Goal: Transaction & Acquisition: Subscribe to service/newsletter

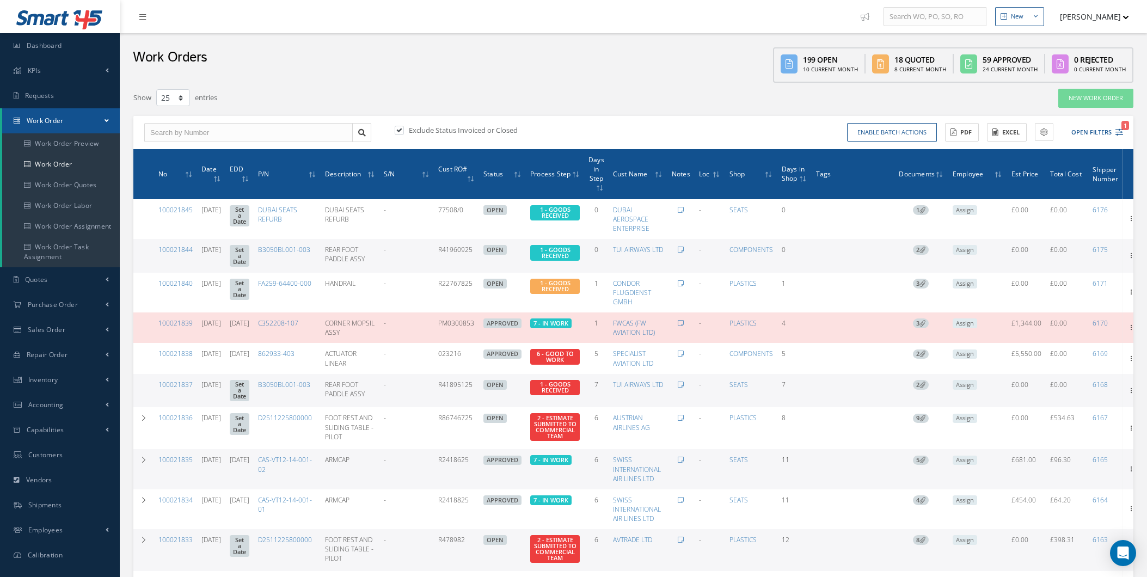
select select "25"
click at [93, 32] on link "Smart 145" at bounding box center [60, 20] width 98 height 24
click at [89, 47] on link "Dashboard" at bounding box center [60, 45] width 120 height 25
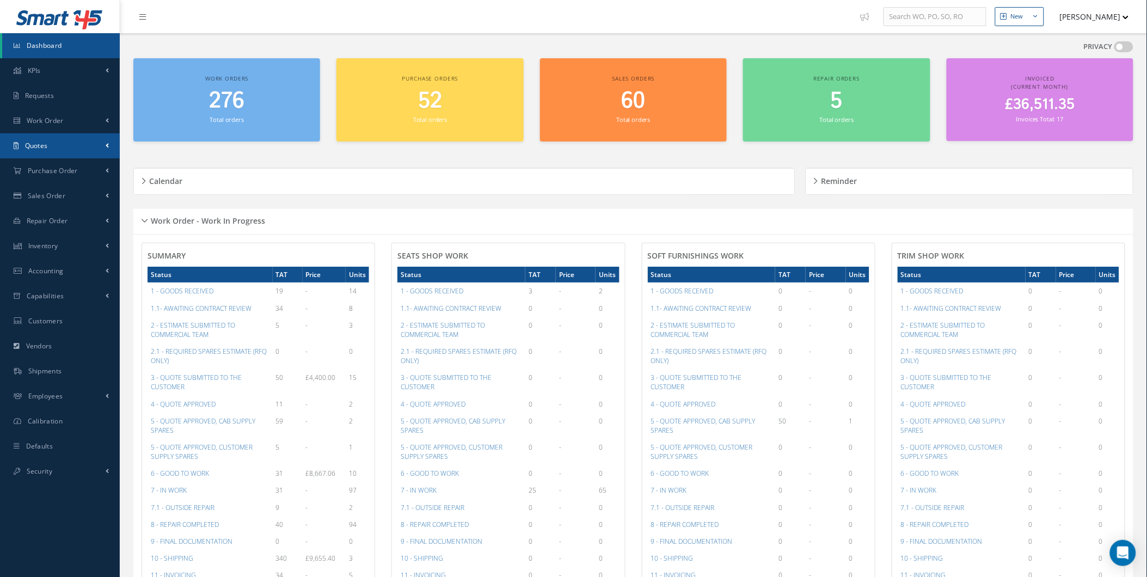
click at [48, 155] on link "Quotes" at bounding box center [60, 145] width 120 height 25
click at [58, 184] on link "RFQ (To Vendors)" at bounding box center [61, 189] width 118 height 21
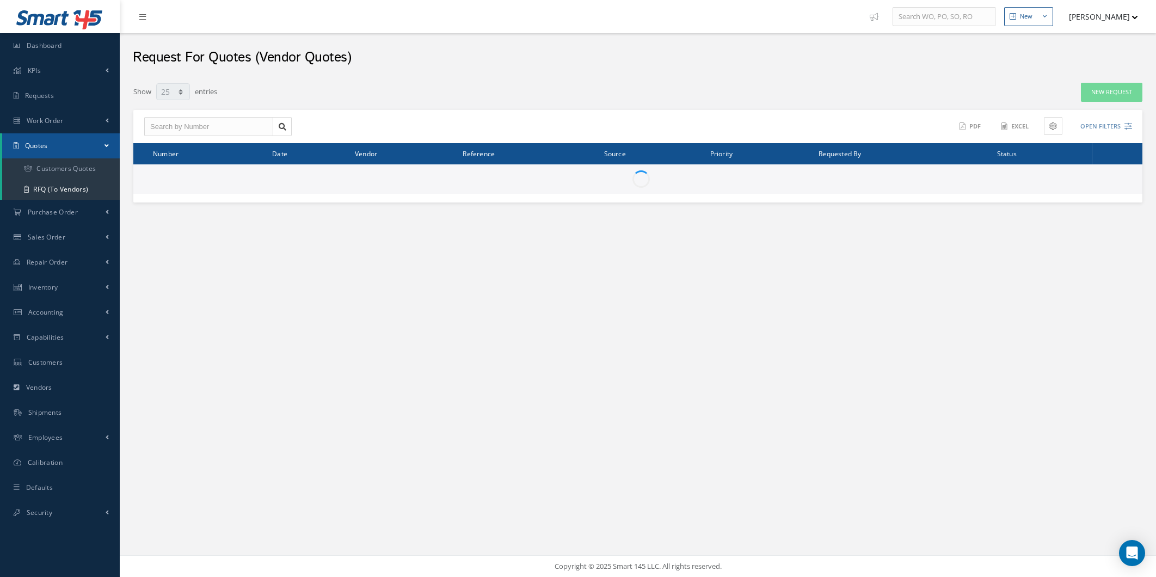
select select "25"
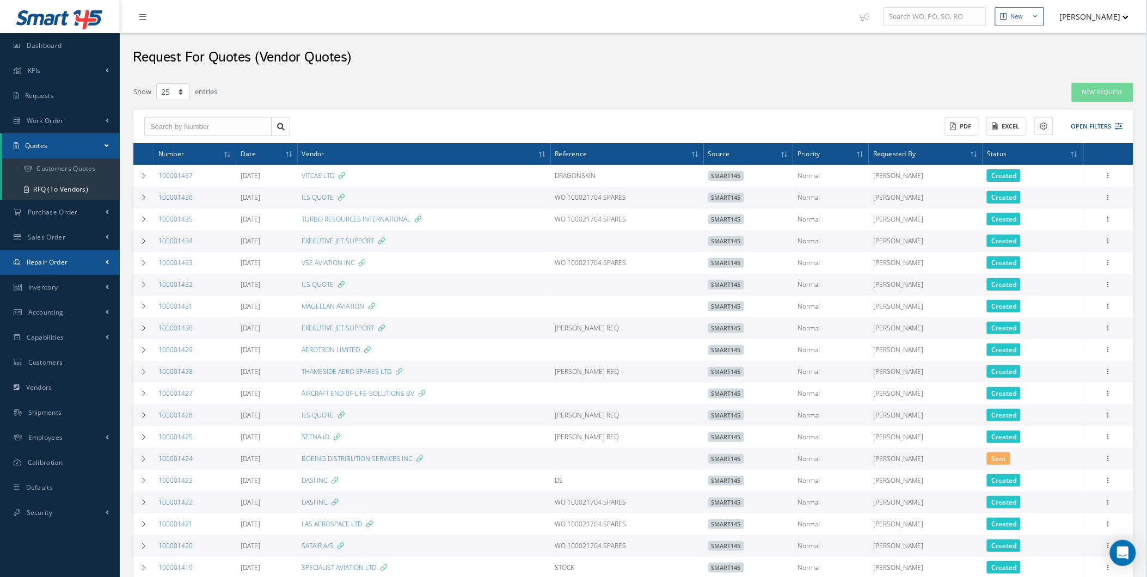
click at [51, 273] on link "Repair Order" at bounding box center [60, 262] width 120 height 25
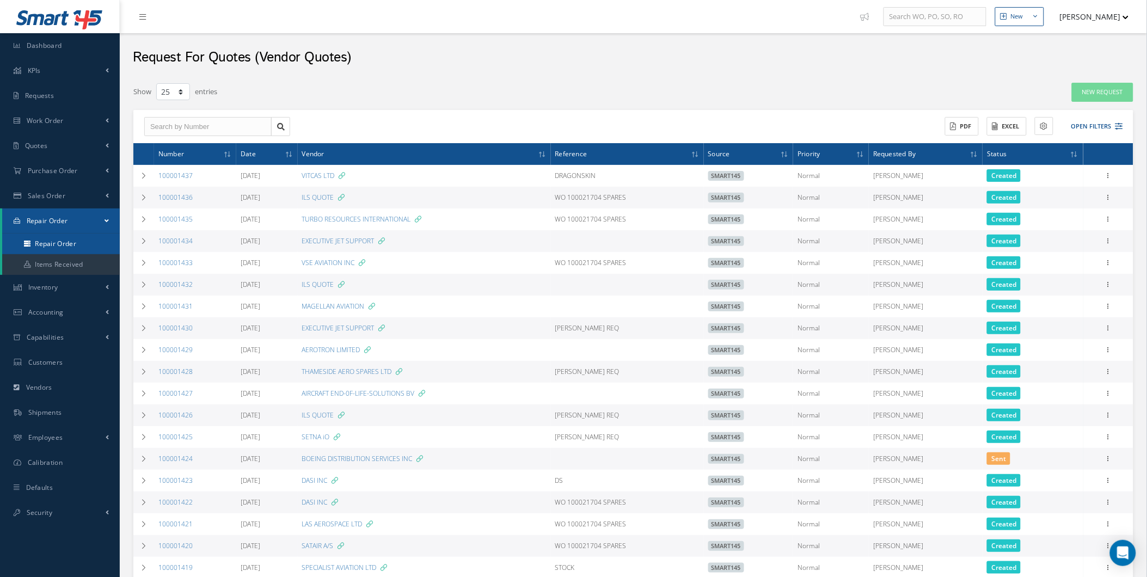
click at [67, 253] on link "Repair Order" at bounding box center [61, 244] width 118 height 21
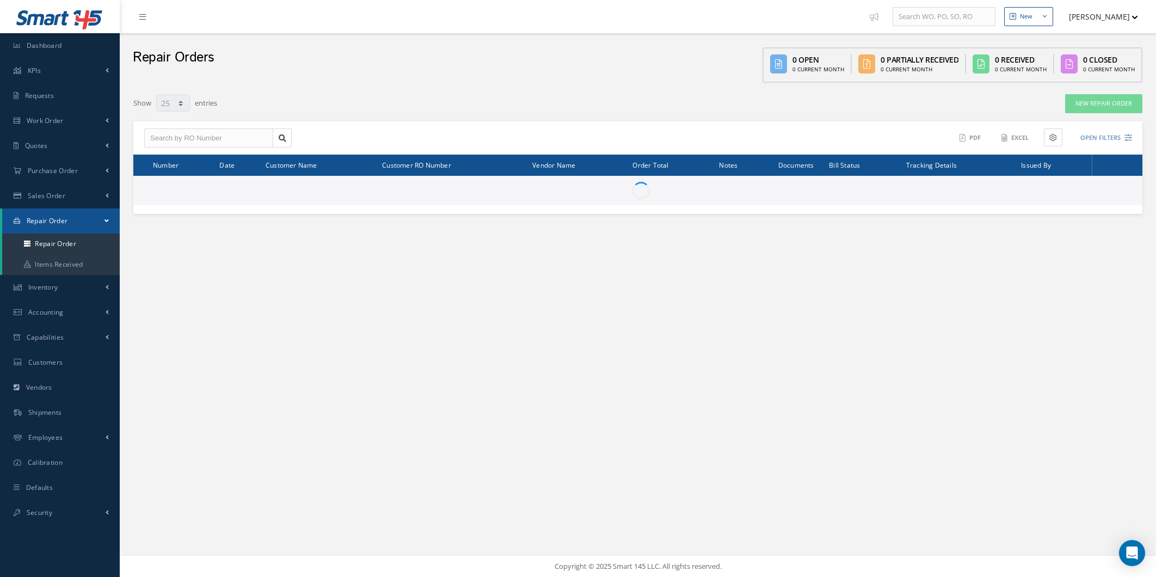
select select "25"
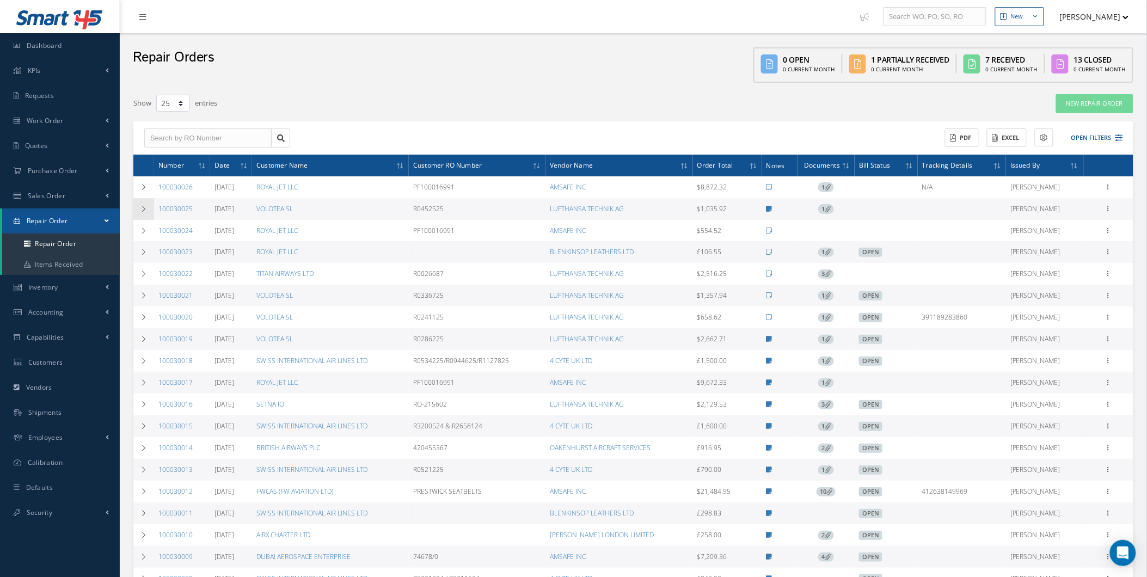
click at [138, 209] on td at bounding box center [143, 209] width 21 height 22
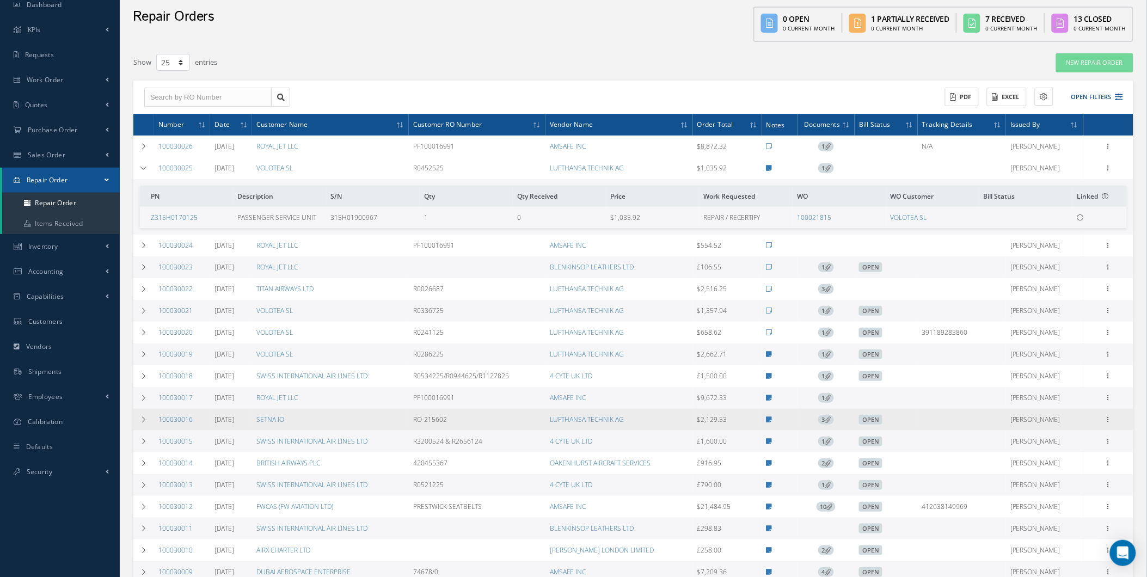
scroll to position [40, 0]
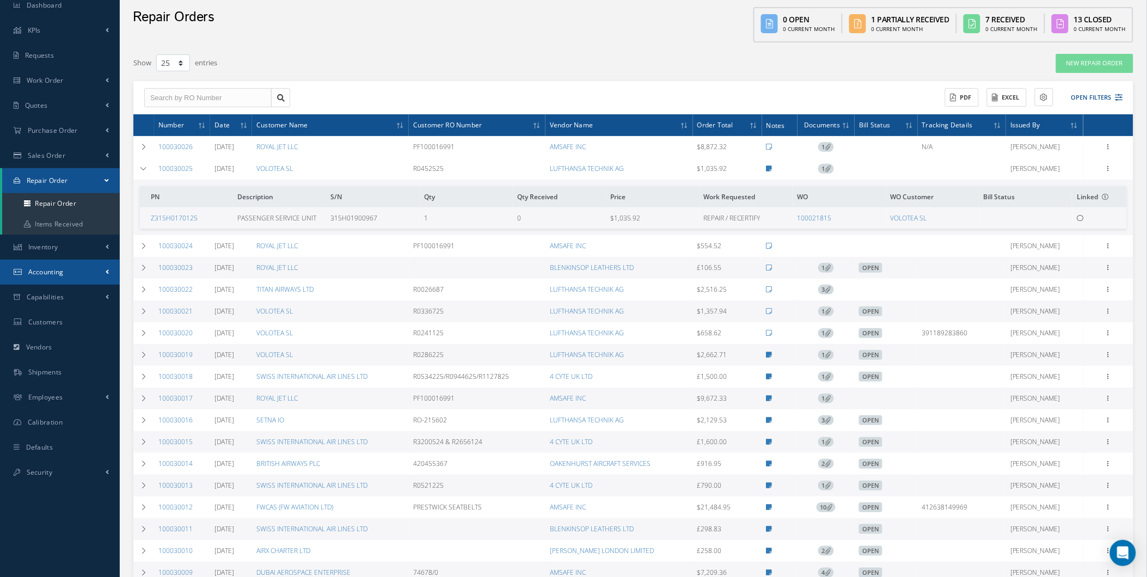
click at [67, 265] on link "Accounting" at bounding box center [60, 272] width 120 height 25
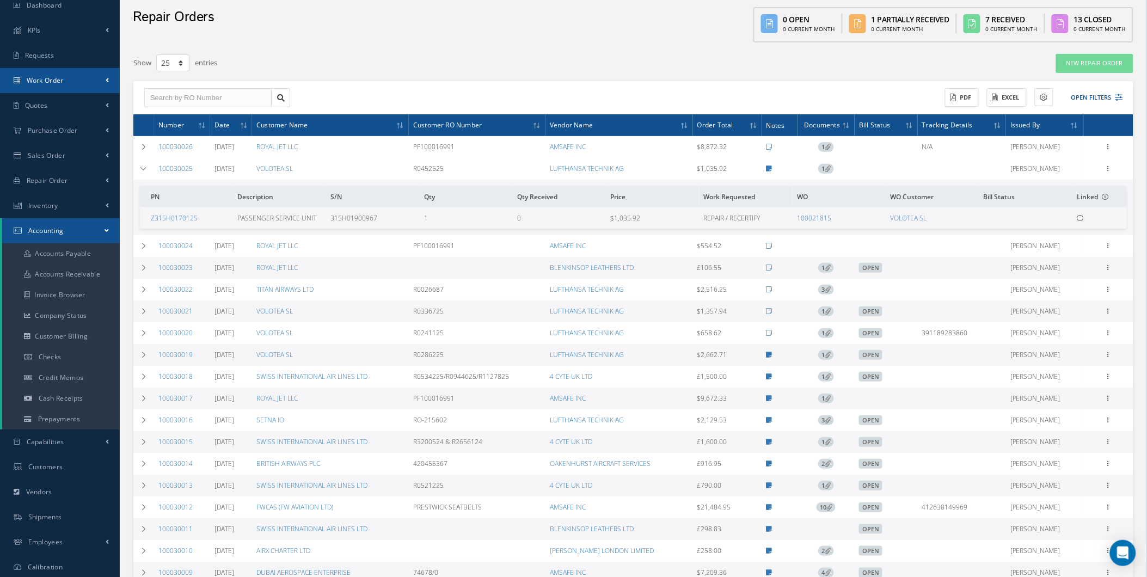
click at [48, 86] on link "Work Order" at bounding box center [60, 80] width 120 height 25
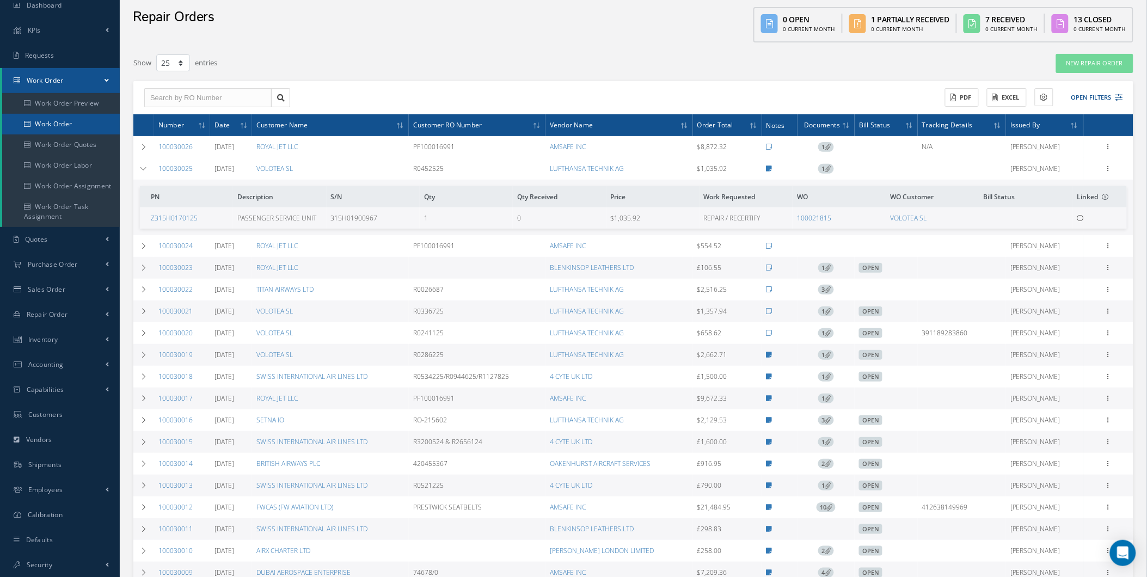
click at [64, 132] on link "Work Order" at bounding box center [61, 124] width 118 height 21
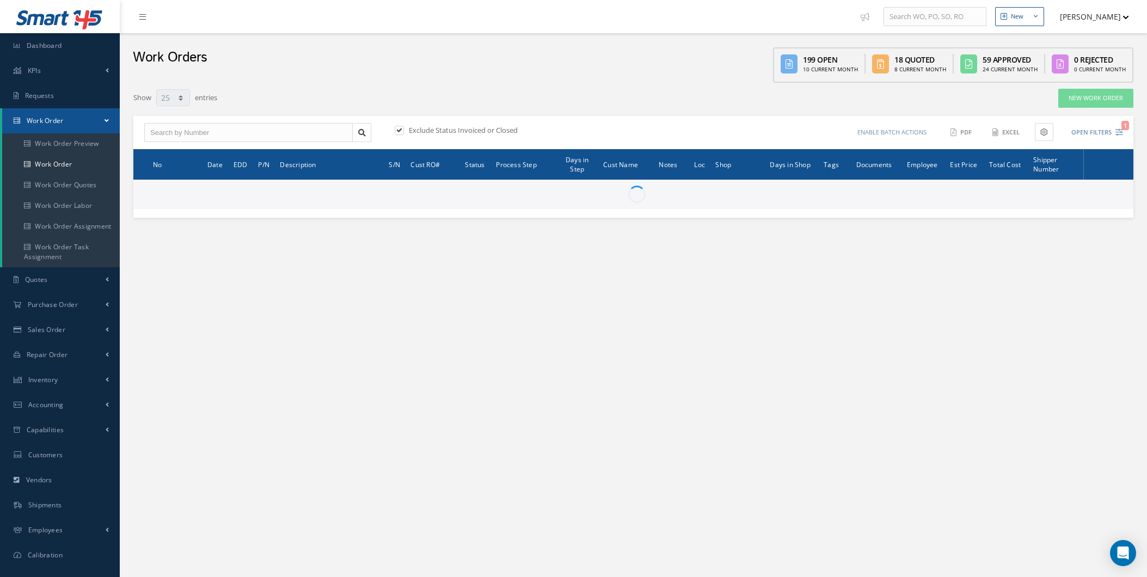
select select "25"
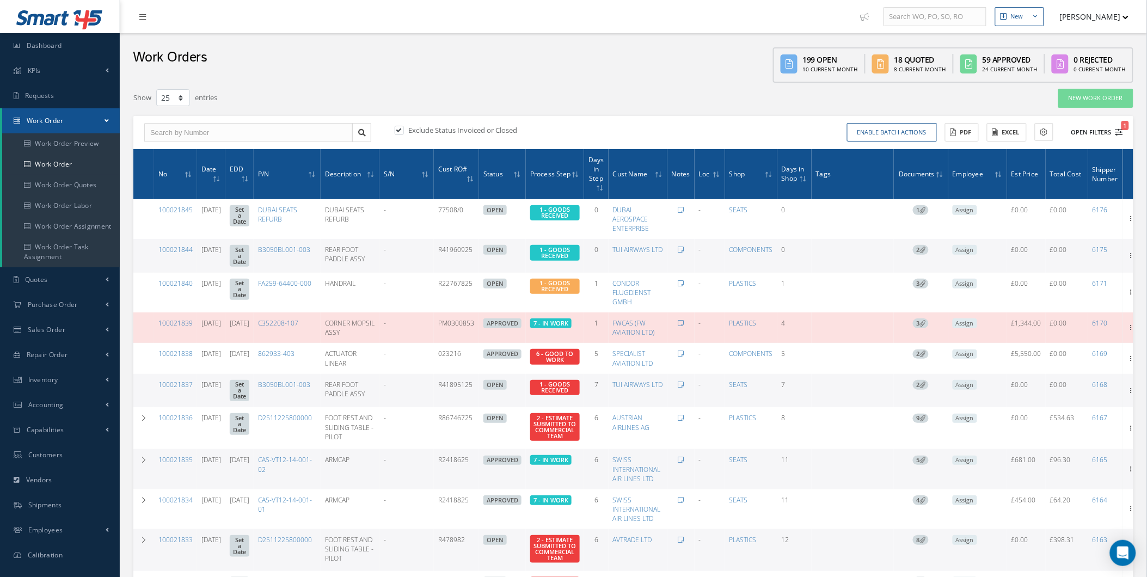
type input "All Work Request"
type input "All Work Performed"
type input "All Status"
type input "WO Part Status"
drag, startPoint x: 1086, startPoint y: 129, endPoint x: 1071, endPoint y: 137, distance: 16.8
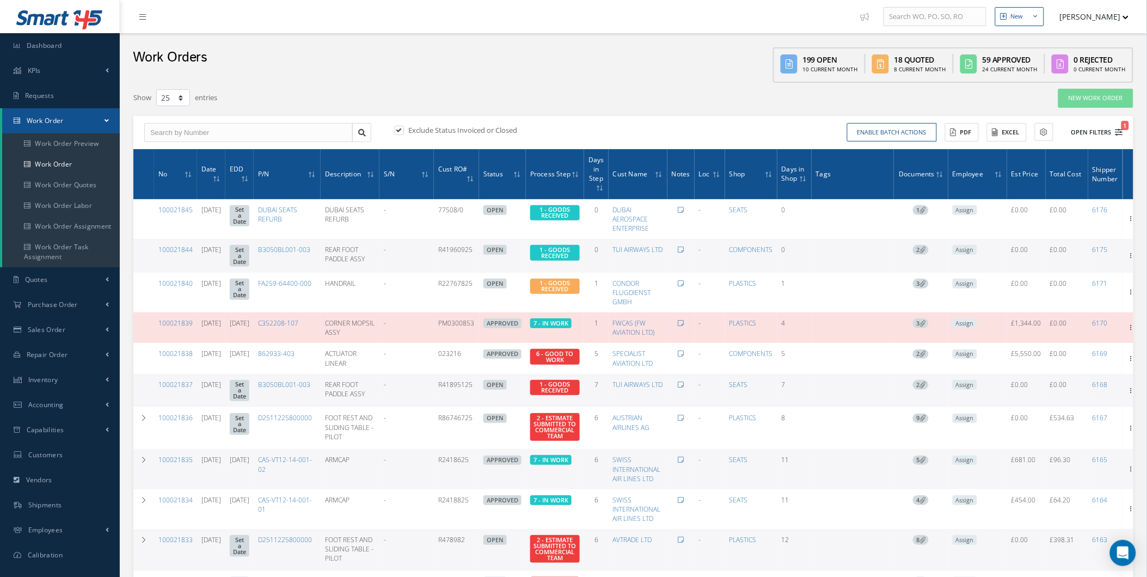
click at [1071, 137] on button "Open Filters 1" at bounding box center [1092, 133] width 62 height 18
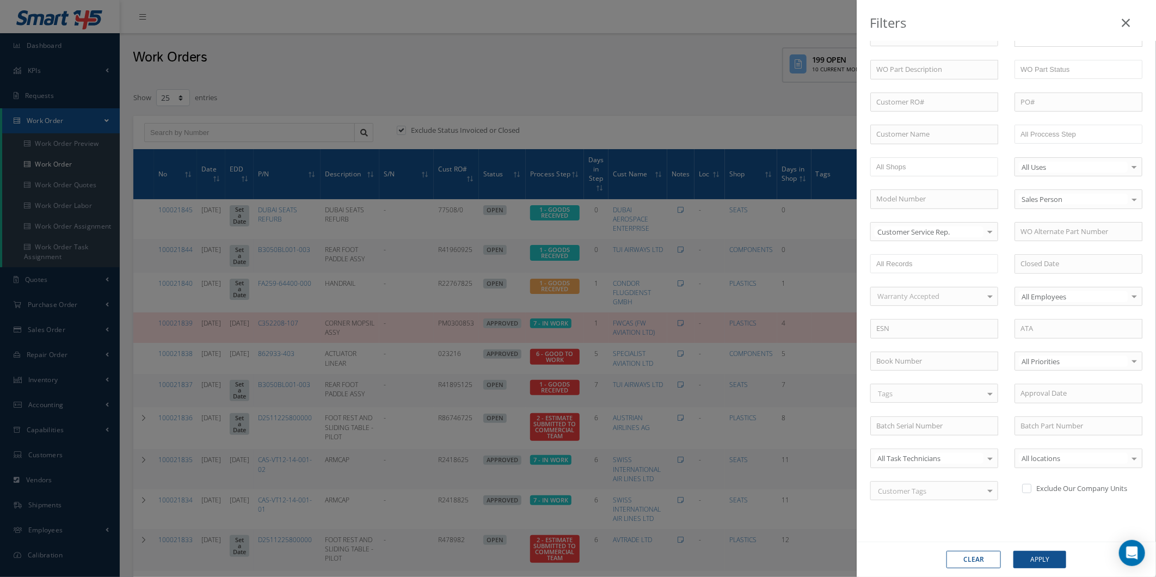
scroll to position [158, 0]
click at [1049, 127] on input "text" at bounding box center [1055, 129] width 69 height 14
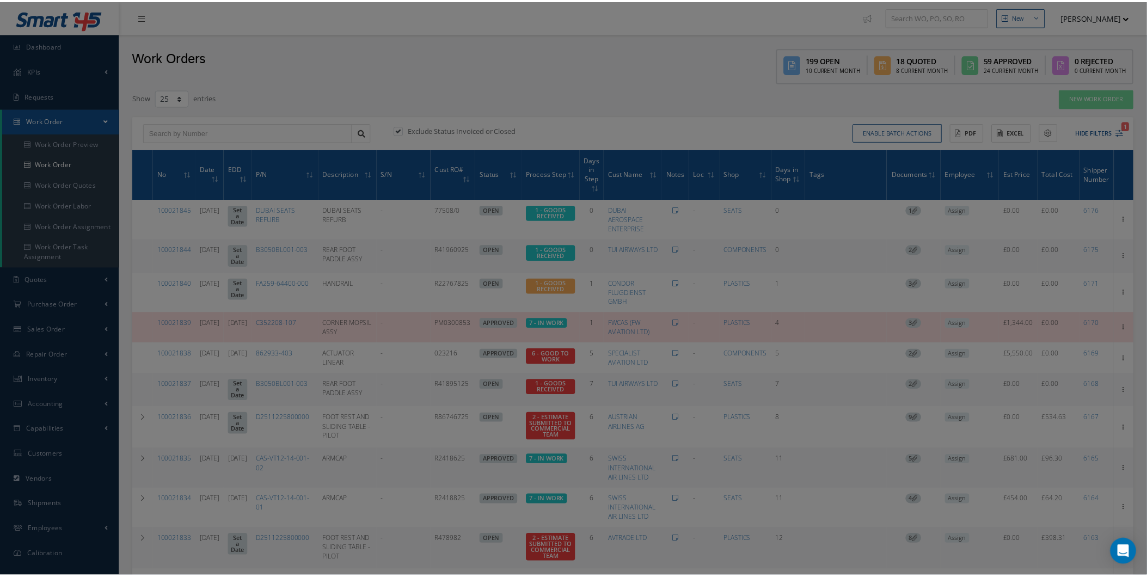
scroll to position [0, 0]
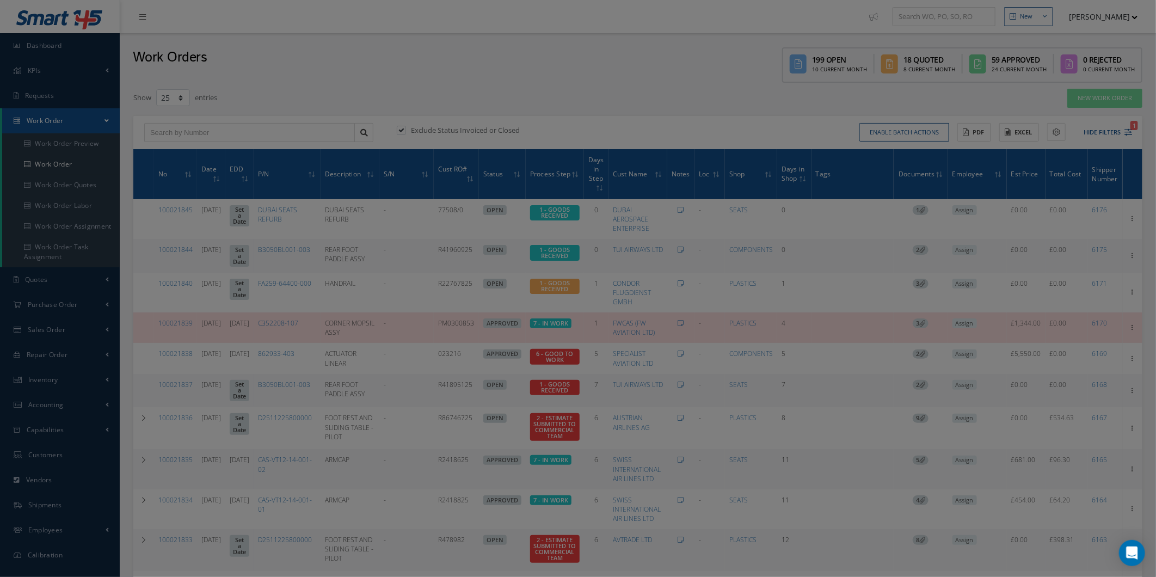
click at [327, 149] on div "Filters WO Number Part Number Description Serial Number - BER CERTIFICATION FIL…" at bounding box center [578, 288] width 1156 height 577
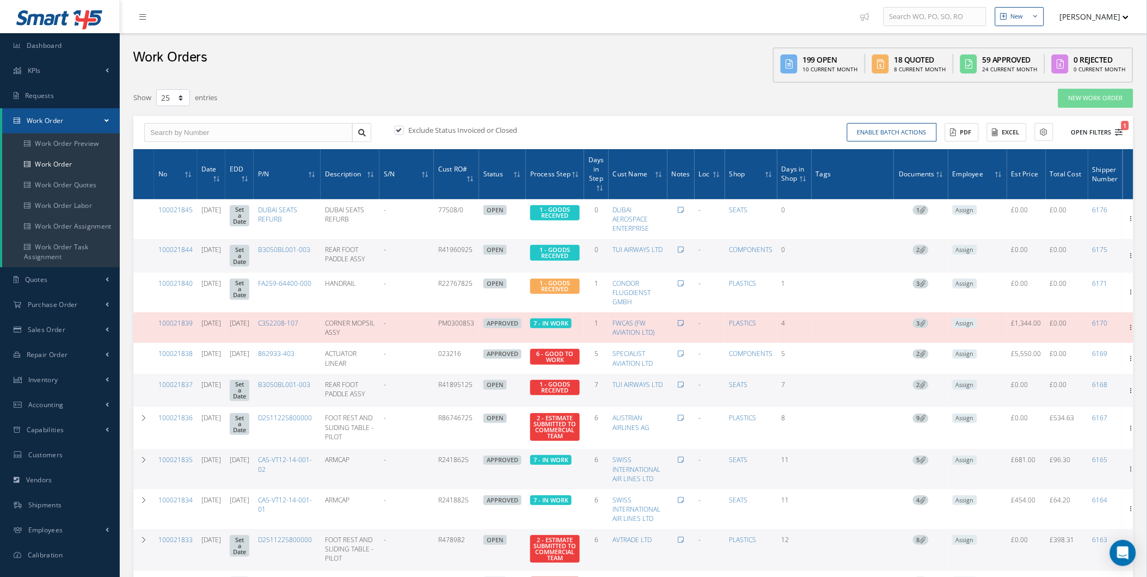
click at [1105, 128] on button "Open Filters 1" at bounding box center [1092, 133] width 62 height 18
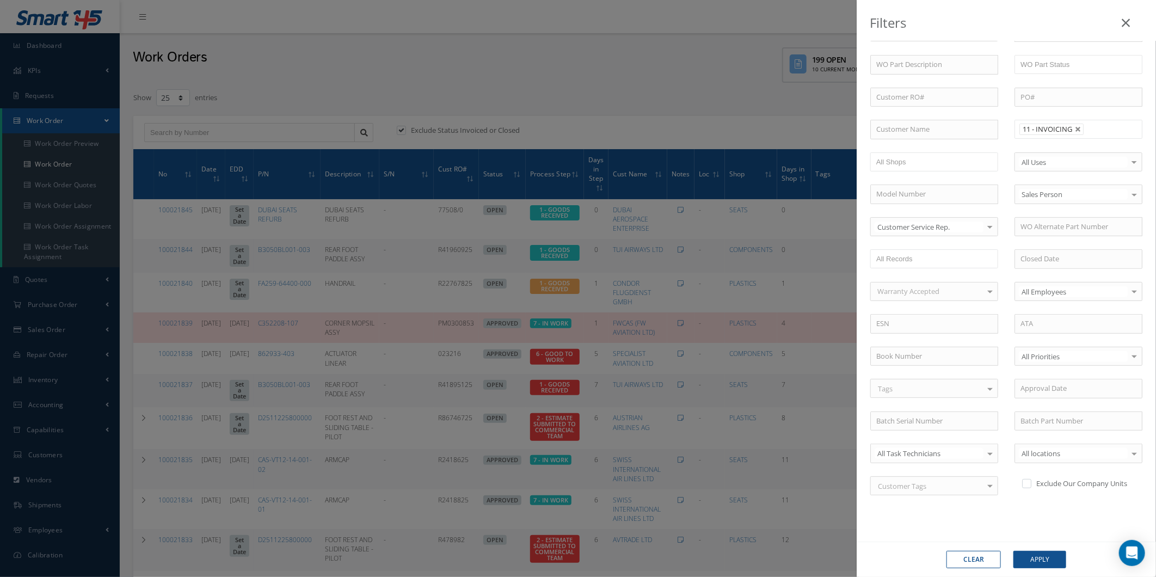
click at [1026, 545] on div "Clear Apply" at bounding box center [1006, 559] width 299 height 35
click at [1024, 561] on button "Apply" at bounding box center [1040, 559] width 53 height 17
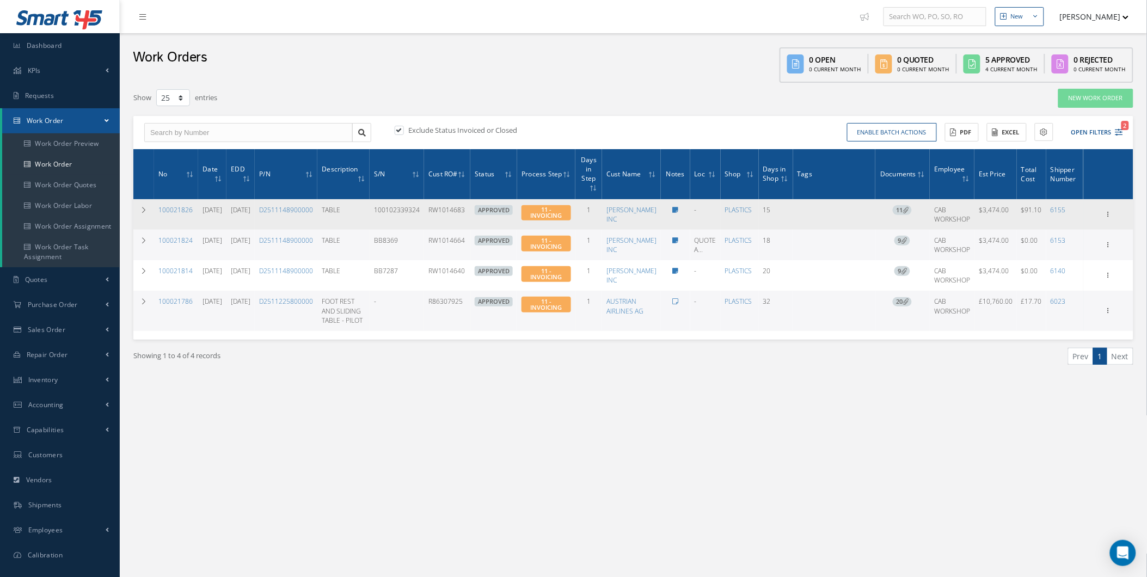
click at [902, 210] on span "11" at bounding box center [902, 210] width 19 height 10
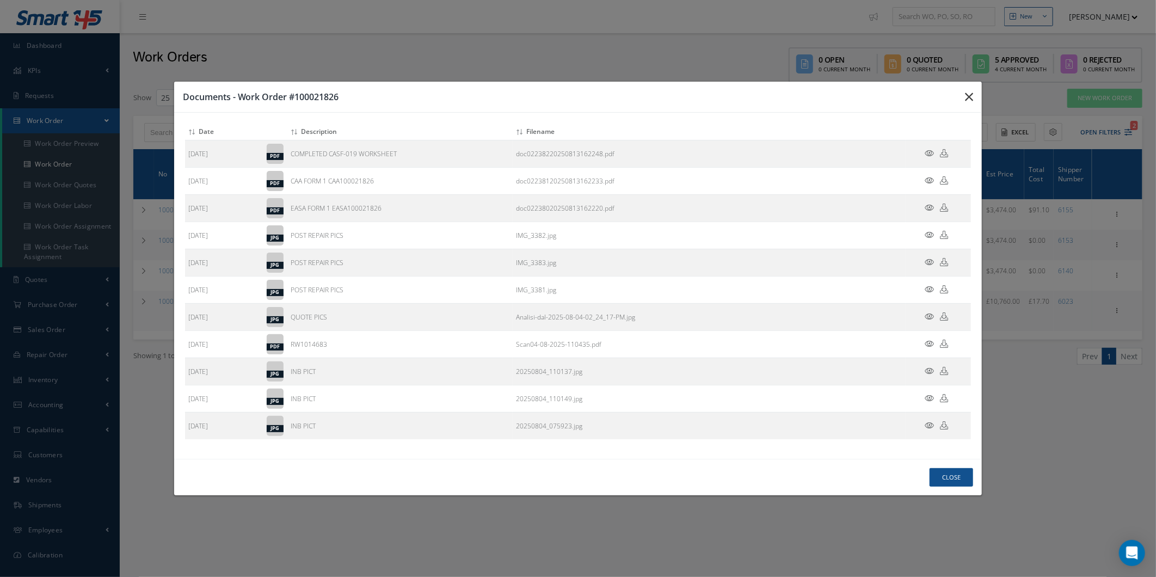
click at [0, 0] on button "button" at bounding box center [0, 0] width 0 height 0
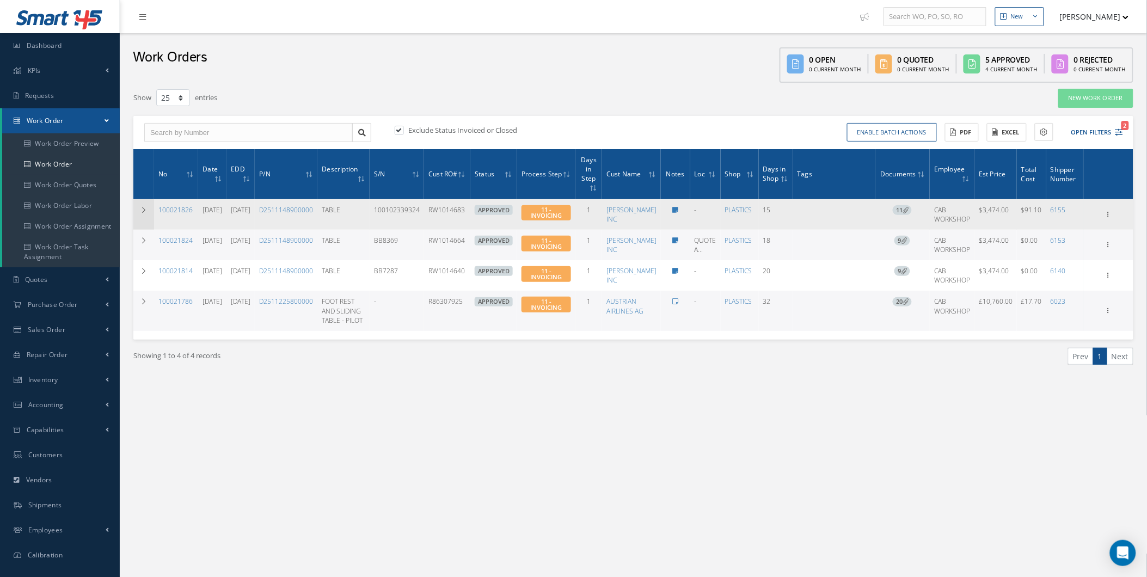
click at [144, 224] on td at bounding box center [143, 214] width 21 height 30
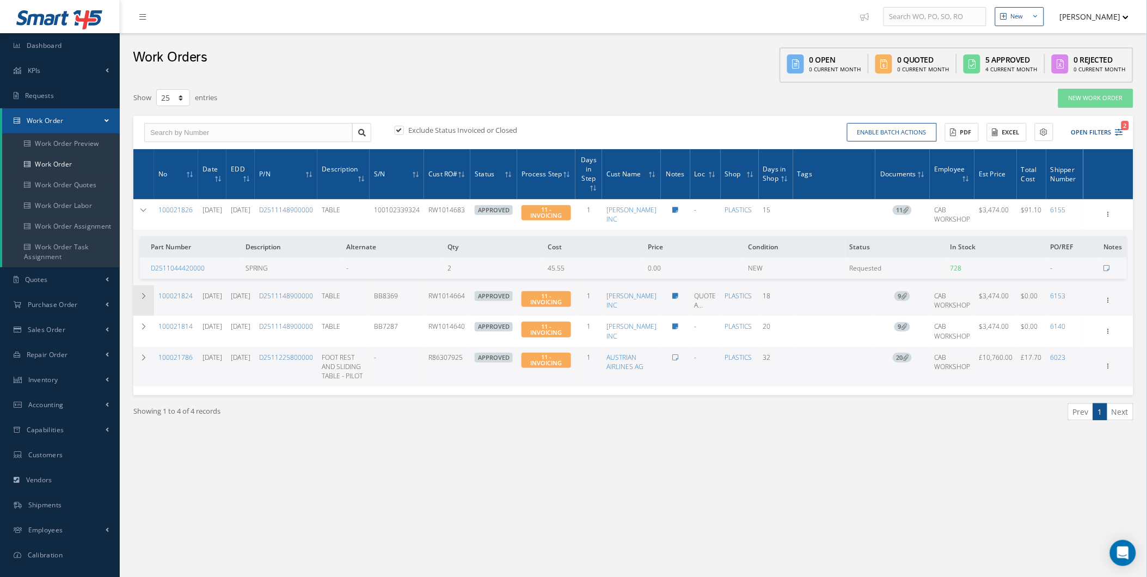
click at [143, 285] on td at bounding box center [143, 300] width 21 height 30
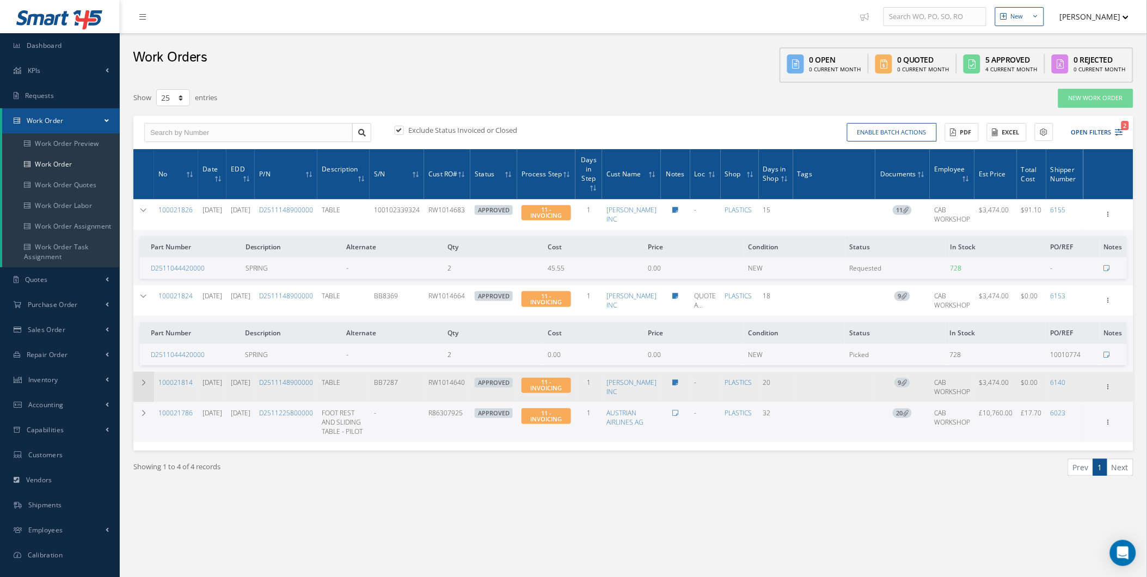
click at [149, 374] on td at bounding box center [143, 387] width 21 height 30
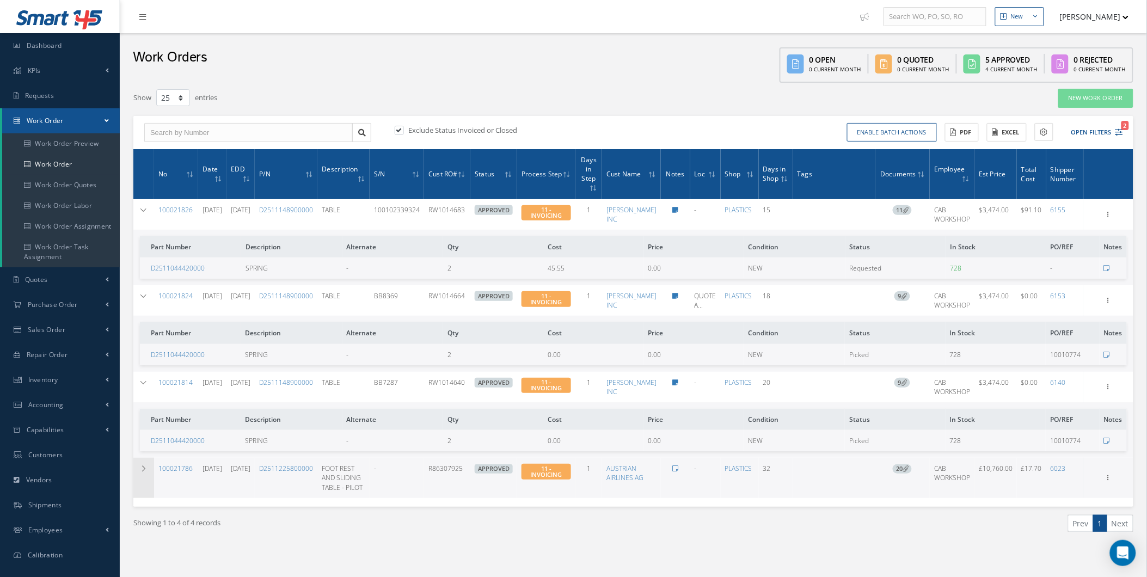
click at [149, 465] on td at bounding box center [143, 478] width 21 height 40
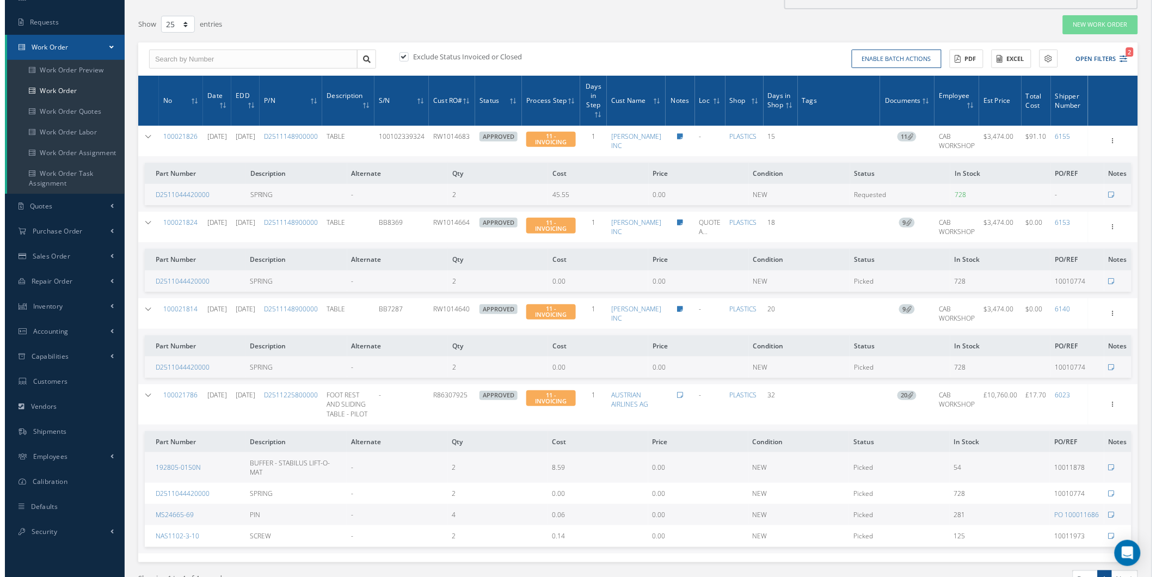
scroll to position [101, 0]
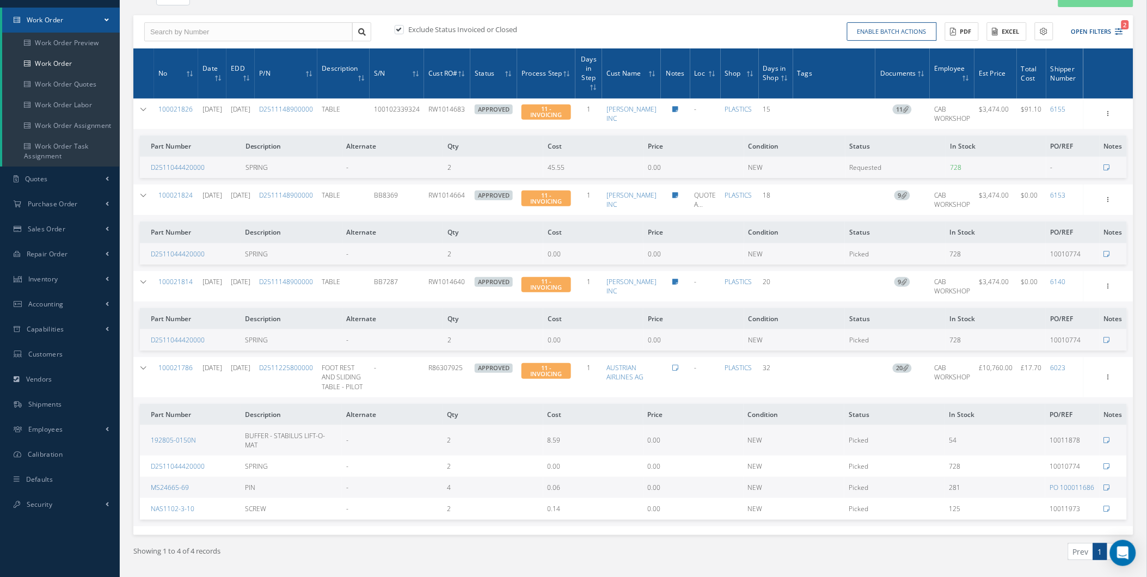
click at [907, 99] on td "11" at bounding box center [902, 114] width 55 height 30
click at [902, 109] on span "11" at bounding box center [902, 110] width 19 height 10
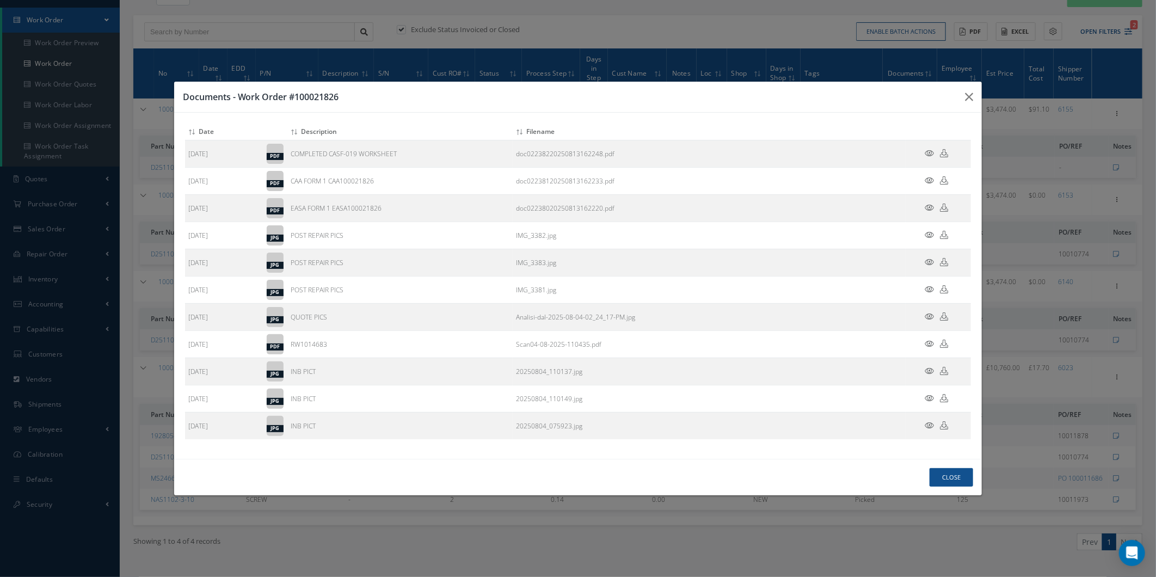
click at [0, 0] on h3 "Documents - Work Order #100021826" at bounding box center [0, 0] width 0 height 0
click at [0, 0] on button "button" at bounding box center [0, 0] width 0 height 0
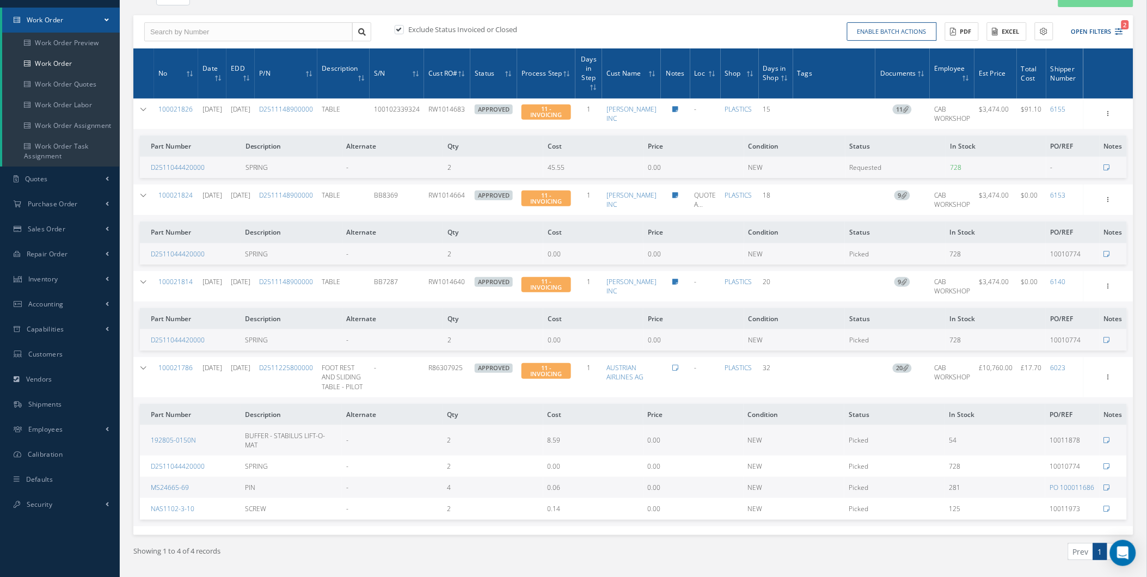
click at [1085, 113] on div "Show Edit Update Prefix Invoicing Close Part Issue Send By Email Sub Work Order…" at bounding box center [1108, 113] width 46 height 13
click at [1103, 117] on div "Show Edit Update Prefix Invoicing Close Part Issue Send By Email Sub Work Order…" at bounding box center [1108, 113] width 46 height 13
click at [1102, 118] on div "Show Edit Update Prefix Invoicing Close Part Issue Send By Email Sub Work Order…" at bounding box center [1108, 113] width 13 height 13
click at [906, 116] on td "11" at bounding box center [902, 114] width 55 height 30
click at [899, 111] on span "11" at bounding box center [902, 110] width 19 height 10
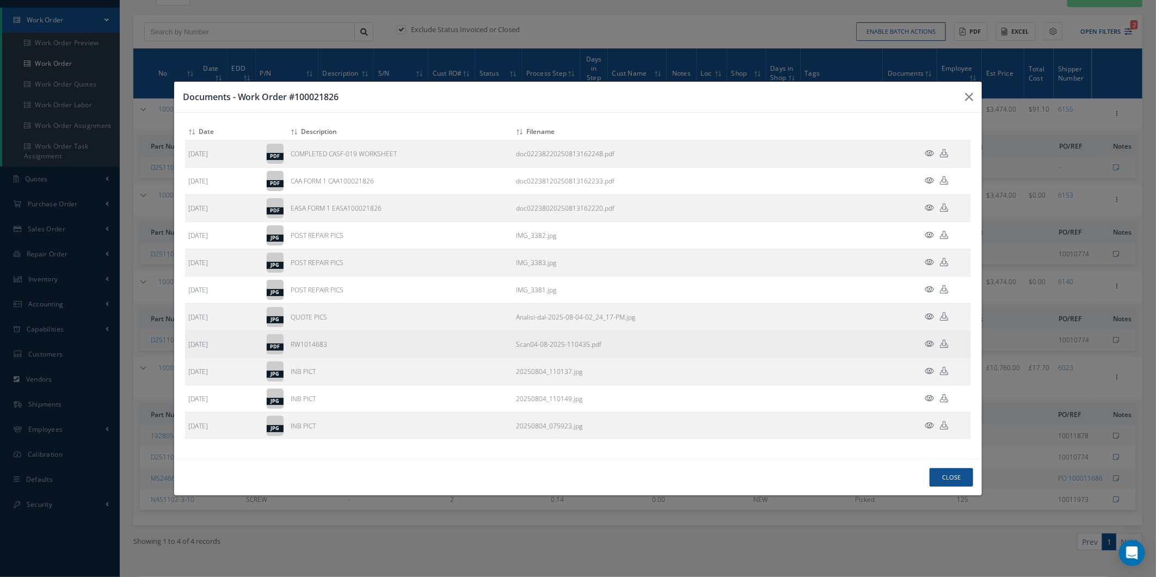
click at [925, 342] on icon at bounding box center [929, 344] width 9 height 8
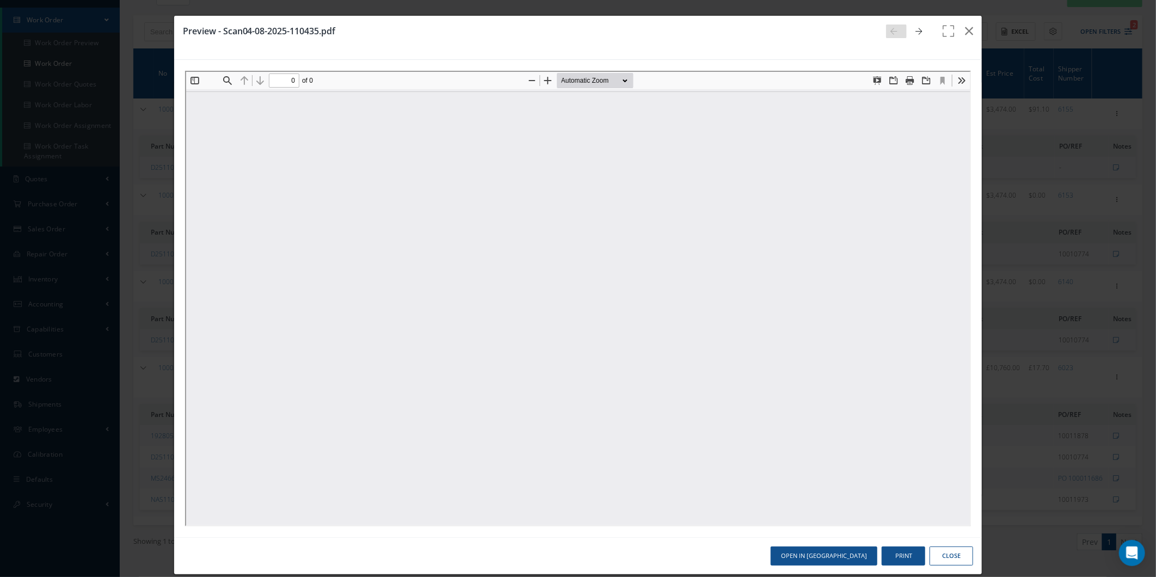
scroll to position [0, 0]
type input "1"
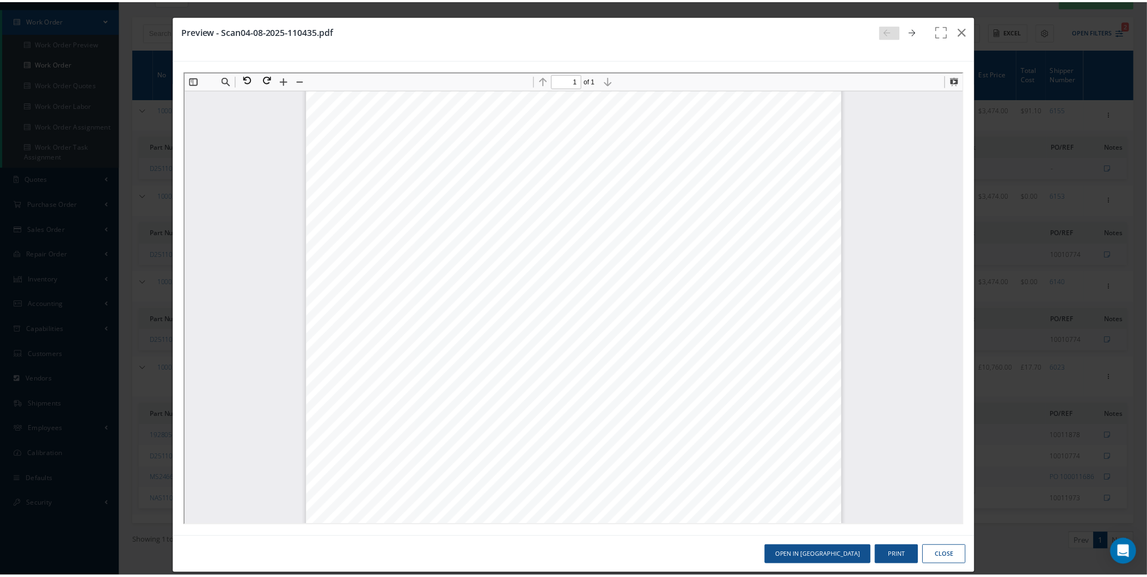
scroll to position [308, 0]
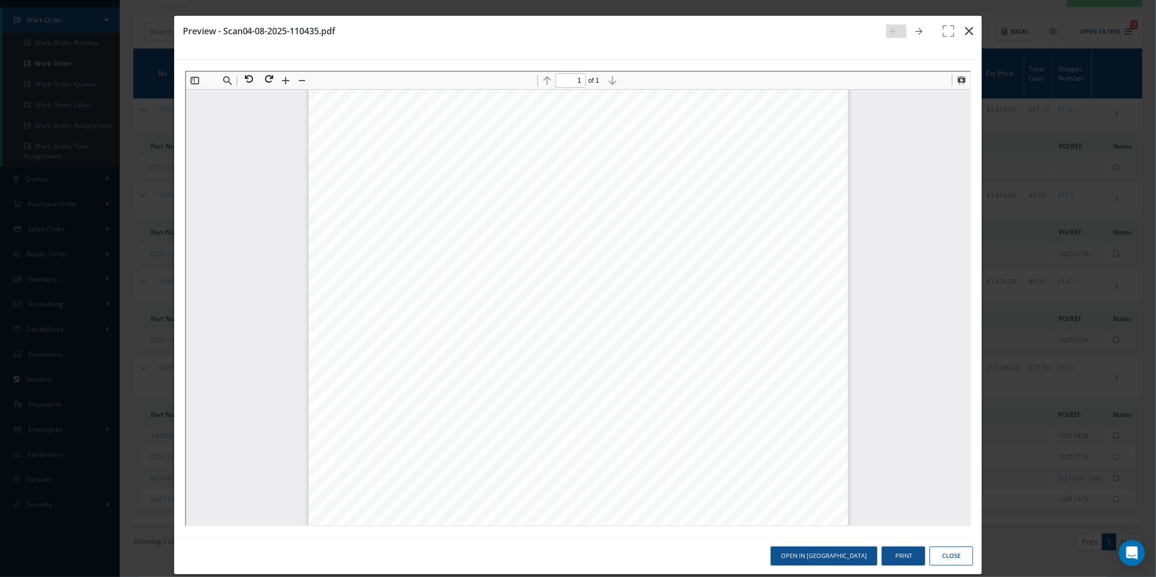
drag, startPoint x: 969, startPoint y: 47, endPoint x: 965, endPoint y: 41, distance: 7.7
click at [965, 42] on div "Preview - Scan04-08-2025-110435.pdf" at bounding box center [578, 38] width 808 height 44
click at [965, 40] on button "button" at bounding box center [969, 31] width 26 height 30
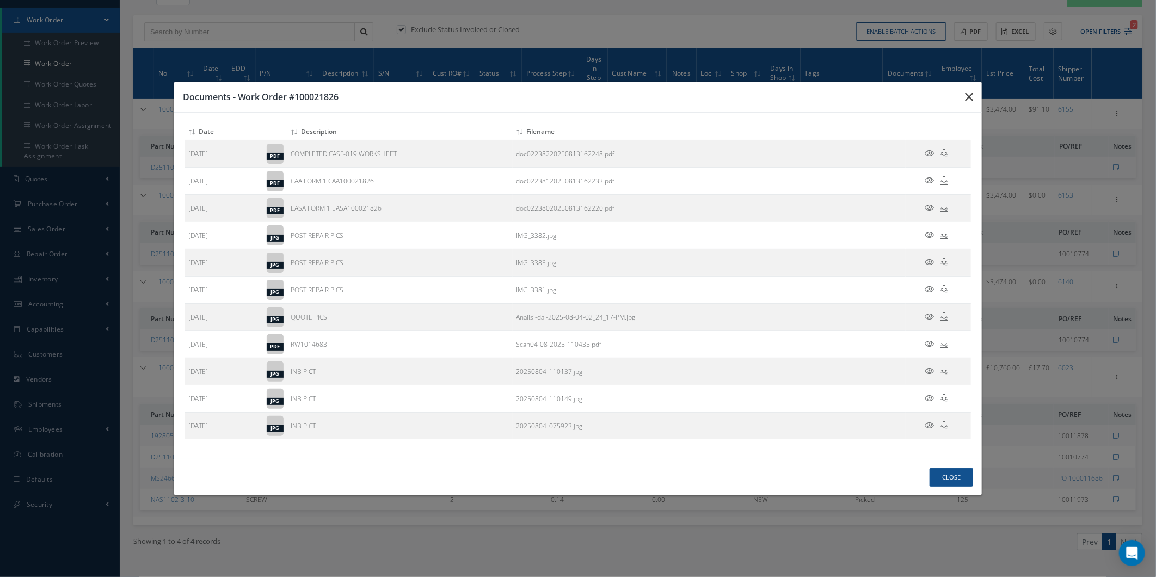
click at [0, 0] on icon "button" at bounding box center [0, 0] width 0 height 0
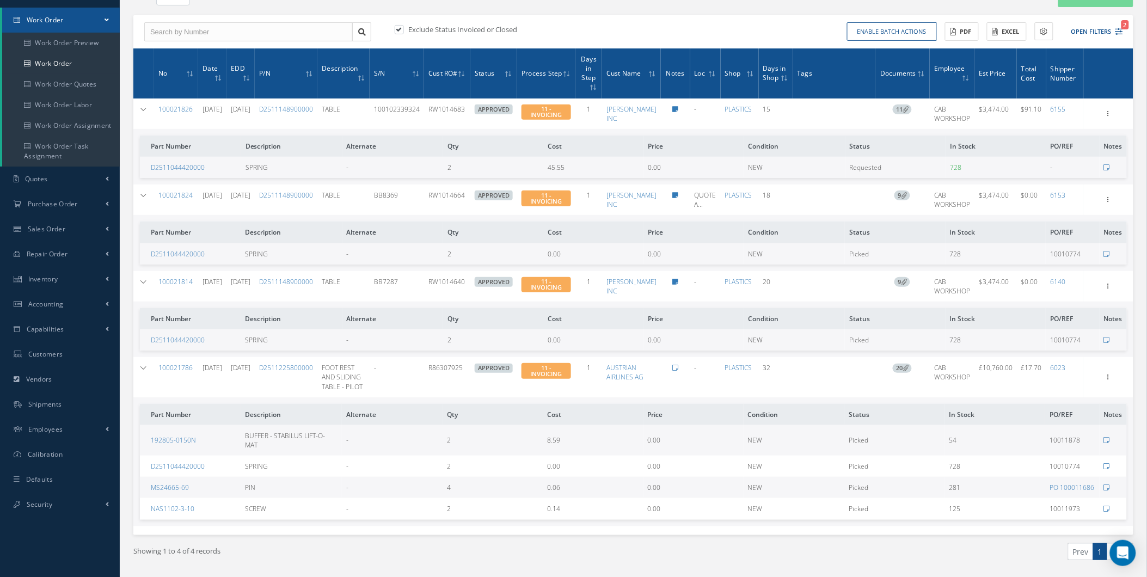
click at [1119, 113] on div "Show Edit Update Prefix Invoicing Close Part Issue Send By Email Sub Work Order…" at bounding box center [1108, 113] width 46 height 13
click at [1108, 108] on icon at bounding box center [1108, 112] width 11 height 9
click at [932, 171] on td "Requested" at bounding box center [895, 167] width 101 height 21
copy link "100021826"
drag, startPoint x: 198, startPoint y: 111, endPoint x: -167, endPoint y: 139, distance: 365.8
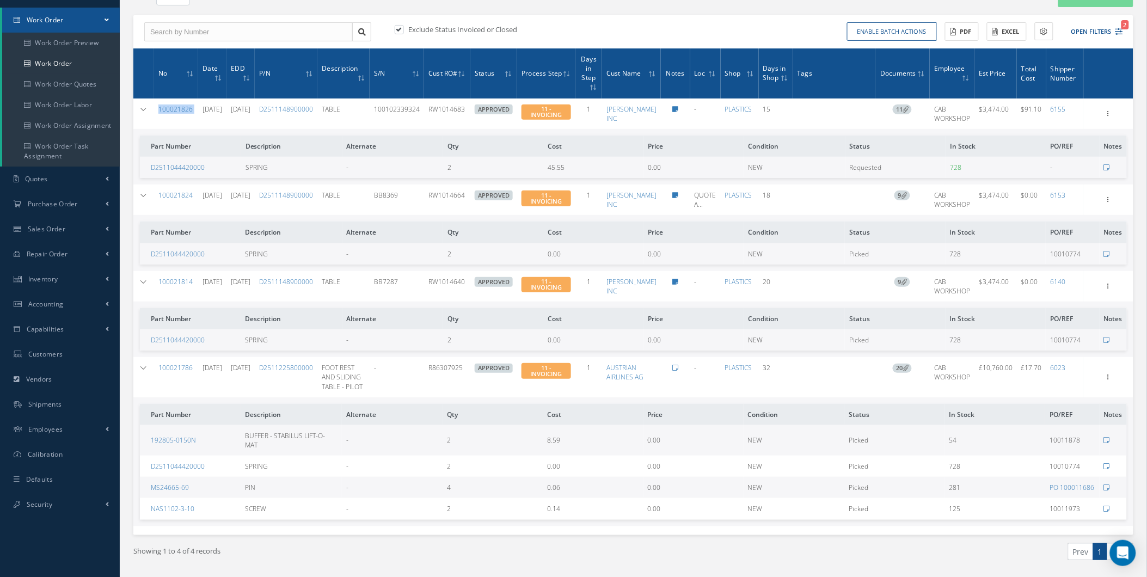
click at [0, 139] on html "Smart 145 Dashboard KPIs Work Order Accounting Requests Work Order Work Order P…" at bounding box center [573, 187] width 1147 height 577
drag, startPoint x: 188, startPoint y: 107, endPoint x: -1071, endPoint y: 333, distance: 1279.5
click at [0, 333] on html "Smart 145 Dashboard KPIs Work Order Accounting Requests Work Order Work Order P…" at bounding box center [573, 187] width 1147 height 577
copy table "No Date EDD P/N Description S/N Cust RO# Status Process Step Days in Step Cust …"
click at [197, 129] on td "Part Number Description Alternate Qty Cost Price Condition Status In Stock PO/R…" at bounding box center [633, 157] width 1000 height 56
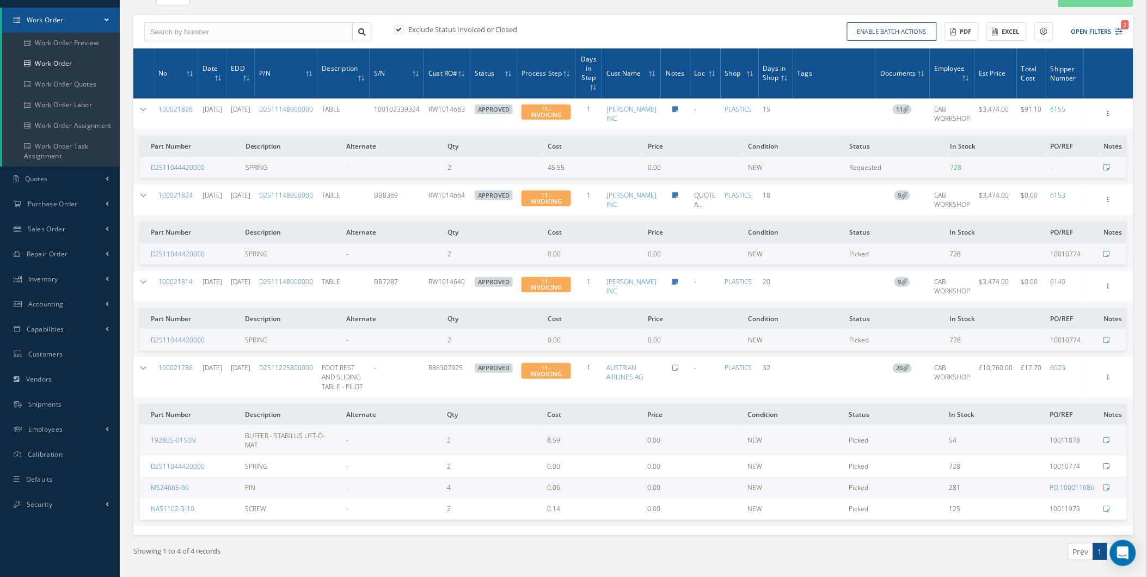
drag, startPoint x: 196, startPoint y: 112, endPoint x: 158, endPoint y: 116, distance: 37.8
click at [158, 116] on td "100021826" at bounding box center [176, 114] width 44 height 30
copy link "100021826"
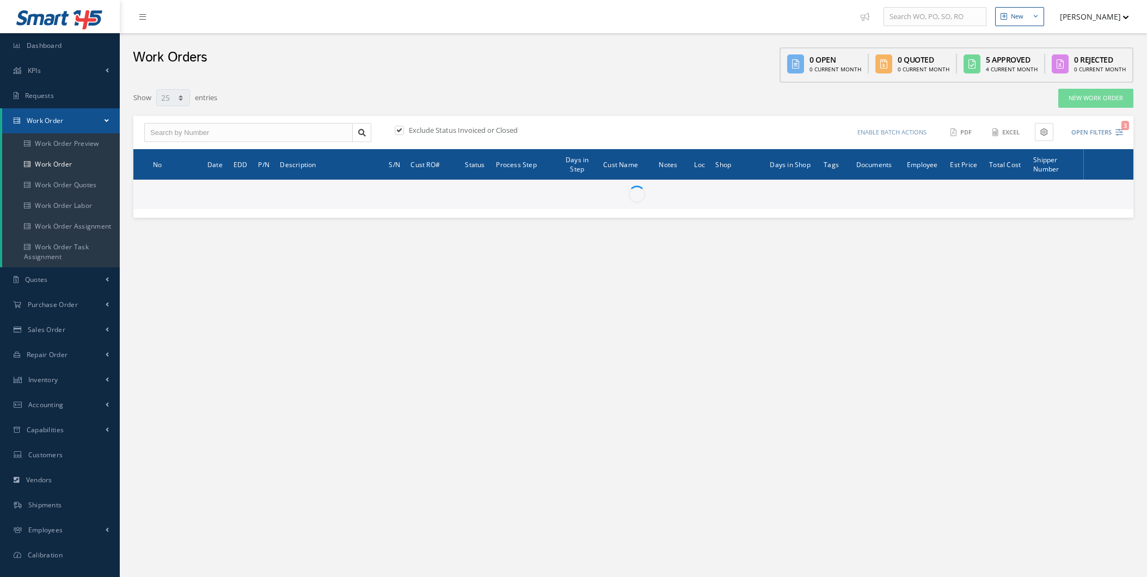
select select "25"
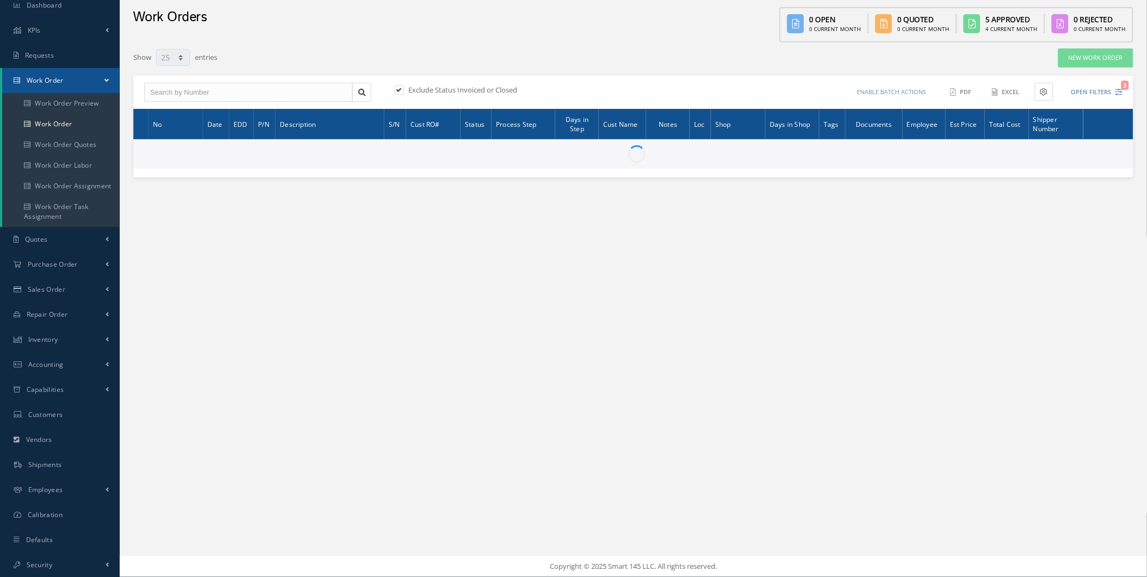
scroll to position [40, 0]
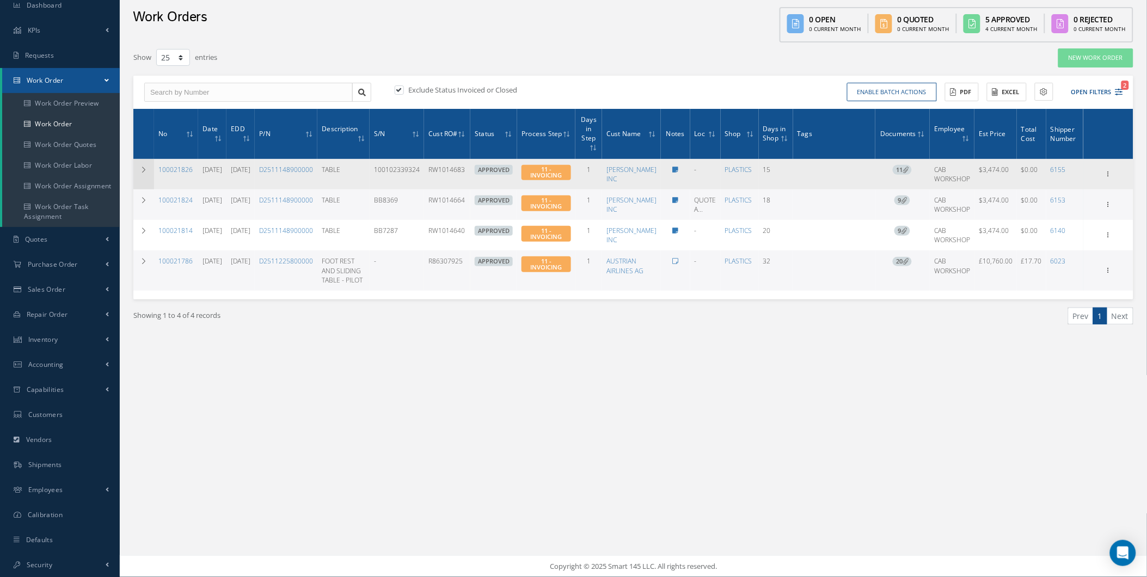
click at [139, 173] on td at bounding box center [143, 174] width 21 height 30
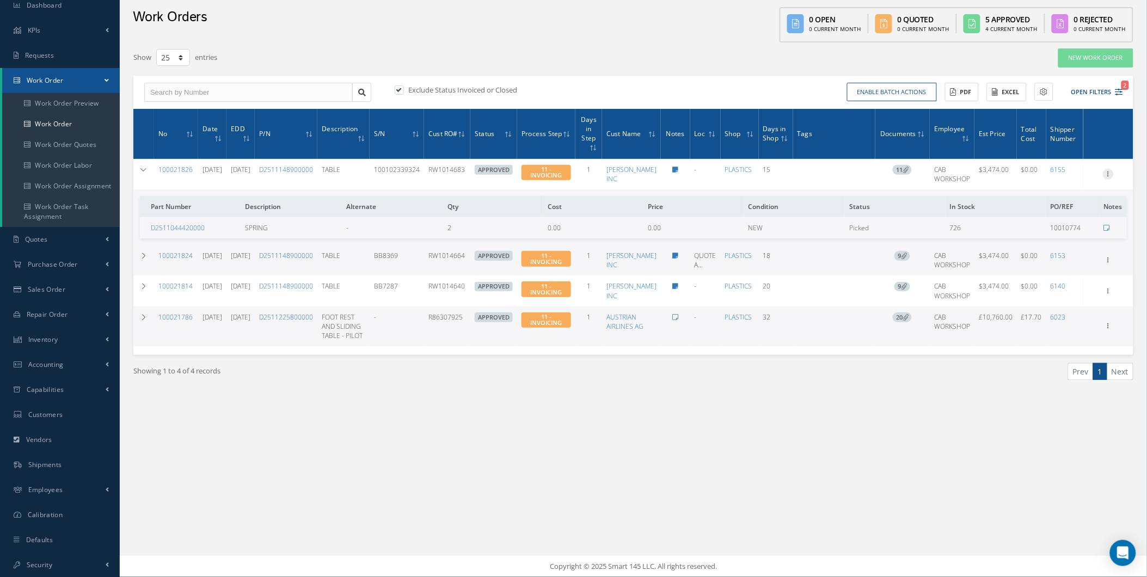
click at [1109, 173] on icon at bounding box center [1108, 173] width 11 height 9
click at [1049, 227] on link "Invoicing" at bounding box center [1058, 223] width 86 height 14
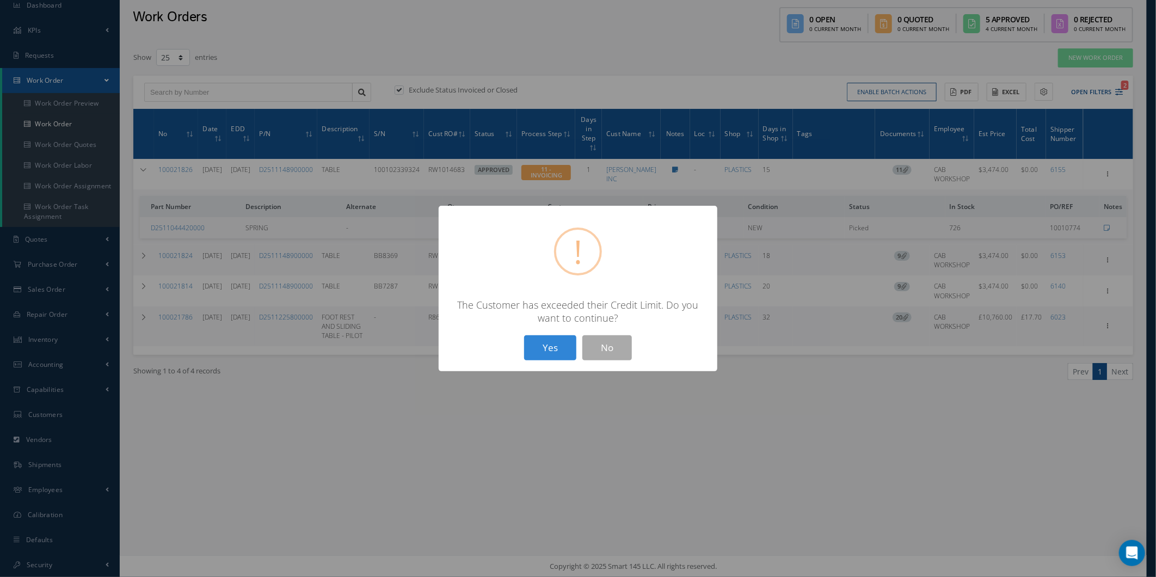
click at [531, 369] on div "? ! i × The Customer has exceeded their Credit Limit. Do you want to continue? …" at bounding box center [578, 289] width 279 height 166
click at [537, 360] on div "? ! i × The Customer has exceeded their Credit Limit. Do you want to continue? …" at bounding box center [578, 289] width 279 height 166
click at [537, 350] on button "Yes" at bounding box center [550, 348] width 52 height 26
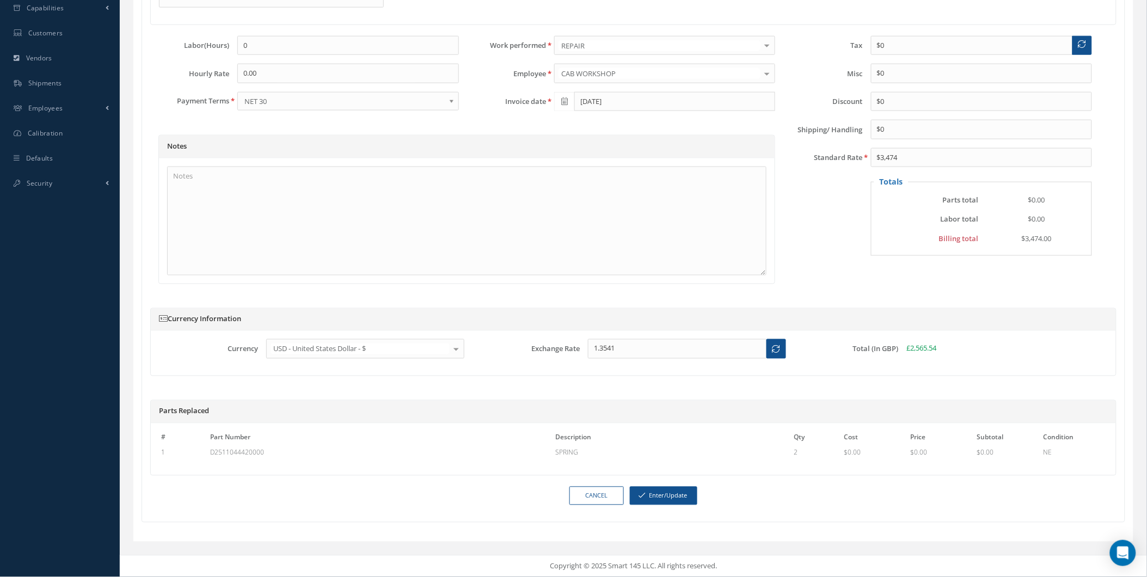
scroll to position [423, 0]
drag, startPoint x: 665, startPoint y: 494, endPoint x: 787, endPoint y: 493, distance: 122.5
click at [782, 494] on div "Cancel Enter/Update" at bounding box center [633, 496] width 982 height 19
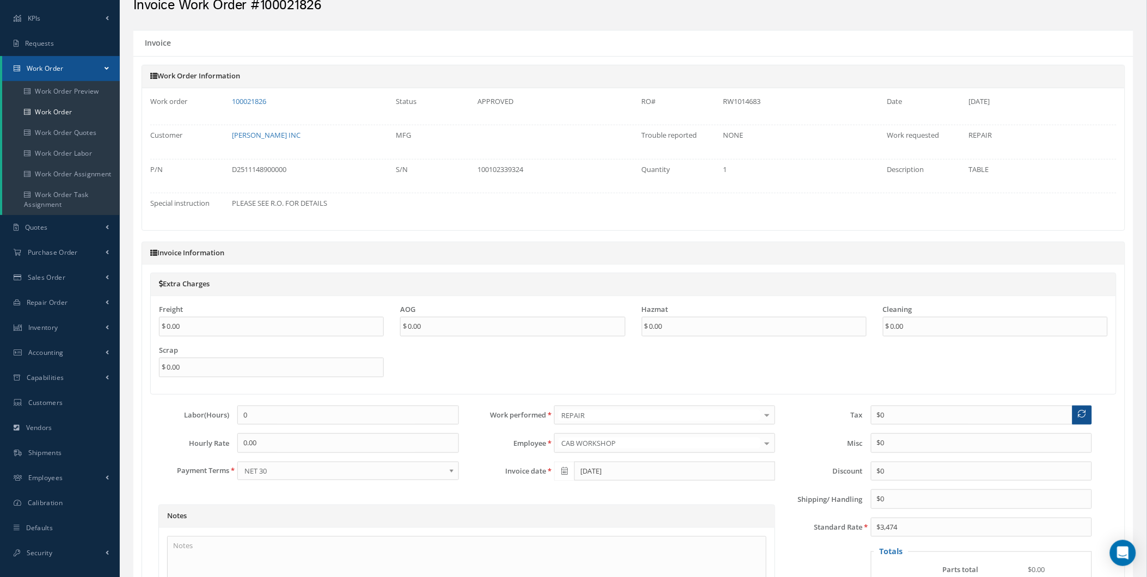
scroll to position [20, 0]
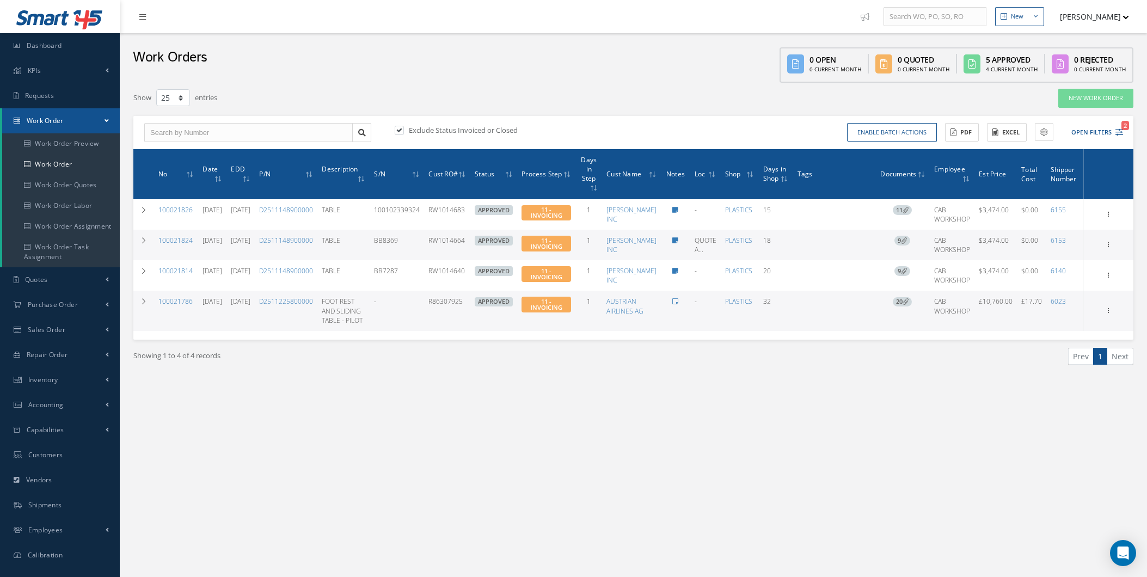
select select "25"
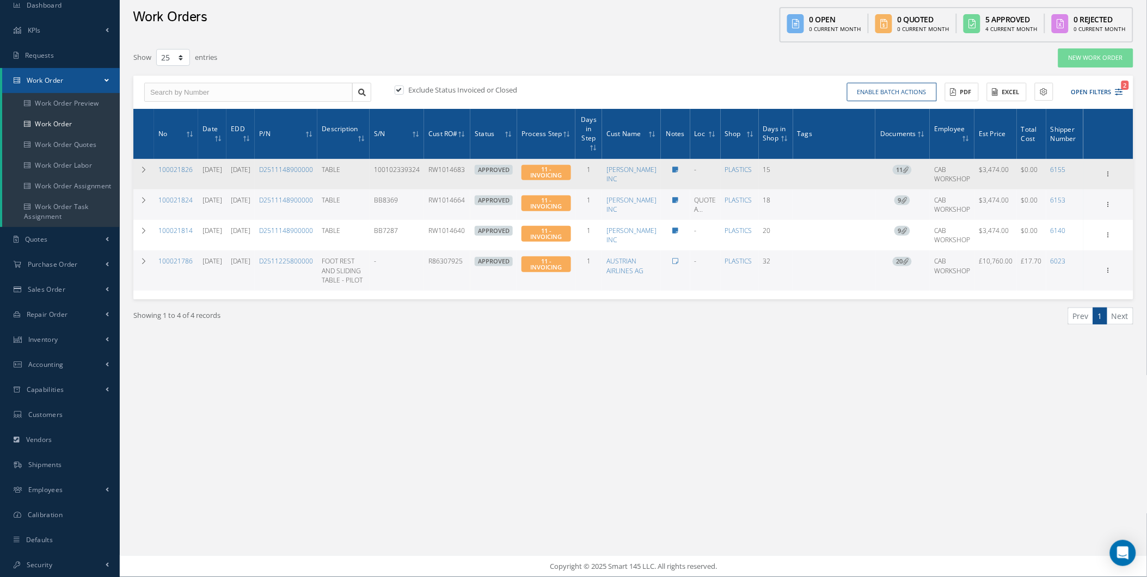
click at [1117, 170] on div "Show Edit Update Prefix Invoicing Close Part Issue Send By Email Sub Work Order…" at bounding box center [1108, 174] width 46 height 13
click at [1107, 170] on icon at bounding box center [1108, 173] width 11 height 9
click at [1058, 224] on link "Invoicing" at bounding box center [1058, 223] width 86 height 14
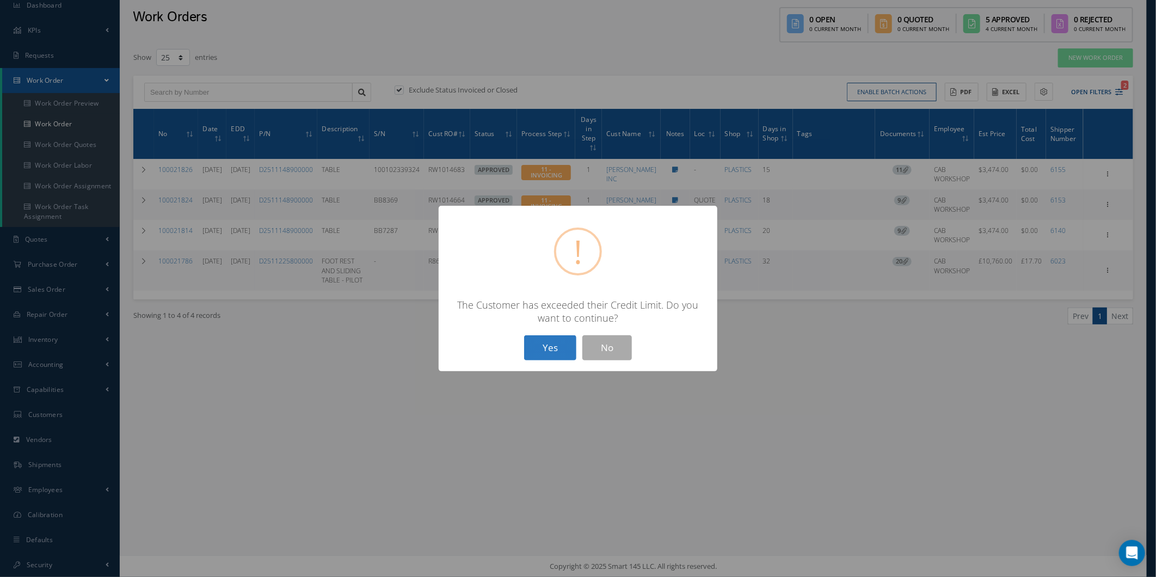
click at [548, 360] on button "Yes" at bounding box center [550, 348] width 52 height 26
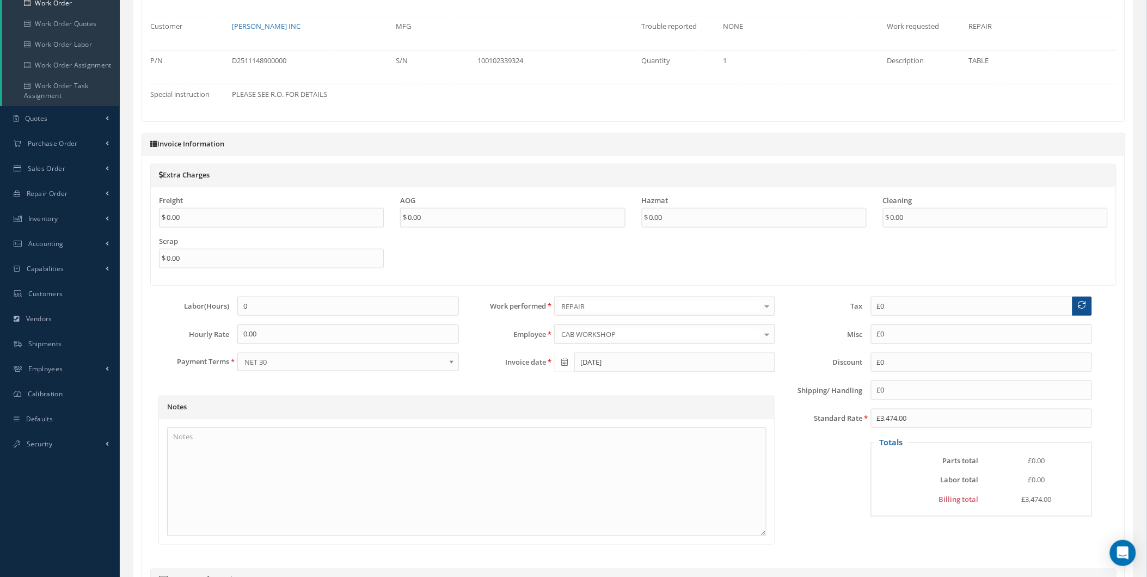
type input "$0"
type input "$3,474"
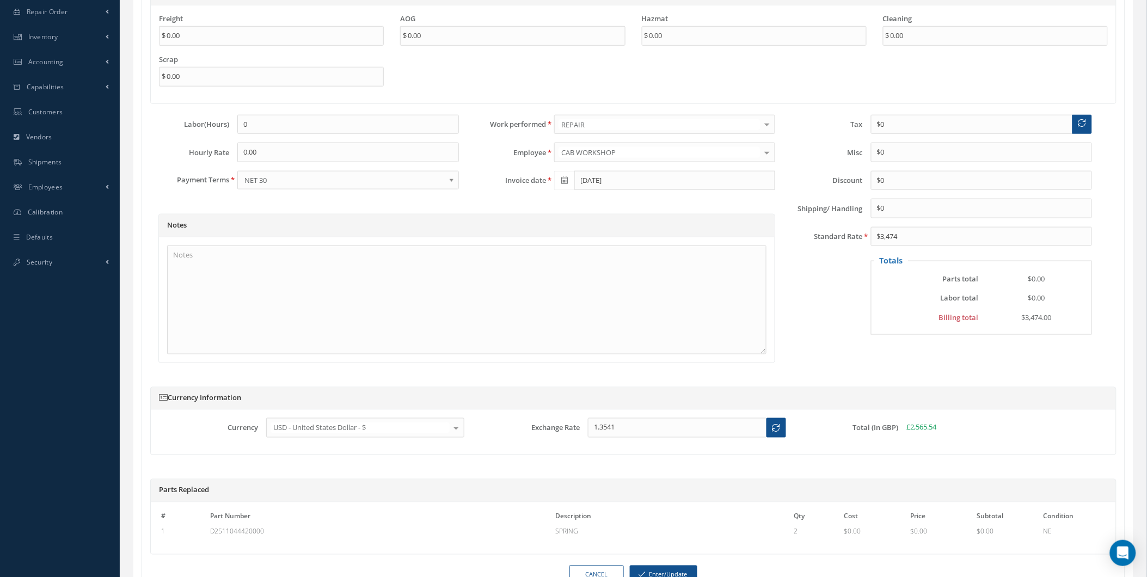
scroll to position [423, 0]
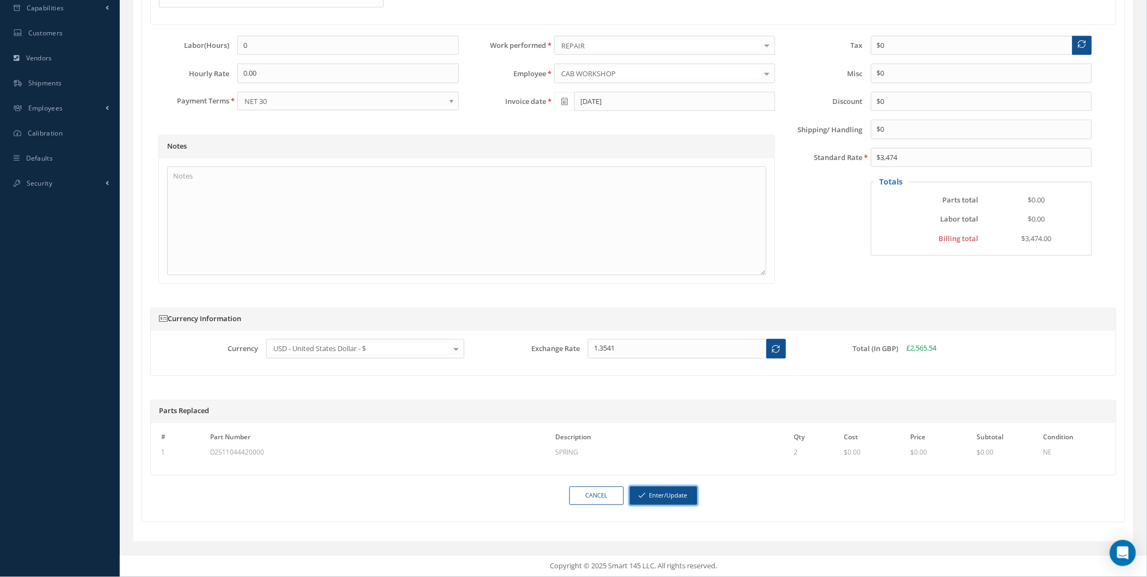
click at [664, 496] on button "Enter/Update" at bounding box center [663, 496] width 67 height 19
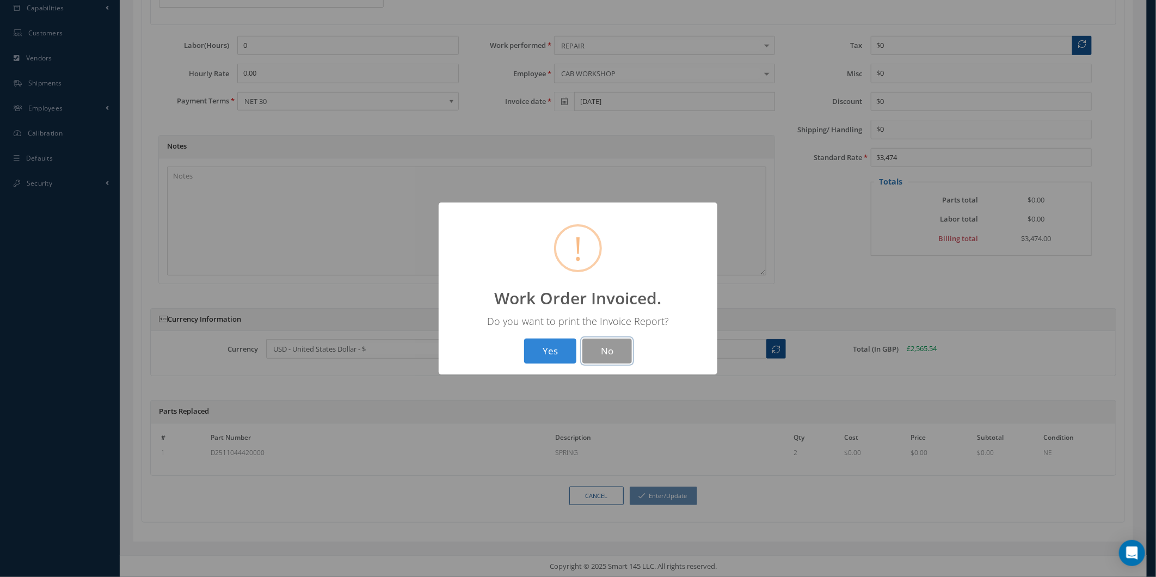
click at [589, 343] on button "No" at bounding box center [607, 352] width 50 height 26
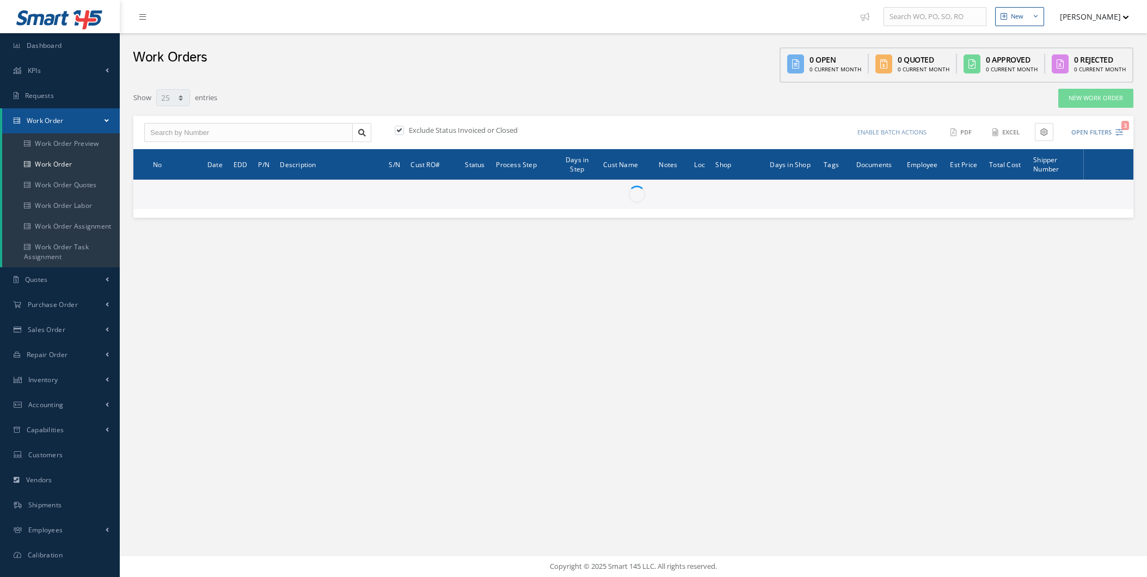
select select "25"
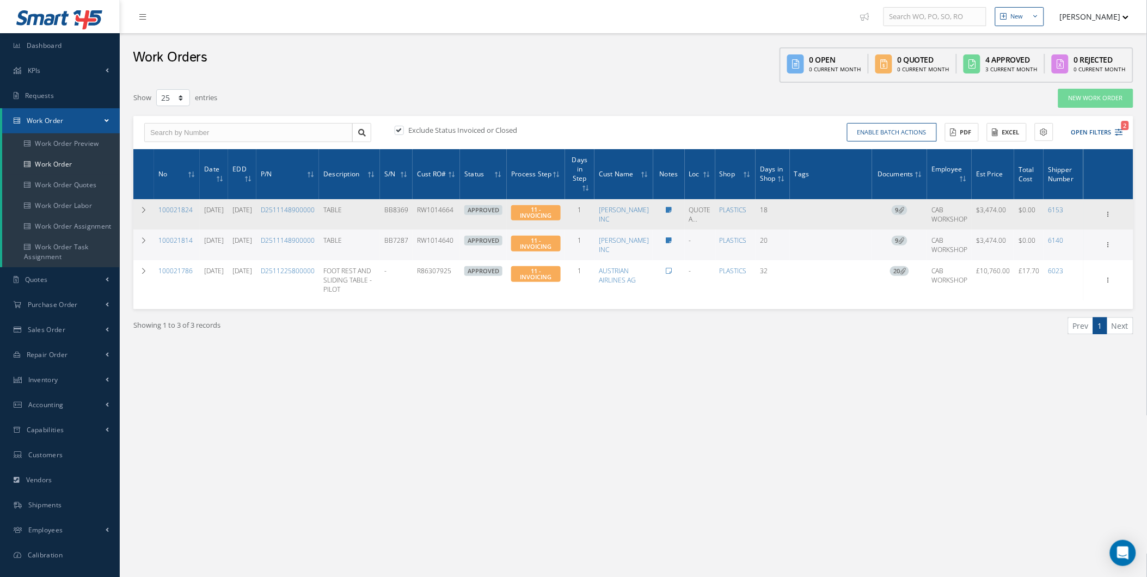
click at [900, 208] on span "9" at bounding box center [900, 210] width 16 height 10
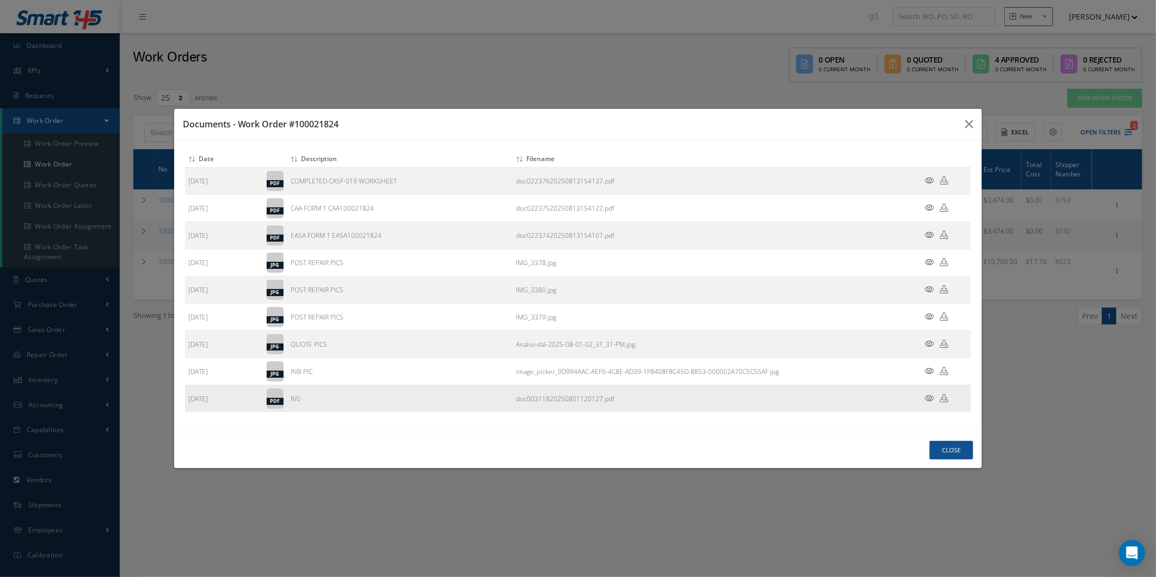
click at [926, 395] on icon at bounding box center [929, 398] width 9 height 8
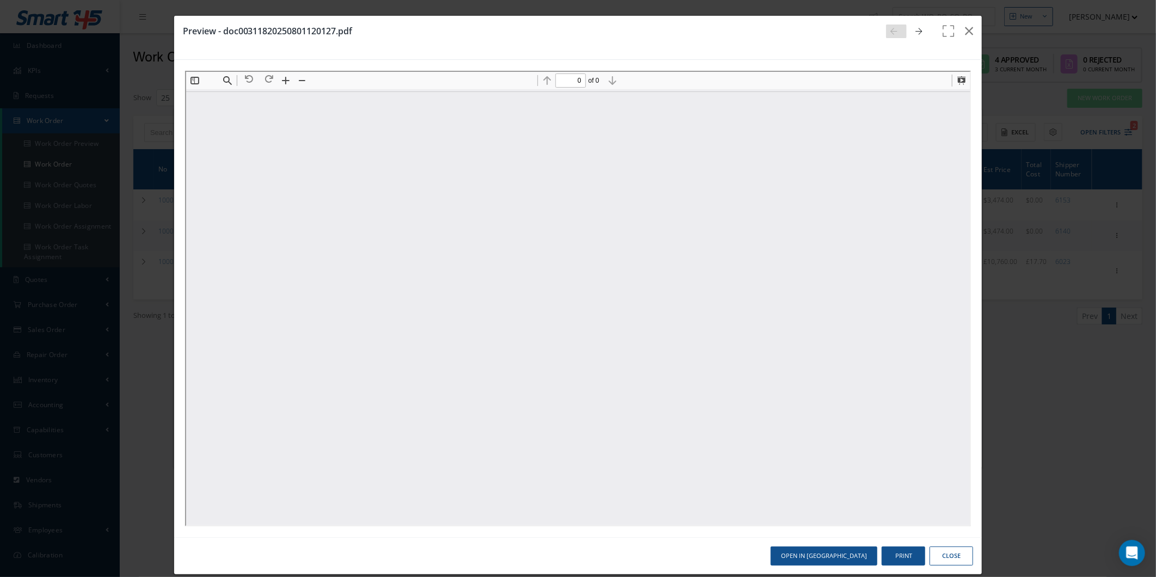
type input "1"
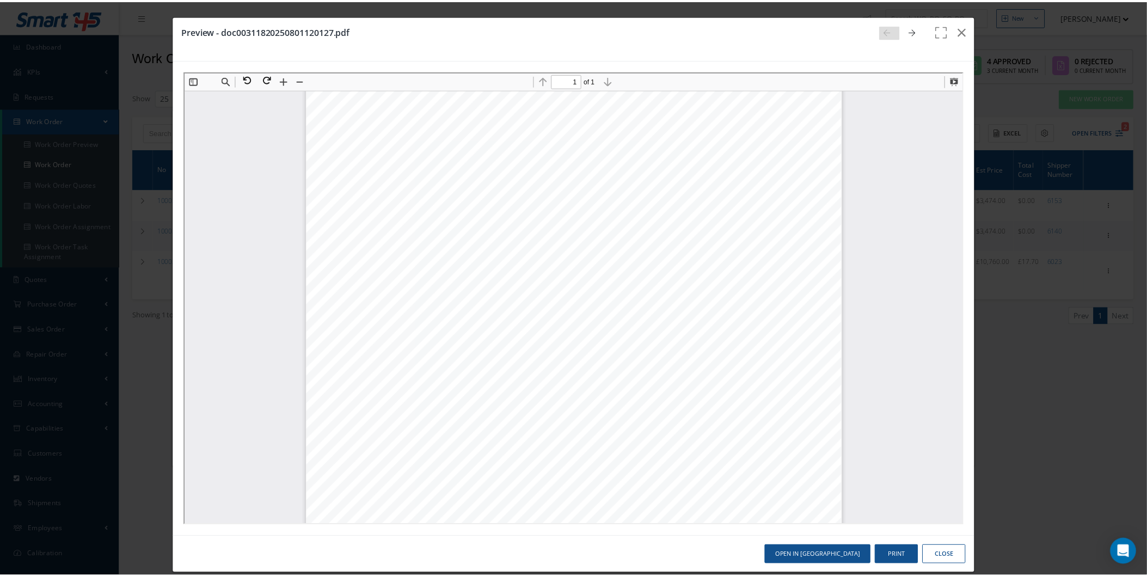
scroll to position [308, 0]
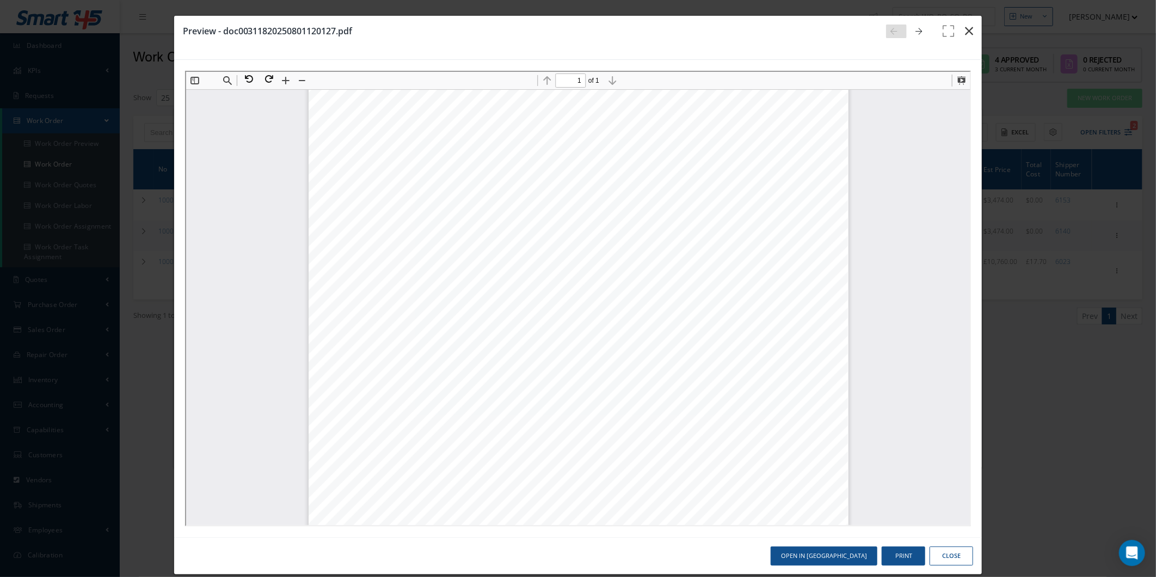
click at [965, 31] on icon "button" at bounding box center [969, 30] width 8 height 13
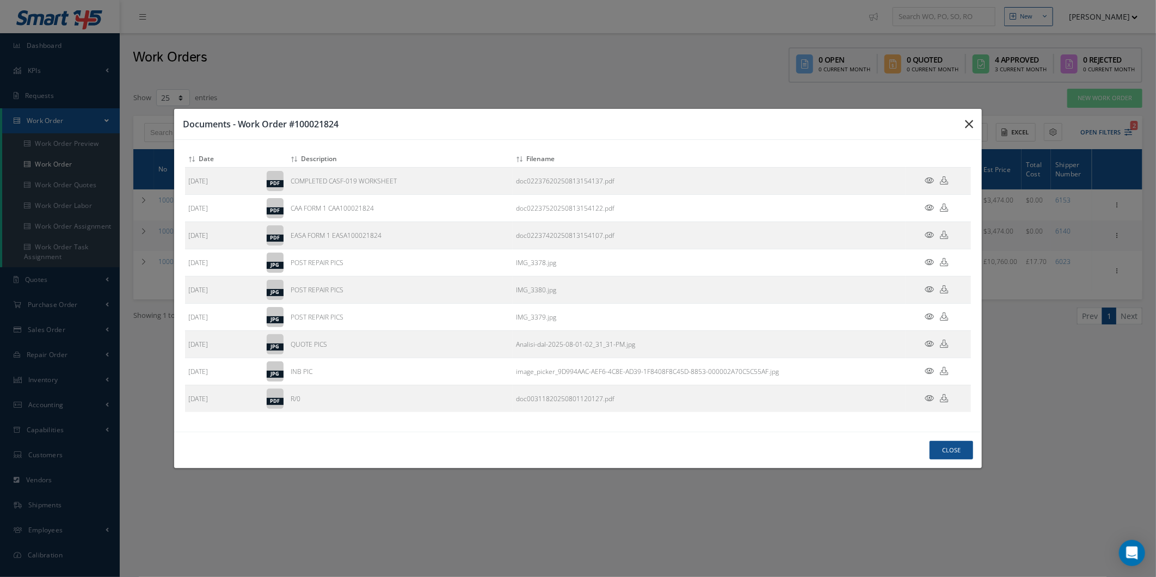
drag, startPoint x: 971, startPoint y: 118, endPoint x: 977, endPoint y: 119, distance: 6.1
click at [0, 0] on icon "button" at bounding box center [0, 0] width 0 height 0
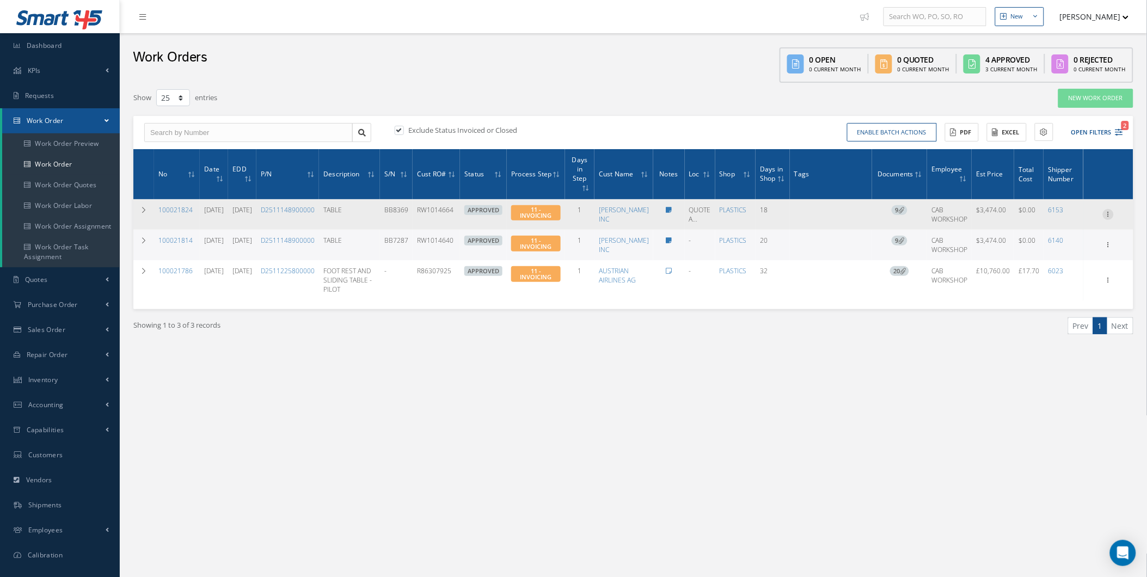
click at [1107, 218] on div at bounding box center [1108, 214] width 11 height 11
click at [1066, 262] on link "Invoicing" at bounding box center [1058, 263] width 86 height 14
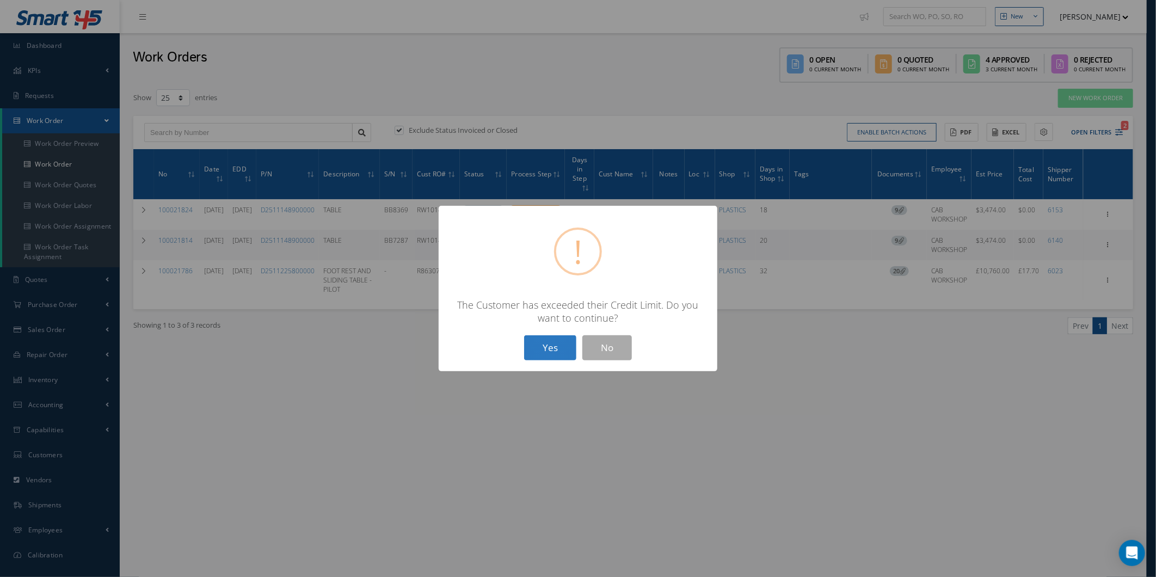
click at [566, 357] on button "Yes" at bounding box center [550, 348] width 52 height 26
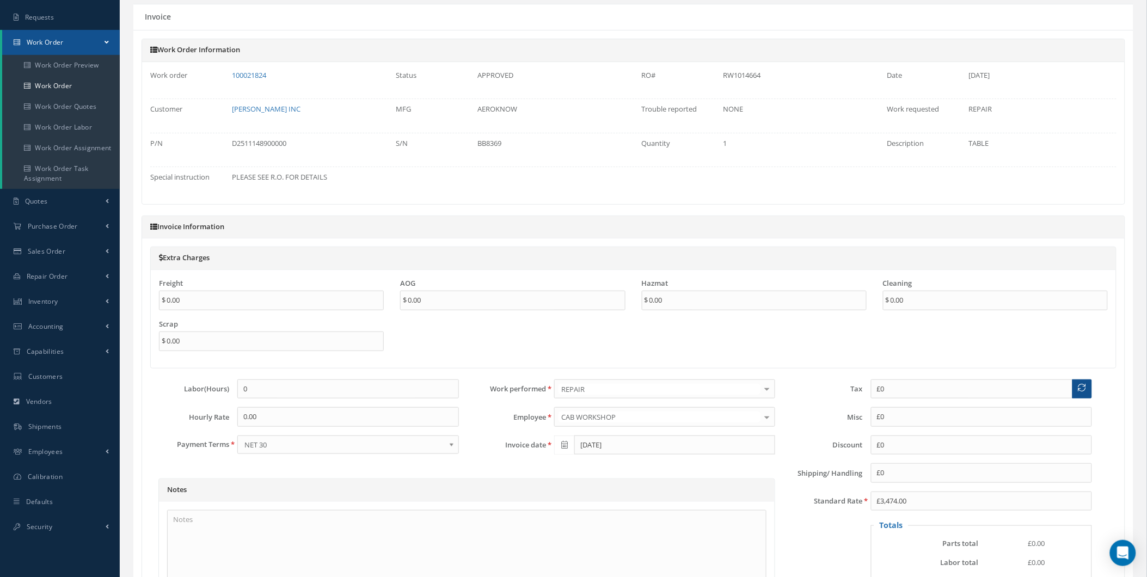
type input "$0"
type input "$3,474"
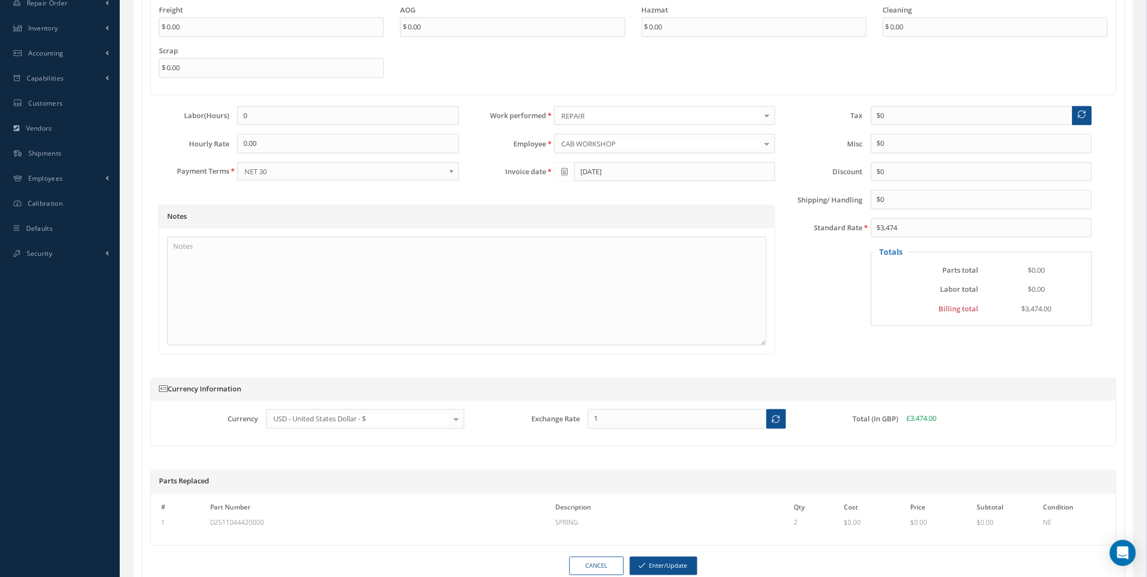
scroll to position [423, 0]
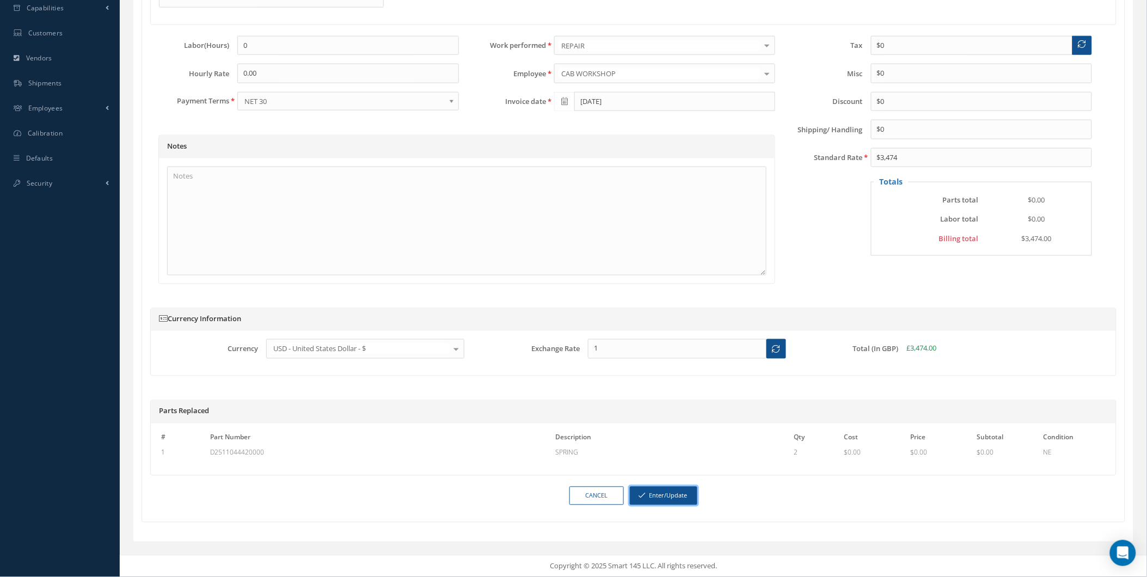
click at [672, 494] on button "Enter/Update" at bounding box center [663, 496] width 67 height 19
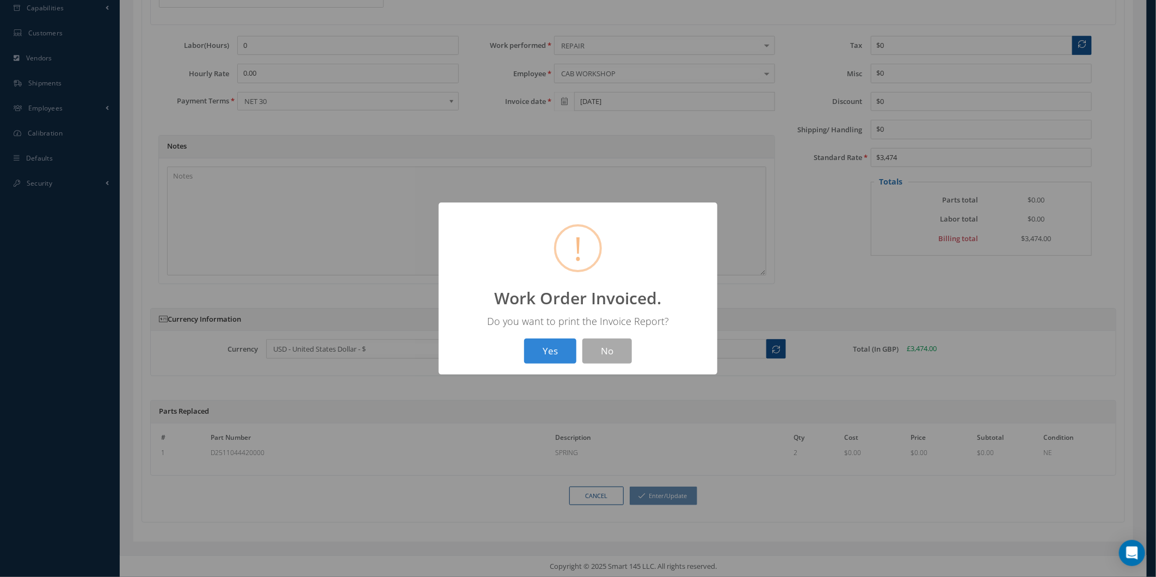
click at [574, 340] on button "Yes" at bounding box center [550, 352] width 52 height 26
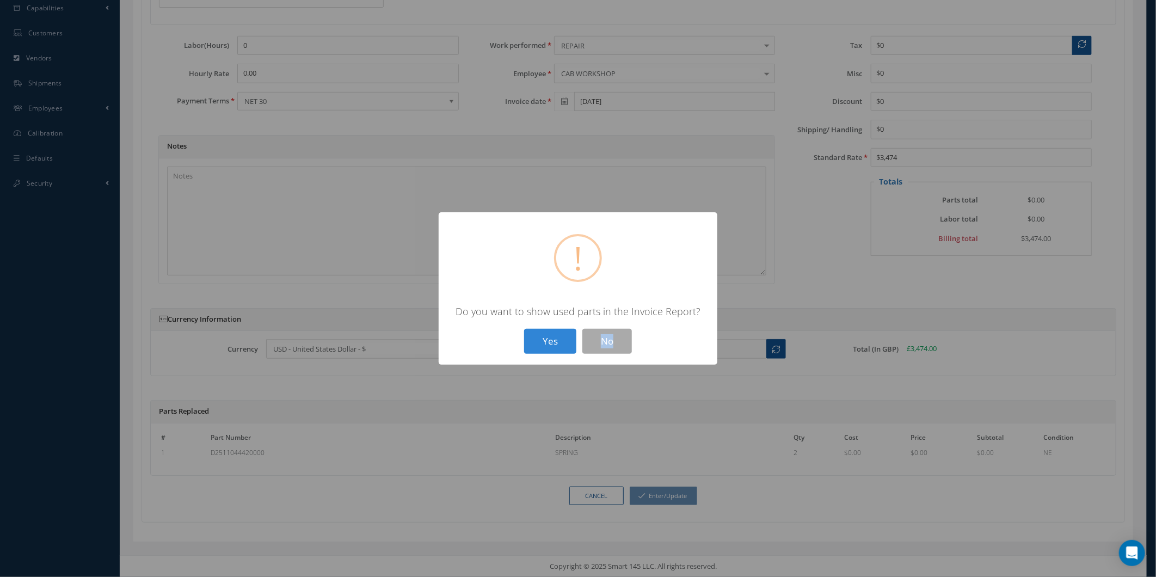
click at [613, 324] on div "? ! i × Do you want to show used parts in the Invoice Report? Yes No" at bounding box center [578, 288] width 279 height 153
click at [619, 358] on div "? ! i × Do you want to show used parts in the Invoice Report? Yes No" at bounding box center [578, 288] width 279 height 153
click at [617, 351] on button "No" at bounding box center [607, 342] width 50 height 26
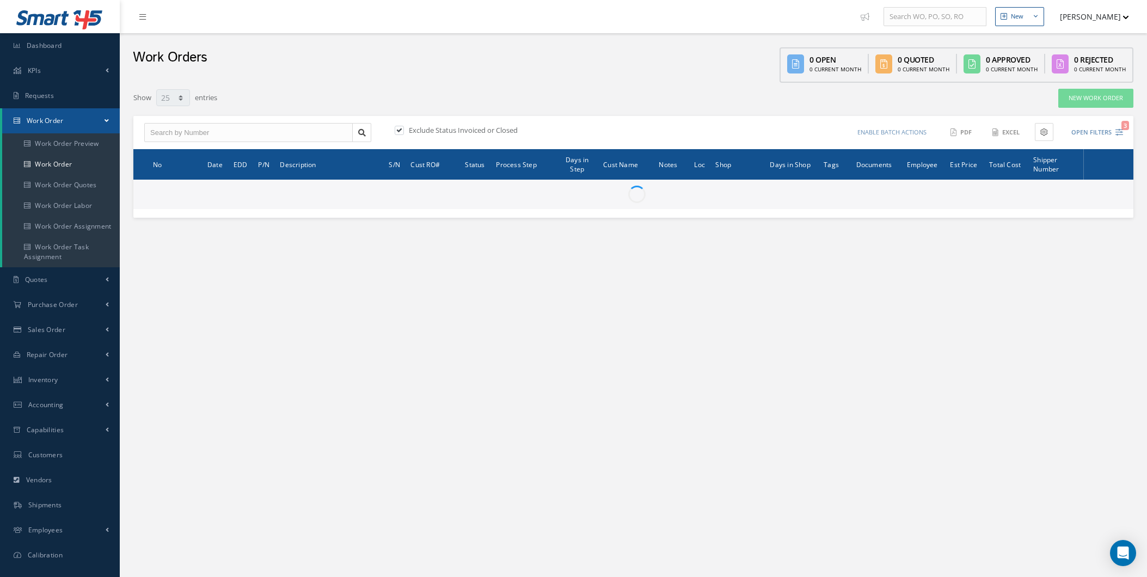
select select "25"
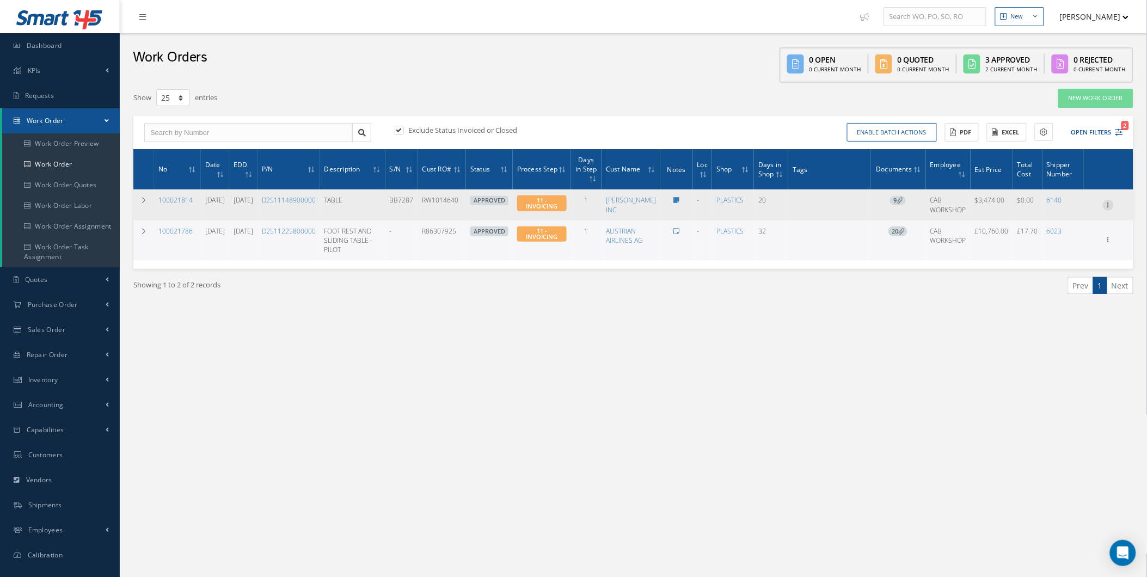
click at [1108, 208] on icon at bounding box center [1108, 204] width 11 height 9
click at [1060, 259] on link "Invoicing" at bounding box center [1058, 254] width 86 height 14
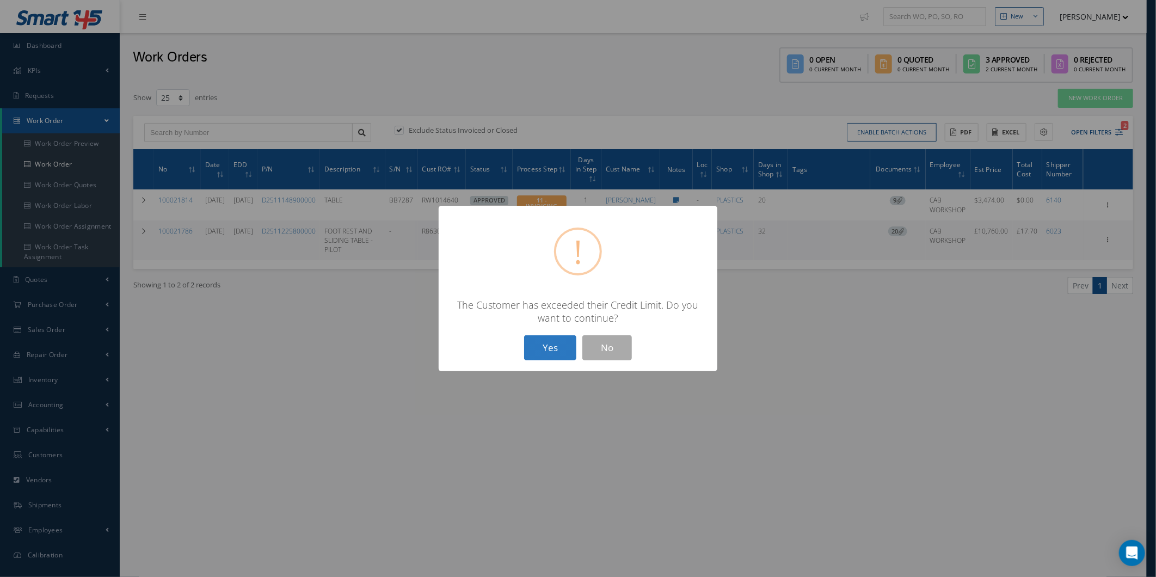
click at [550, 344] on button "Yes" at bounding box center [550, 348] width 52 height 26
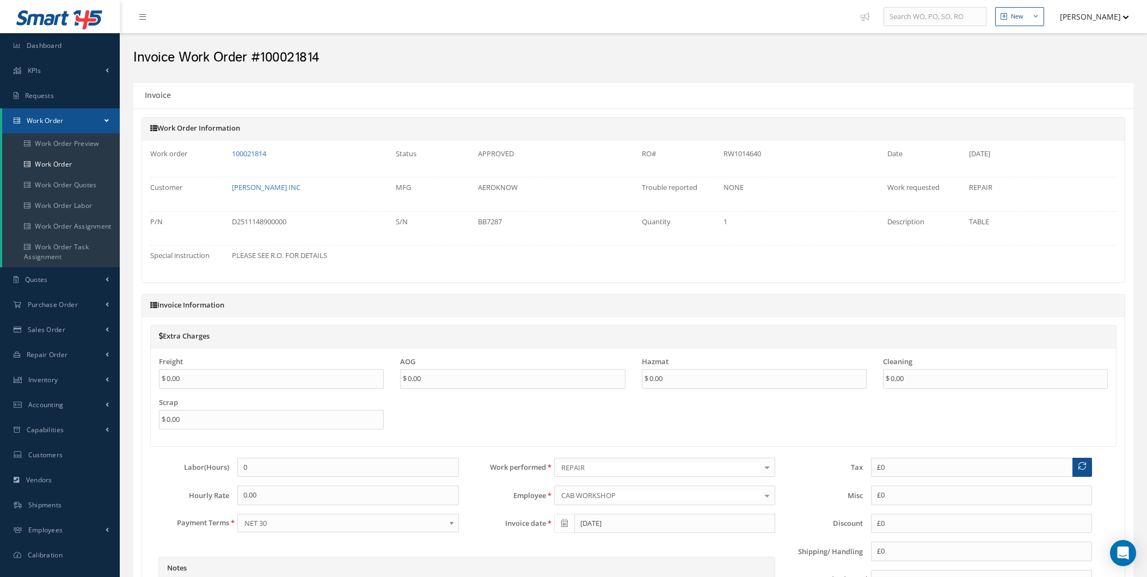
type input "$0"
type input "$3,474"
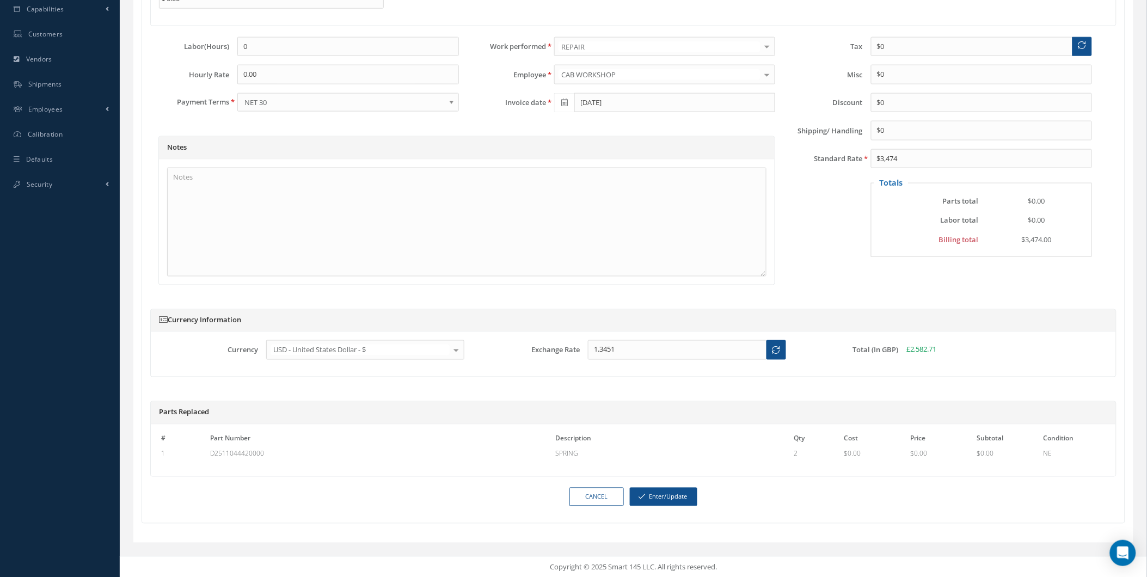
scroll to position [423, 0]
drag, startPoint x: 689, startPoint y: 484, endPoint x: 689, endPoint y: 492, distance: 7.1
click at [689, 485] on form "Extra Charges Freight 0.00 AOG 0.00 Hazmat 0.00 Cleaning 0.00 Scrap 0.00 Labor(…" at bounding box center [633, 208] width 966 height 611
click at [689, 492] on button "Enter/Update" at bounding box center [663, 496] width 67 height 19
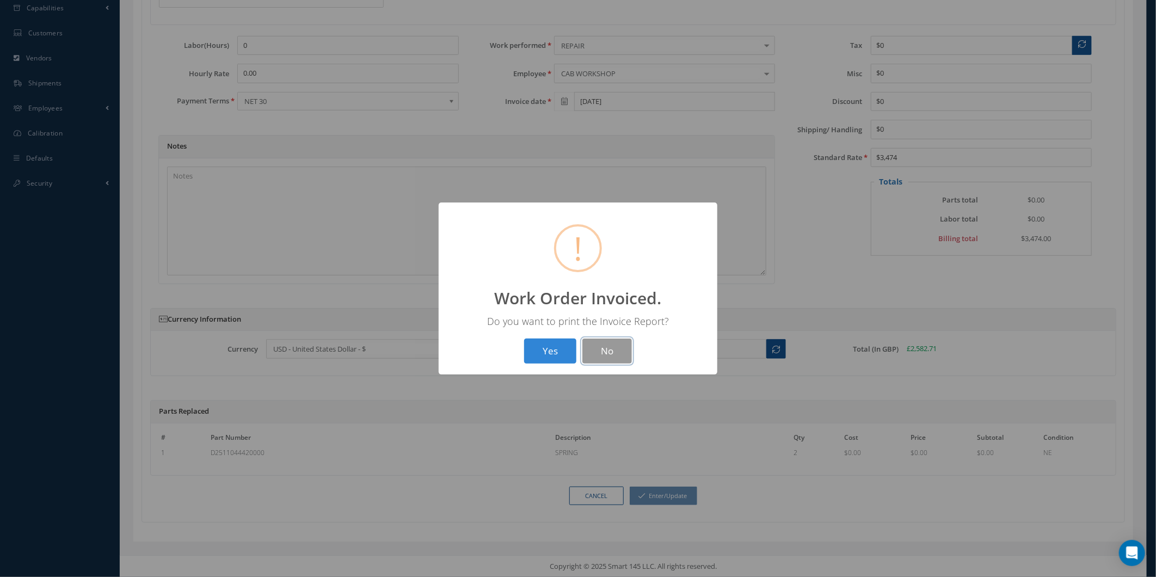
click at [598, 351] on button "No" at bounding box center [607, 352] width 50 height 26
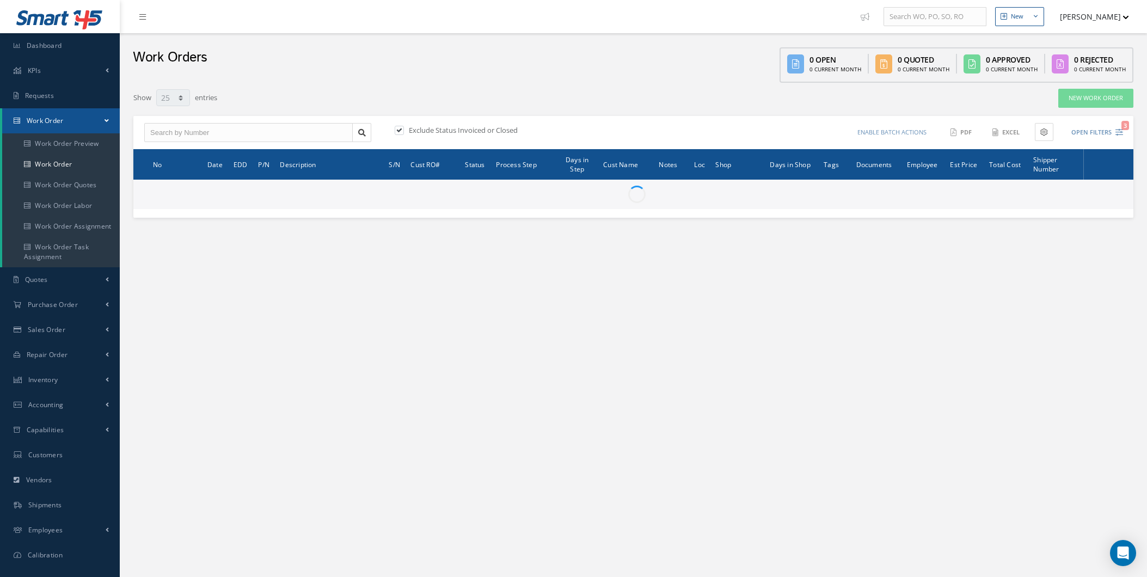
select select "25"
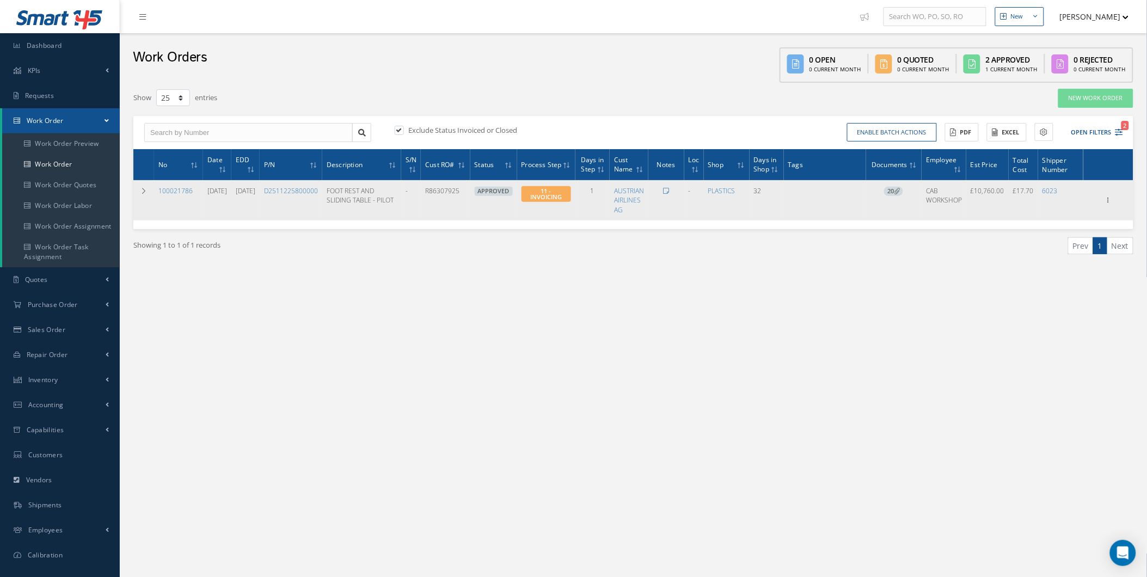
click at [894, 196] on span "20" at bounding box center [893, 192] width 19 height 10
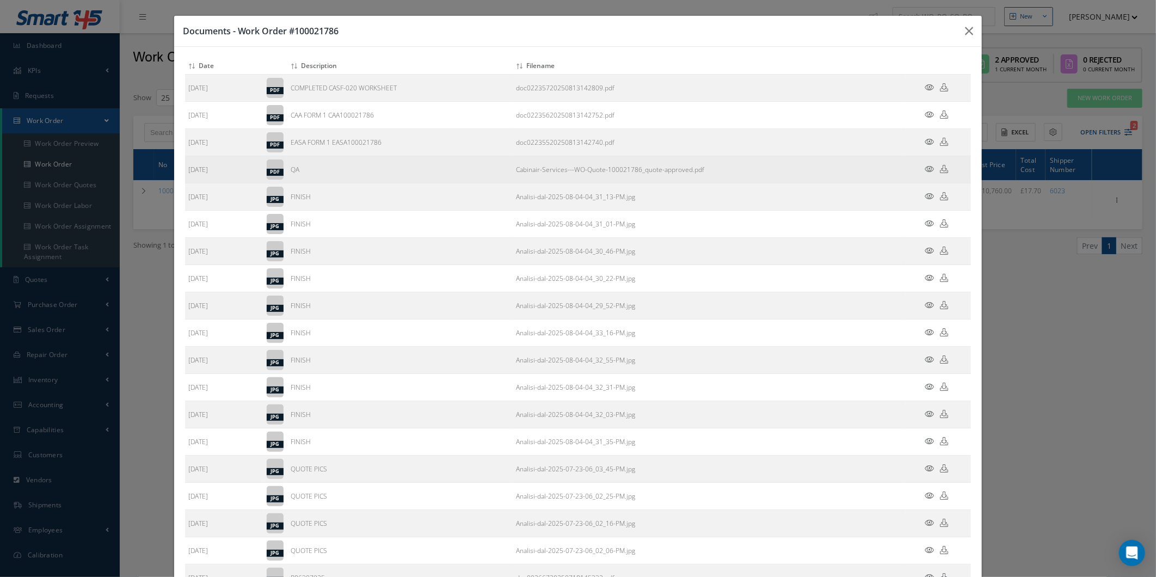
click at [919, 175] on td at bounding box center [938, 169] width 65 height 27
click at [925, 173] on icon at bounding box center [929, 169] width 9 height 8
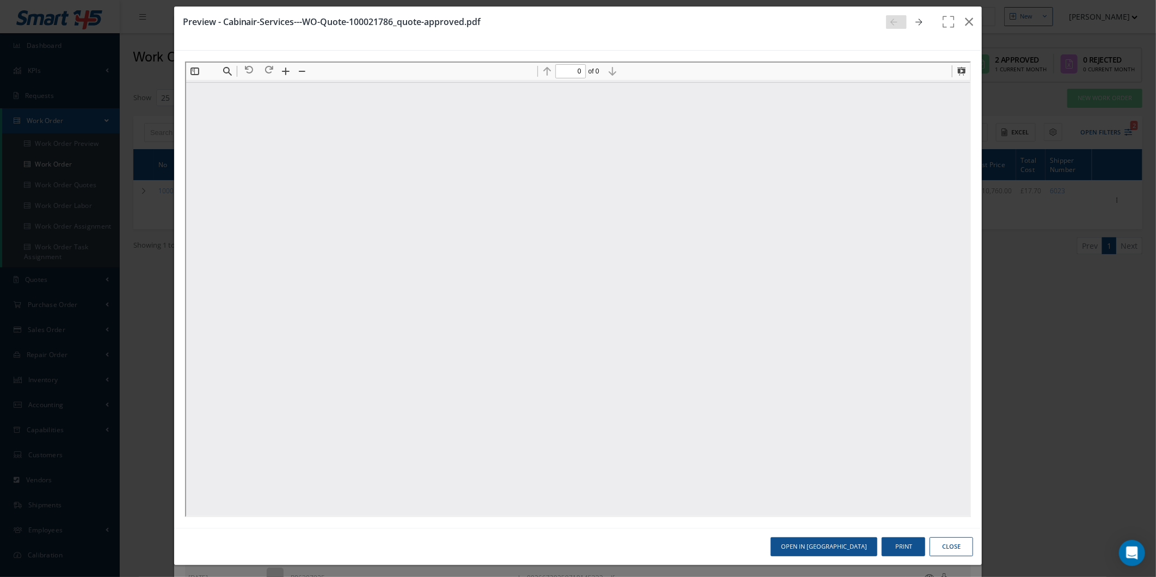
scroll to position [13, 0]
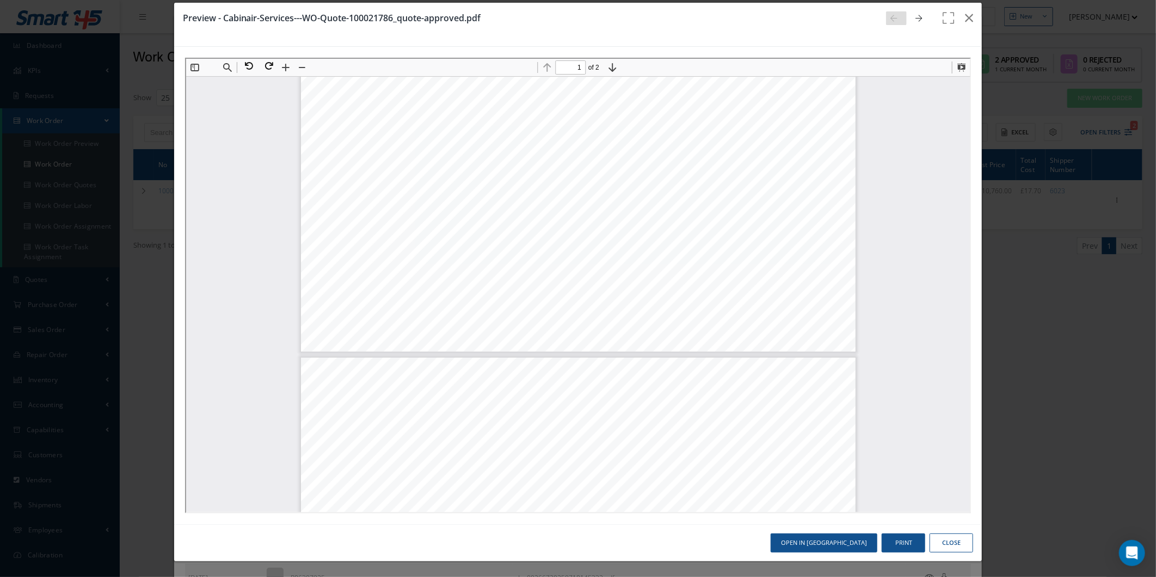
type input "2"
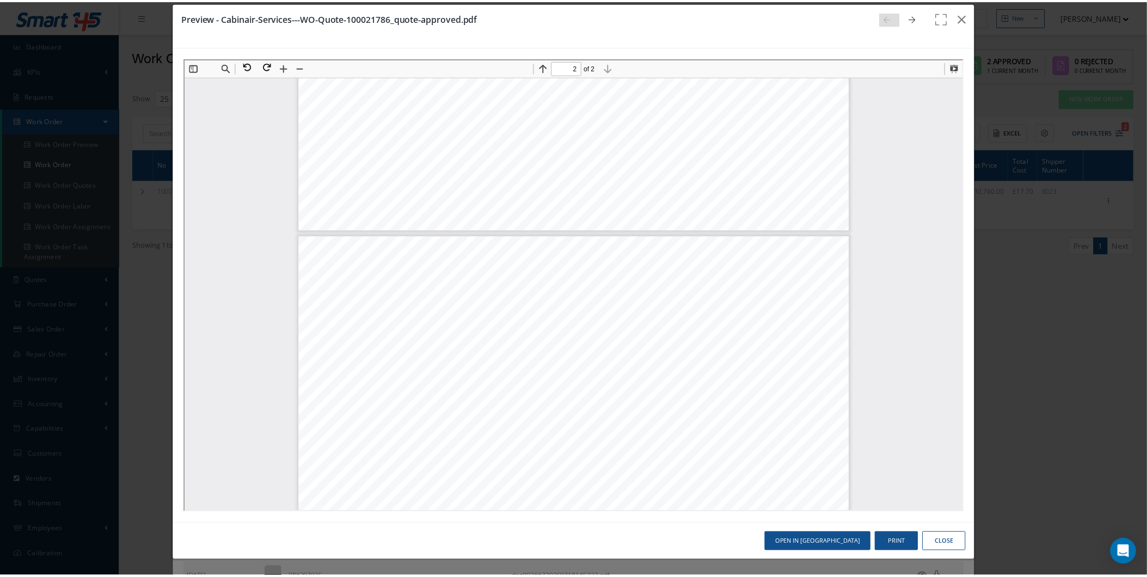
scroll to position [751, 0]
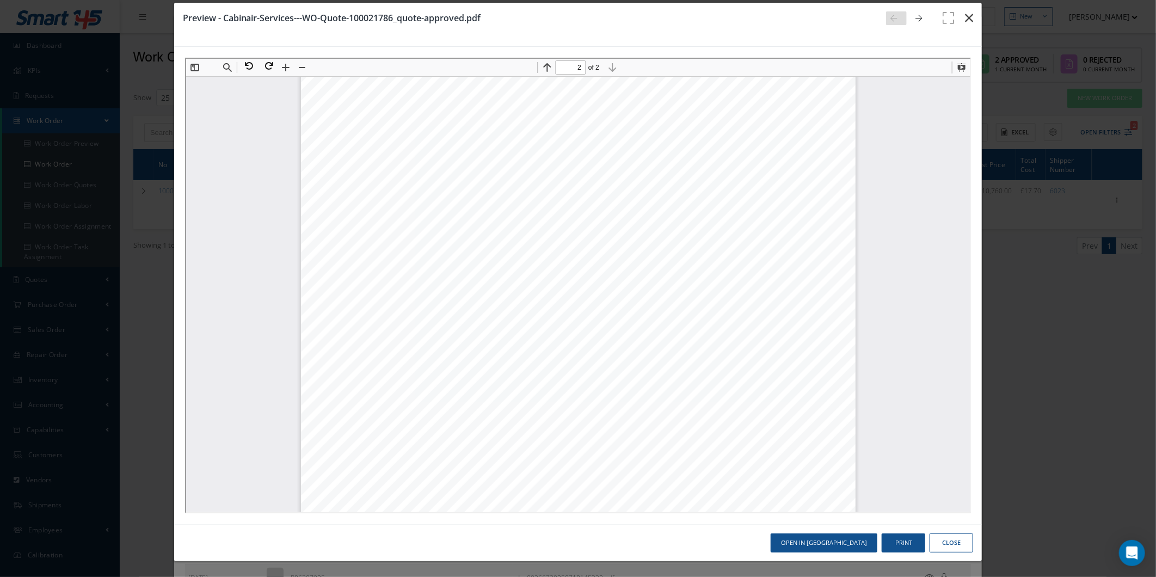
click at [969, 12] on button "button" at bounding box center [969, 18] width 26 height 30
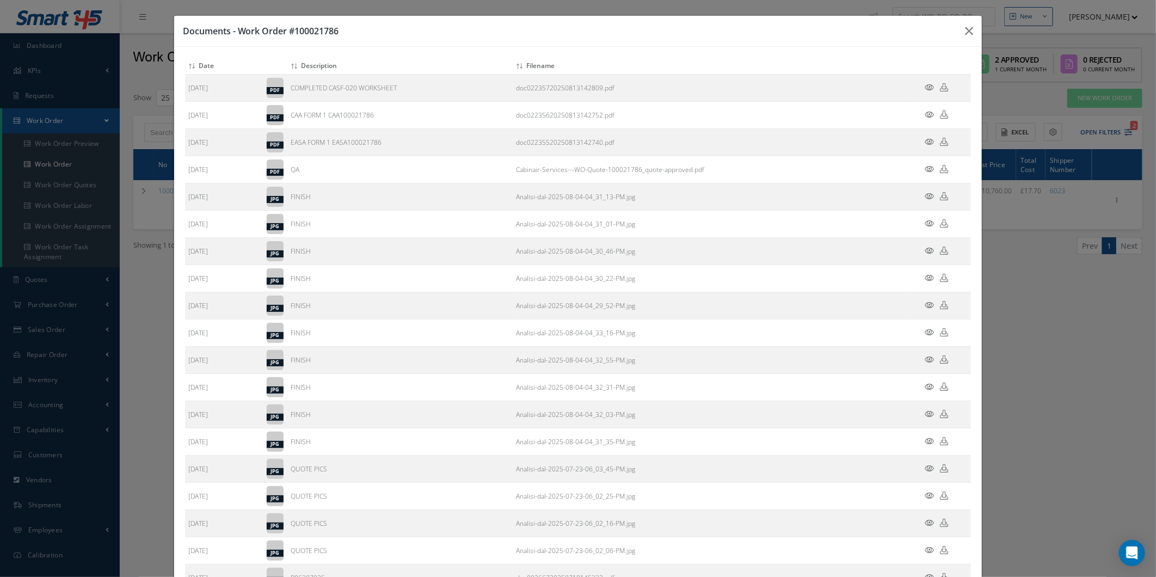
click at [0, 0] on div "Documents - Work Order #100021786 Attach File(s) Click inside this area or drag…" at bounding box center [0, 0] width 0 height 0
click at [0, 0] on icon "button" at bounding box center [0, 0] width 0 height 0
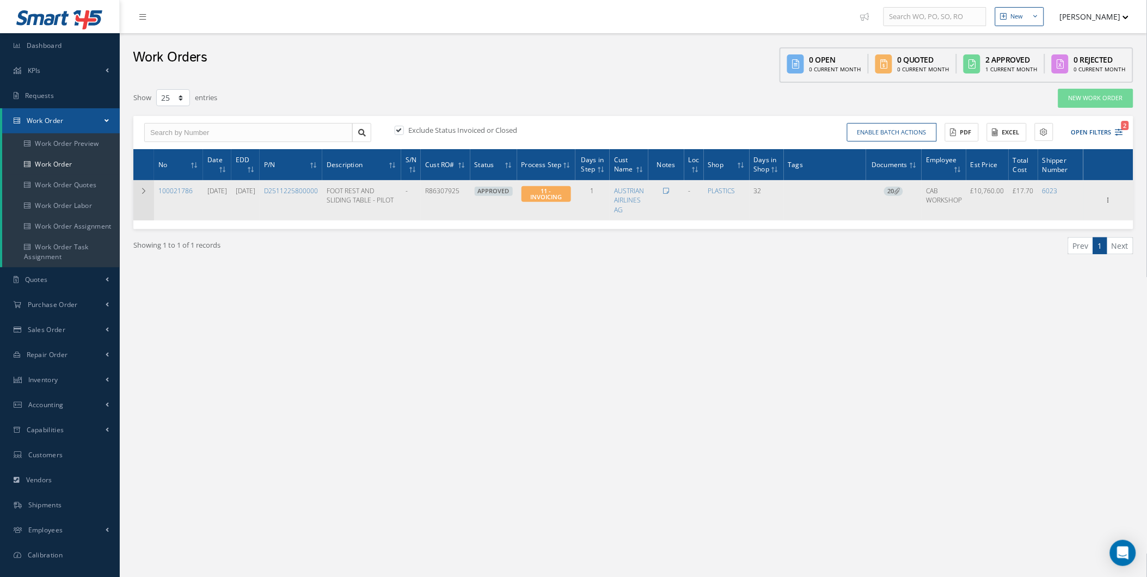
click at [143, 194] on icon at bounding box center [144, 191] width 8 height 7
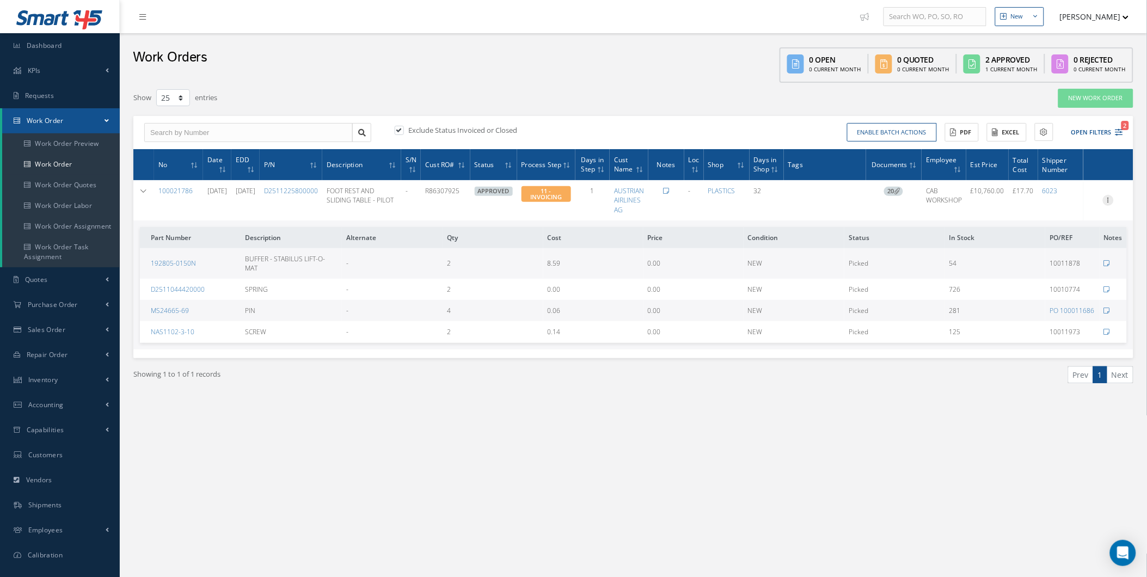
click at [1109, 203] on icon at bounding box center [1108, 199] width 11 height 9
click at [1064, 256] on link "Invoicing" at bounding box center [1058, 249] width 86 height 14
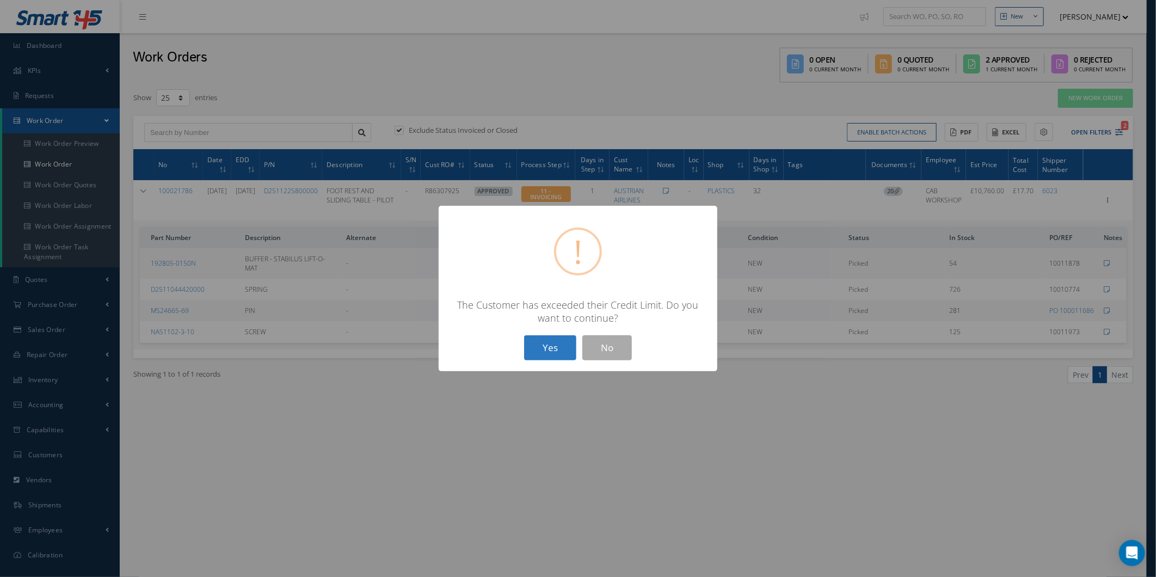
click at [568, 348] on button "Yes" at bounding box center [550, 348] width 52 height 26
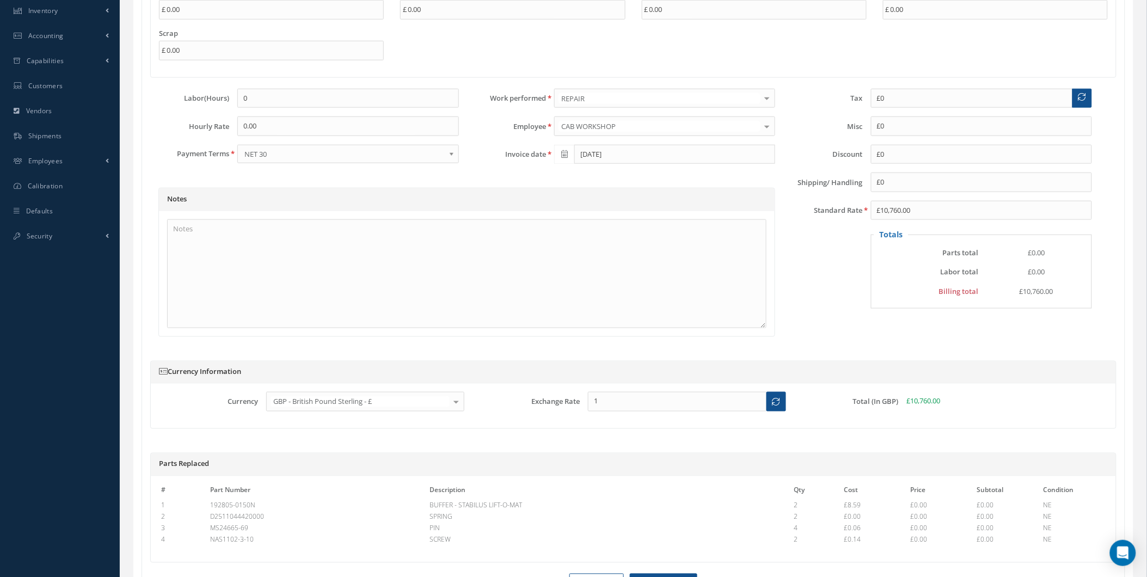
scroll to position [458, 0]
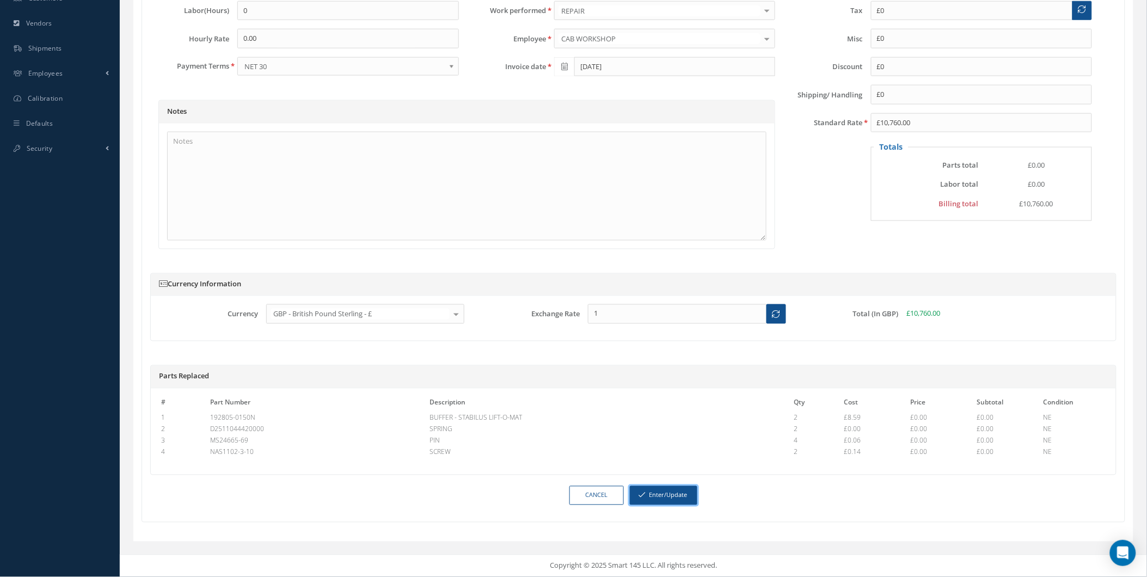
drag, startPoint x: 637, startPoint y: 494, endPoint x: 535, endPoint y: 520, distance: 105.8
click at [535, 520] on div "Extra Charges Freight 0.00 AOG 0.00 Hazmat 0.00 Cleaning 0.00 Scrap 0.00 Labor(…" at bounding box center [633, 191] width 982 height 662
click at [581, 499] on link "Cancel" at bounding box center [596, 495] width 54 height 19
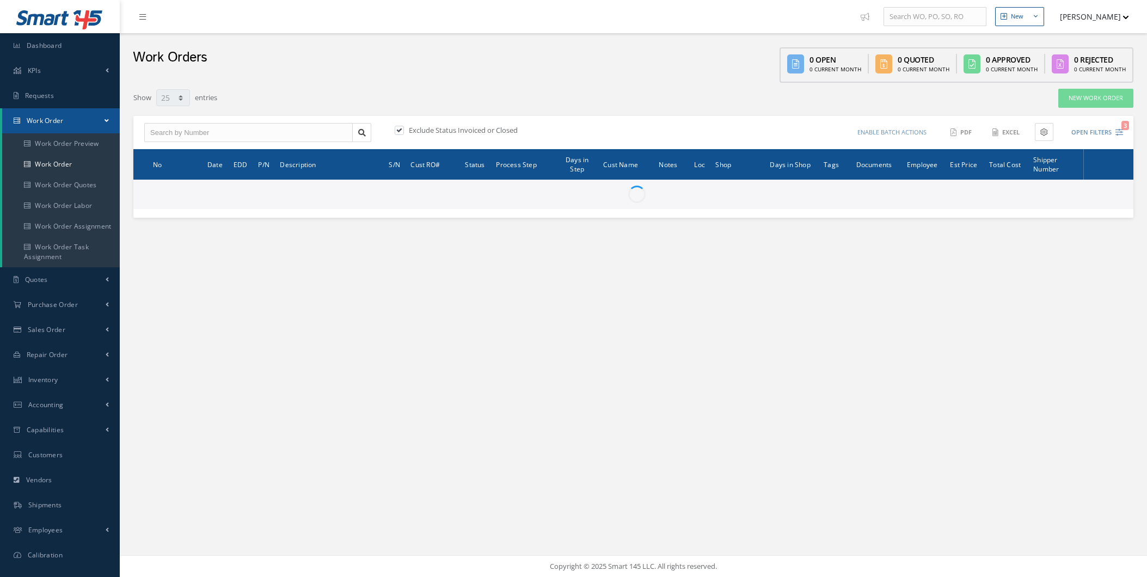
select select "25"
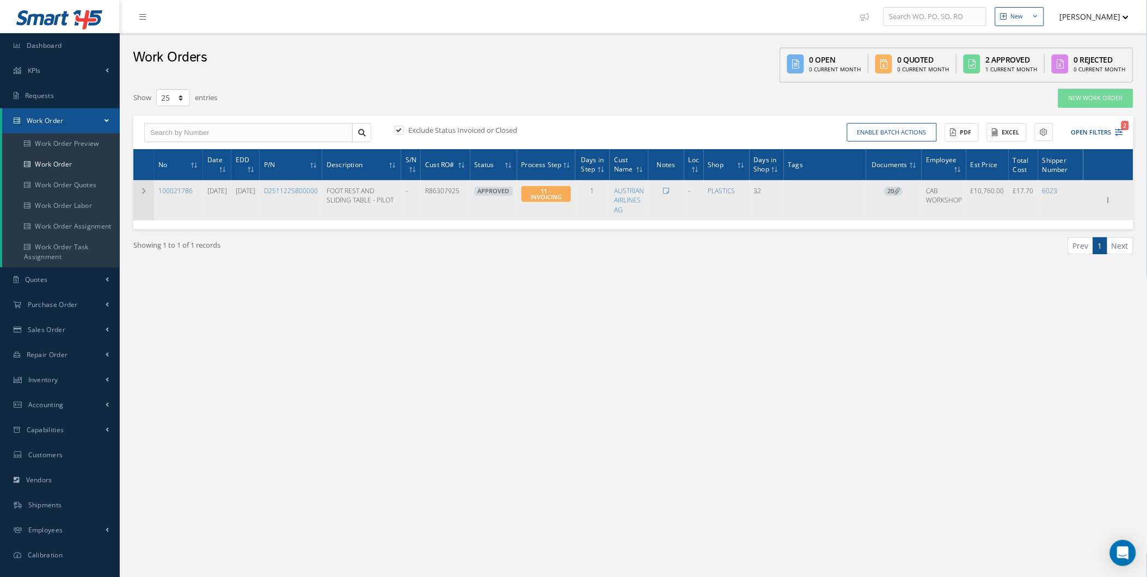
click at [143, 194] on icon at bounding box center [144, 191] width 8 height 7
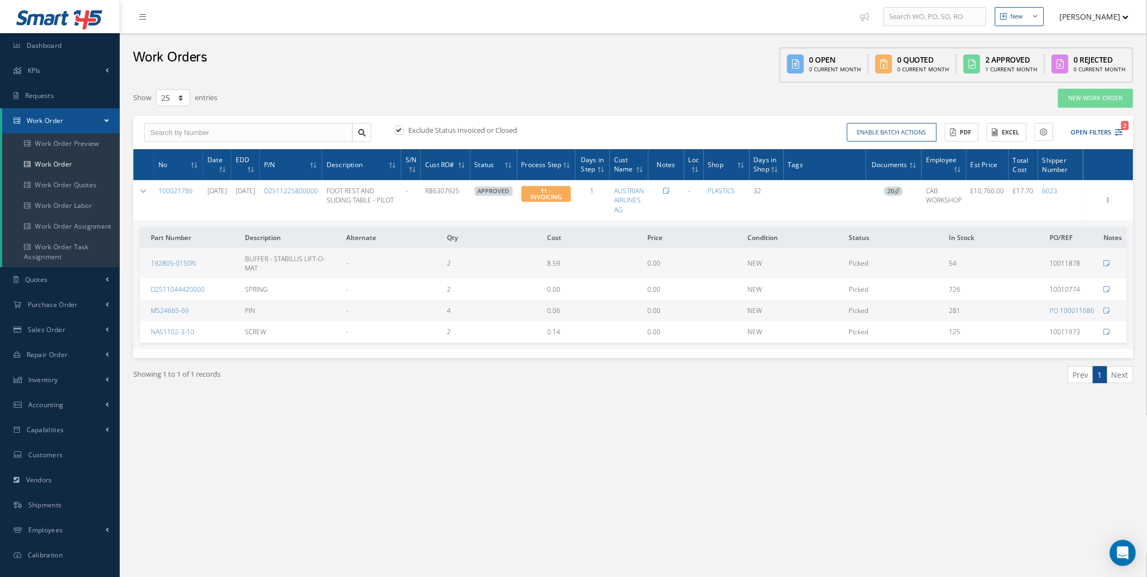
click at [1107, 202] on div "Show Edit Update Prefix Invoicing Close Part Issue Send By Email Sub Work Order…" at bounding box center [1108, 200] width 13 height 13
click at [1110, 202] on div "Show Edit Update Prefix Invoicing Close Part Issue Send By Email Sub Work Order…" at bounding box center [1108, 200] width 13 height 13
click at [1113, 204] on icon at bounding box center [1108, 199] width 11 height 9
click at [1074, 256] on link "Invoicing" at bounding box center [1058, 249] width 86 height 14
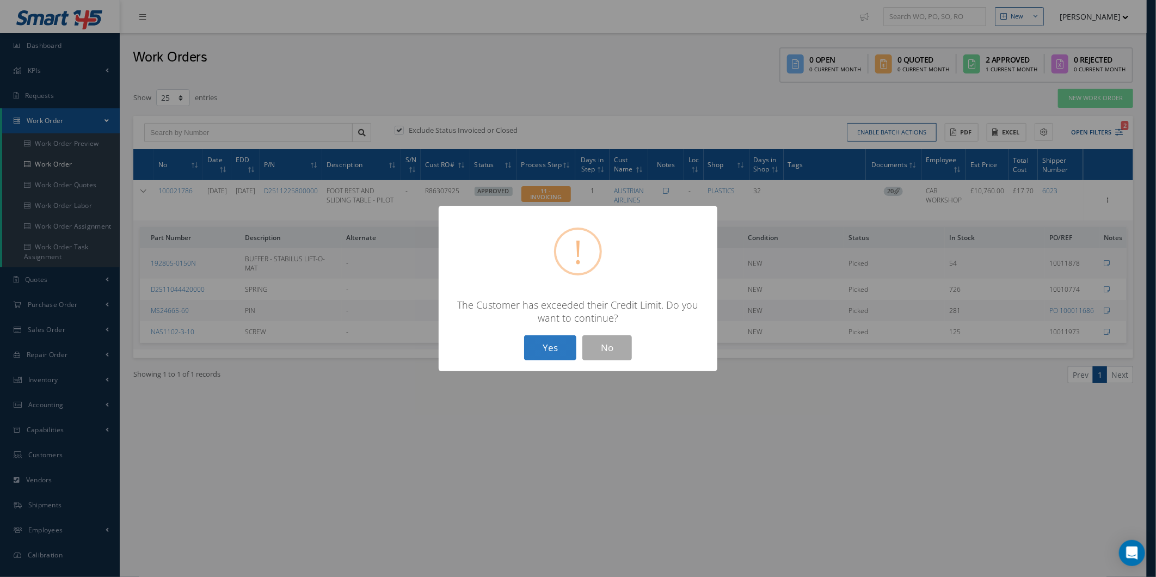
click at [550, 347] on button "Yes" at bounding box center [550, 348] width 52 height 26
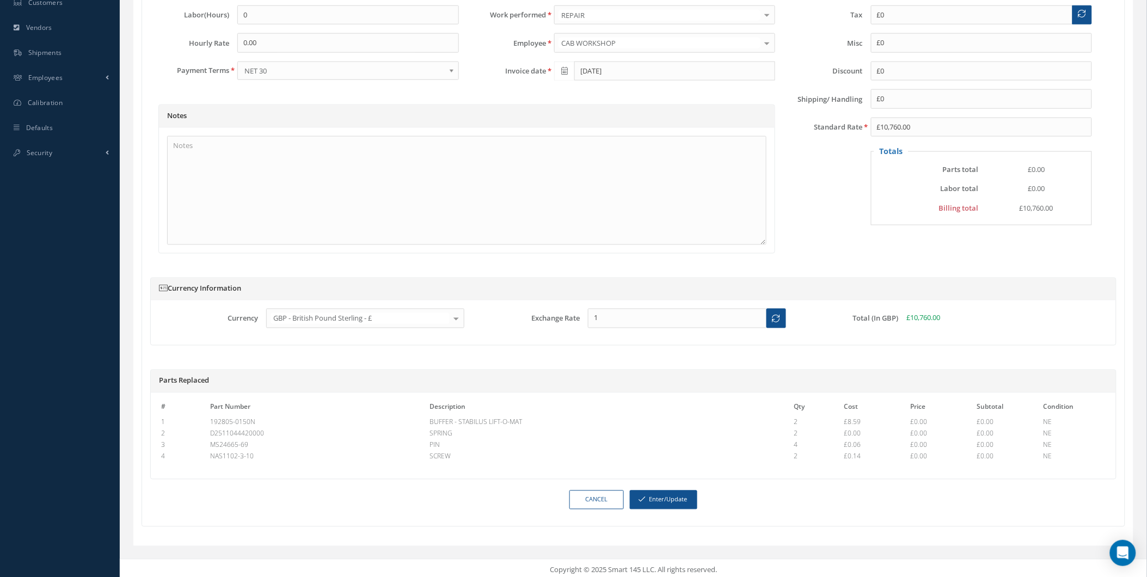
scroll to position [458, 0]
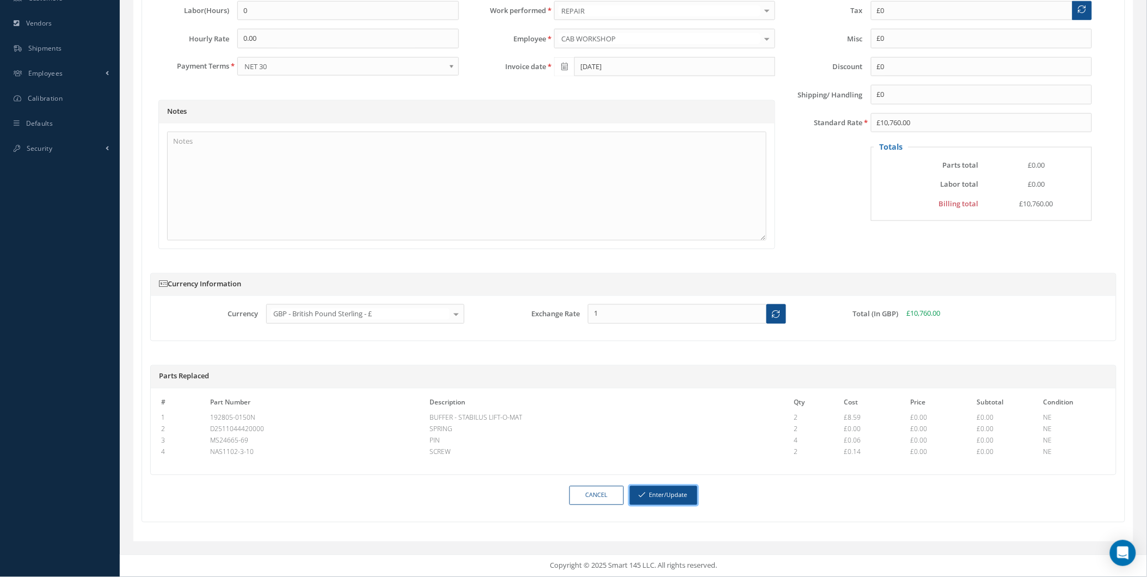
click at [654, 494] on button "Enter/Update" at bounding box center [663, 495] width 67 height 19
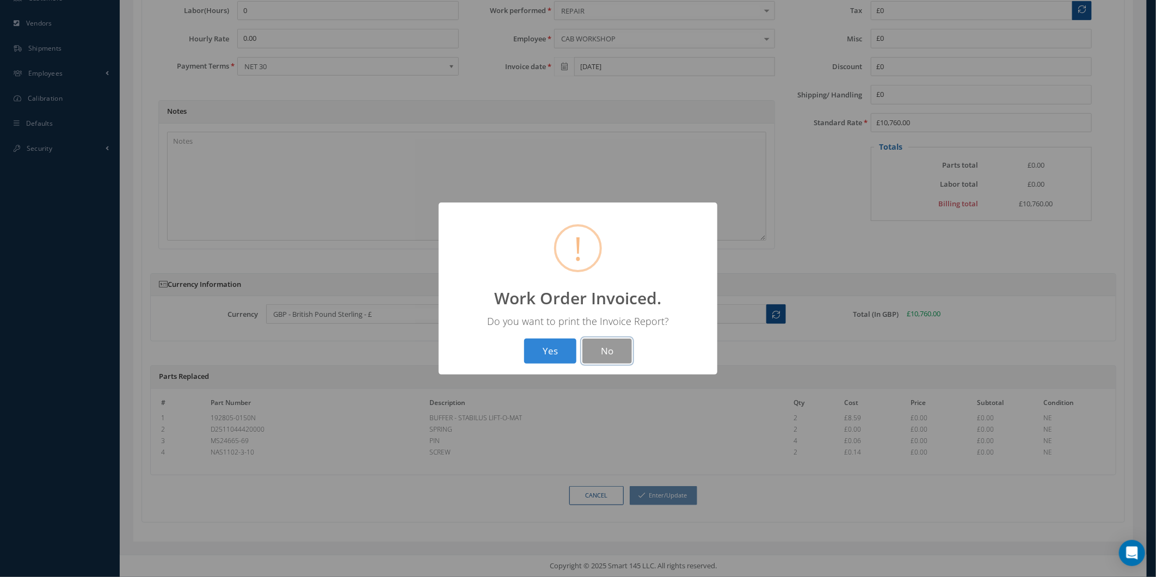
click at [613, 345] on button "No" at bounding box center [607, 352] width 50 height 26
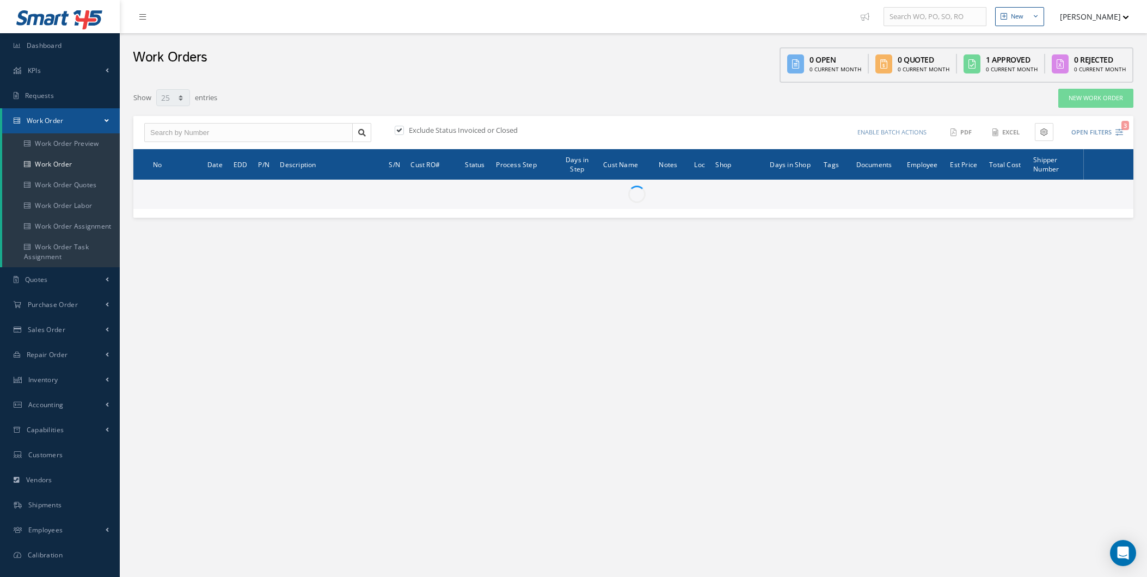
select select "25"
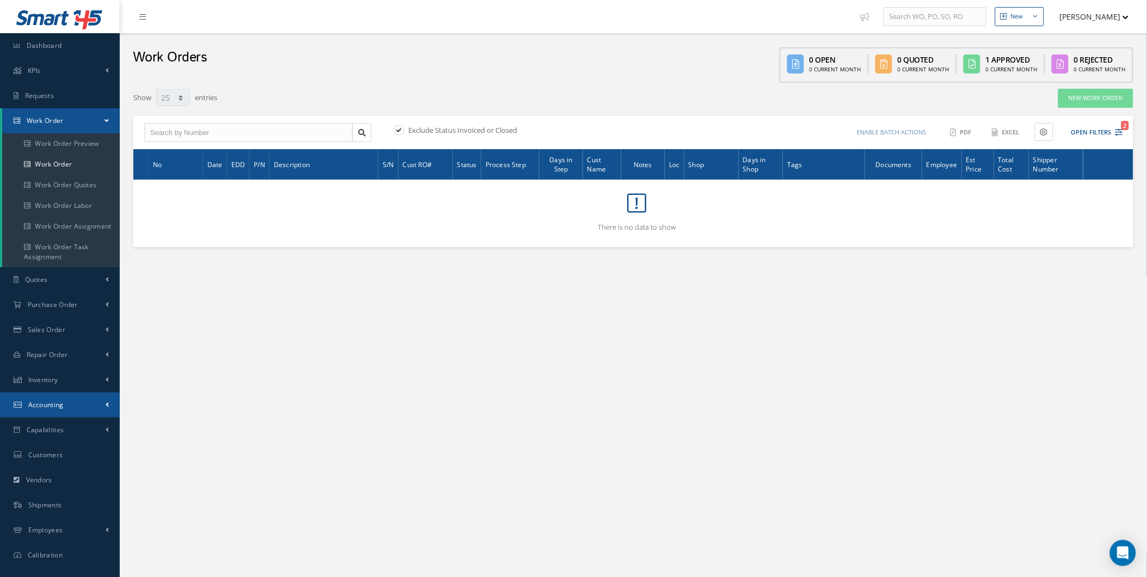
click at [79, 399] on link "Accounting" at bounding box center [60, 404] width 120 height 25
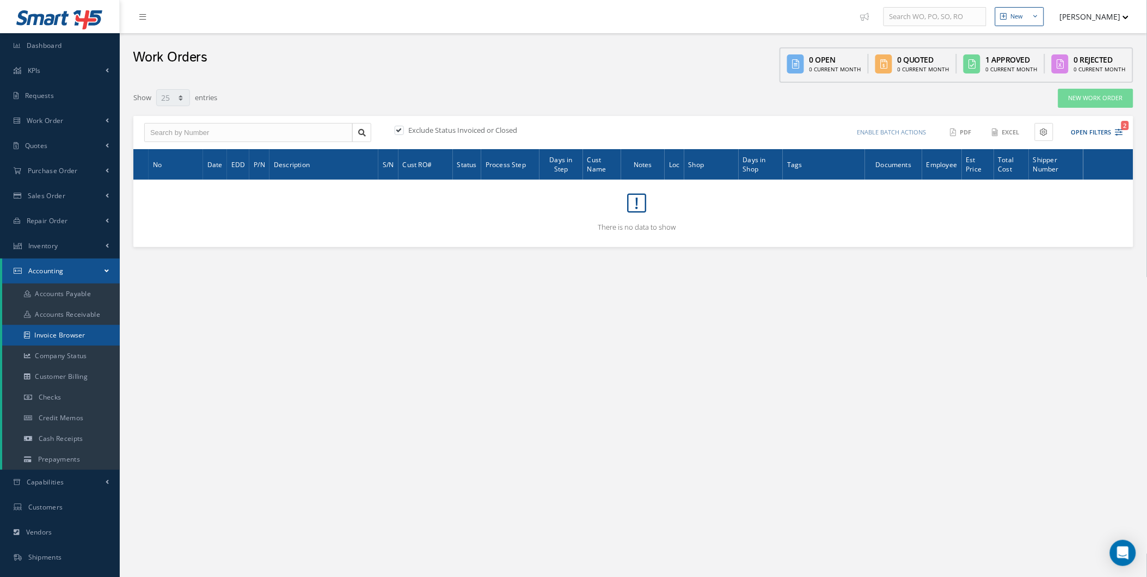
click at [94, 329] on link "Invoice Browser" at bounding box center [61, 335] width 118 height 21
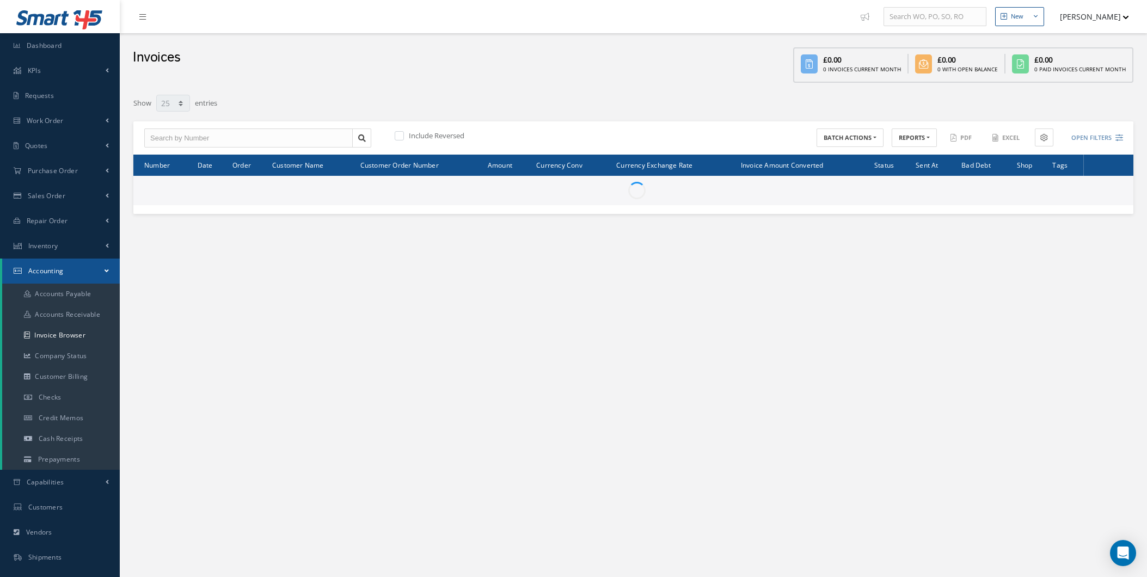
select select "25"
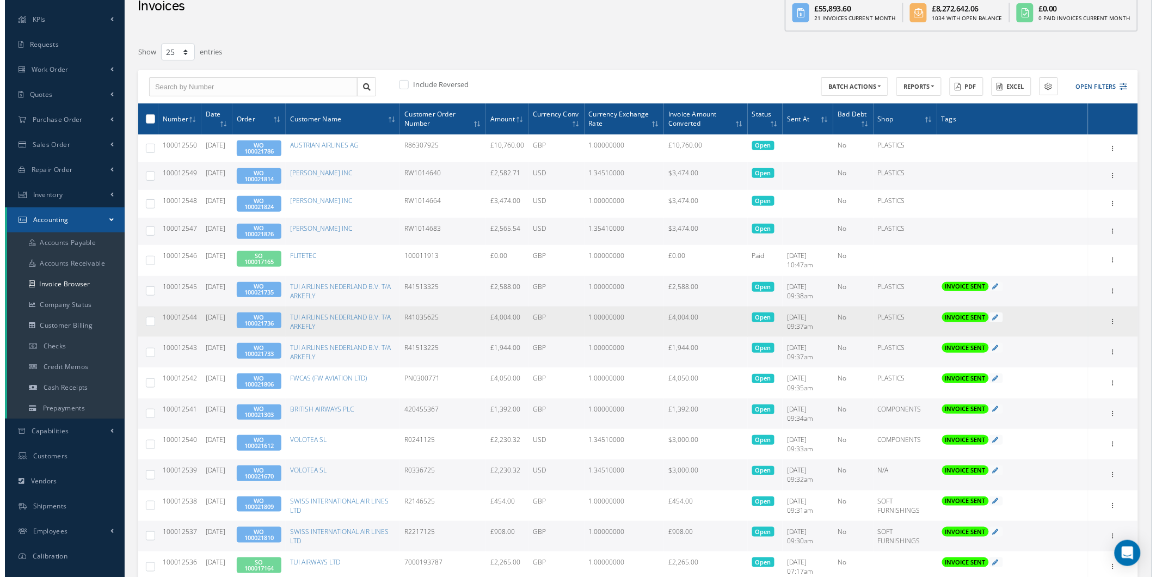
scroll to position [40, 0]
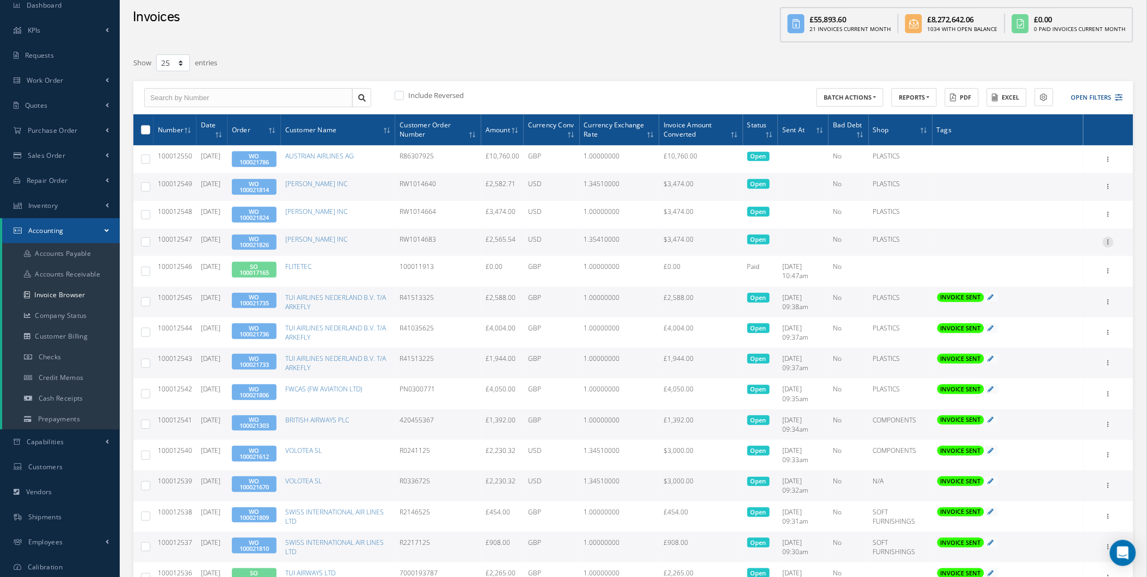
click at [1109, 239] on icon at bounding box center [1108, 241] width 11 height 9
click at [1067, 289] on link "Send By Email" at bounding box center [1058, 291] width 86 height 14
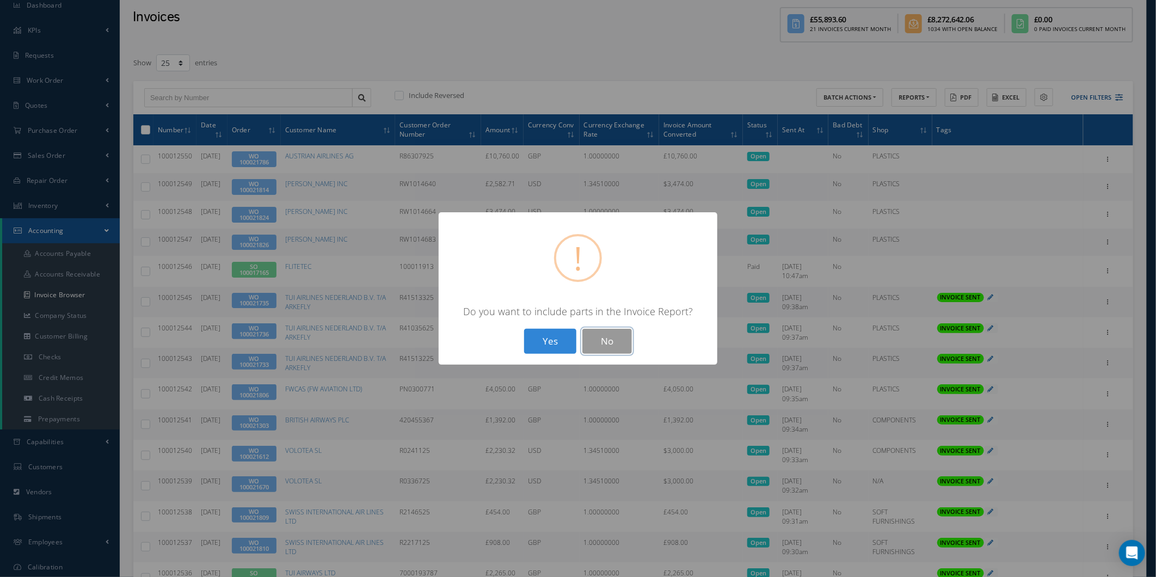
click at [616, 348] on button "No" at bounding box center [607, 342] width 50 height 26
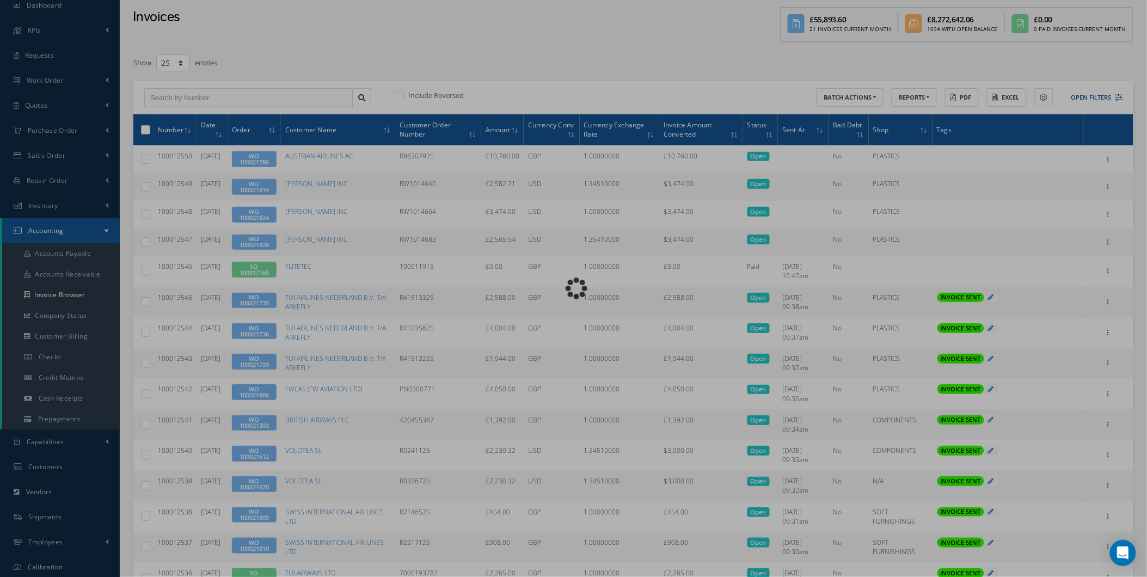
type input "INVOICE - Work Order 100021826 for BARFIELD INC, PO: RW1014683"
type textarea "Dear Accounts, Please find the attached invoice for your recent order RW1014683…"
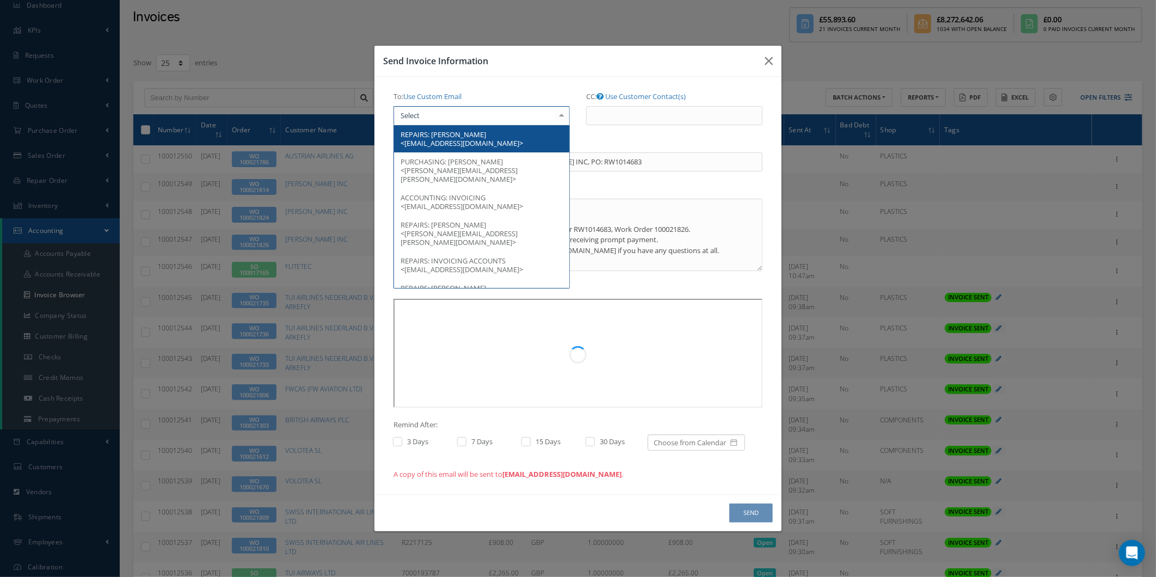
click at [496, 118] on div at bounding box center [482, 116] width 176 height 20
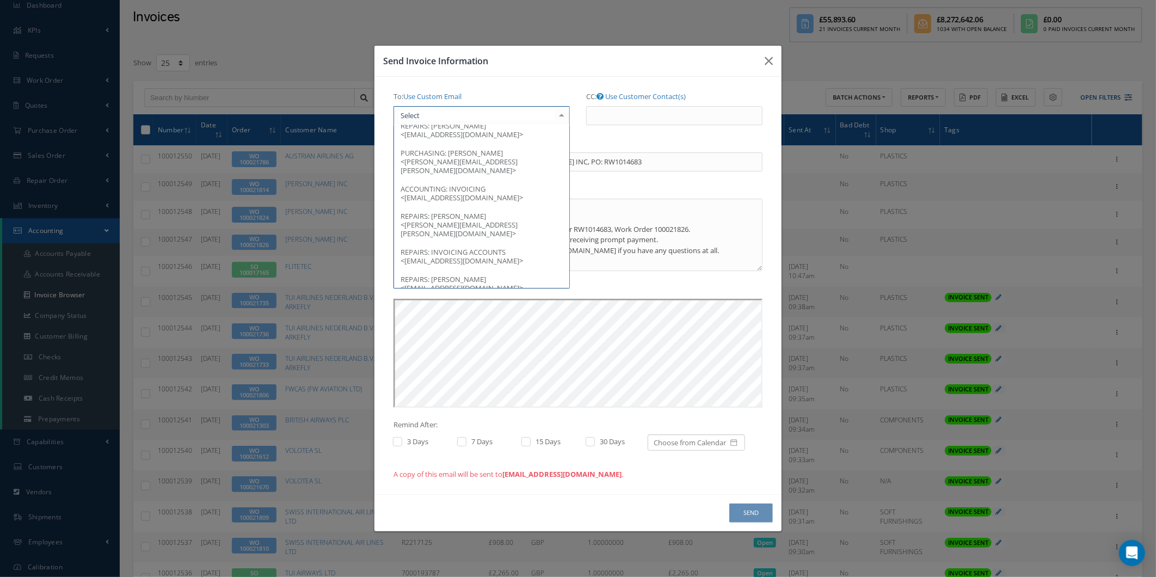
scroll to position [0, 0]
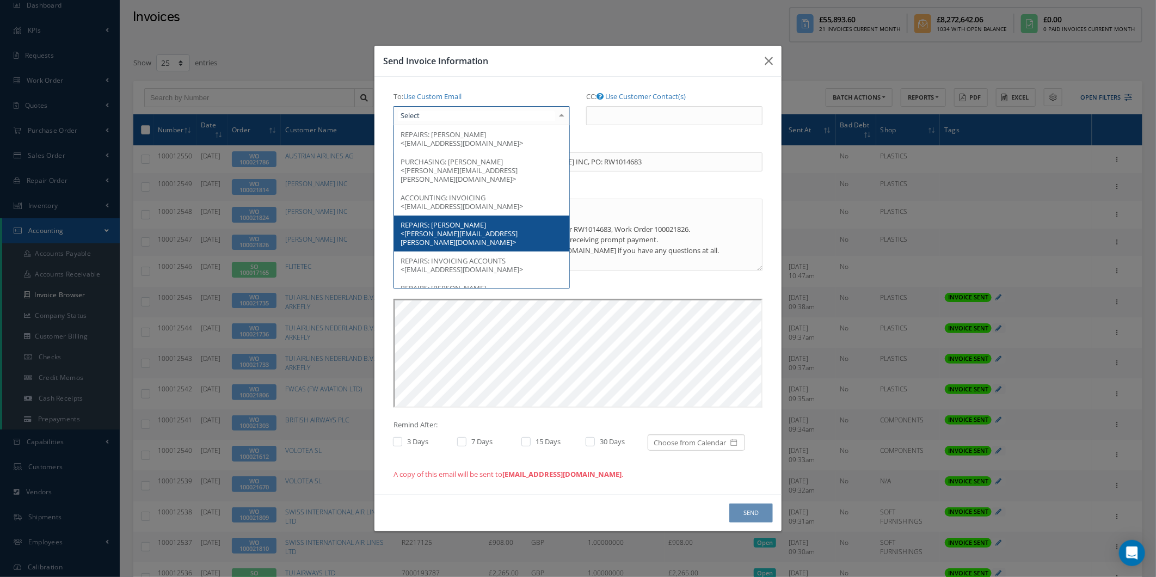
drag, startPoint x: 512, startPoint y: 201, endPoint x: 515, endPoint y: 226, distance: 25.3
click at [515, 226] on ul "REPAIRS: NEVINE IBRAHIM <nevine.ibrahim@barfieldinc.com> PURCHASING: CECILIA GR…" at bounding box center [481, 269] width 175 height 288
click at [861, 167] on div "Send Invoice Information To: Use Custom Email REPAIRS: NEVINE IBRAHIM <nevine.i…" at bounding box center [578, 288] width 1156 height 577
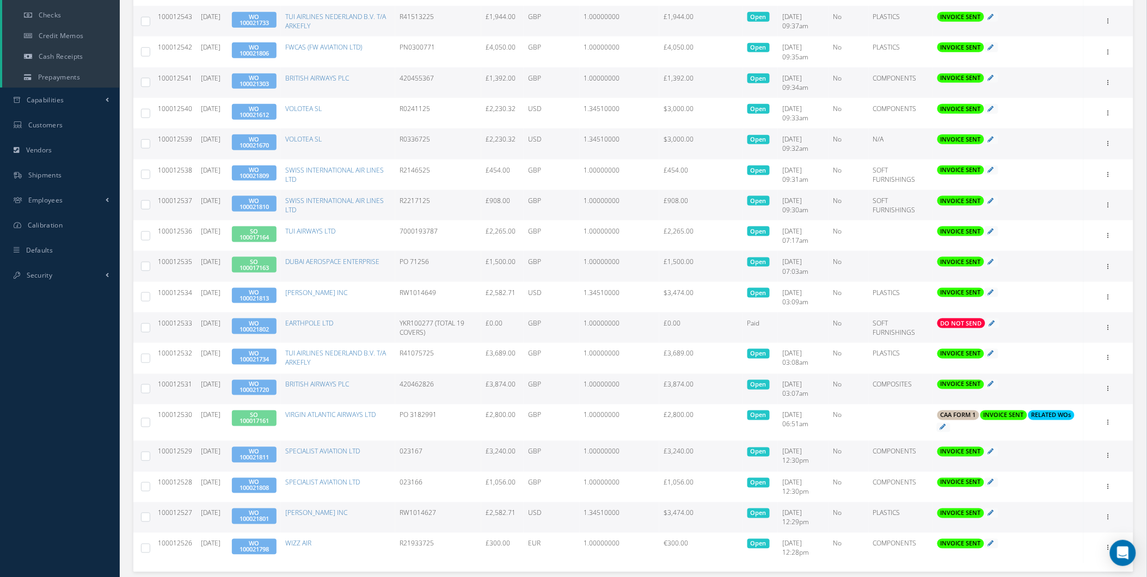
scroll to position [383, 0]
click at [1109, 318] on td "Print Mark as Bad Debt Update Prices Send By Email Documents" at bounding box center [1108, 327] width 50 height 30
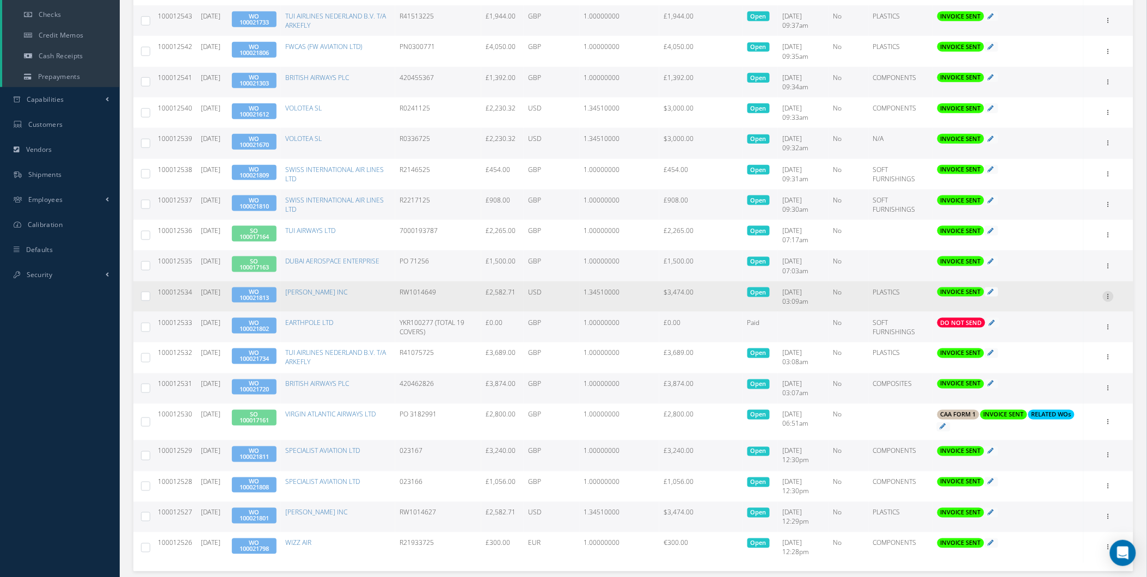
click at [1108, 291] on icon at bounding box center [1108, 295] width 11 height 9
click at [1068, 360] on link "Email History" at bounding box center [1058, 360] width 86 height 14
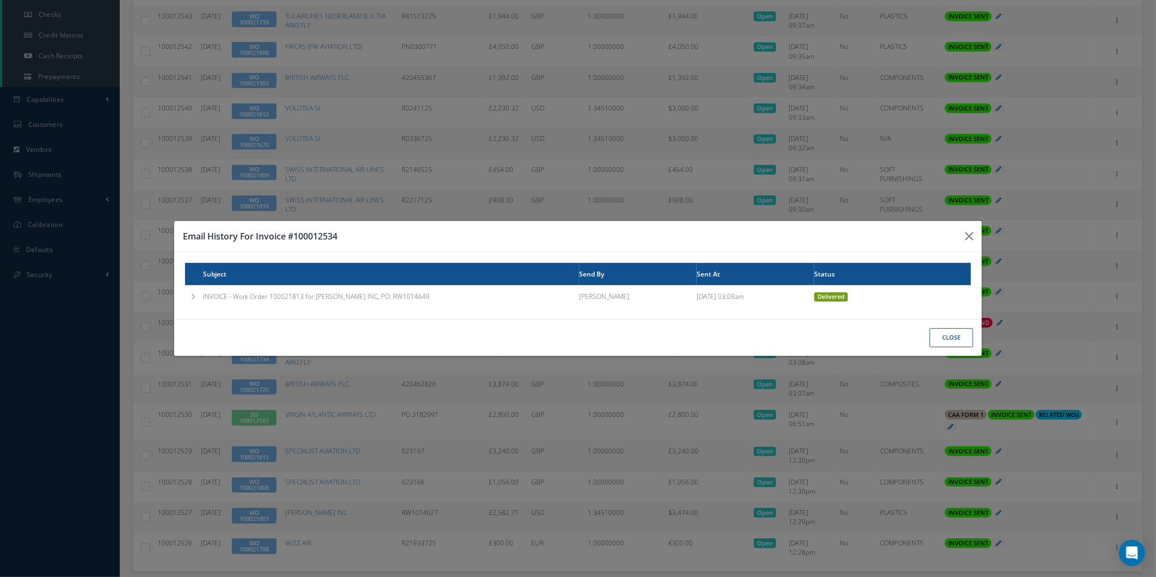
click at [441, 292] on td "INVOICE - Work Order 100021813 for BARFIELD INC, PO: RW1014649" at bounding box center [391, 296] width 376 height 23
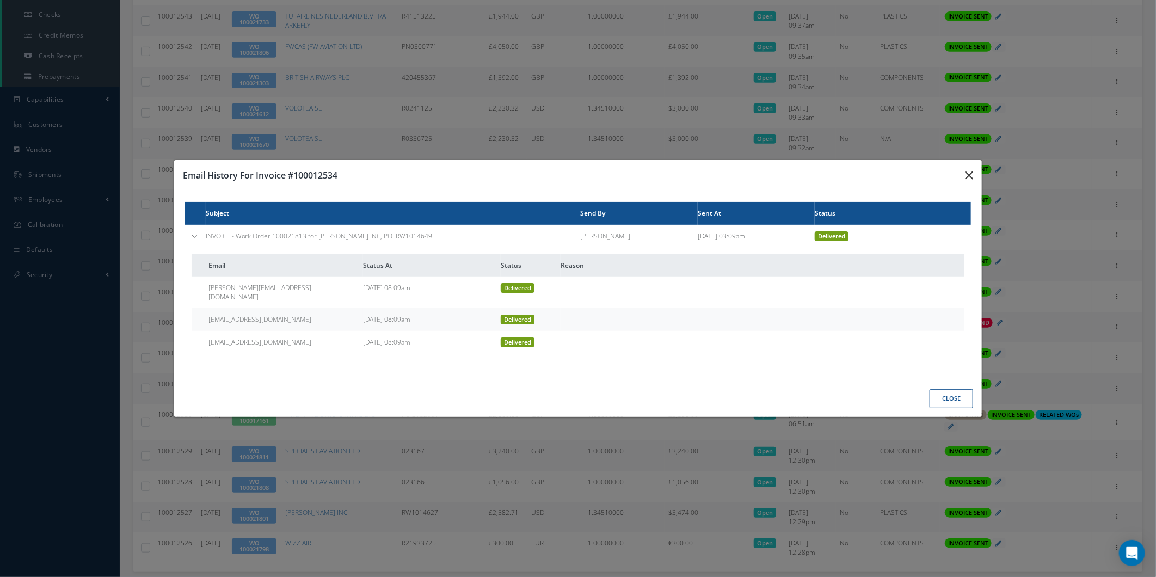
click at [0, 0] on button "button" at bounding box center [0, 0] width 0 height 0
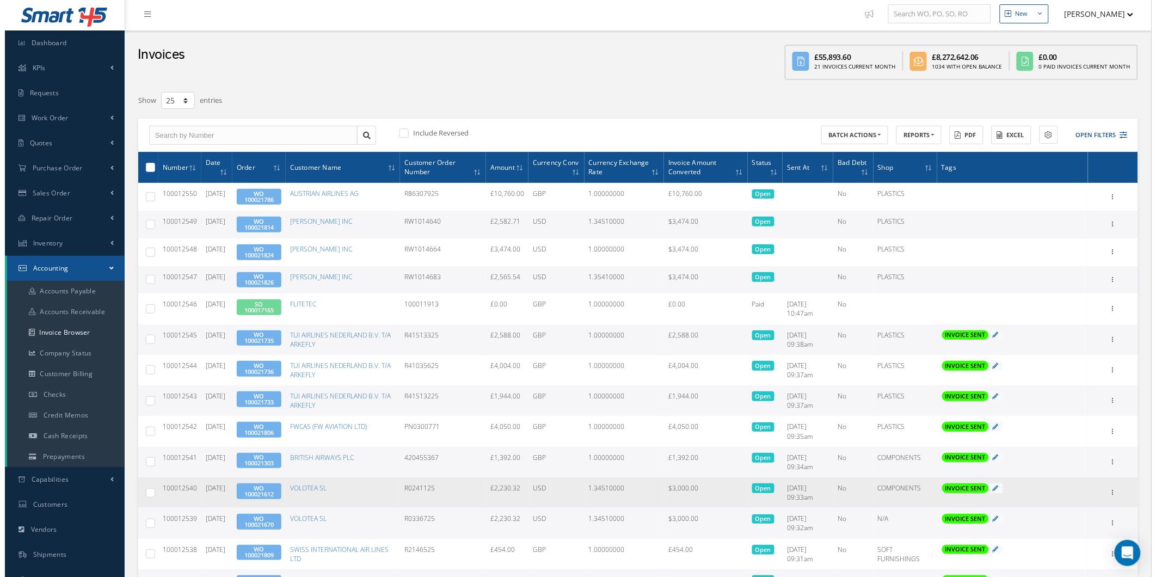
scroll to position [0, 0]
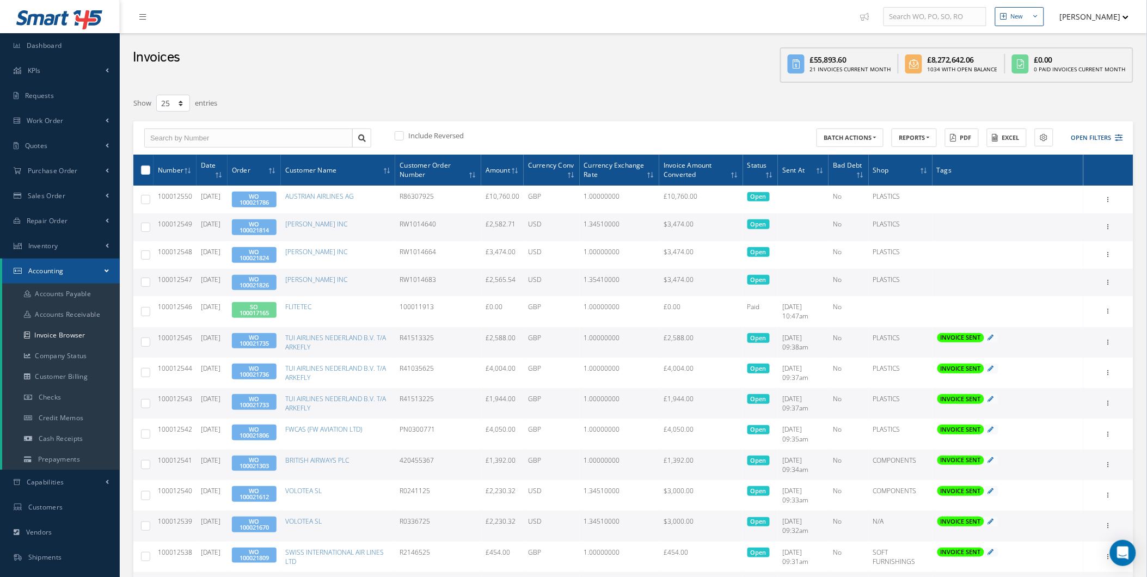
click at [1098, 278] on td "Print Mark as Bad Debt Update Prices Send By Email Documents" at bounding box center [1108, 283] width 50 height 28
click at [1107, 278] on icon at bounding box center [1108, 281] width 11 height 9
click at [1068, 312] on link "Update Prices" at bounding box center [1058, 317] width 86 height 14
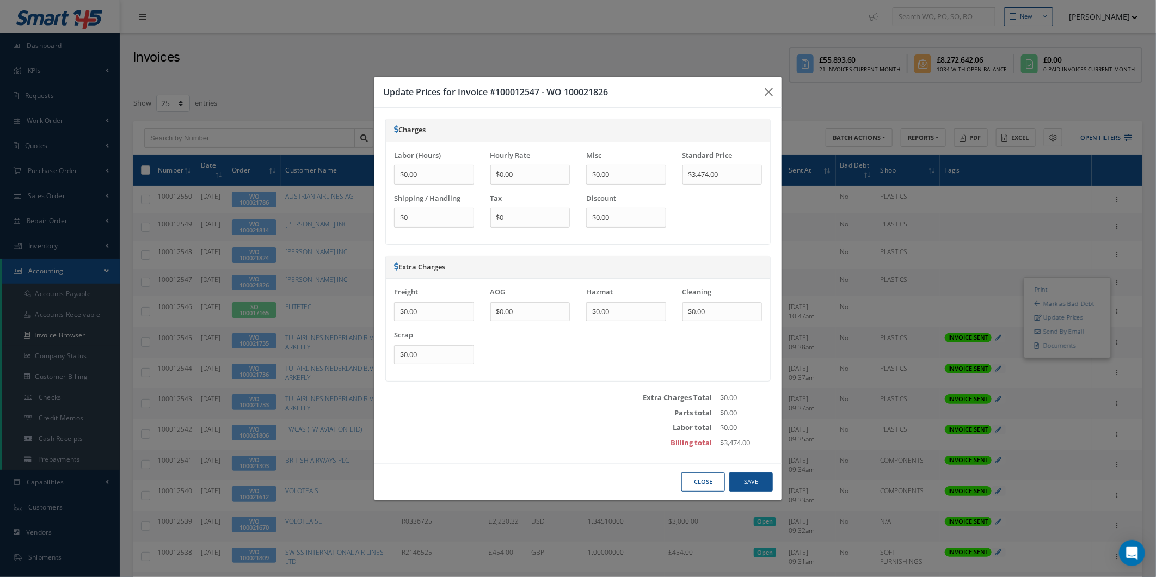
click at [701, 476] on button "Close" at bounding box center [703, 481] width 44 height 19
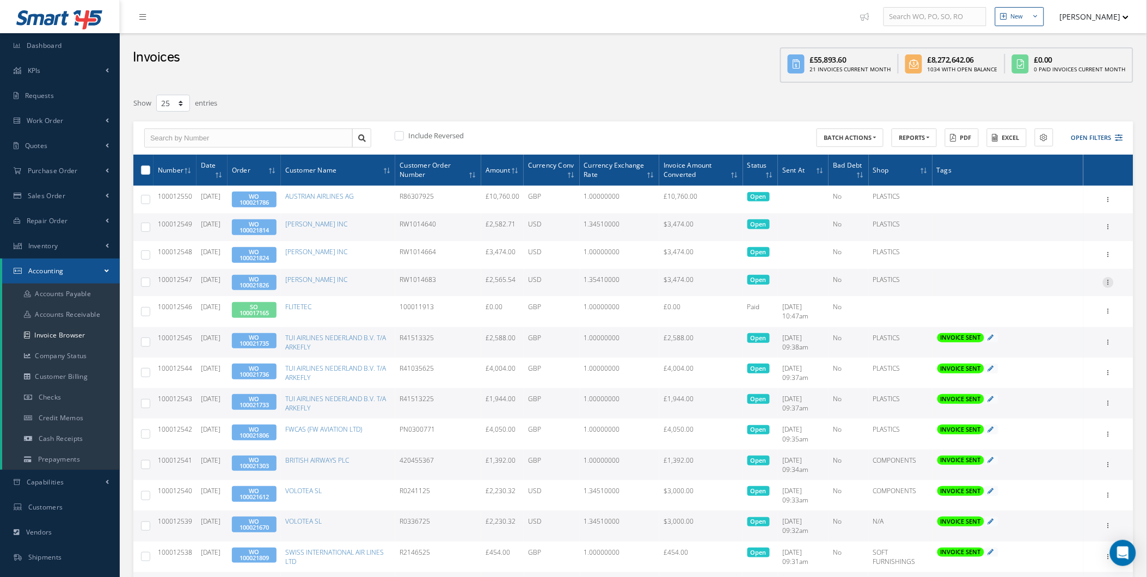
click at [1108, 279] on icon at bounding box center [1108, 281] width 11 height 9
click at [1063, 324] on link "Send By Email" at bounding box center [1058, 331] width 86 height 14
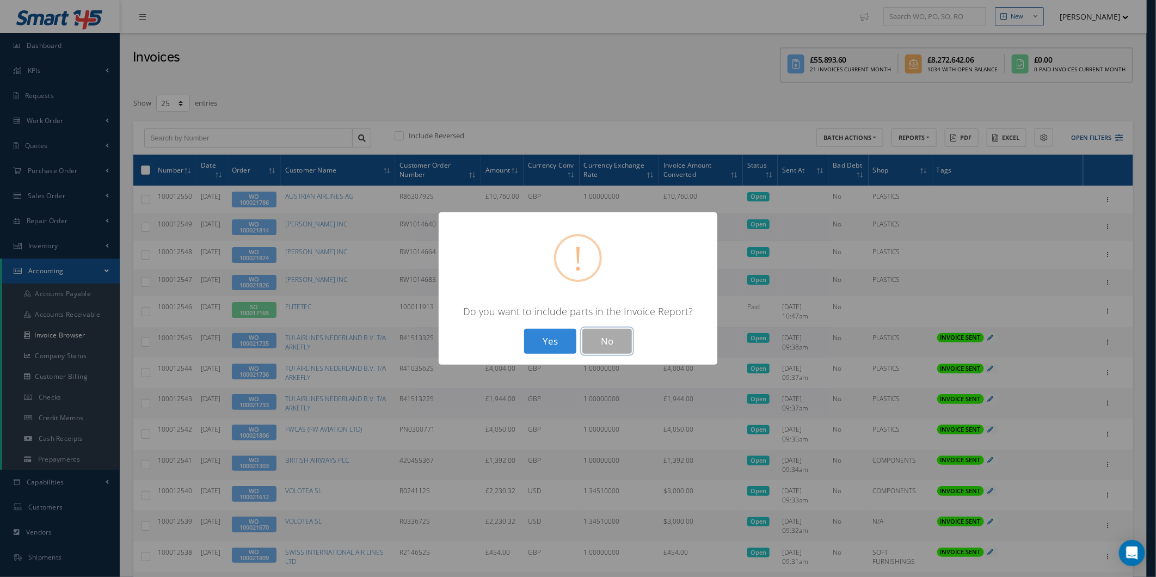
click at [627, 343] on button "No" at bounding box center [607, 342] width 50 height 26
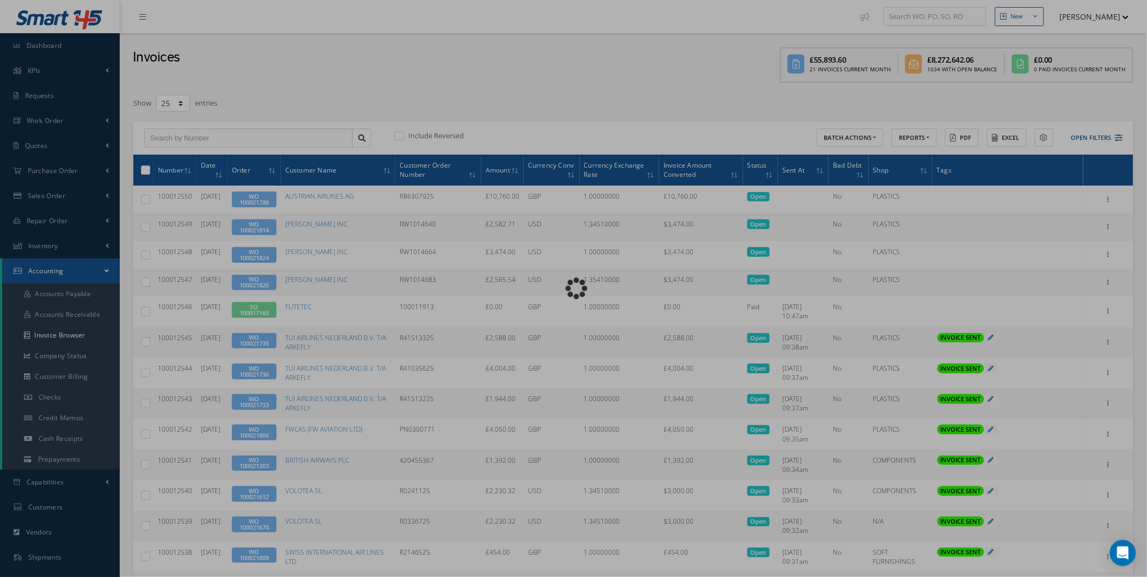
type input "INVOICE - Work Order 100021826 for BARFIELD INC, PO: RW1014683"
type textarea "Dear Accounts, Please find the attached invoice for your recent order RW1014683…"
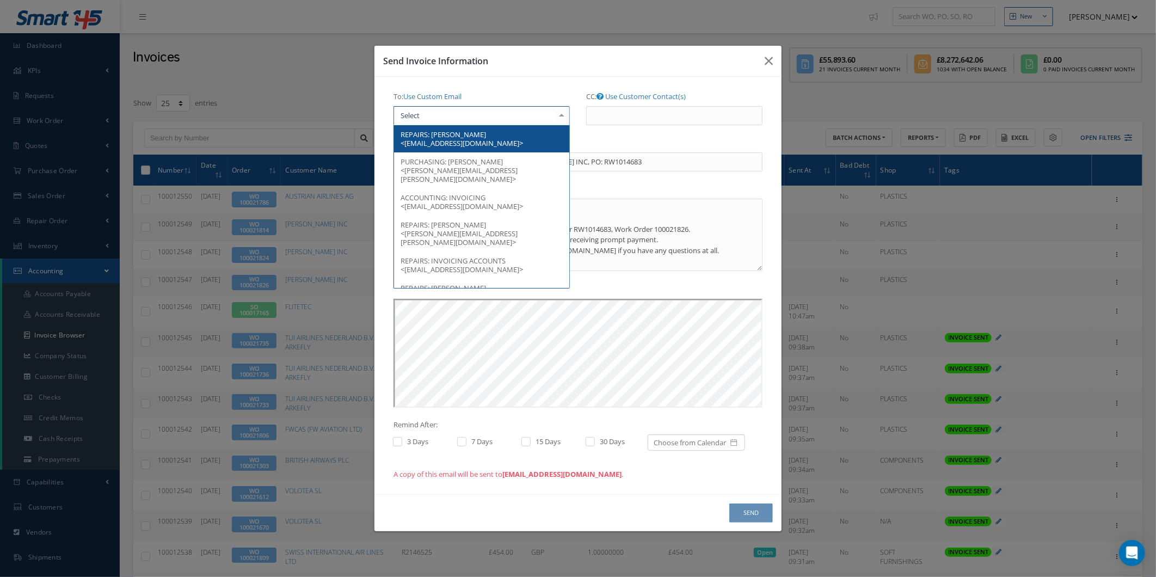
click at [499, 126] on div "REPAIRS: NEVINE IBRAHIM <nevine.ibrahim@barfieldinc.com> PURCHASING: CECILIA GR…" at bounding box center [482, 116] width 176 height 20
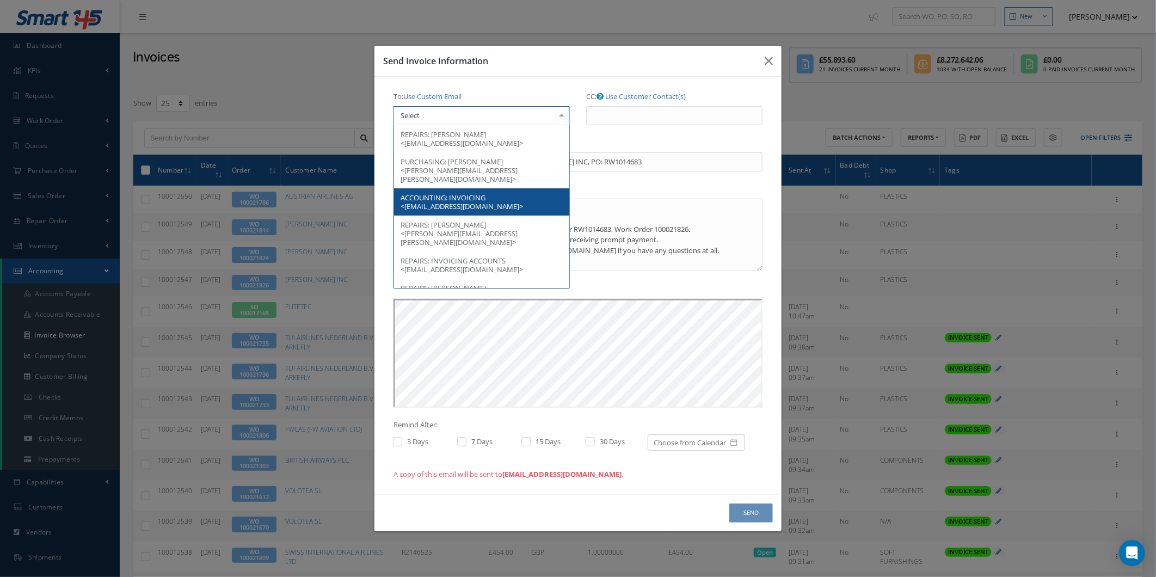
click at [508, 205] on span "ACCOUNTING: INVOICING <accountspayable@barfieldinc.com>" at bounding box center [481, 201] width 175 height 27
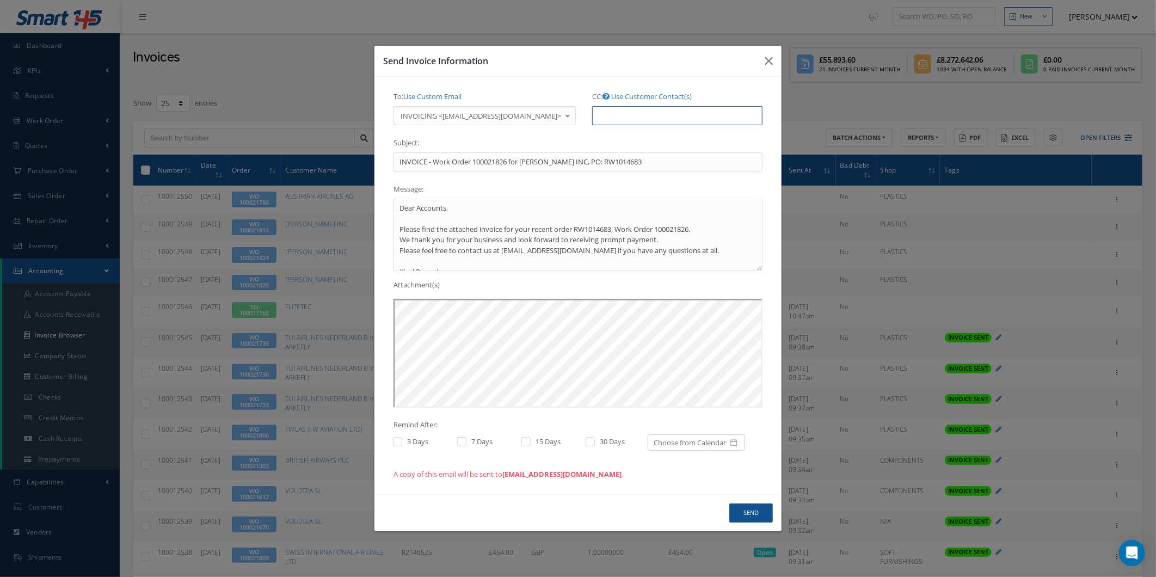
click at [641, 121] on input "CC: Use Customer Contact(s)" at bounding box center [677, 116] width 170 height 20
type input "accounts@cab.aero"
click at [656, 95] on link "Use Customer Contact(s)" at bounding box center [651, 96] width 81 height 10
click at [656, 96] on link "Use Custom Email" at bounding box center [640, 96] width 58 height 10
click at [651, 109] on input "CC: Use Customer Contact(s)" at bounding box center [677, 116] width 170 height 20
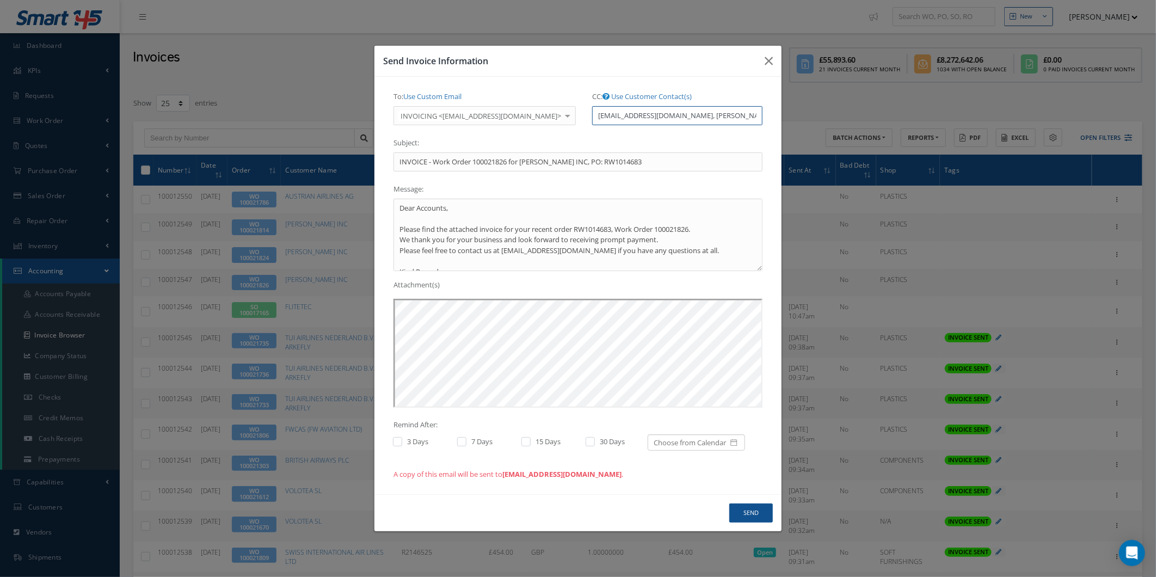
click at [695, 113] on input "accounts@cab.aero, anna@Cab.aero" at bounding box center [677, 116] width 170 height 20
type input "accounts@cab.aero, anna@cab.aero"
click at [546, 133] on div "To: Use Custom Email INVOICING <accountspayable@barfieldinc.com> REPAIRS: NEVIN…" at bounding box center [484, 111] width 199 height 46
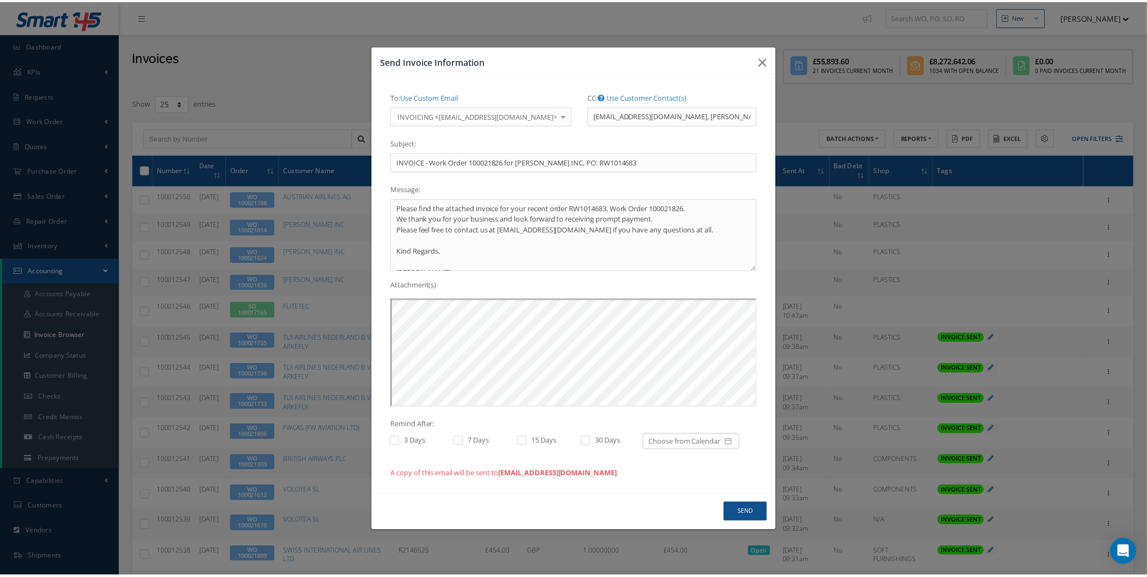
scroll to position [32, 0]
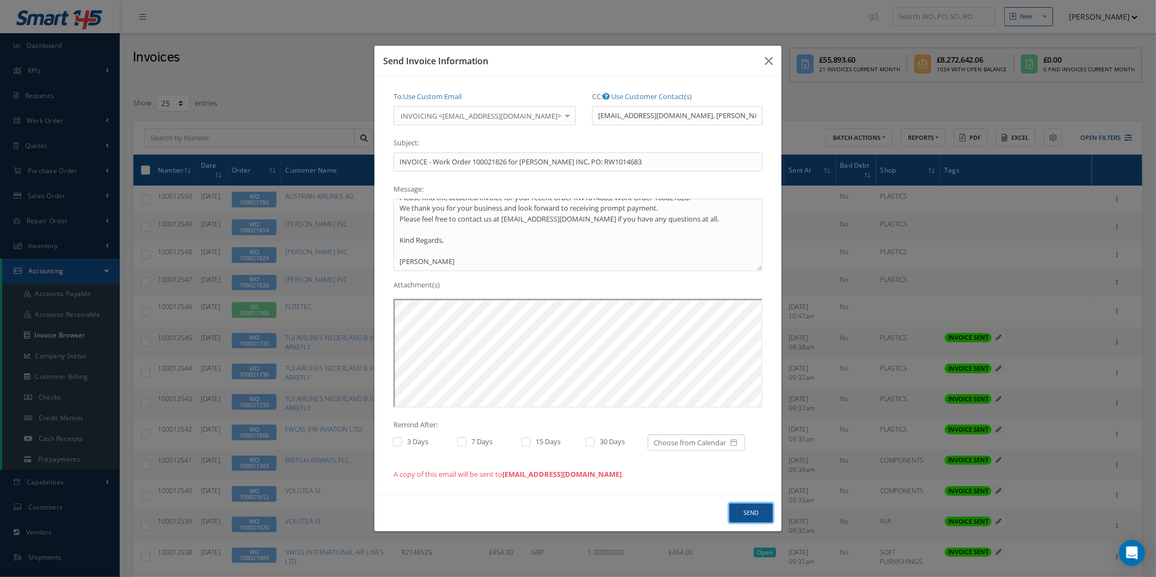
click at [744, 509] on button "Send" at bounding box center [751, 512] width 44 height 19
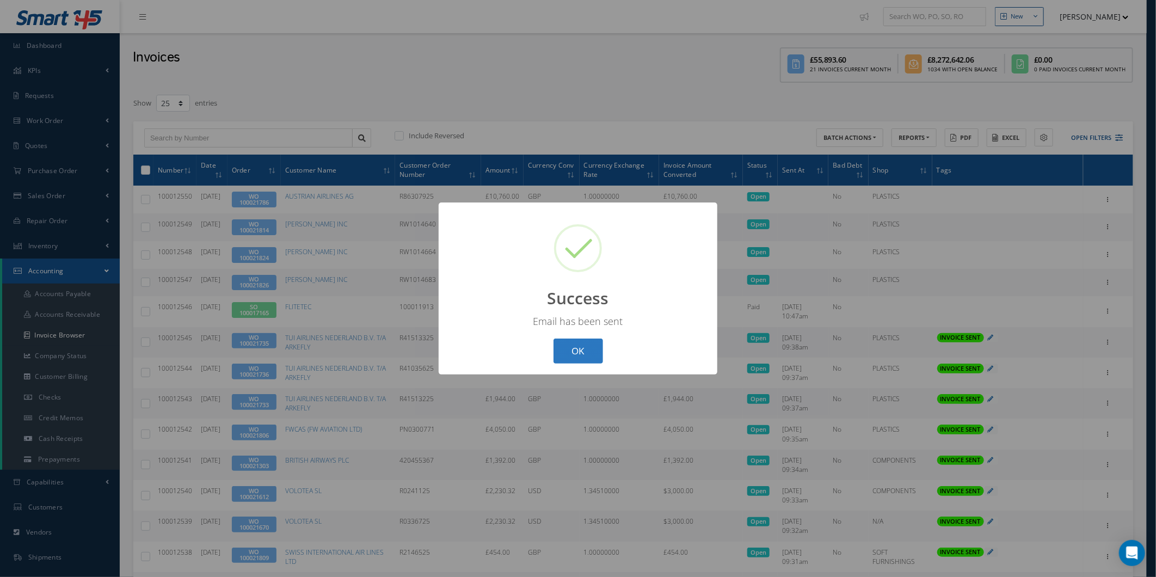
click at [573, 346] on button "OK" at bounding box center [579, 352] width 50 height 26
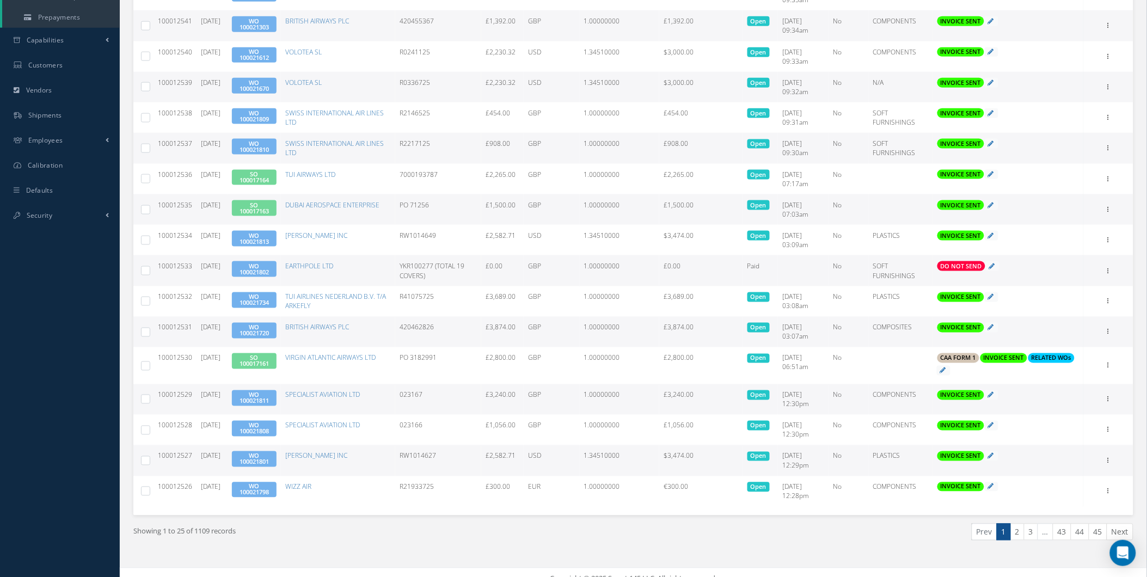
scroll to position [453, 0]
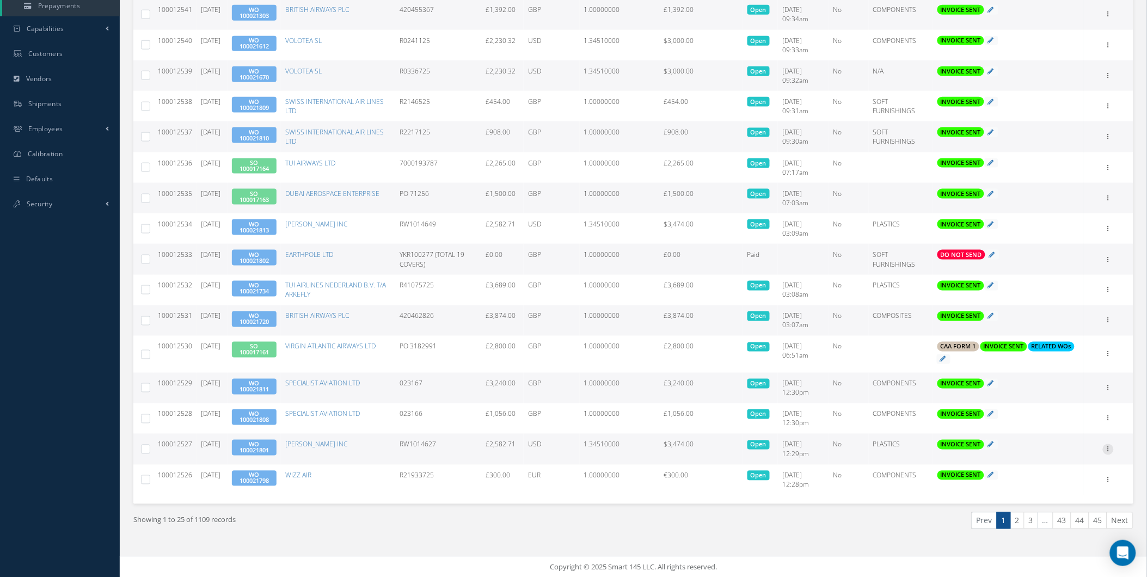
click at [1105, 449] on icon at bounding box center [1108, 448] width 11 height 9
click at [1068, 506] on link "Email History" at bounding box center [1058, 512] width 86 height 14
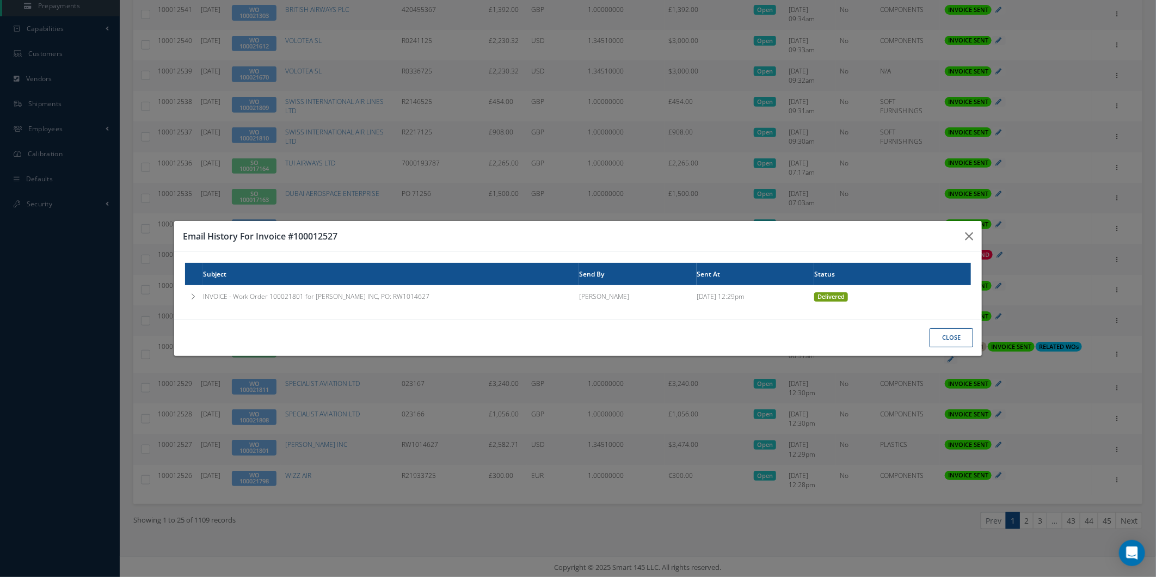
click at [0, 0] on div "Subject Send By Sent At Status INVOICE - Work Order 100021801 for BARFIELD INC,…" at bounding box center [0, 0] width 0 height 0
click at [552, 303] on td "INVOICE - Work Order 100021801 for BARFIELD INC, PO: RW1014627" at bounding box center [391, 296] width 376 height 23
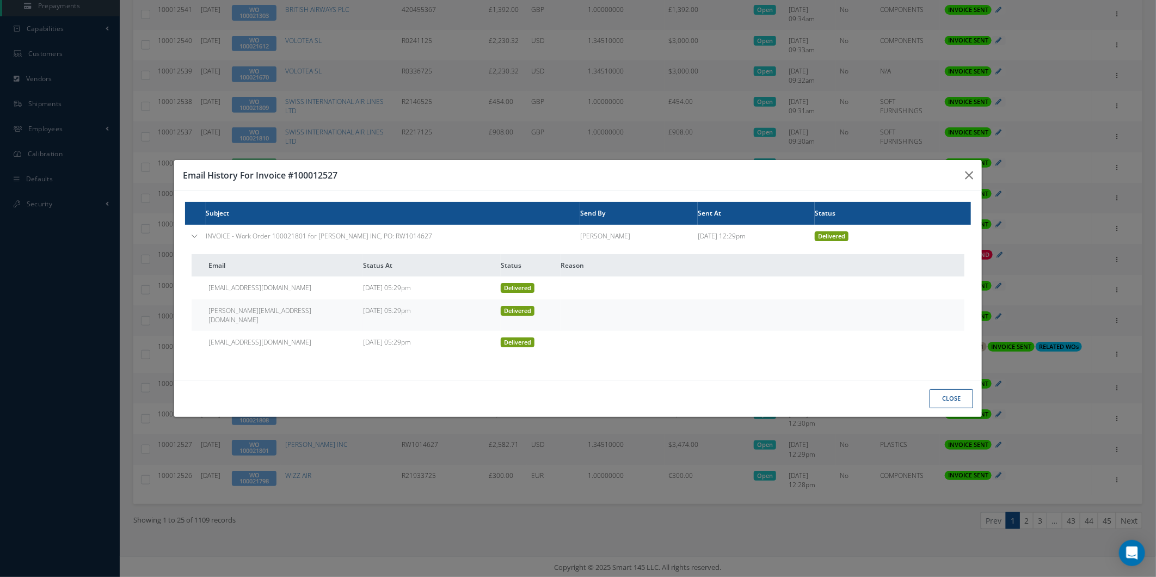
click at [0, 0] on div "Email History For Invoice #100012527 Subject Send By Sent At Status INVOICE - W…" at bounding box center [0, 0] width 0 height 0
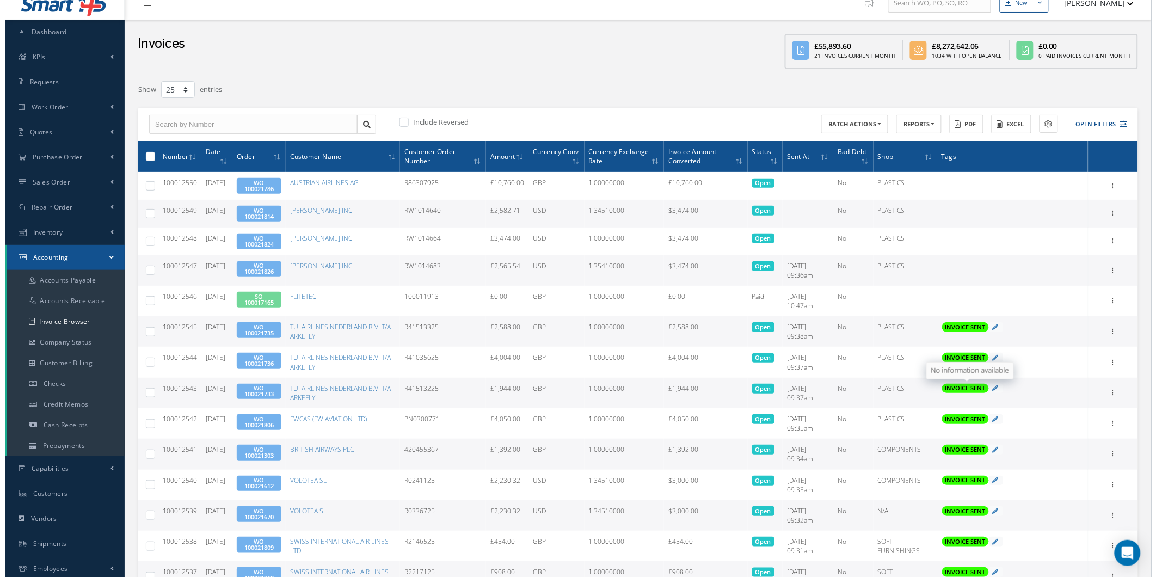
scroll to position [0, 0]
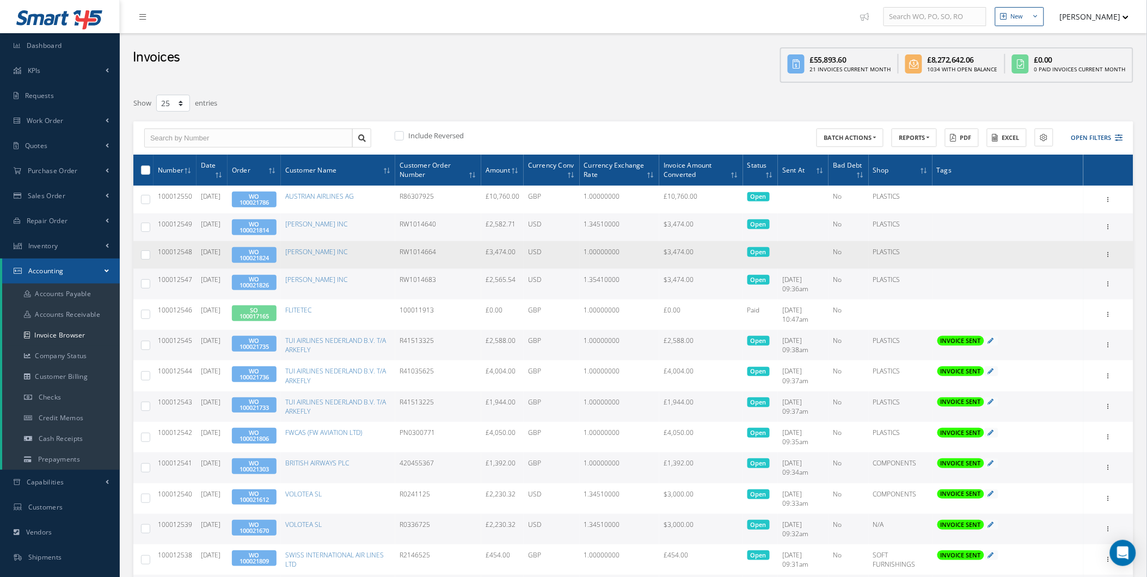
click at [1113, 248] on div "Print Mark as Bad Debt Update Prices Send By Email Documents" at bounding box center [1108, 254] width 13 height 13
click at [1111, 249] on icon at bounding box center [1108, 253] width 11 height 9
click at [1062, 302] on link "Send By Email" at bounding box center [1058, 304] width 86 height 14
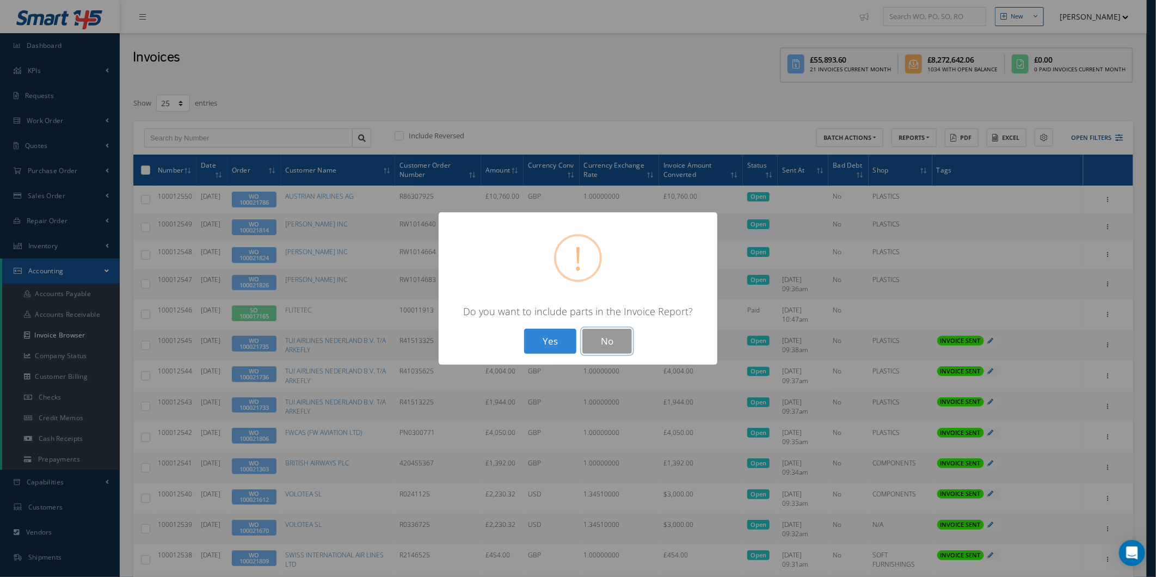
click at [594, 339] on button "No" at bounding box center [607, 342] width 50 height 26
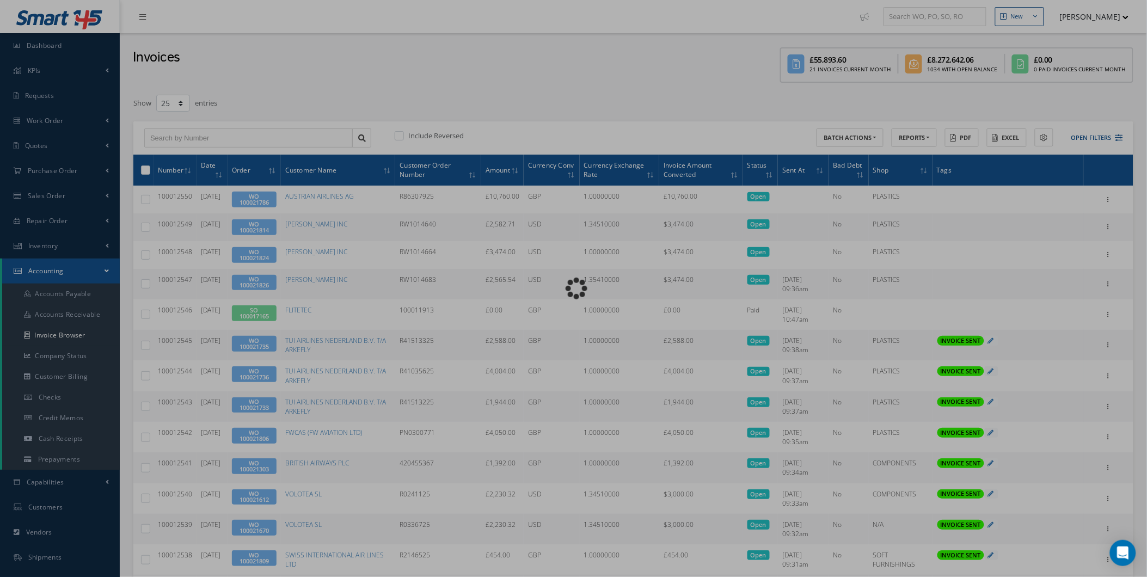
type input "INVOICE - Work Order 100021824 for BARFIELD INC, PO: RW1014664"
type textarea "Dear Accounts, Please find the attached invoice for your recent order RW1014664…"
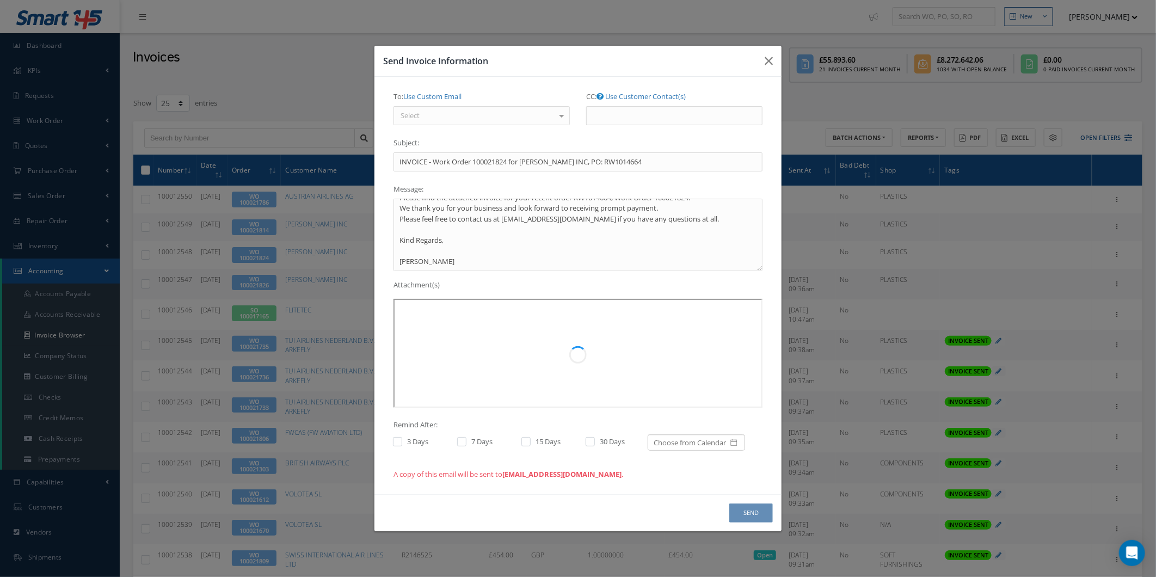
drag, startPoint x: 477, startPoint y: 100, endPoint x: 476, endPoint y: 109, distance: 8.8
click at [477, 100] on div "To: Use Custom Email Select REPAIRS: NEVINE IBRAHIM <nevine.ibrahim@barfieldinc…" at bounding box center [482, 107] width 176 height 38
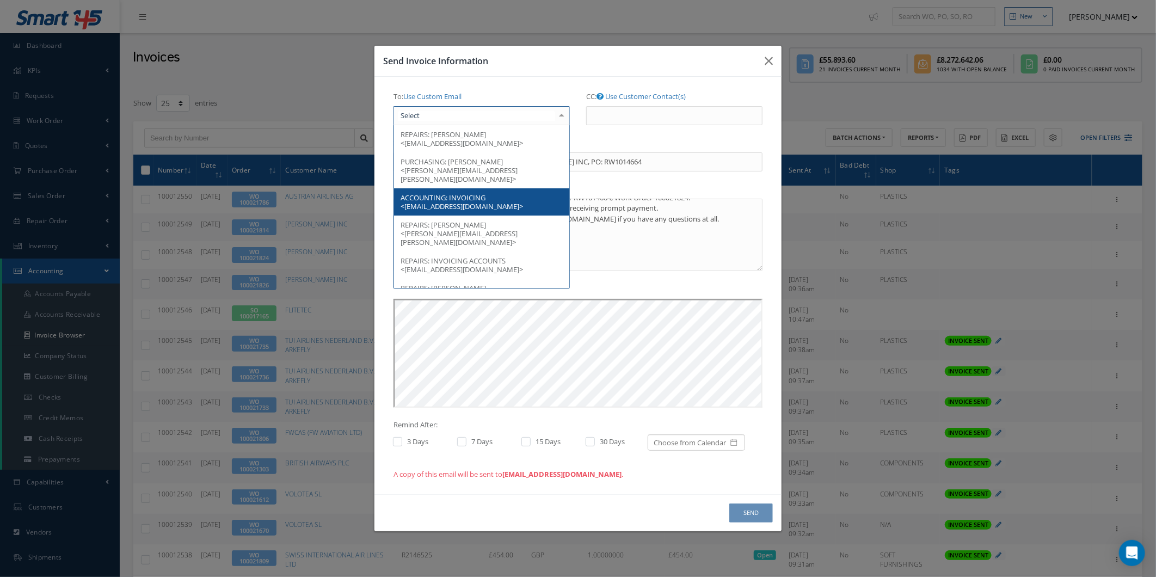
click at [469, 118] on div at bounding box center [482, 116] width 176 height 20
click at [518, 188] on span "ACCOUNTING: INVOICING <accountspayable@barfieldinc.com>" at bounding box center [481, 201] width 175 height 27
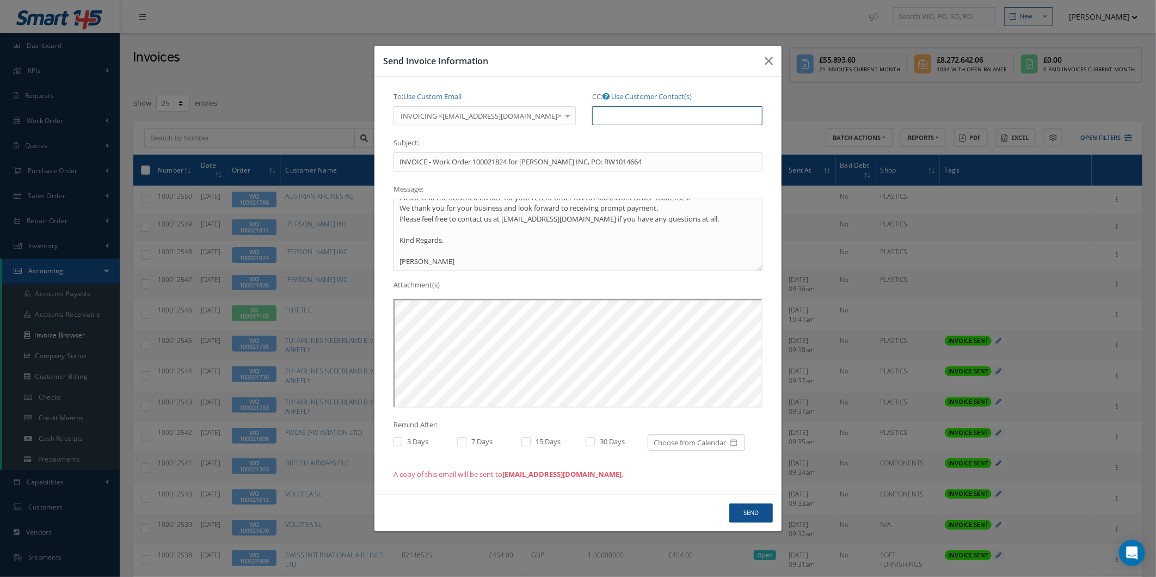
click at [636, 106] on input "CC: Use Customer Contact(s)" at bounding box center [677, 116] width 170 height 20
type input "accounts@cab.aero, anna@cab.aero"
click at [773, 518] on button "Send" at bounding box center [751, 512] width 44 height 19
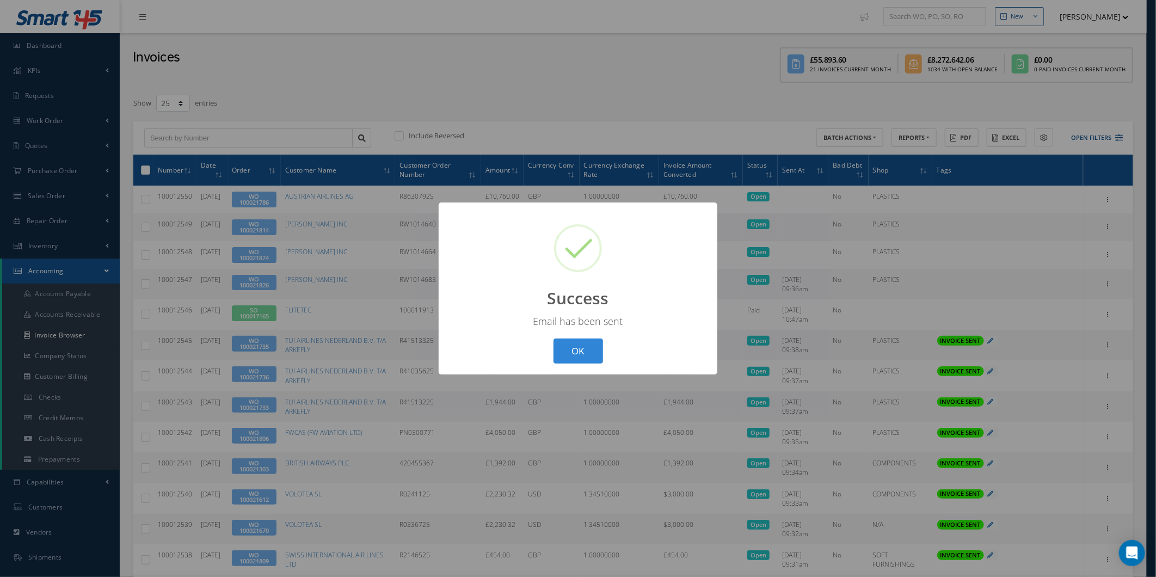
click at [533, 360] on div "? ! i Success × Email has been sent OK Cancel" at bounding box center [578, 288] width 279 height 173
click at [554, 351] on button "OK" at bounding box center [579, 352] width 50 height 26
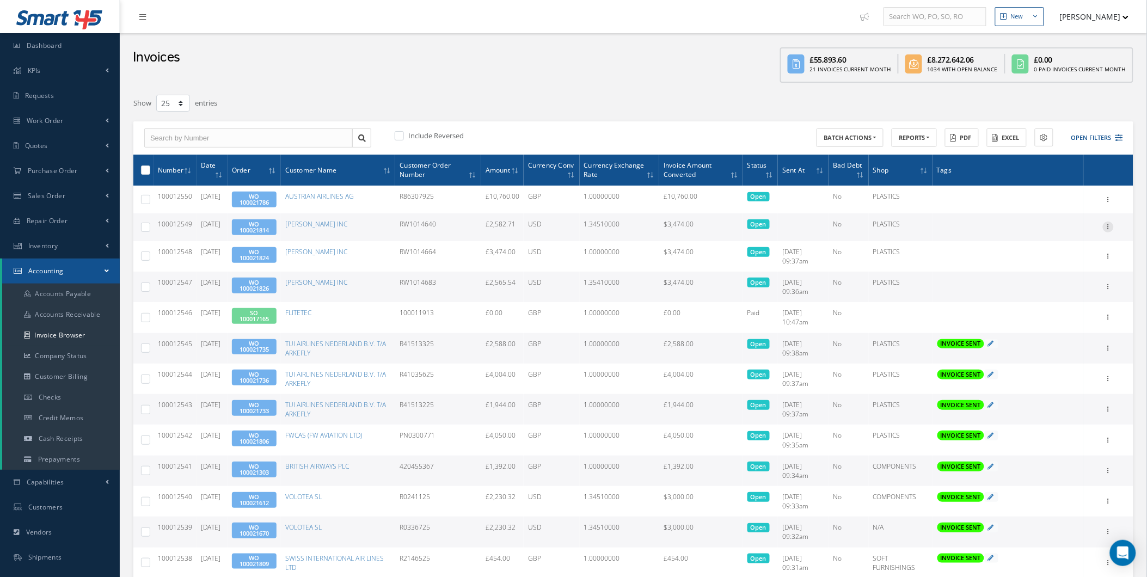
click at [1103, 227] on icon at bounding box center [1108, 226] width 11 height 9
click at [1078, 271] on link "Send By Email" at bounding box center [1058, 276] width 86 height 14
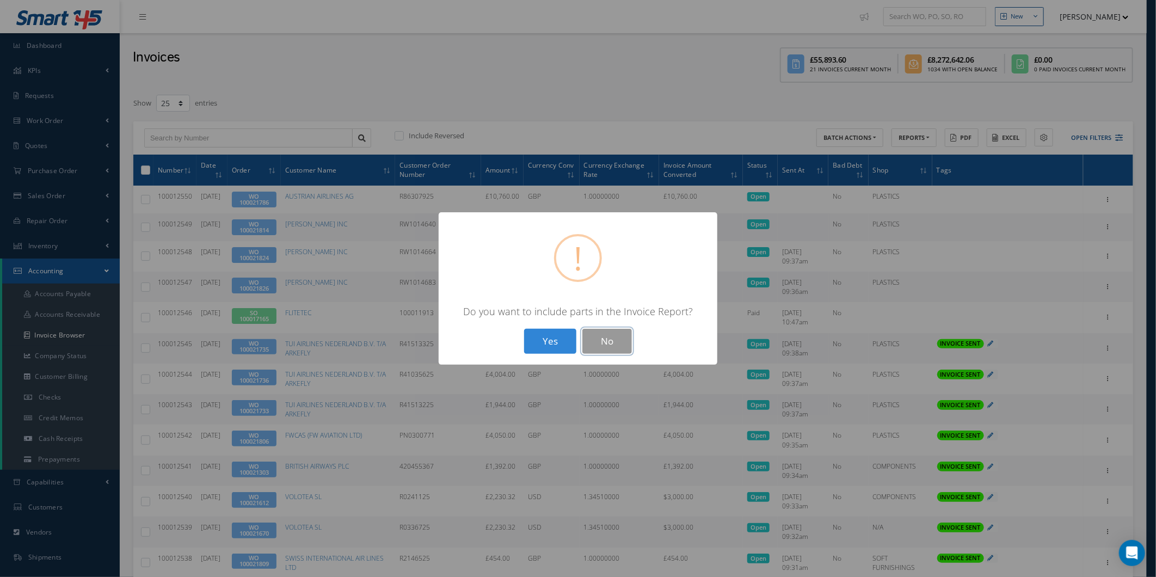
click at [607, 334] on button "No" at bounding box center [607, 342] width 50 height 26
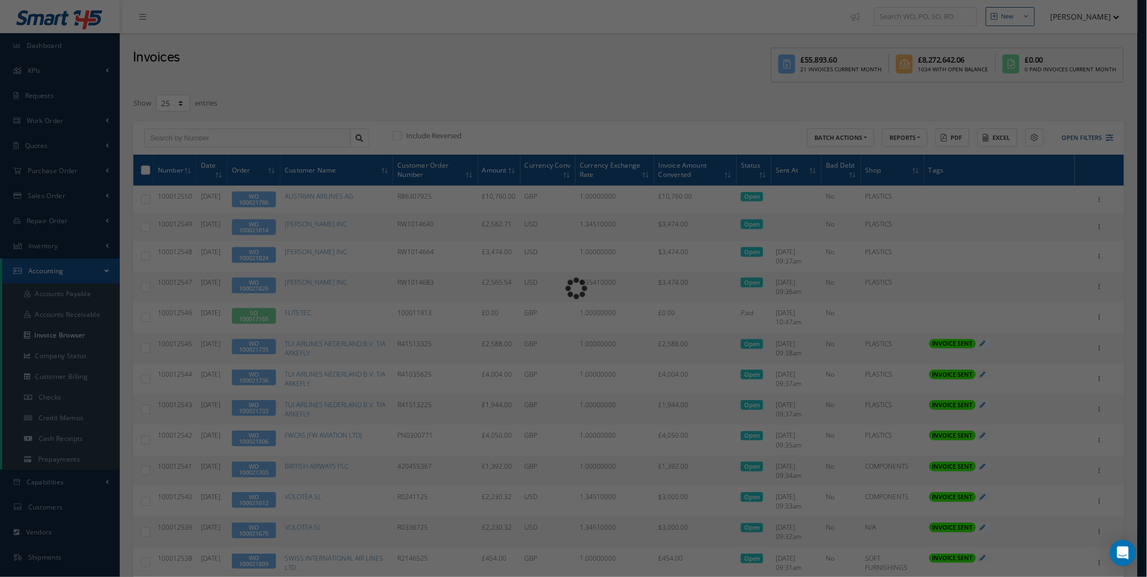
type input "INVOICE - Work Order 100021814 for BARFIELD INC, PO: RW1014640"
type textarea "Dear Accounts, Please find the attached invoice for your recent order RW1014640…"
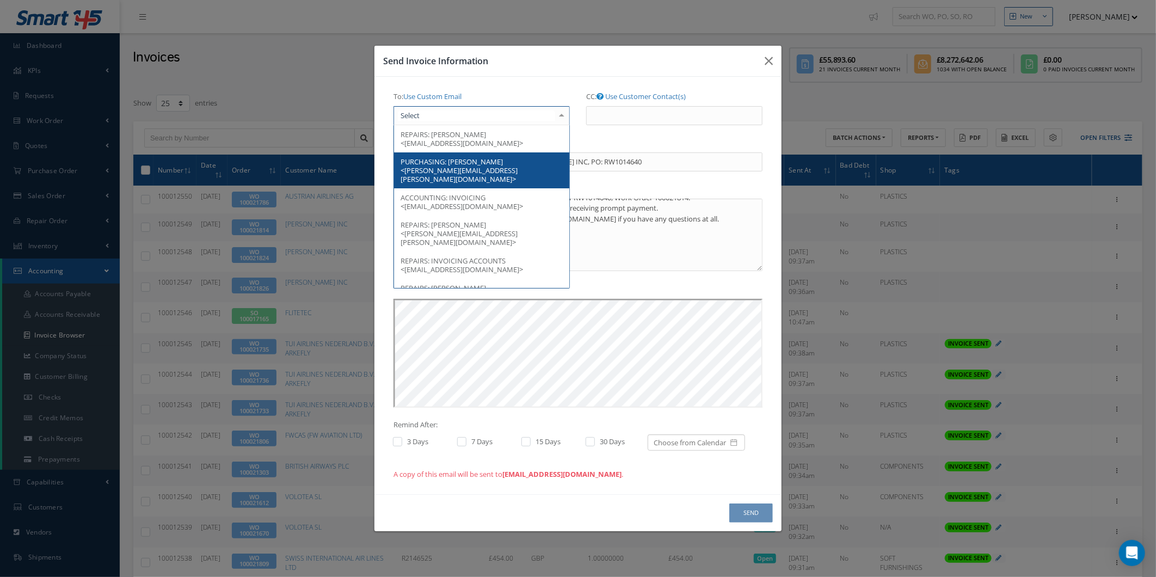
click at [497, 114] on div at bounding box center [482, 116] width 176 height 20
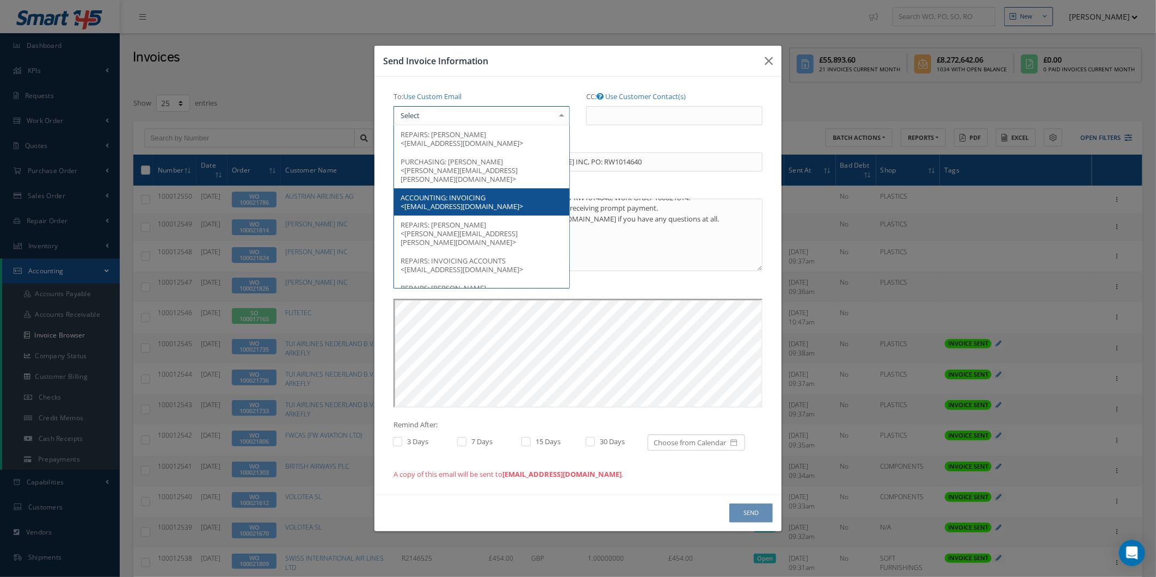
click at [509, 199] on span "INVOICING <accountspayable@barfieldinc.com>" at bounding box center [462, 202] width 122 height 19
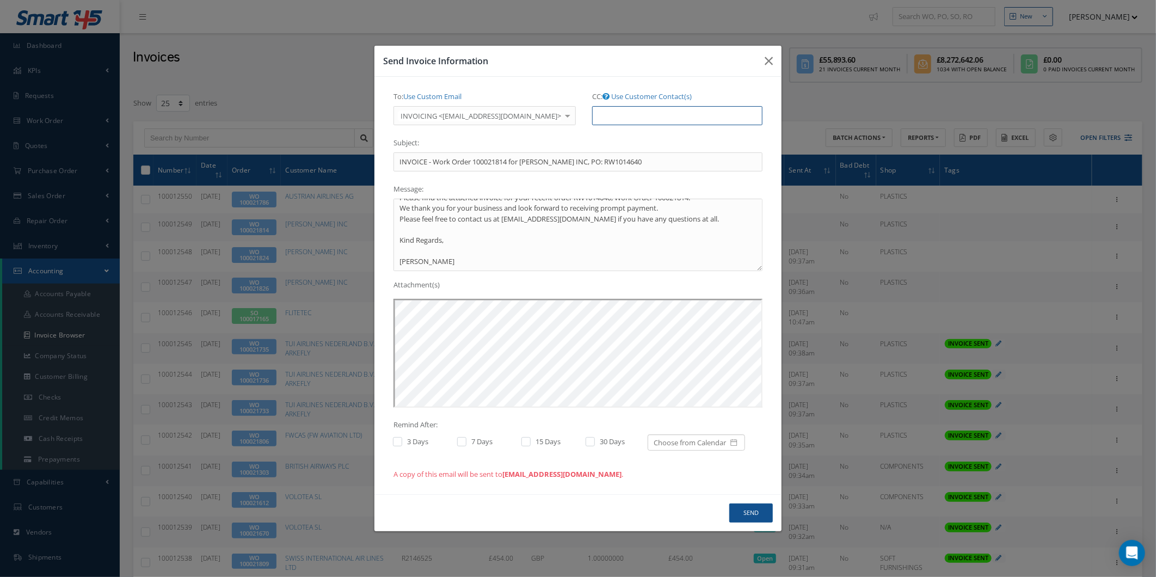
click at [613, 120] on input "CC: Use Customer Contact(s)" at bounding box center [677, 116] width 170 height 20
type input "accounts@cab.aero, anna@cab.aero"
click at [749, 512] on button "Send" at bounding box center [751, 512] width 44 height 19
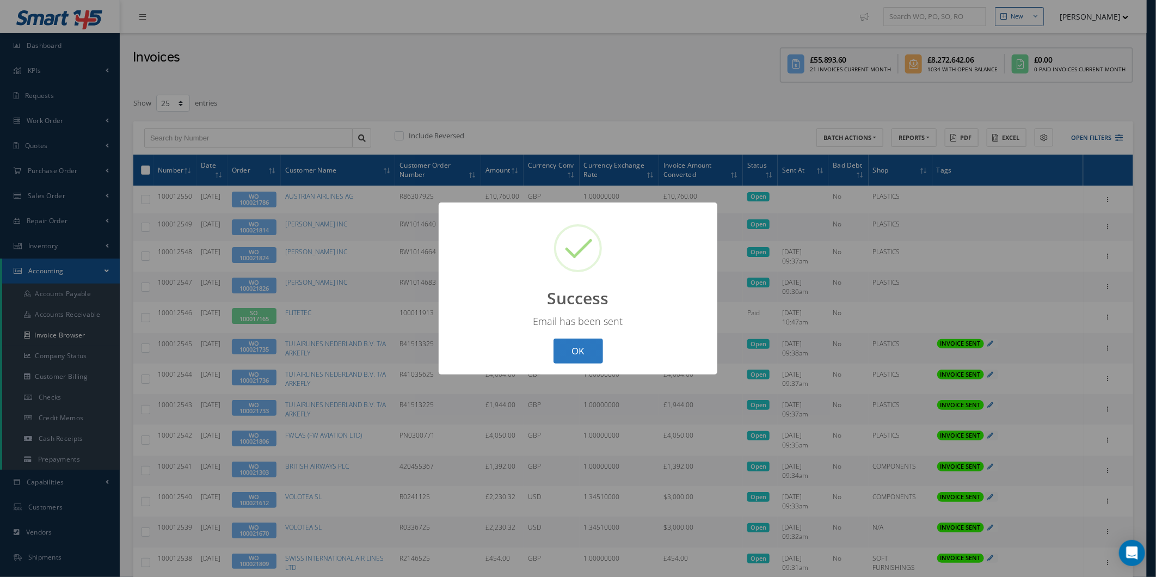
click at [568, 347] on button "OK" at bounding box center [579, 352] width 50 height 26
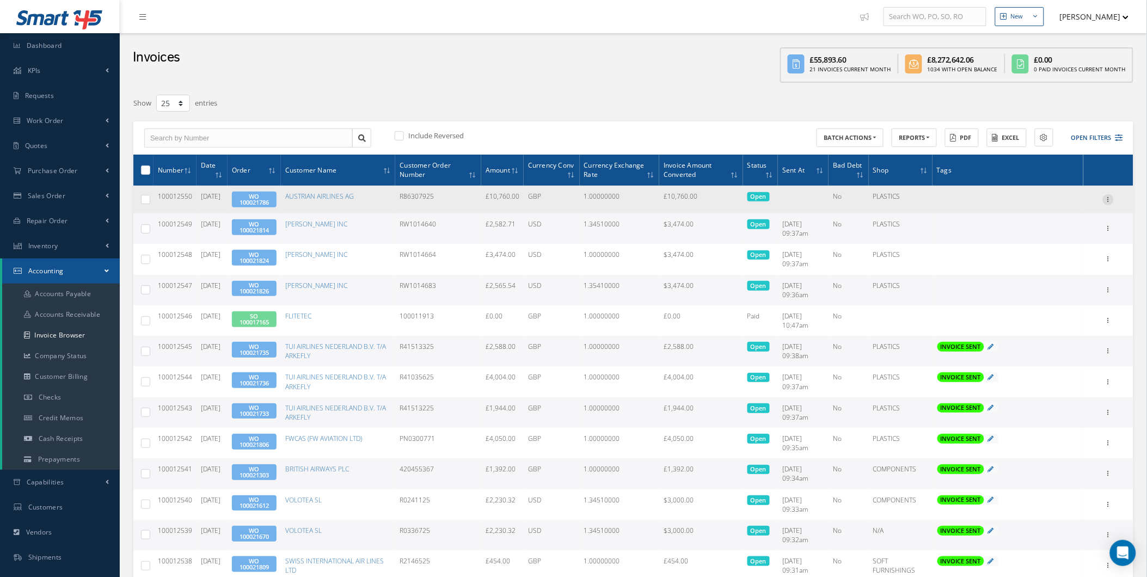
click at [1108, 198] on icon at bounding box center [1108, 198] width 11 height 9
click at [1069, 242] on link "Send By Email" at bounding box center [1058, 249] width 86 height 14
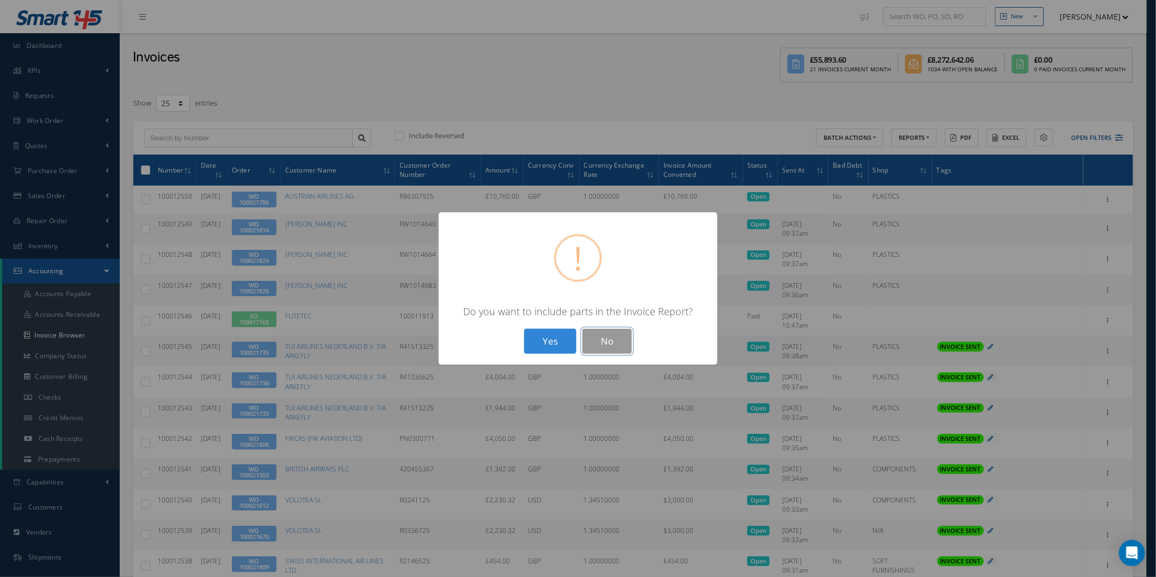
click at [603, 333] on button "No" at bounding box center [607, 342] width 50 height 26
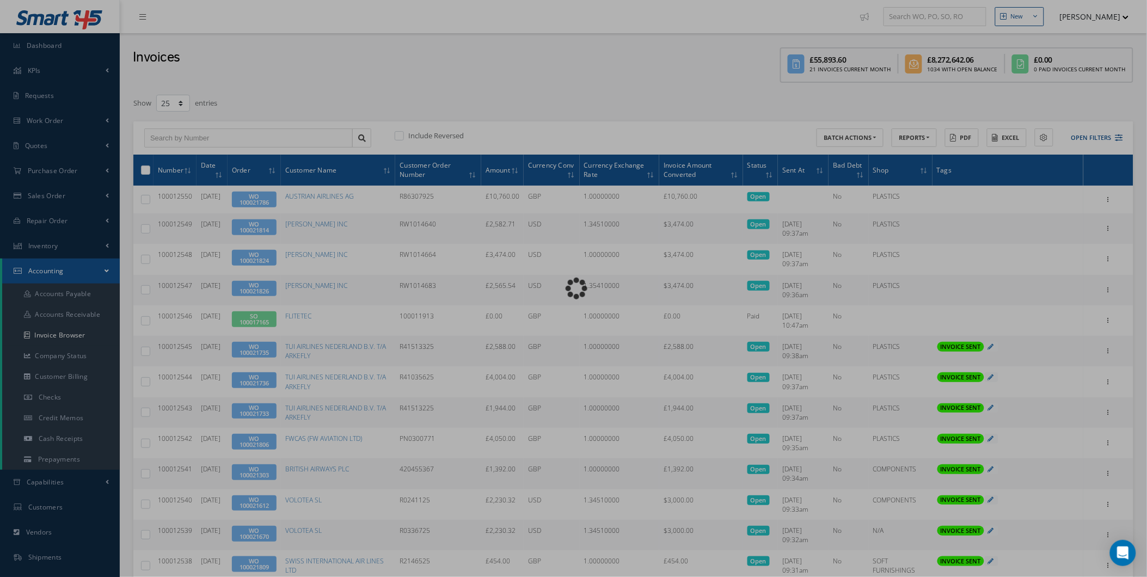
type input "INVOICE - Work Order 100021786 for AUSTRIAN AIRLINES AG, PO: R86307925"
type textarea "Dear Accounts, Please find the attached invoice for your recent order R86307925…"
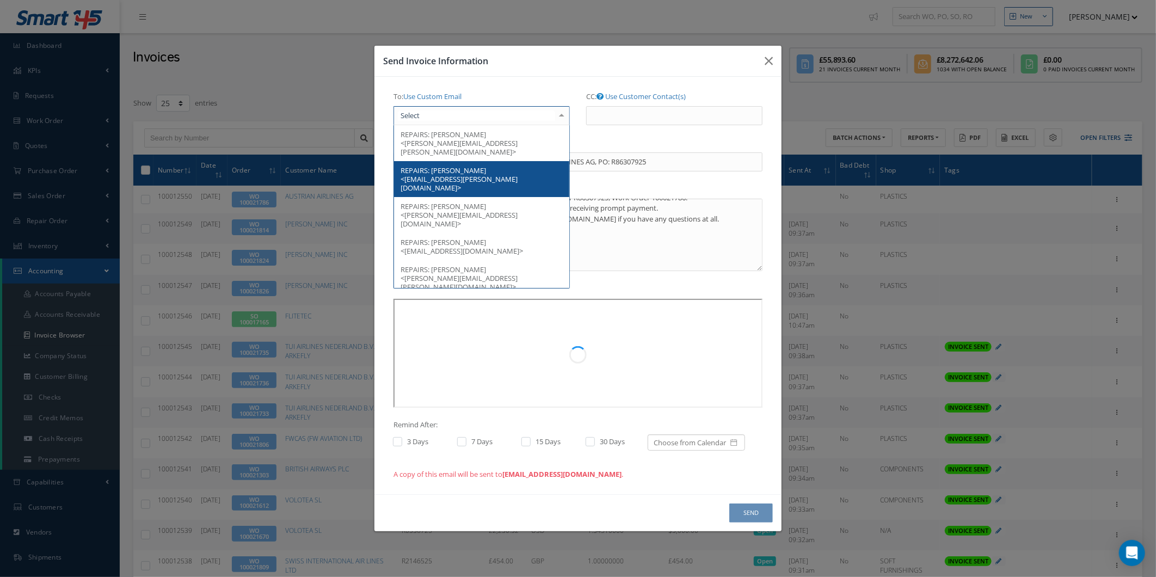
click at [476, 119] on div at bounding box center [482, 116] width 176 height 20
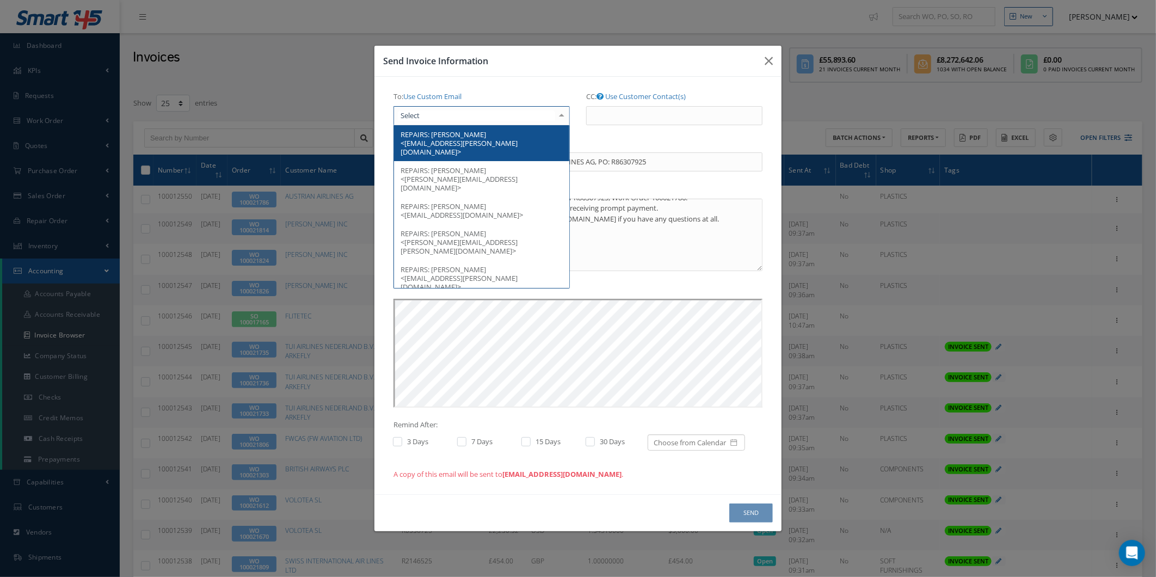
scroll to position [36, 0]
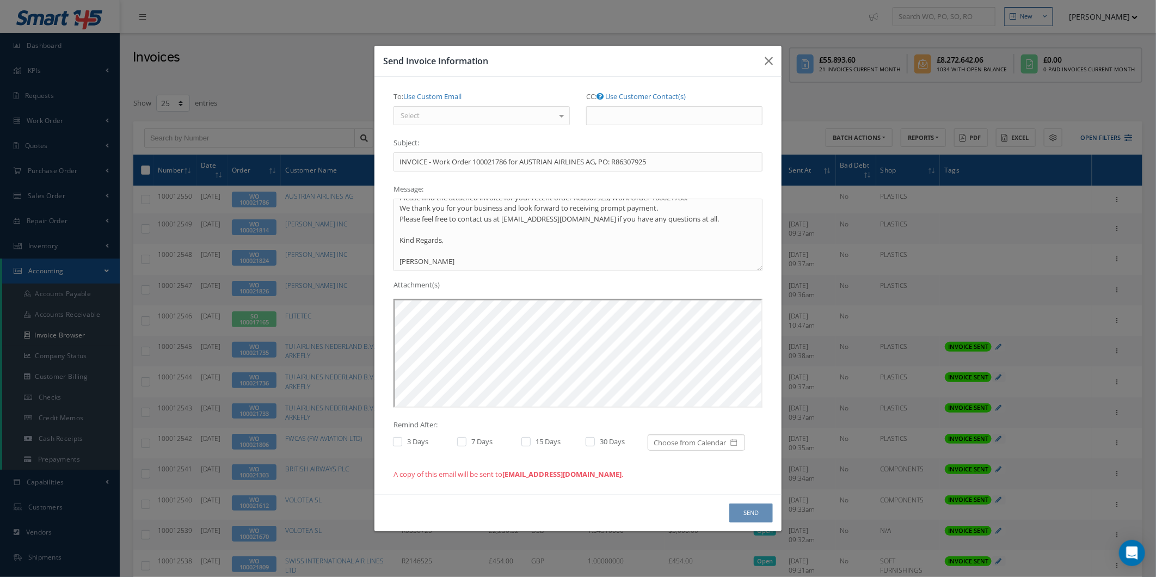
drag, startPoint x: 690, startPoint y: 71, endPoint x: 735, endPoint y: 67, distance: 45.3
click at [691, 71] on div "Send Invoice Information" at bounding box center [577, 61] width 407 height 31
click at [754, 72] on div "Send Invoice Information" at bounding box center [577, 61] width 407 height 31
click at [759, 66] on button "button" at bounding box center [769, 61] width 26 height 30
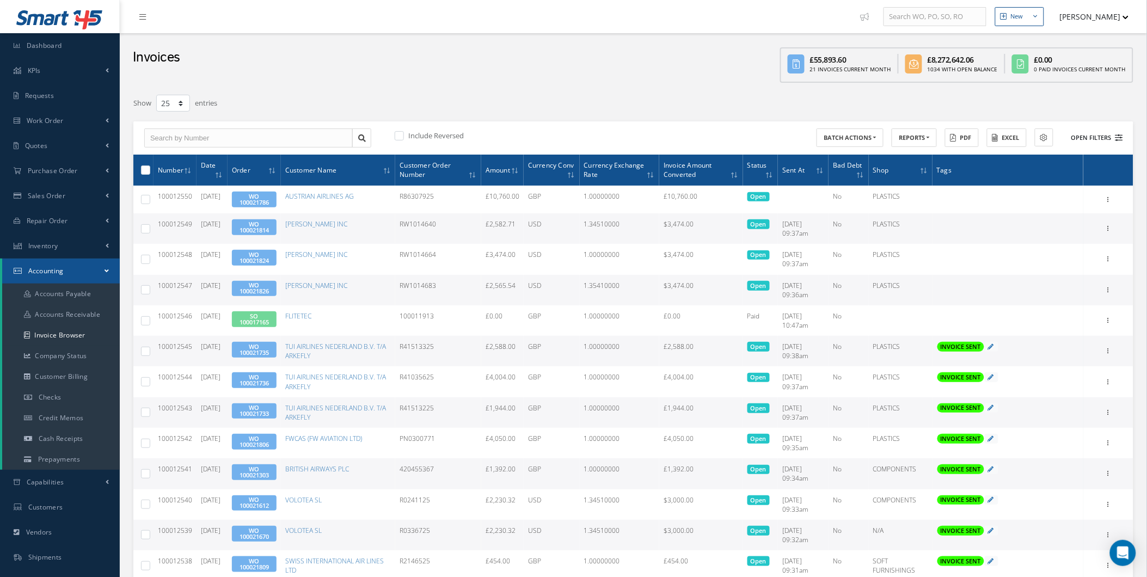
click at [1110, 143] on button "Open Filters" at bounding box center [1092, 138] width 62 height 18
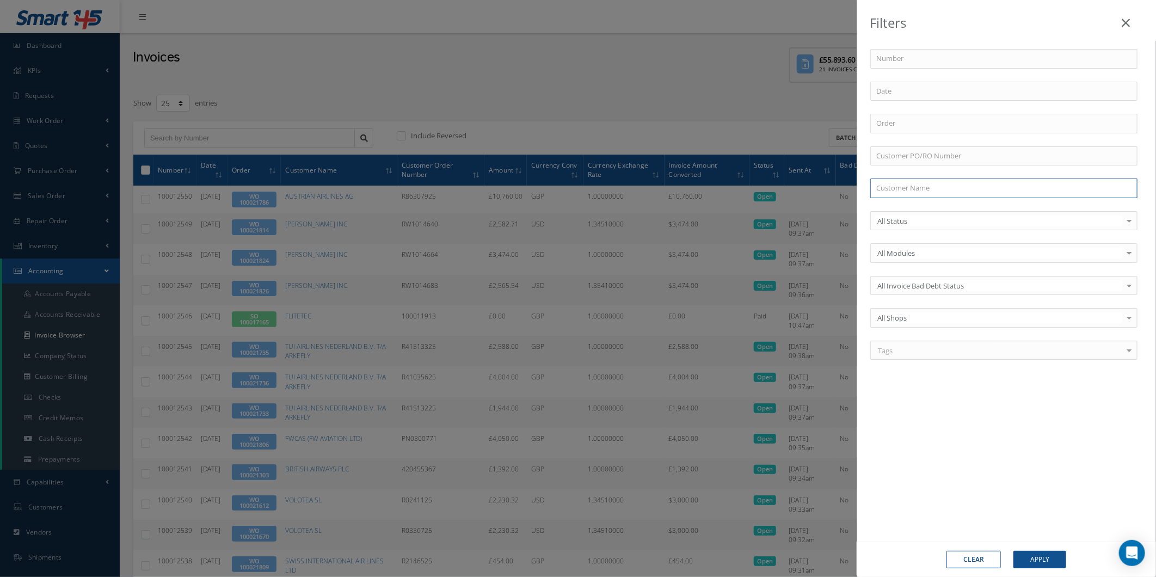
click at [927, 185] on input "text" at bounding box center [1003, 189] width 267 height 20
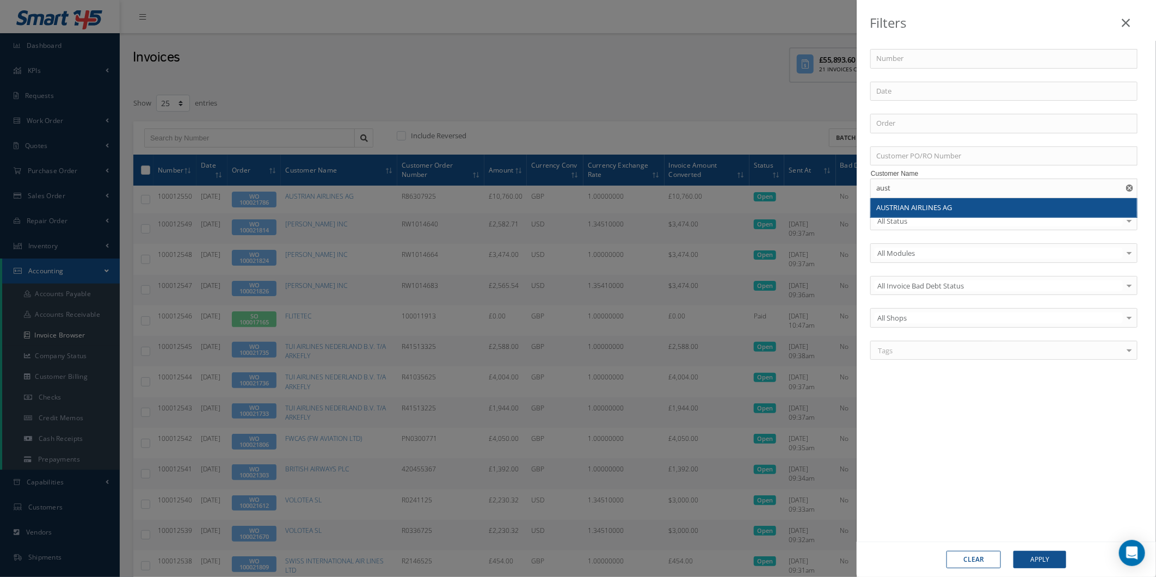
click at [913, 210] on span "AUSTRIAN AIRLINES AG" at bounding box center [914, 207] width 76 height 10
type input "AUSTRIAN AIRLINES AG"
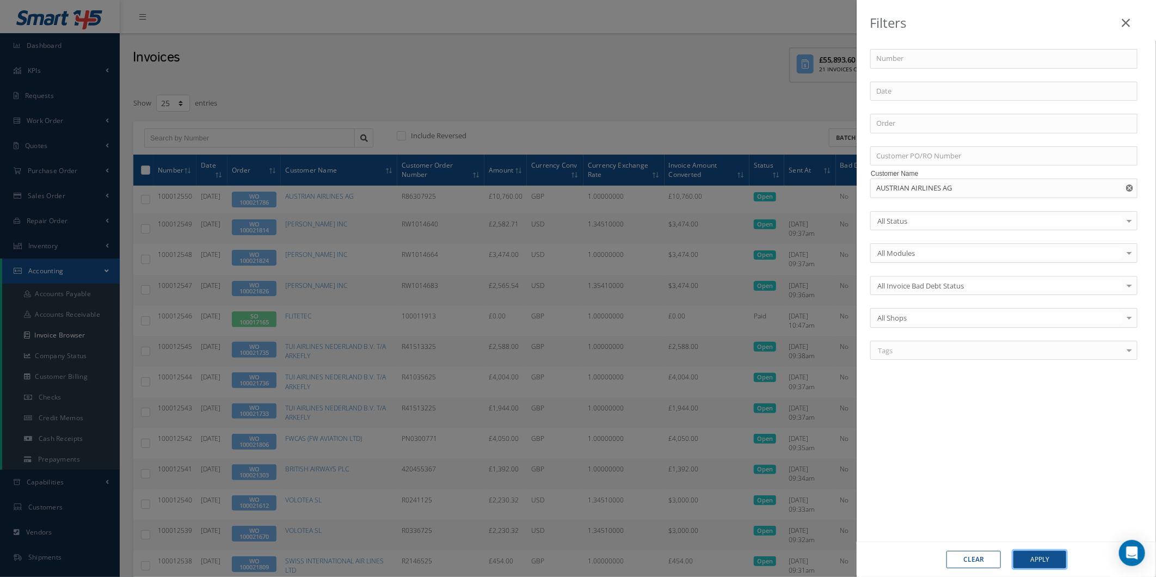
click at [1058, 563] on button "Apply" at bounding box center [1040, 559] width 53 height 17
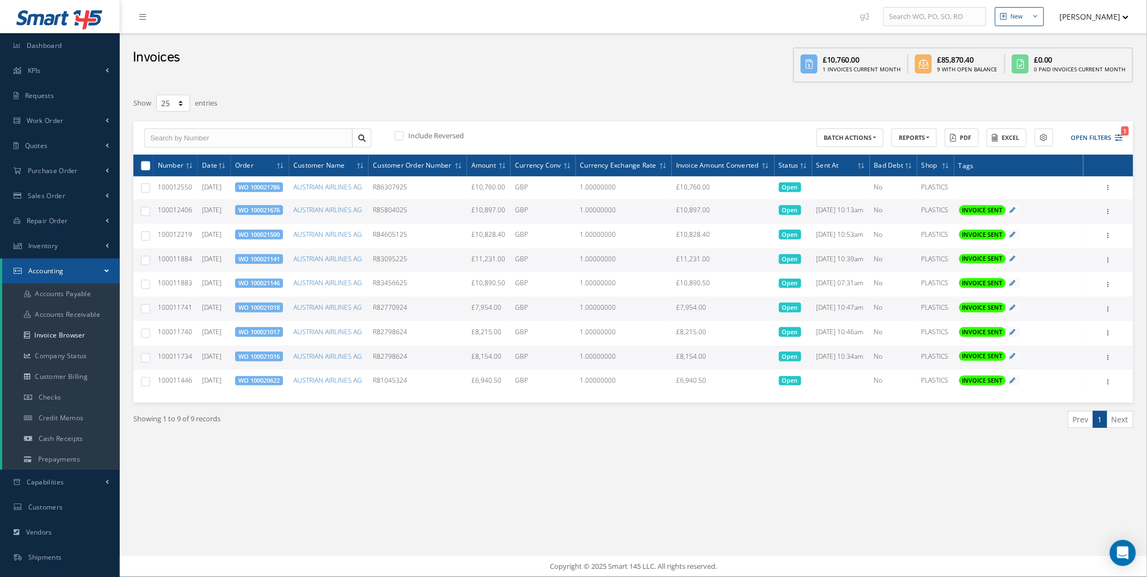
click at [1102, 211] on div "Print Mark as Bad Debt Update Prices Send By Email Email History Documents" at bounding box center [1108, 211] width 13 height 13
click at [1104, 212] on icon at bounding box center [1108, 210] width 11 height 9
click at [1058, 268] on link "Email History" at bounding box center [1058, 274] width 86 height 14
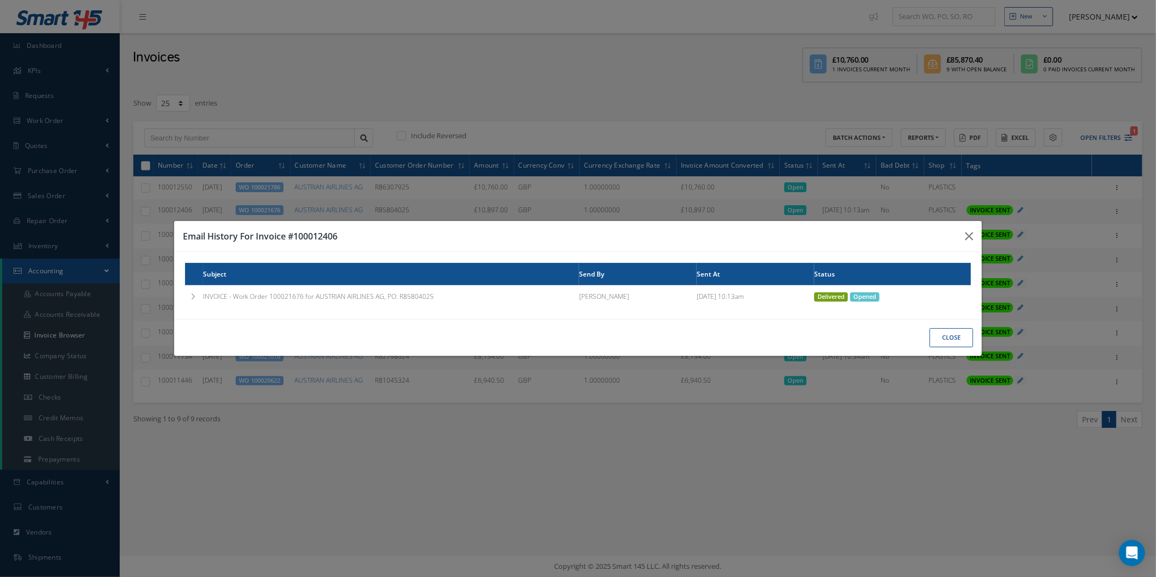
click at [400, 294] on td "INVOICE - Work Order 100021676 for AUSTRIAN AIRLINES AG, PO: R85804025" at bounding box center [391, 296] width 376 height 23
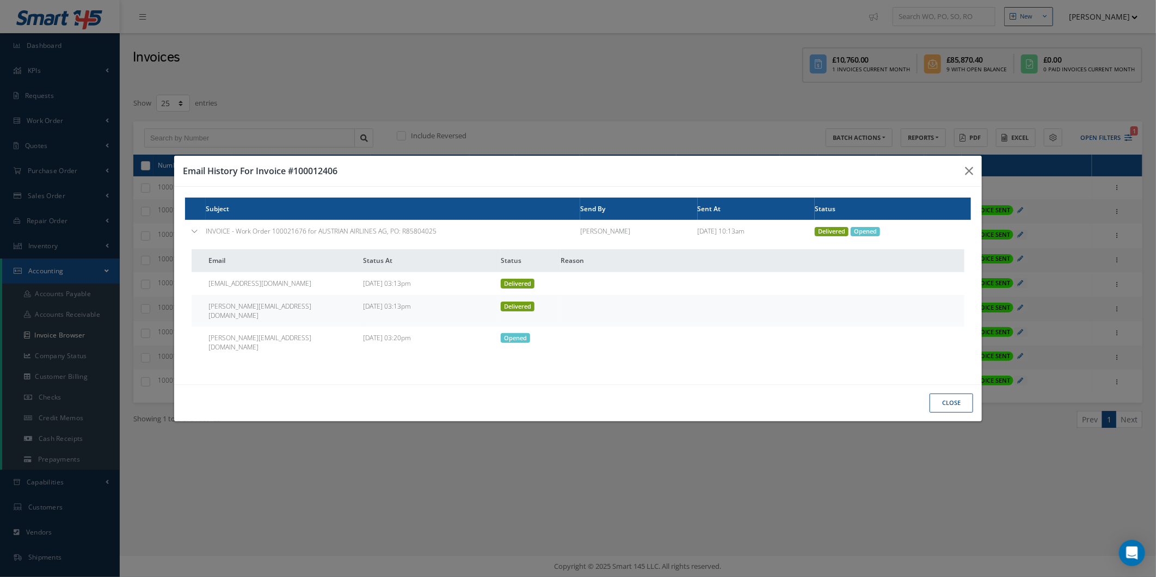
click at [0, 0] on div "Email History For Invoice #100012406" at bounding box center [0, 0] width 0 height 0
click at [0, 0] on button "button" at bounding box center [0, 0] width 0 height 0
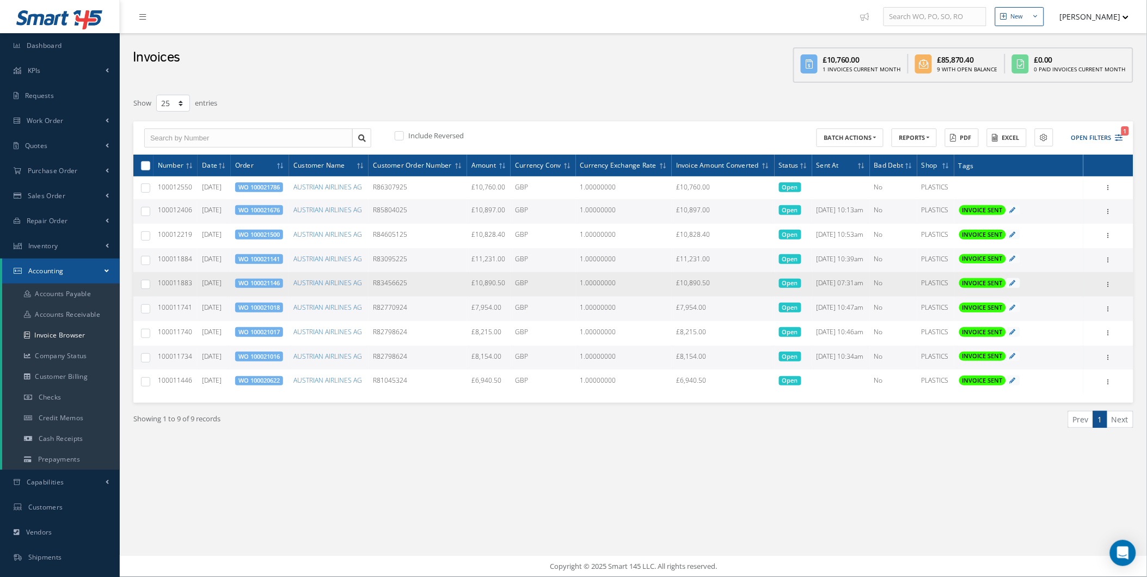
click at [1109, 290] on div "Print Mark as Bad Debt Update Prices Send By Email Email History Documents" at bounding box center [1108, 284] width 13 height 13
click at [1109, 289] on div "Print Mark as Bad Debt Update Prices Send By Email Email History Documents" at bounding box center [1108, 284] width 13 height 13
click at [1109, 288] on div at bounding box center [1108, 284] width 11 height 11
click at [1072, 341] on link "Email History" at bounding box center [1058, 348] width 86 height 14
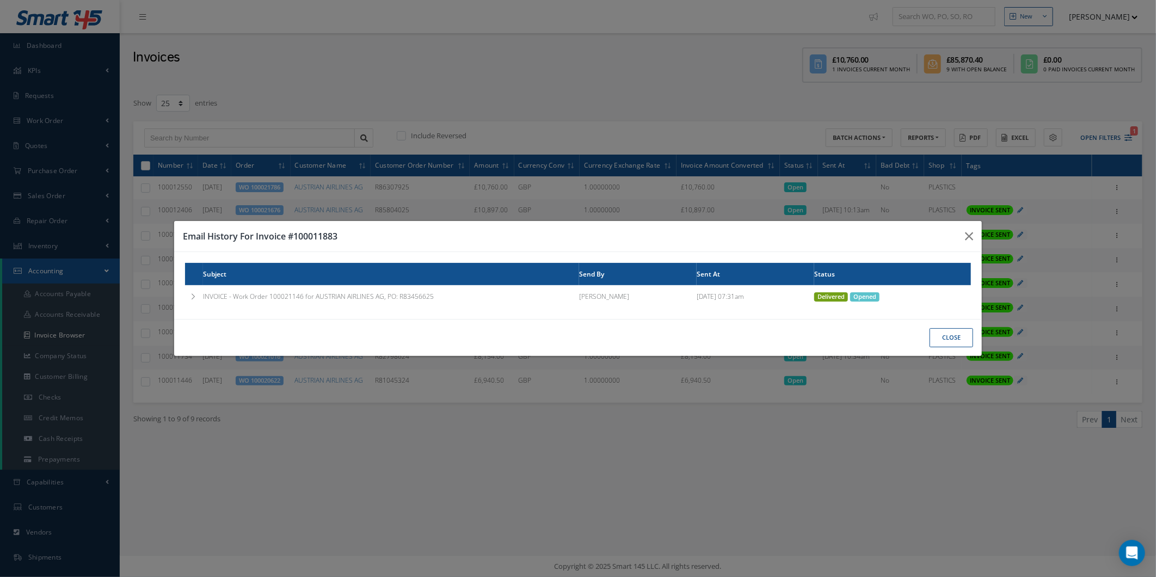
click at [226, 281] on th "Subject" at bounding box center [391, 274] width 376 height 22
click at [229, 298] on td "INVOICE - Work Order 100021146 for AUSTRIAN AIRLINES AG, PO: R83456625" at bounding box center [391, 296] width 376 height 23
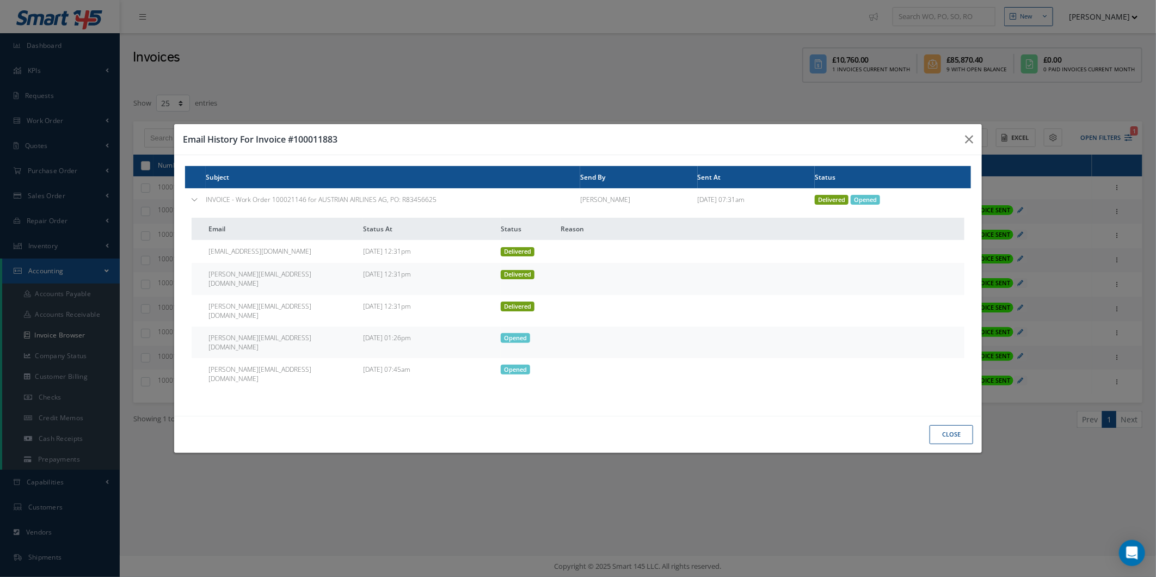
click at [340, 263] on td "accounts@cab.aero" at bounding box center [285, 251] width 155 height 23
click at [0, 0] on button "button" at bounding box center [0, 0] width 0 height 0
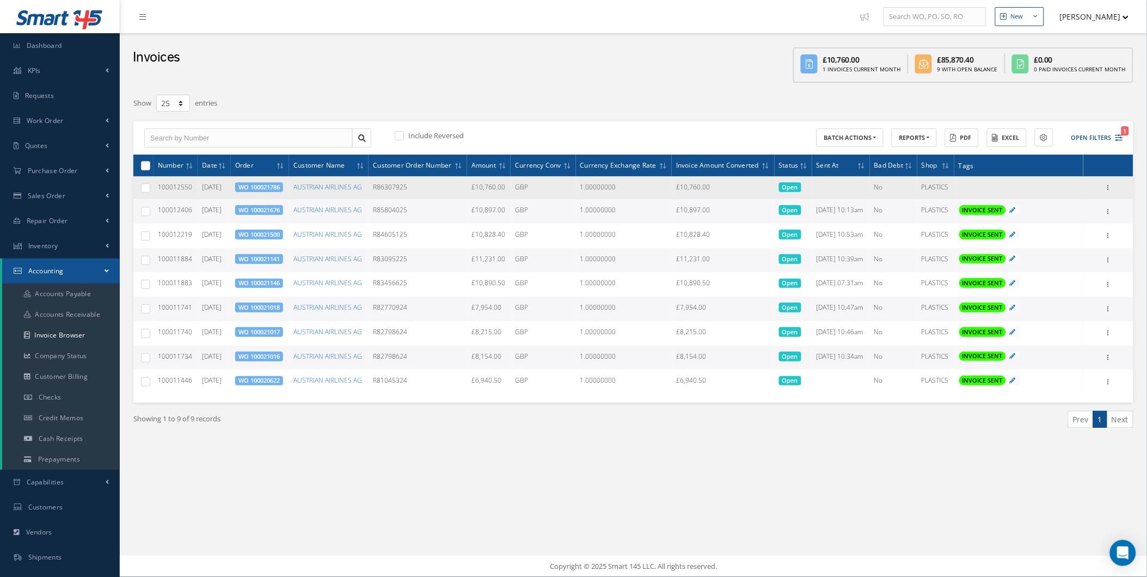
click at [901, 198] on td "No" at bounding box center [893, 187] width 47 height 23
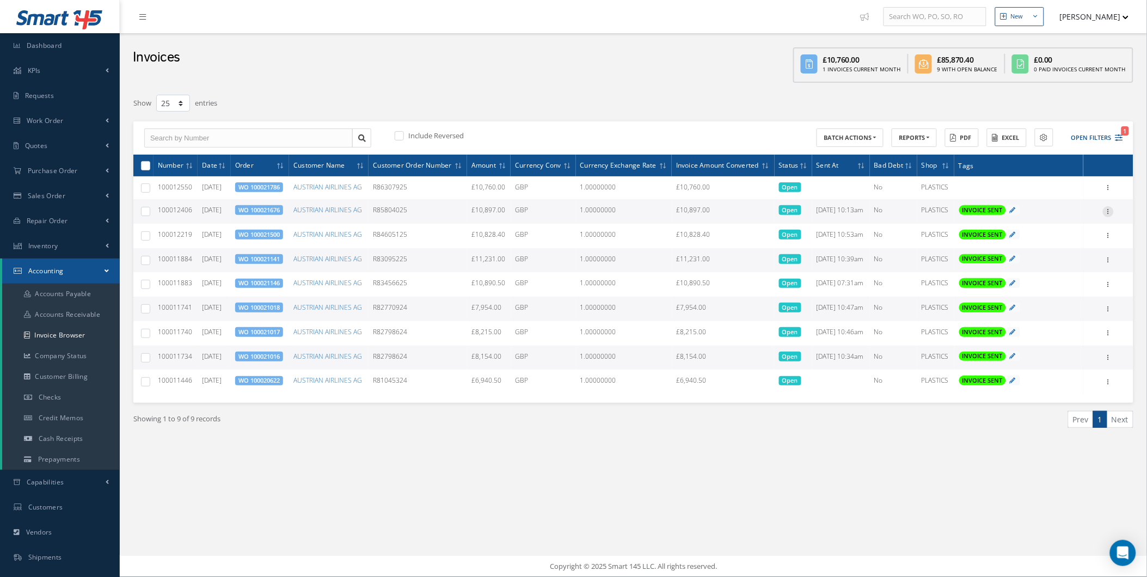
click at [1112, 210] on icon at bounding box center [1108, 210] width 11 height 9
click at [1072, 268] on link "Email History" at bounding box center [1058, 274] width 86 height 14
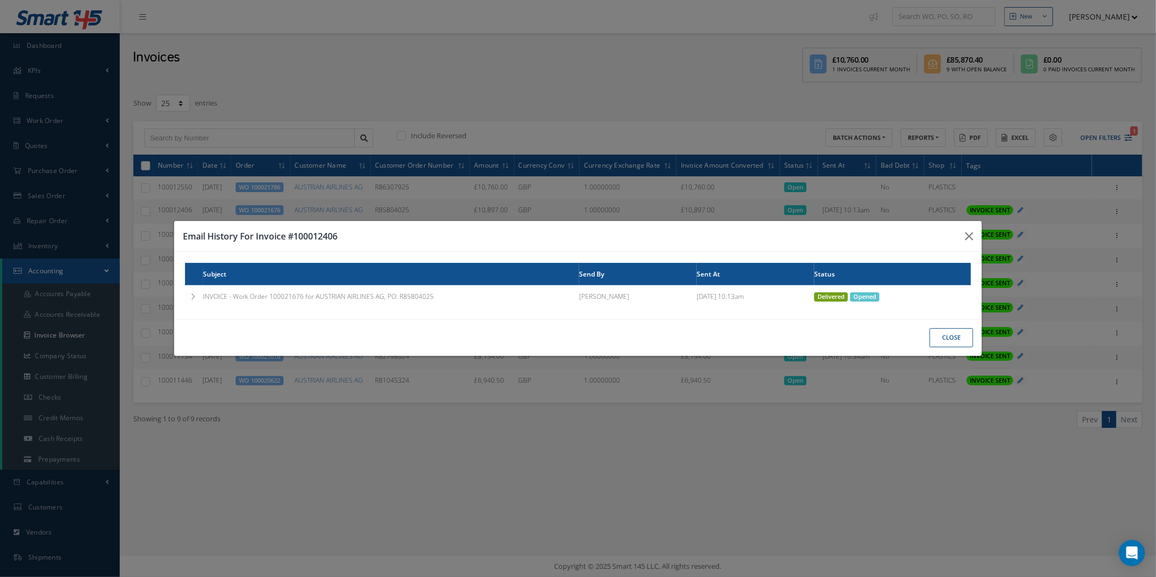
click at [627, 301] on td "[PERSON_NAME]" at bounding box center [638, 296] width 118 height 23
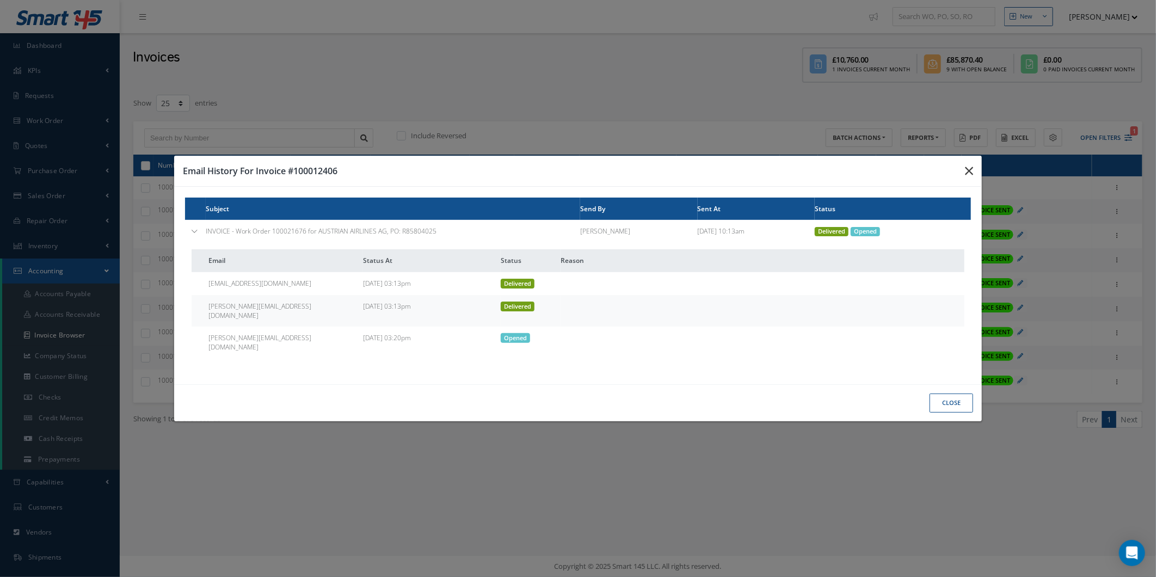
click at [0, 0] on button "button" at bounding box center [0, 0] width 0 height 0
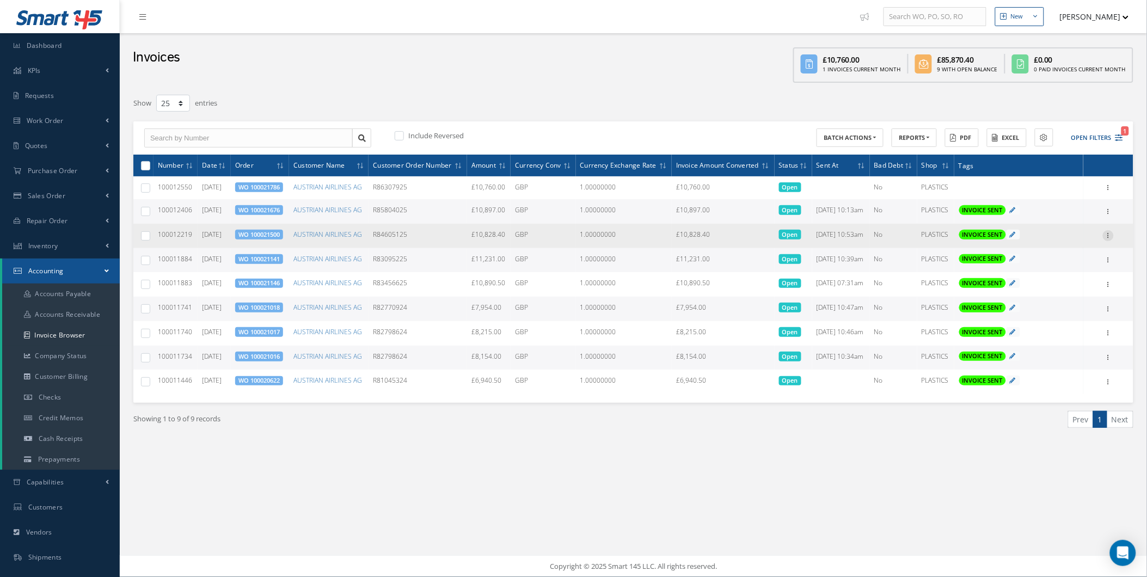
click at [1106, 231] on icon at bounding box center [1108, 234] width 11 height 9
drag, startPoint x: 1072, startPoint y: 289, endPoint x: 1084, endPoint y: 296, distance: 13.6
click at [1084, 296] on div "Print Mark as Bad Debt Update Prices Send By Email Email History Documents" at bounding box center [1058, 277] width 87 height 95
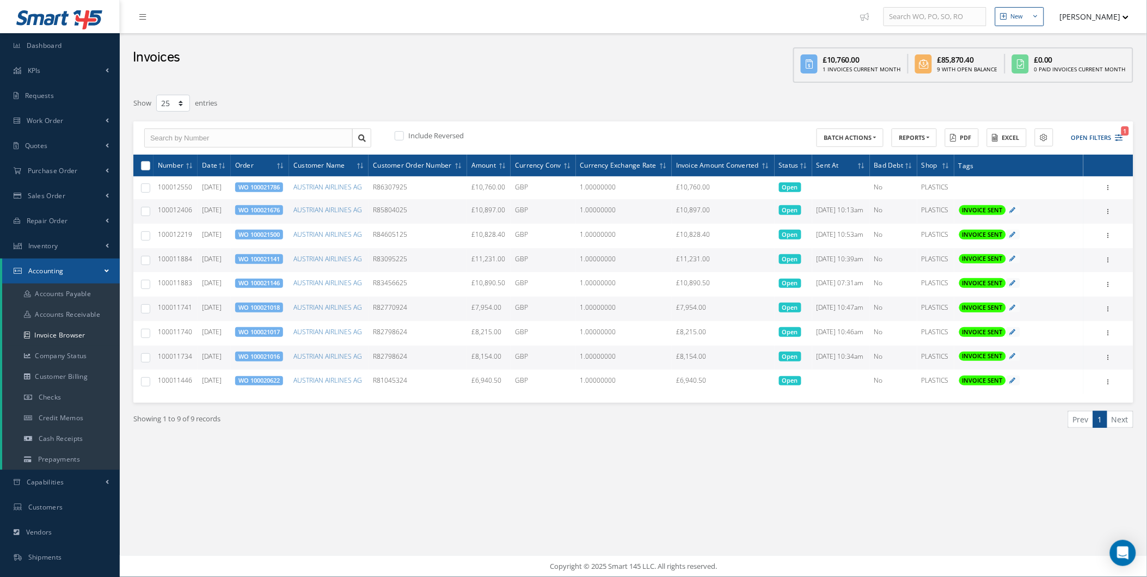
click at [1084, 297] on td "Print Mark as Bad Debt Update Prices Send By Email Email History Documents" at bounding box center [1108, 309] width 50 height 24
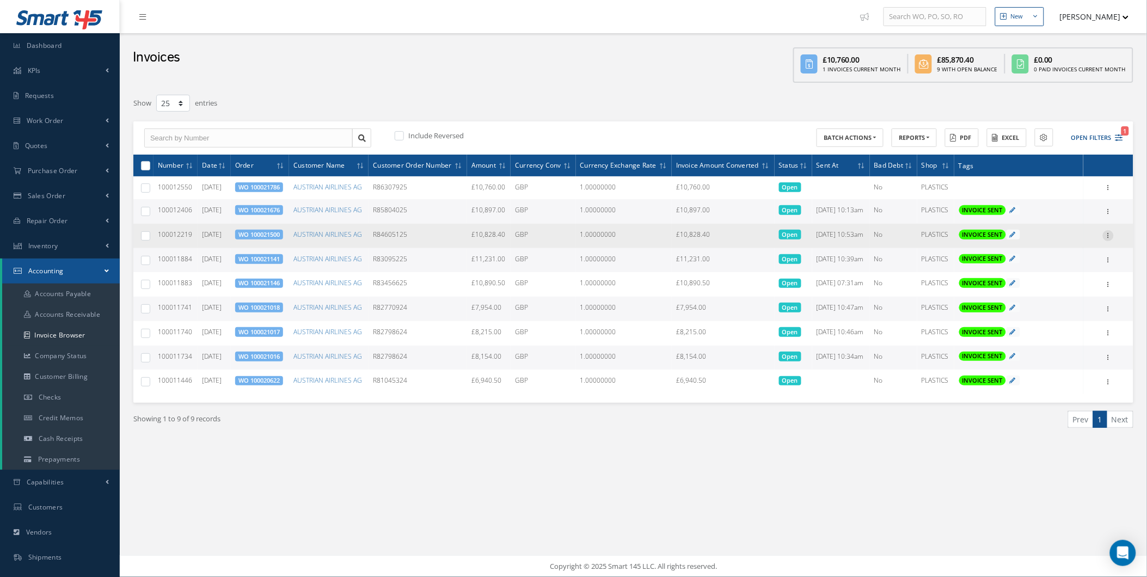
click at [1106, 239] on div at bounding box center [1108, 235] width 11 height 11
click at [1075, 293] on link "Email History" at bounding box center [1058, 299] width 86 height 14
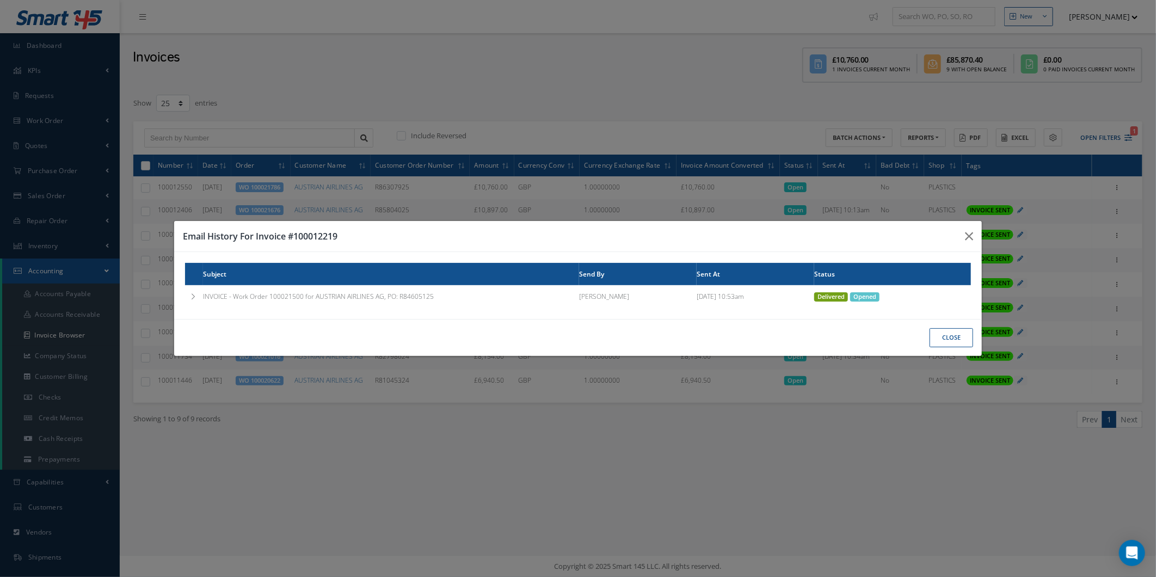
click at [0, 0] on div "Subject Send By Sent At Status INVOICE - Work Order 100021500 for AUSTRIAN AIRL…" at bounding box center [0, 0] width 0 height 0
click at [421, 303] on td "INVOICE - Work Order 100021500 for AUSTRIAN AIRLINES AG, PO: R84605125" at bounding box center [391, 296] width 376 height 23
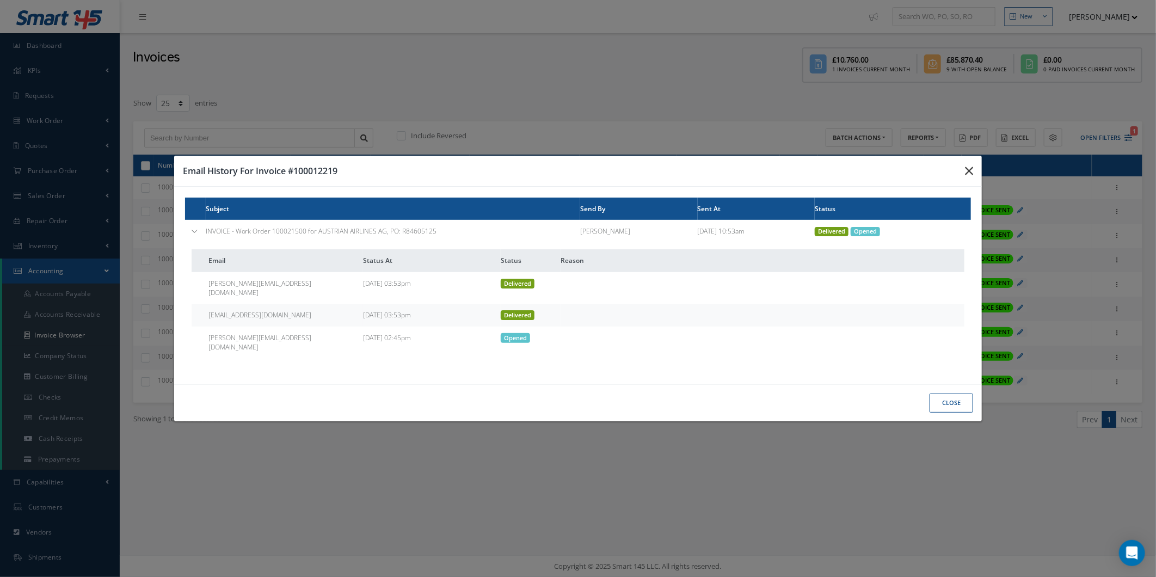
click at [0, 0] on button "button" at bounding box center [0, 0] width 0 height 0
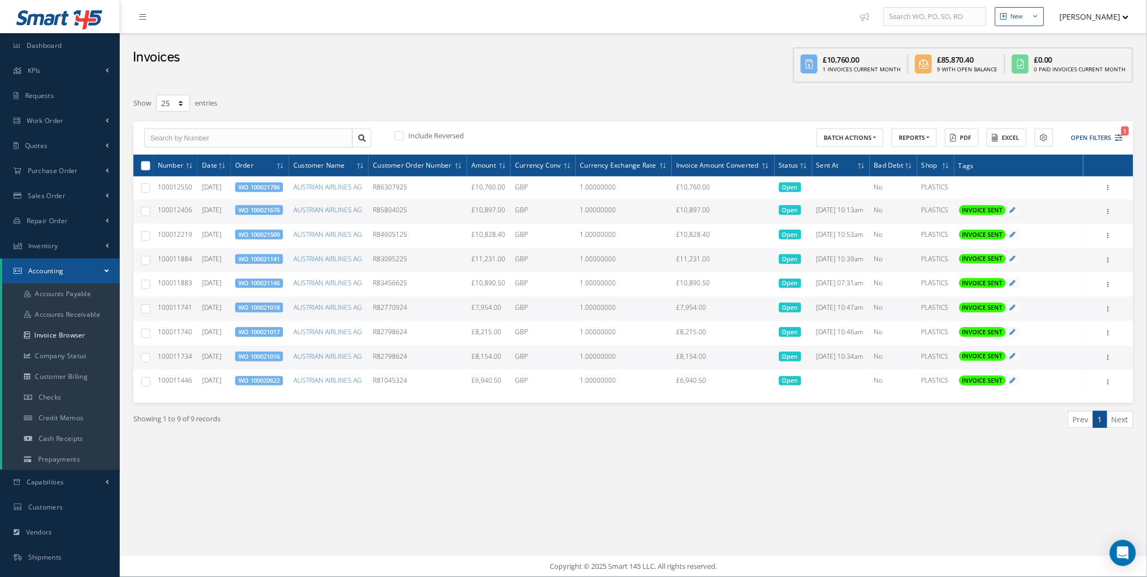
click at [1102, 259] on div "Print Mark as Bad Debt Update Prices Send By Email Email History Documents" at bounding box center [1108, 260] width 13 height 13
click at [1107, 263] on div at bounding box center [1108, 260] width 11 height 11
click at [1068, 318] on link "Email History" at bounding box center [1058, 323] width 86 height 14
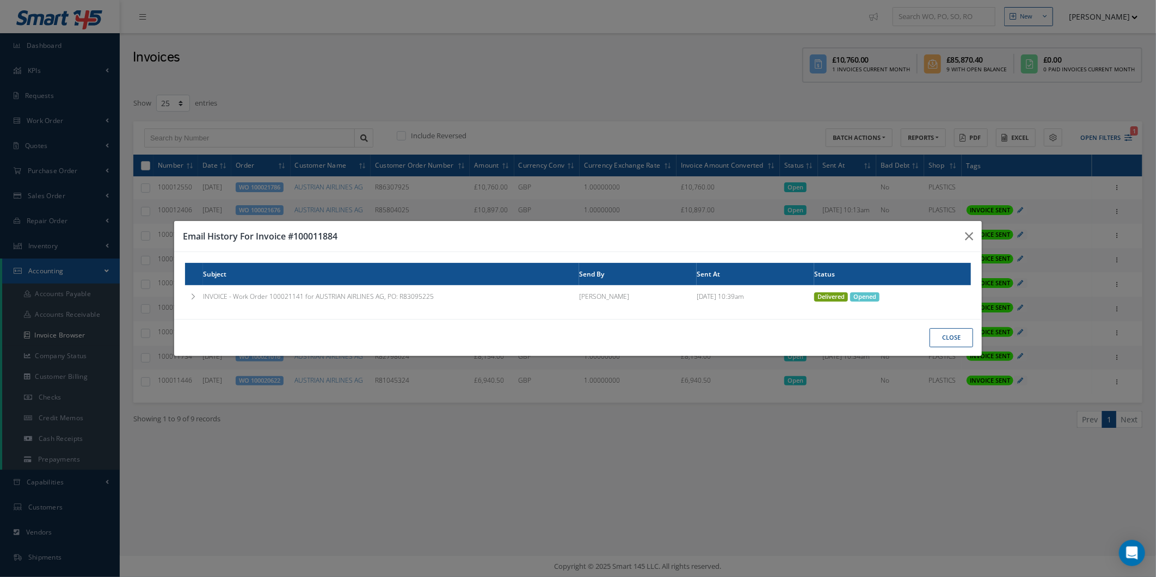
click at [322, 283] on th "Subject" at bounding box center [391, 274] width 376 height 22
click at [320, 291] on td "INVOICE - Work Order 100021141 for AUSTRIAN AIRLINES AG, PO: R83095225" at bounding box center [391, 296] width 376 height 23
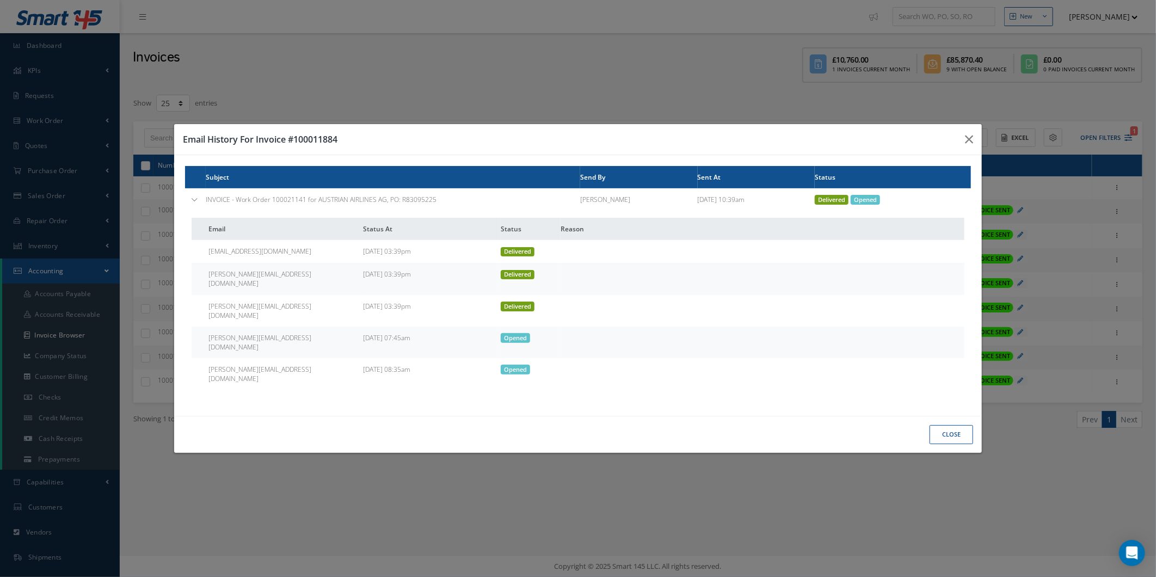
drag, startPoint x: 320, startPoint y: 291, endPoint x: 238, endPoint y: 307, distance: 83.3
click at [236, 303] on td "viktoria.gombas@austrian.com" at bounding box center [285, 311] width 155 height 32
click at [267, 320] on td "viktoria.gombas@austrian.com" at bounding box center [285, 311] width 155 height 32
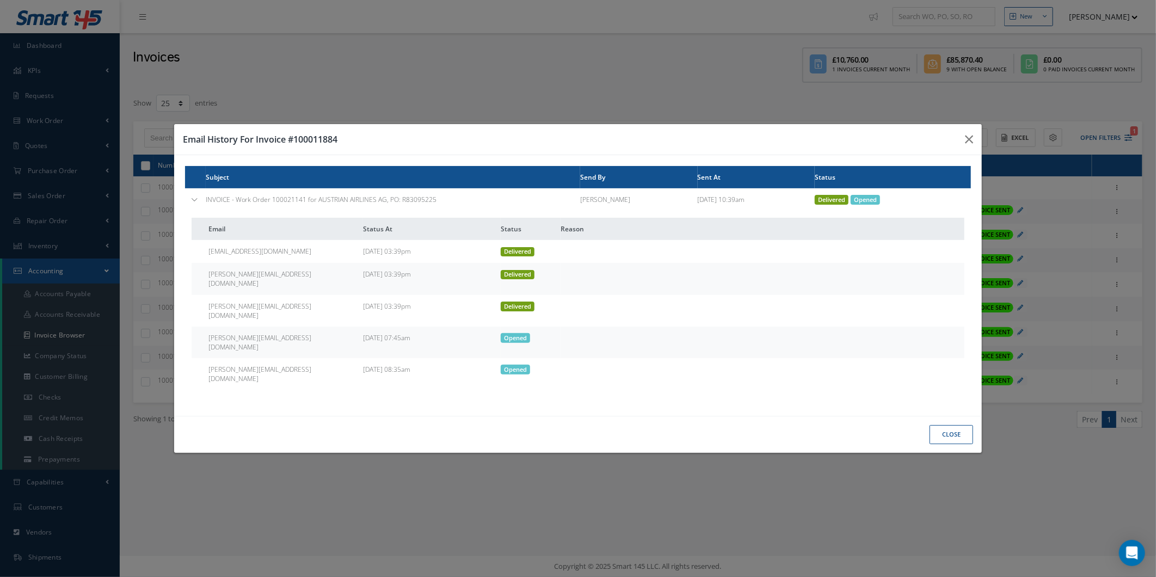
click at [0, 0] on div "Email History For Invoice #100011884 Subject Send By Sent At Status INVOICE - W…" at bounding box center [0, 0] width 0 height 0
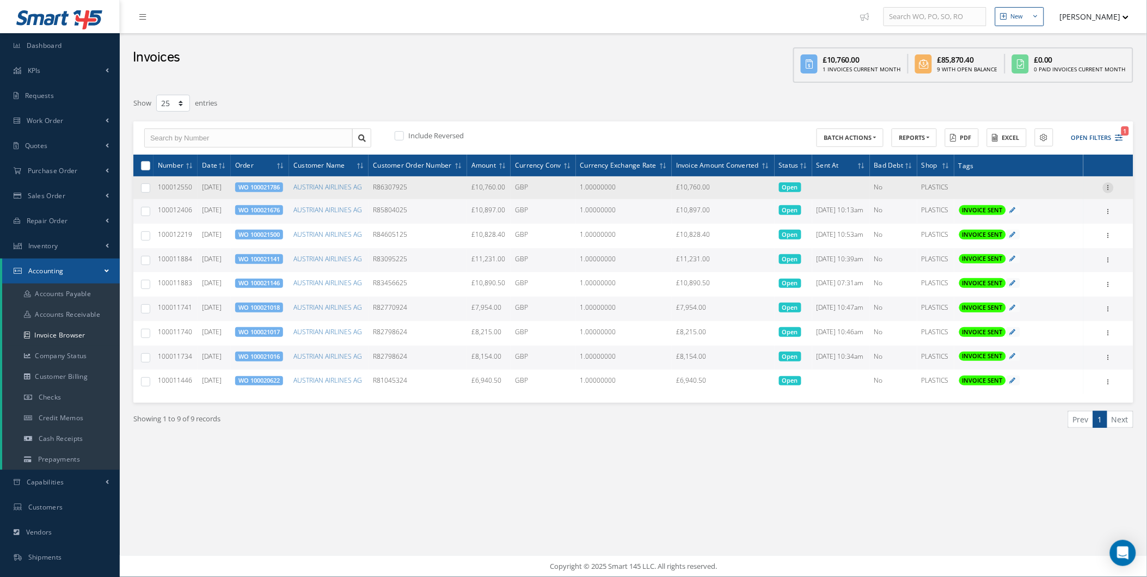
click at [1106, 191] on div at bounding box center [1108, 187] width 11 height 11
click at [1060, 242] on link "Send By Email" at bounding box center [1058, 237] width 86 height 14
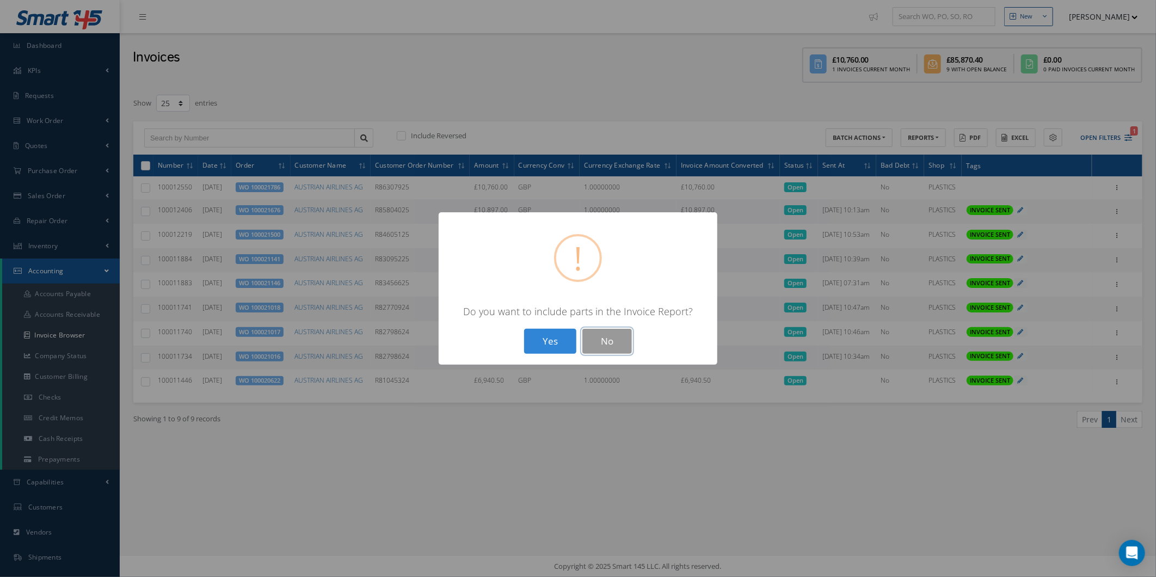
click at [601, 344] on button "No" at bounding box center [607, 342] width 50 height 26
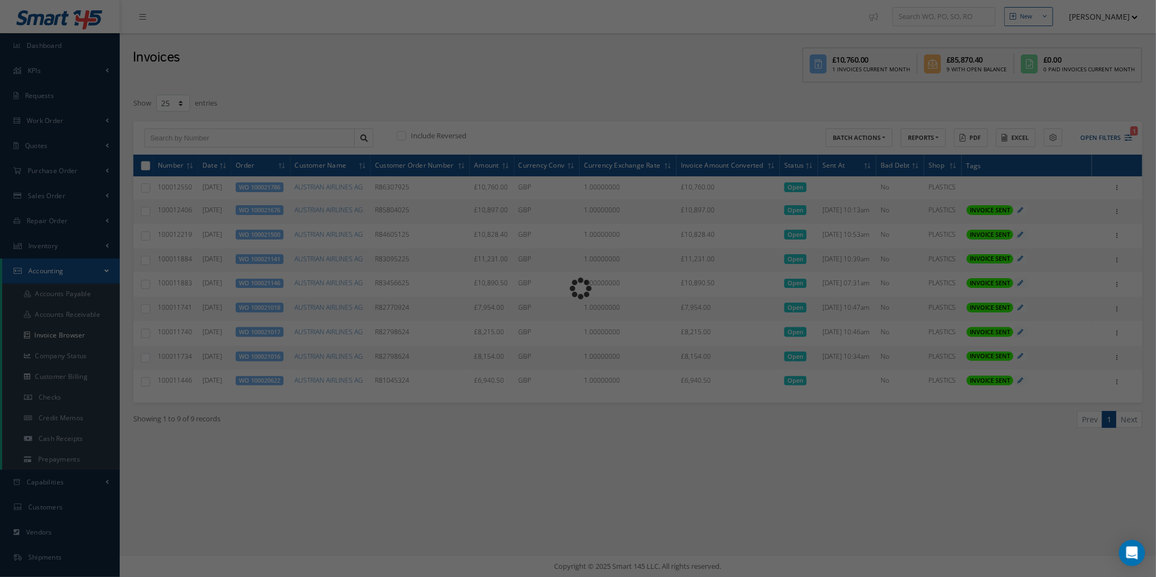
type input "INVOICE - Work Order 100021786 for AUSTRIAN AIRLINES AG, PO: R86307925"
type textarea "Dear Accounts, Please find the attached invoice for your recent order R86307925…"
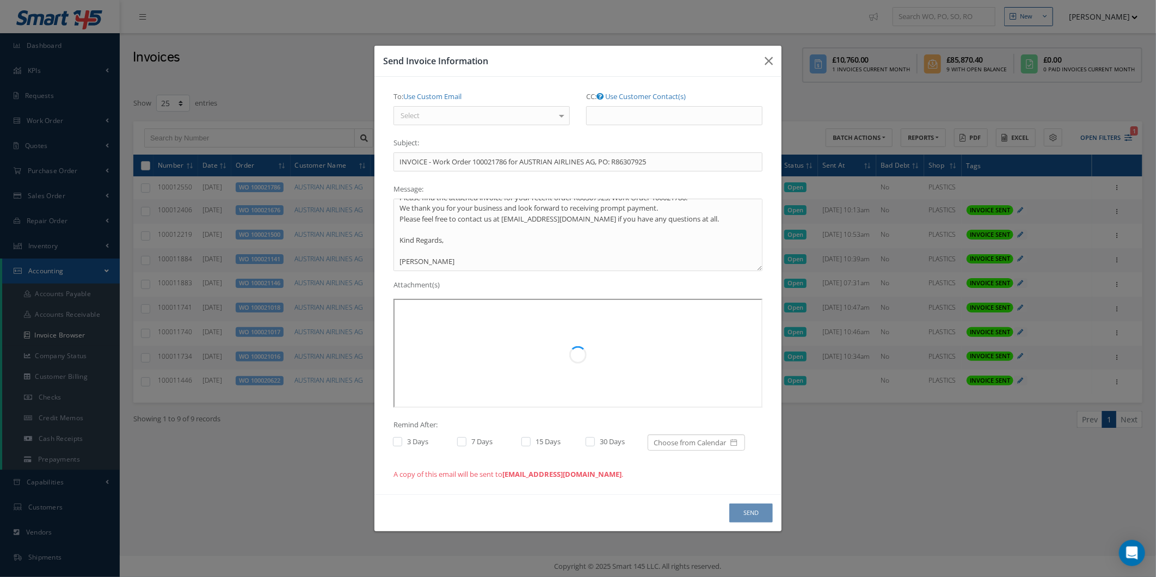
click at [479, 112] on div "Select" at bounding box center [482, 116] width 176 height 20
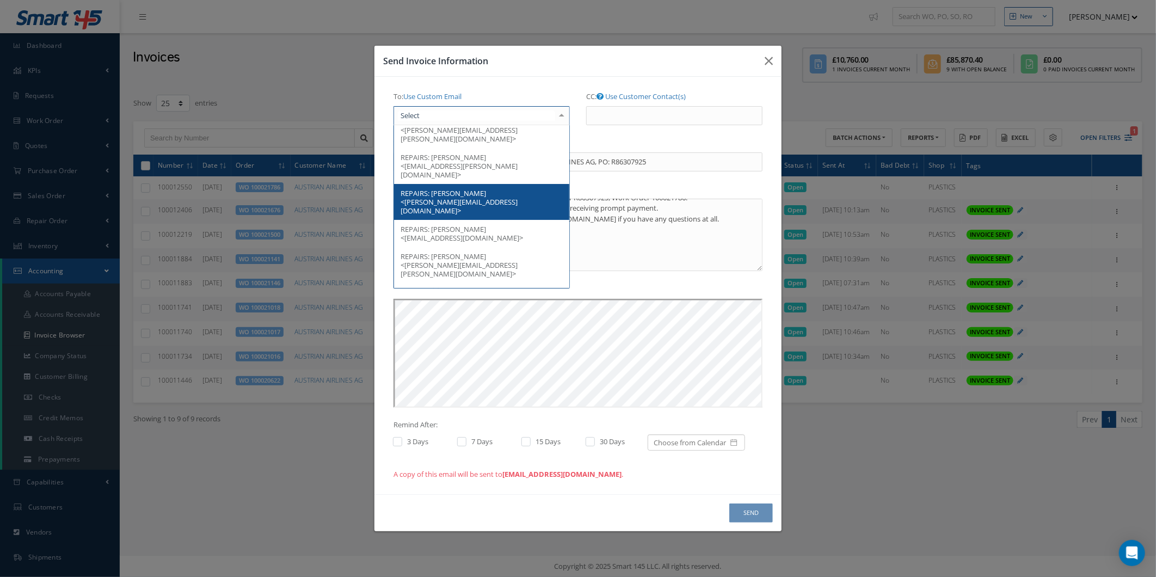
scroll to position [36, 0]
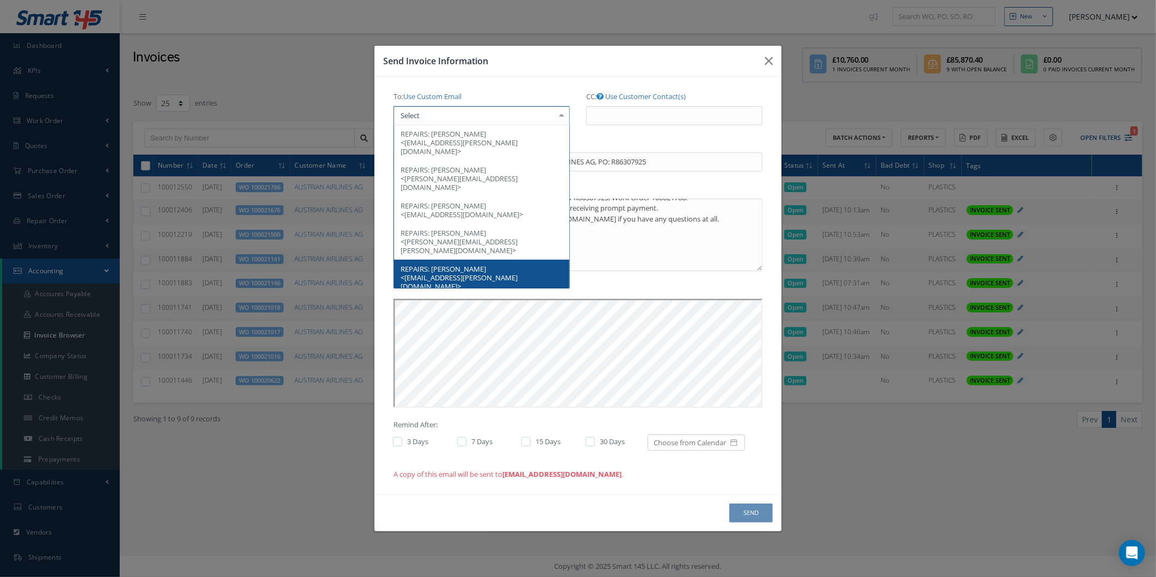
click at [509, 260] on span "REPAIRS: VIKTORIA GOMBAS <viktoria.gombas@austrian.com>" at bounding box center [481, 278] width 175 height 36
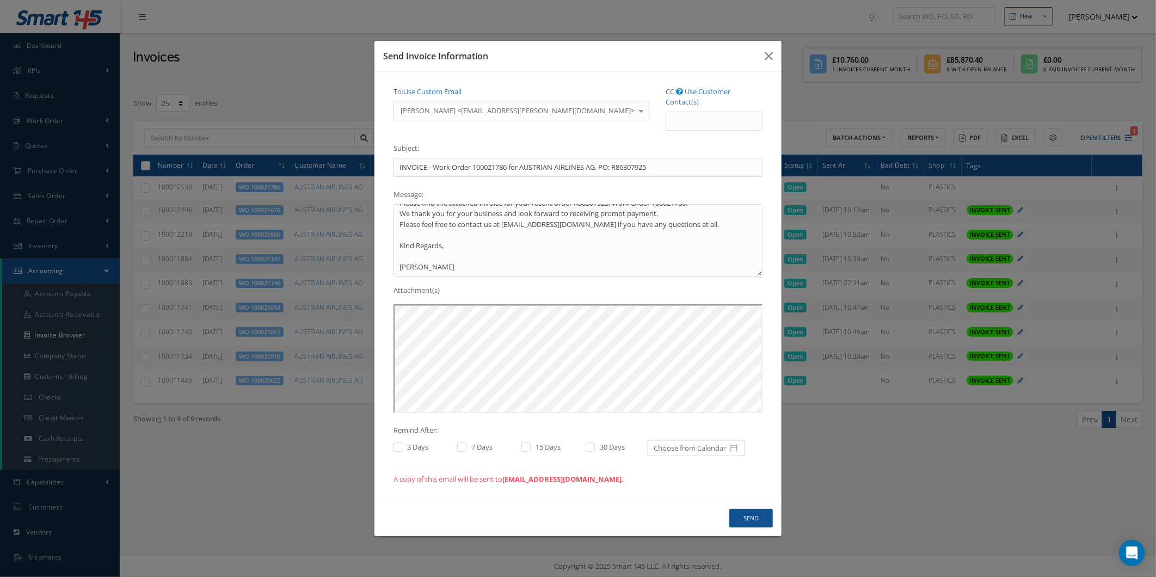
scroll to position [28, 0]
click at [677, 127] on div "CC: Use Customer Contact(s) BENNY GUETZKOW <benny.guetzkow@austrian.com> CHRIST…" at bounding box center [714, 111] width 113 height 57
click at [667, 112] on input "CC: Use Customer Contact(s)" at bounding box center [714, 122] width 97 height 20
type input "accounts@cab.aero, anna@cab.aero"
click at [745, 510] on button "Send" at bounding box center [751, 518] width 44 height 19
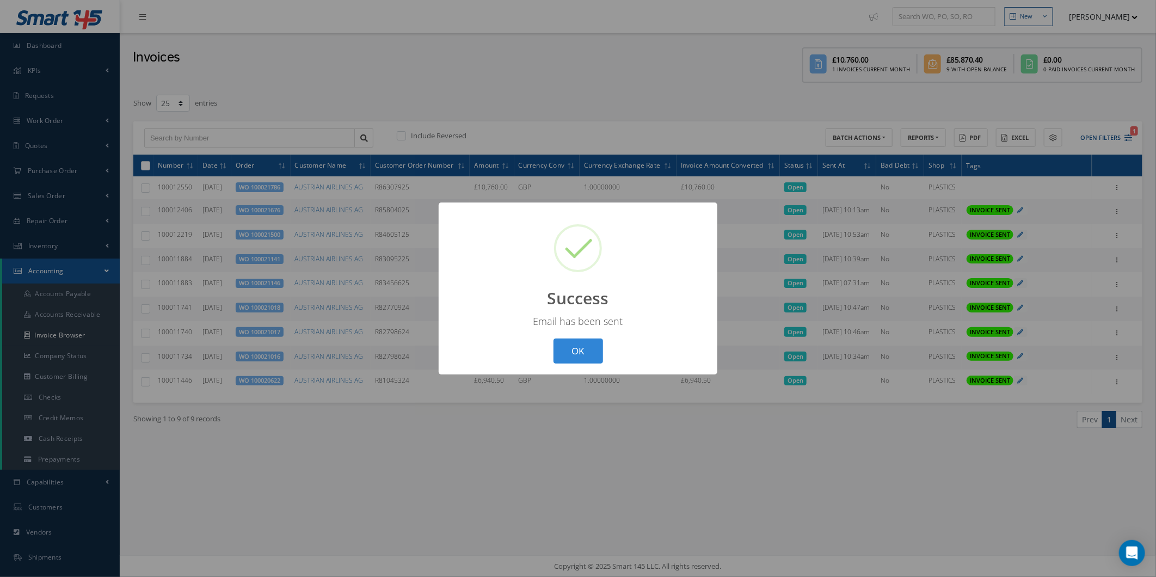
click at [562, 335] on div "? ! i Success × Email has been sent OK Cancel" at bounding box center [578, 288] width 279 height 173
click at [584, 359] on button "OK" at bounding box center [579, 352] width 50 height 26
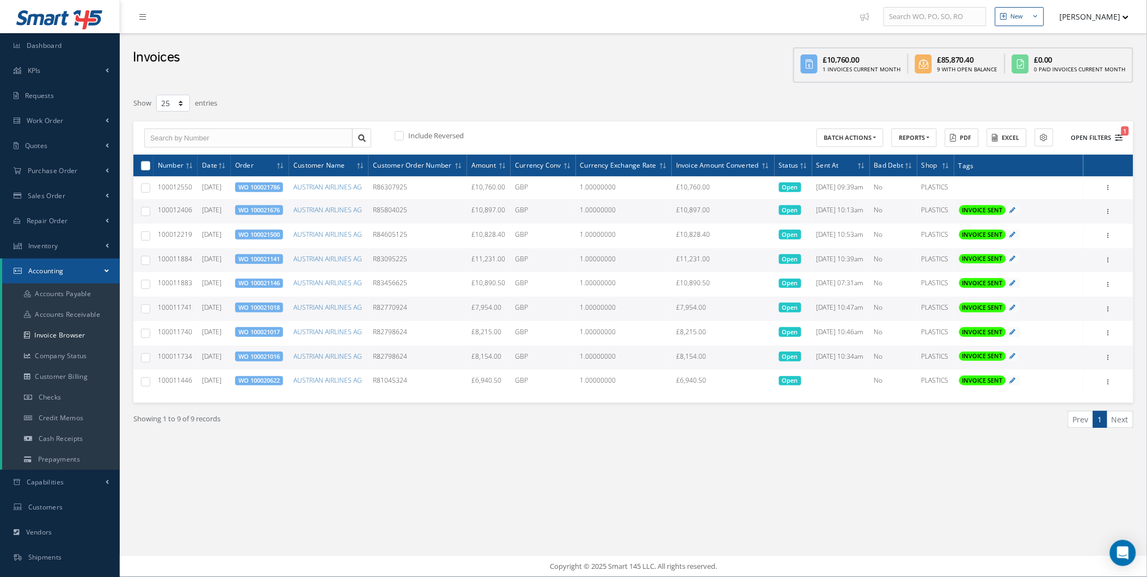
click at [1113, 137] on button "Open Filters 1" at bounding box center [1092, 138] width 62 height 18
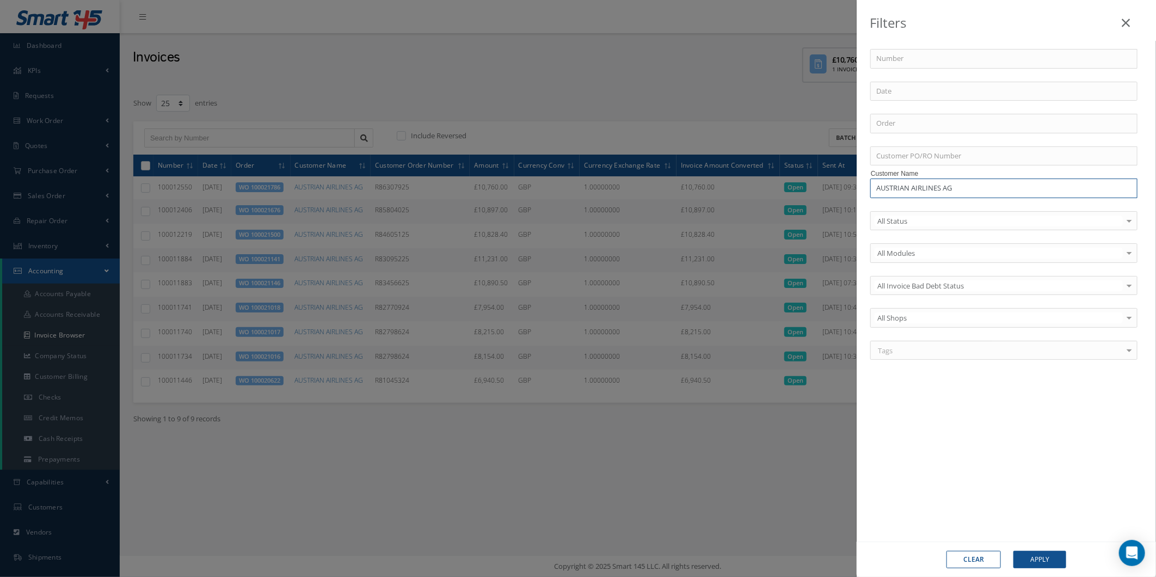
click at [1122, 189] on input "AUSTRIAN AIRLINES AG" at bounding box center [1003, 189] width 267 height 20
click at [1128, 194] on input "AUSTRIAN AIRLINES AG" at bounding box center [1003, 189] width 267 height 20
click at [1135, 193] on input "AUSTRIAN AIRLINES AG" at bounding box center [1003, 189] width 267 height 20
click at [1140, 187] on div "Customer Name AUSTRIAN AIRLINES AG AUSTRIAN AIRLINES AG" at bounding box center [1006, 189] width 288 height 20
drag, startPoint x: 1127, startPoint y: 186, endPoint x: 1136, endPoint y: 225, distance: 39.7
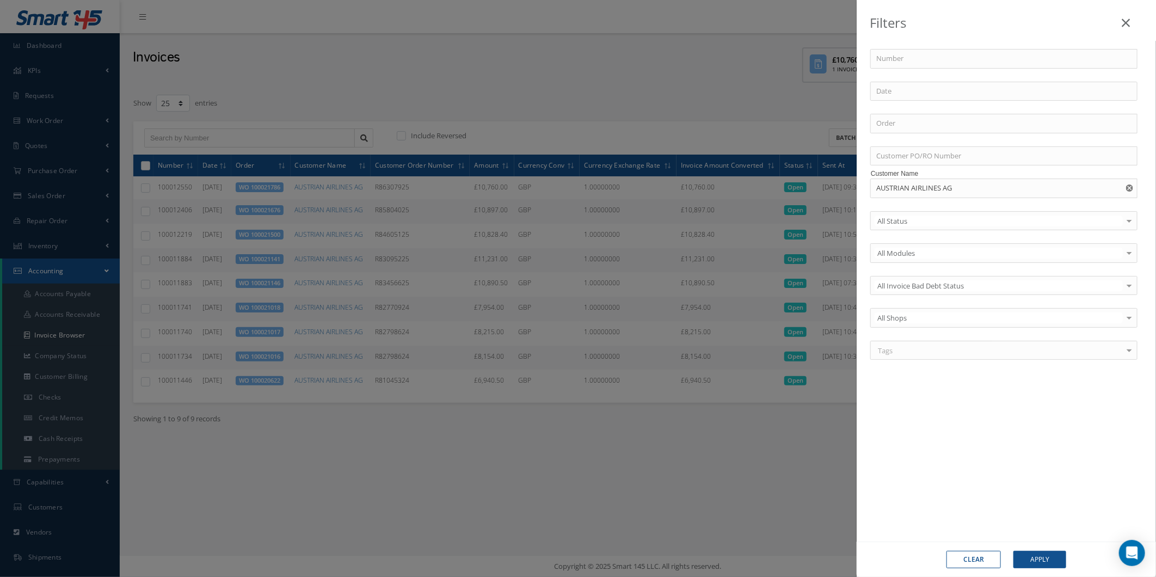
click at [1127, 187] on icon "Reset" at bounding box center [1129, 188] width 7 height 7
click at [1054, 553] on button "Apply" at bounding box center [1040, 559] width 53 height 17
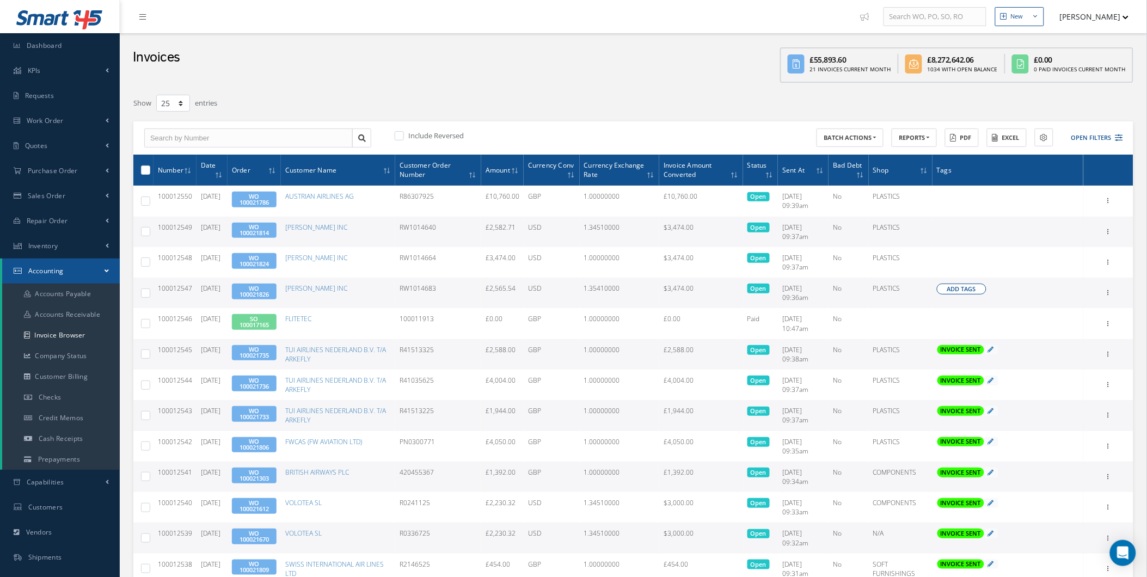
click at [951, 286] on span "Add Tags" at bounding box center [961, 289] width 29 height 9
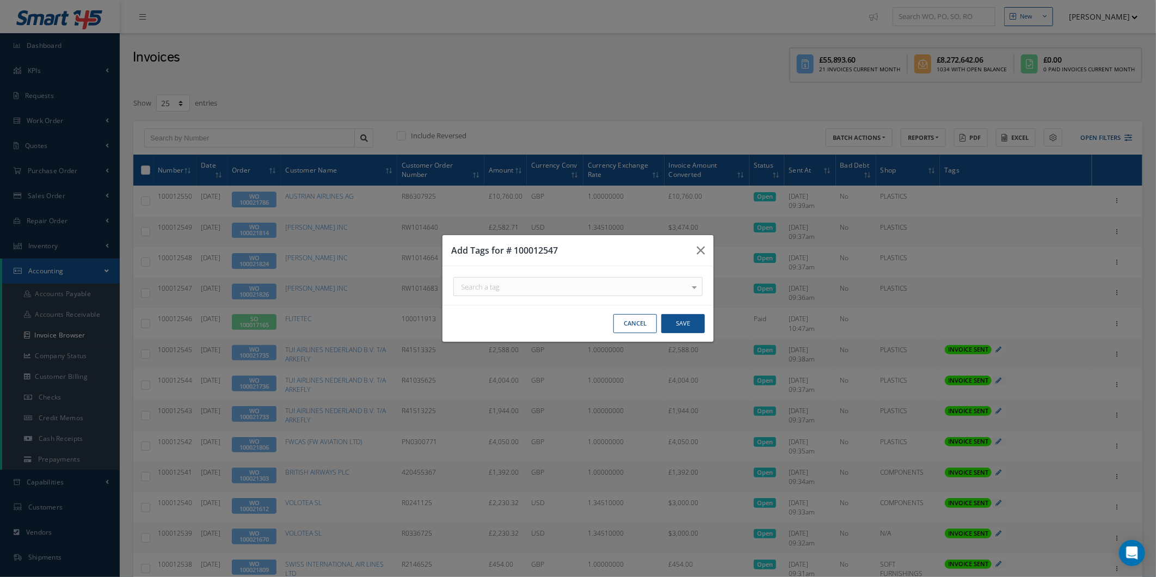
click at [0, 0] on div "Search a tag" at bounding box center [0, 0] width 0 height 0
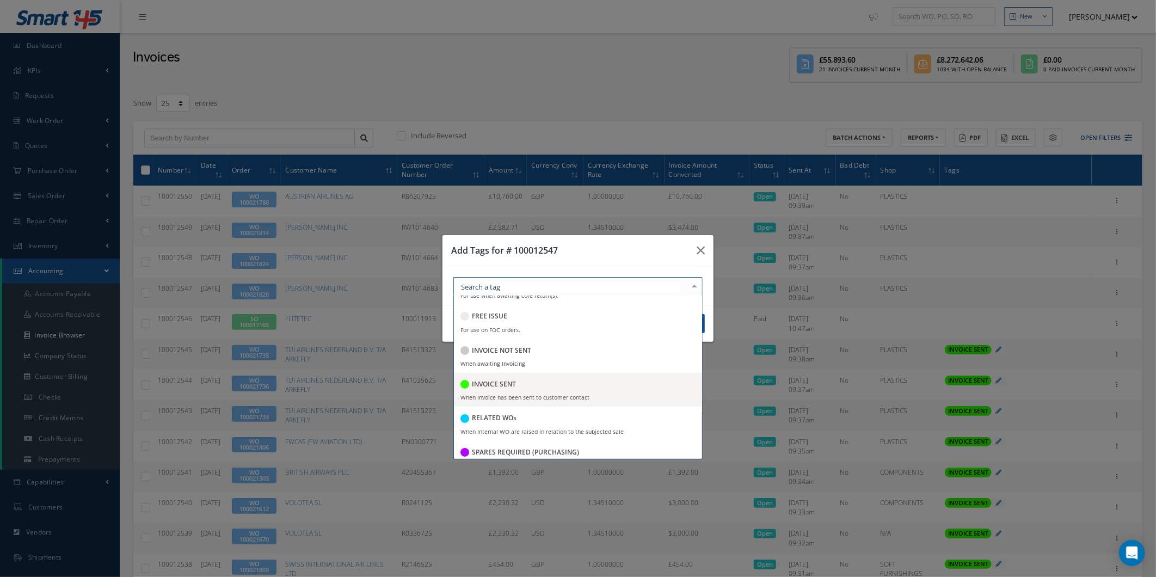
scroll to position [241, 0]
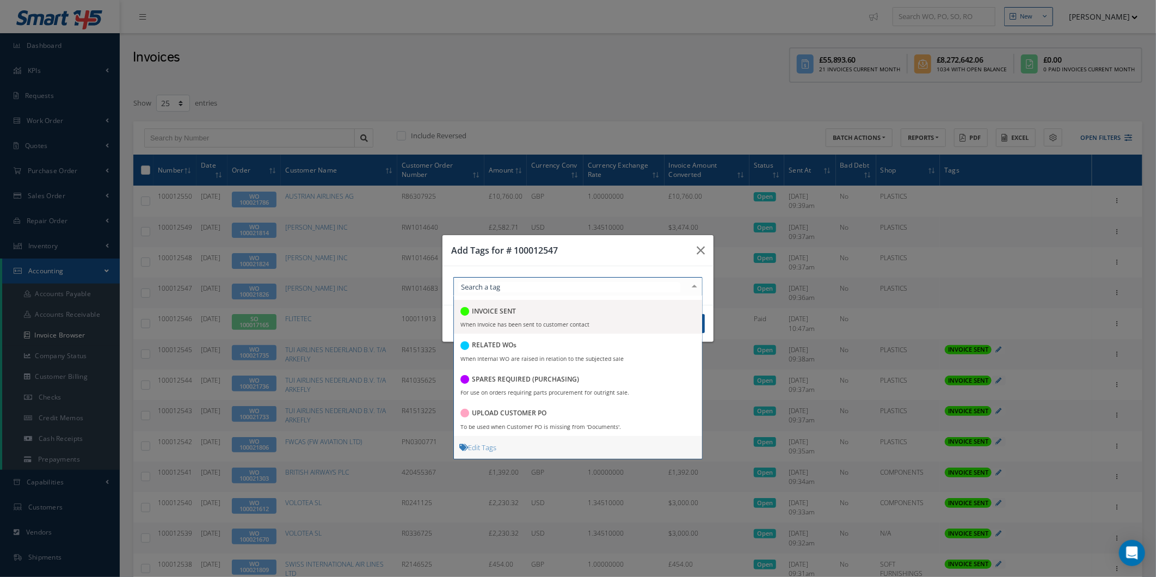
click at [574, 306] on div "INVOICE SENT" at bounding box center [577, 312] width 235 height 15
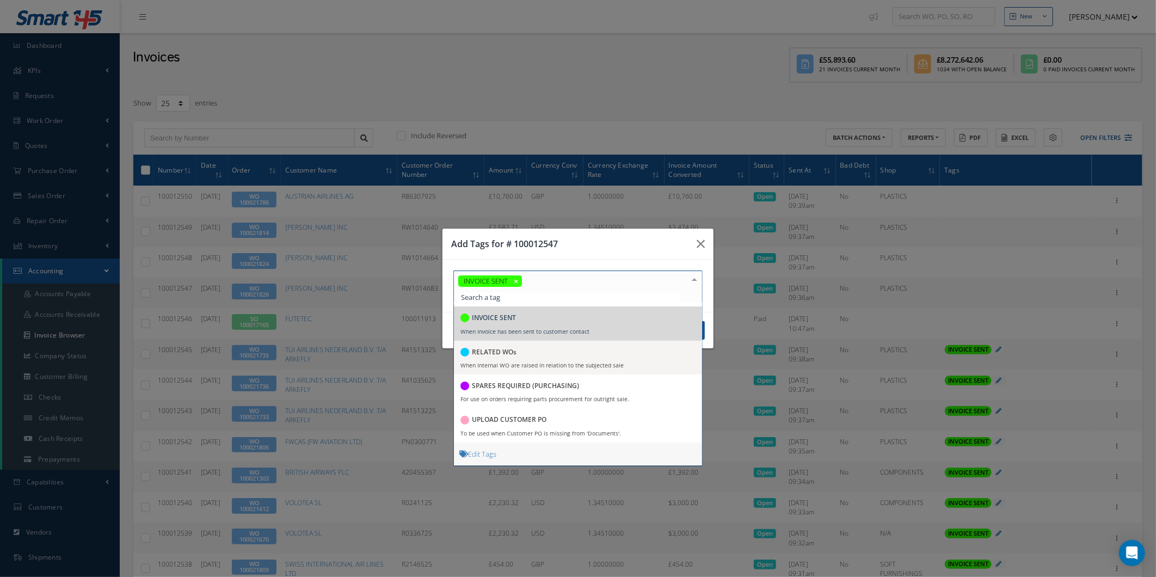
click at [0, 0] on div "Cancel Save" at bounding box center [0, 0] width 0 height 0
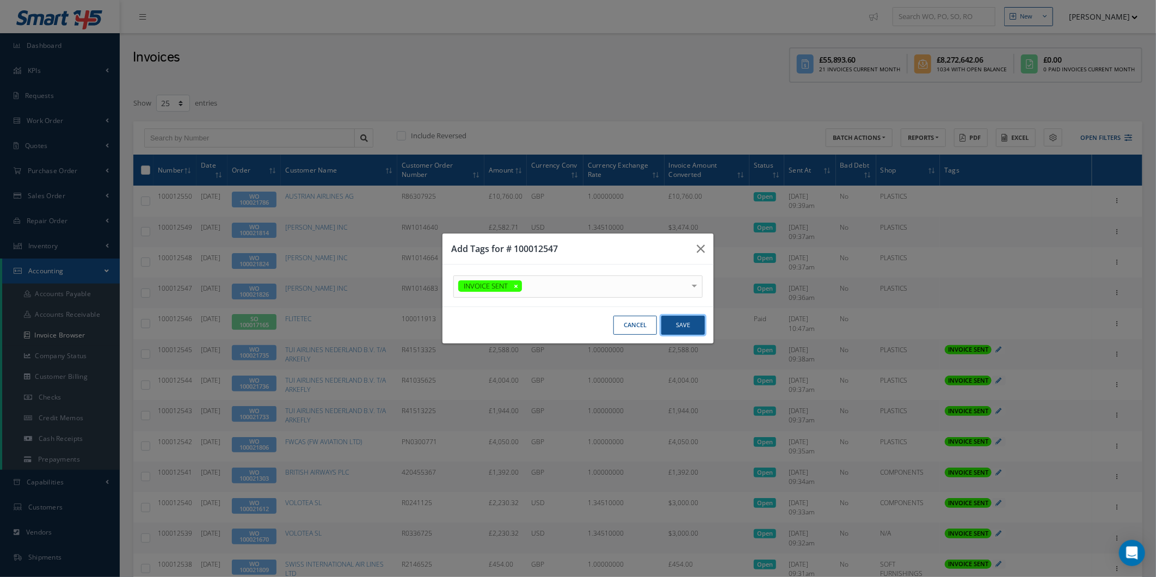
click at [0, 0] on button "Save" at bounding box center [0, 0] width 0 height 0
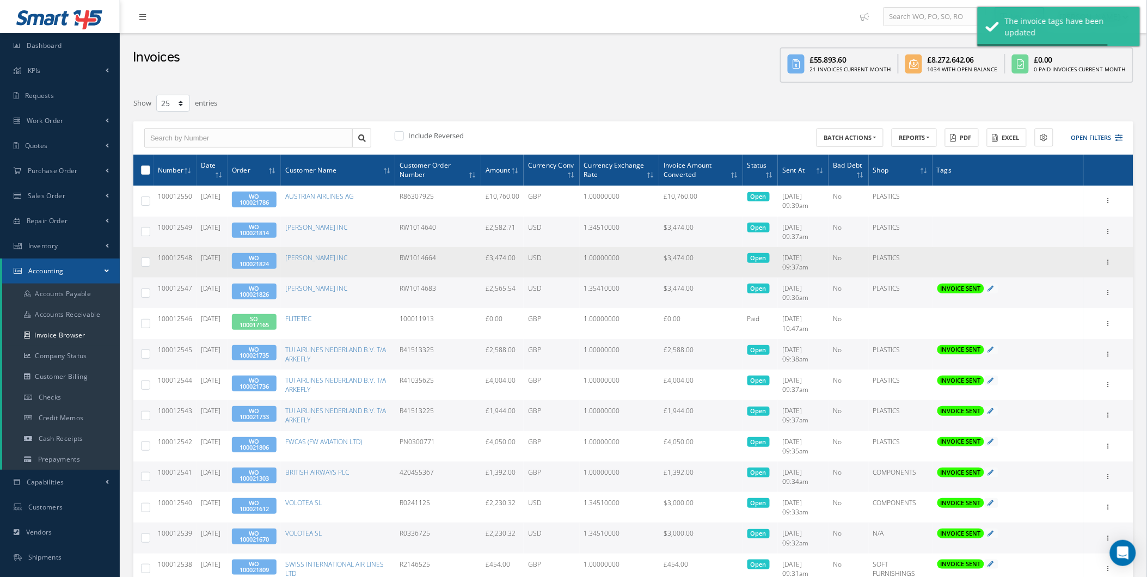
click at [937, 269] on td "Add Tags Add Tags for # 100012548 Search a tag C of C Certification Req'd CAA F…" at bounding box center [1007, 262] width 151 height 30
click at [943, 262] on button "Add Tags" at bounding box center [962, 258] width 50 height 11
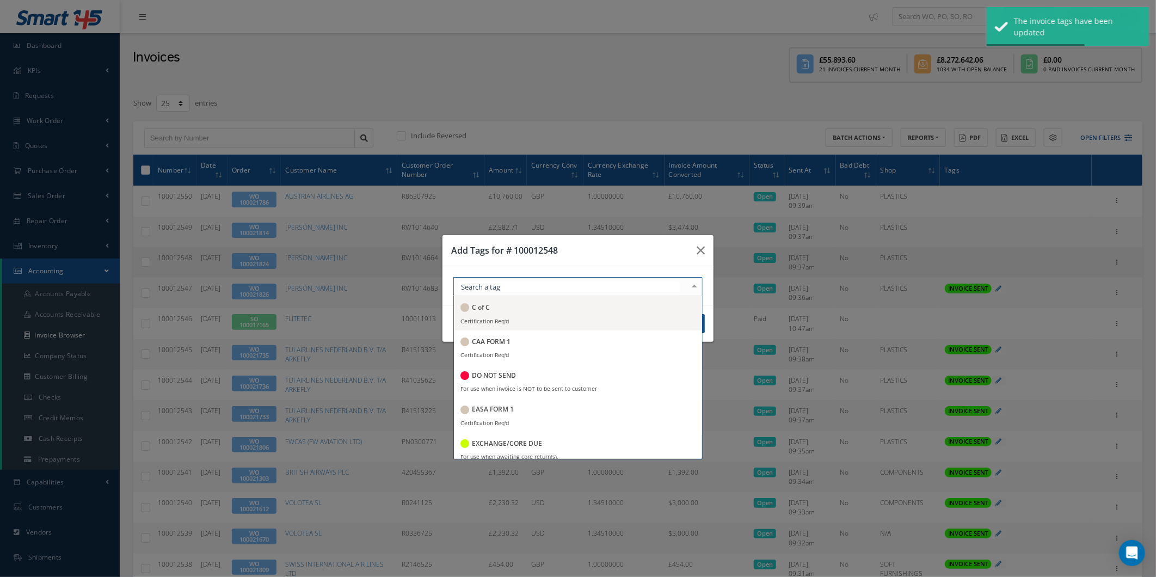
click at [667, 294] on div at bounding box center [577, 286] width 249 height 19
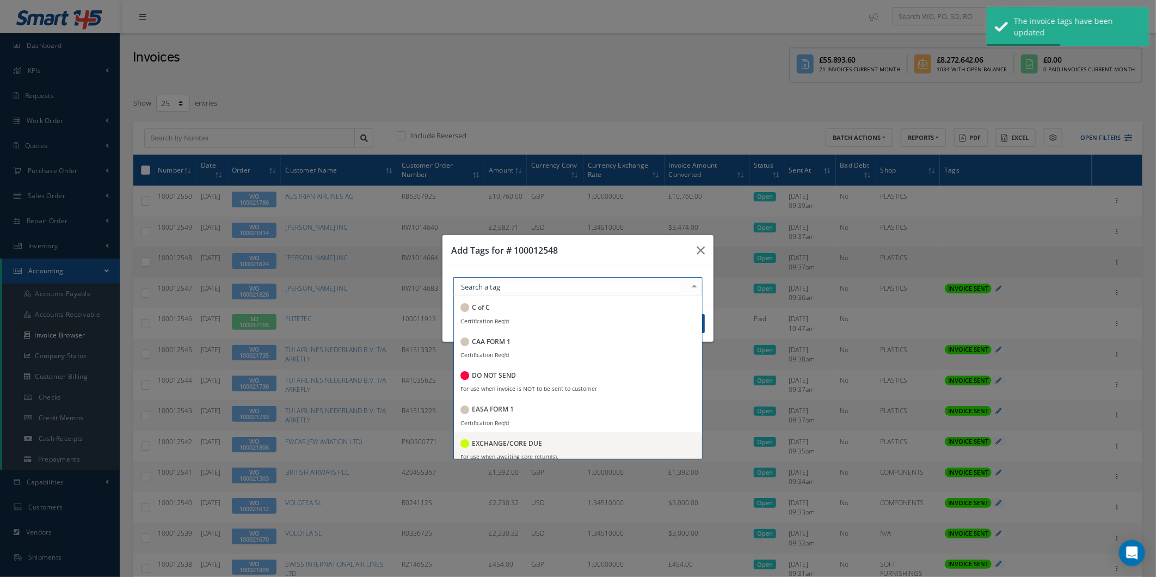
scroll to position [140, 0]
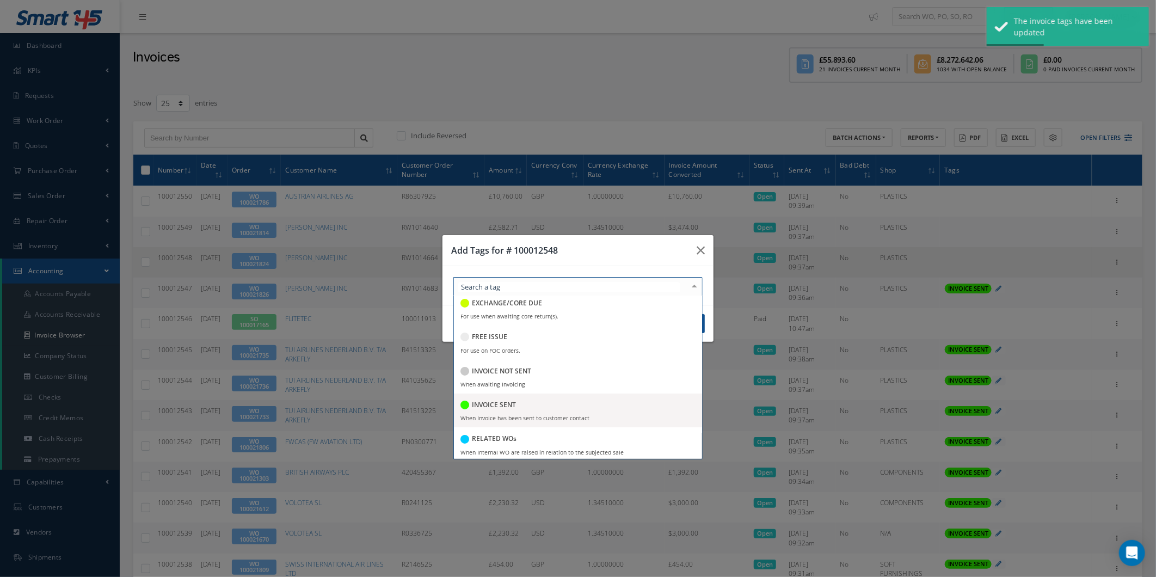
drag, startPoint x: 556, startPoint y: 401, endPoint x: 640, endPoint y: 385, distance: 85.3
click at [557, 401] on span "INVOICE SENT When Invoice has been sent to customer contact" at bounding box center [578, 411] width 248 height 34
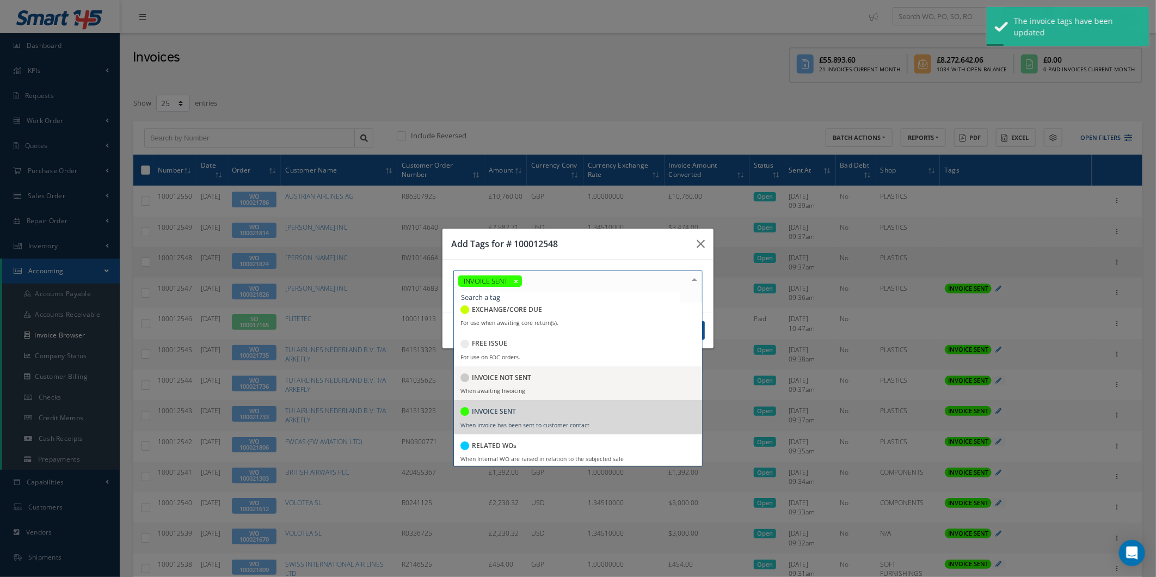
click at [0, 0] on div "Cancel Save" at bounding box center [0, 0] width 0 height 0
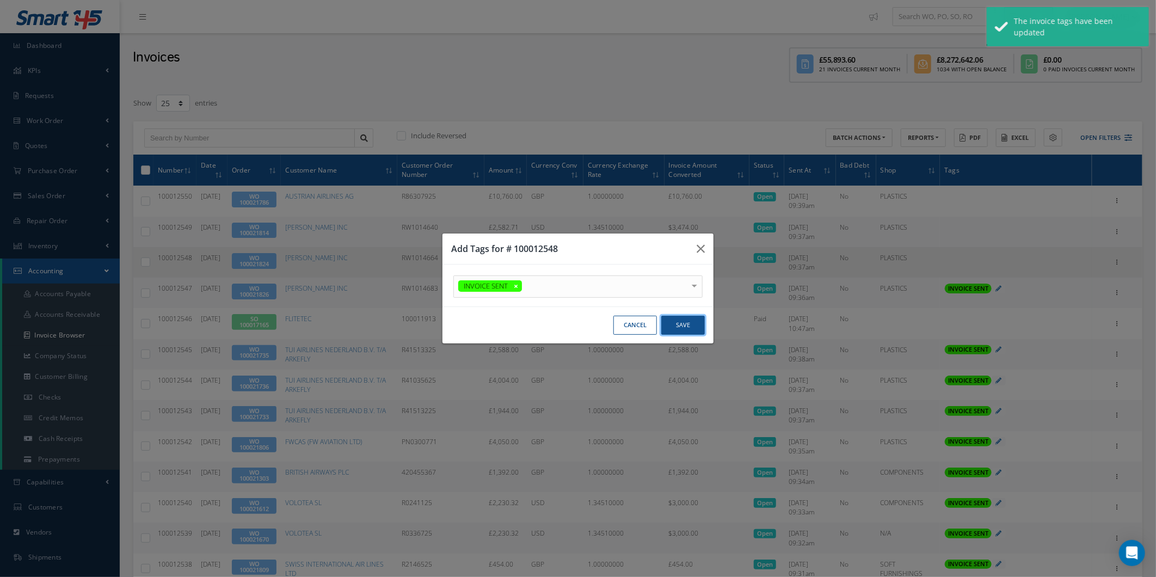
click at [0, 0] on button "Save" at bounding box center [0, 0] width 0 height 0
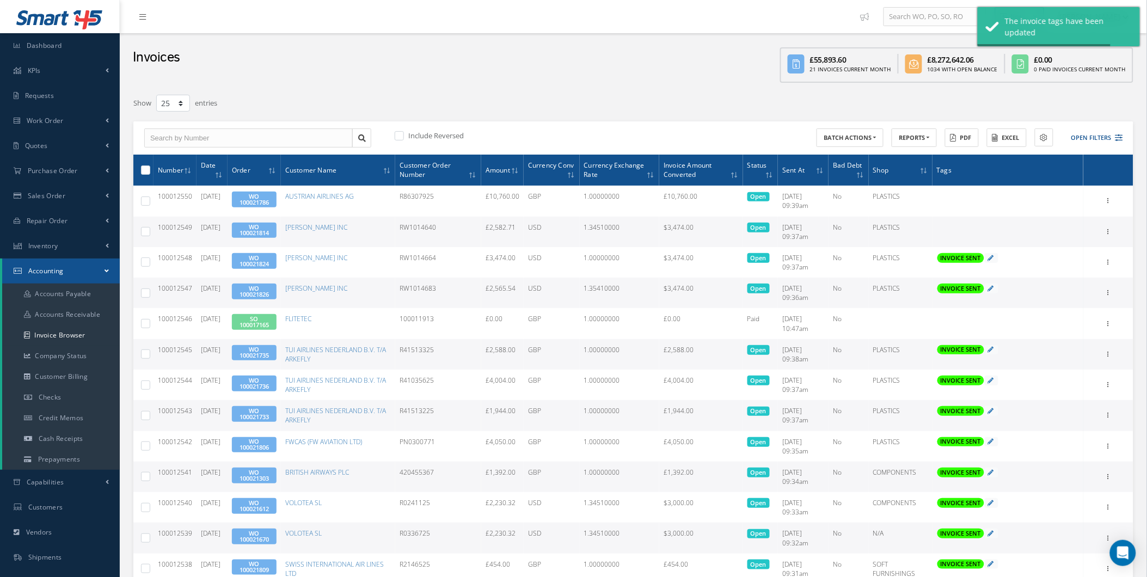
click at [946, 233] on td "Add Tags Add Tags for # 100012549 Search a tag C of C Certification Req'd CAA F…" at bounding box center [1007, 232] width 151 height 30
click at [945, 228] on button "Add Tags" at bounding box center [962, 228] width 50 height 11
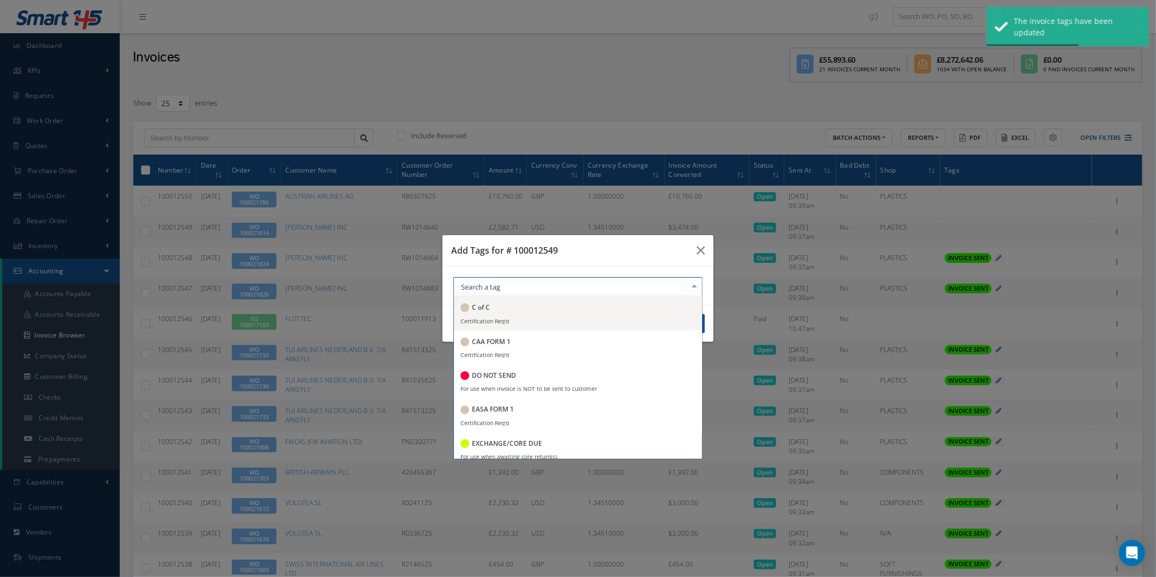
click at [684, 285] on div "C of C Certification Req'd CAA FORM 1 Certification Req'd DO NOT SEND For use w…" at bounding box center [577, 286] width 249 height 19
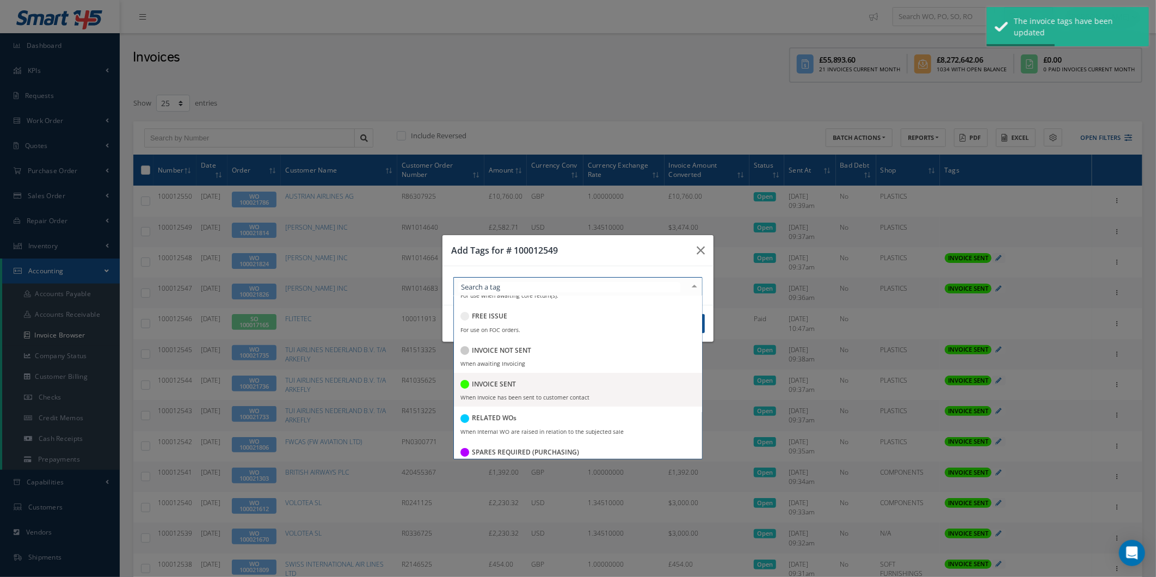
click at [590, 386] on div "INVOICE SENT" at bounding box center [577, 385] width 235 height 15
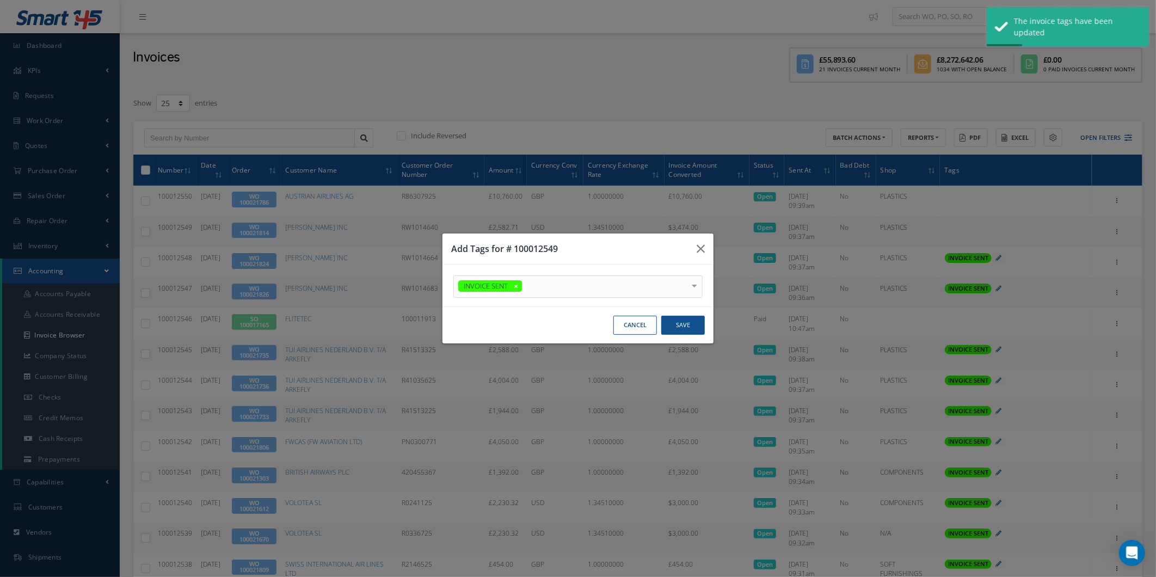
click at [0, 0] on div "Cancel Save" at bounding box center [0, 0] width 0 height 0
click at [0, 0] on button "Save" at bounding box center [0, 0] width 0 height 0
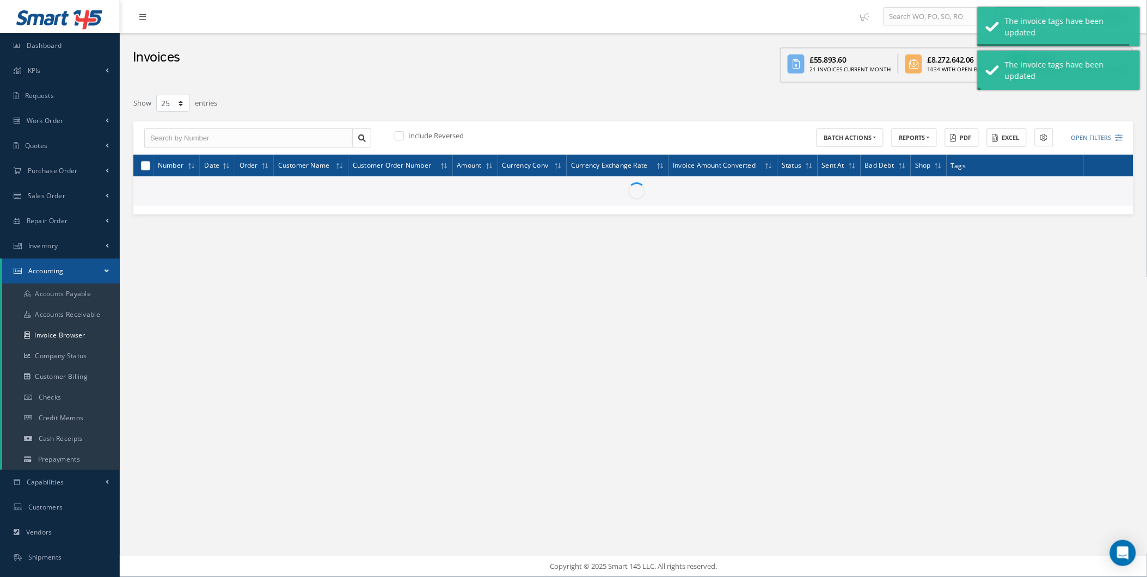
click at [945, 197] on div at bounding box center [636, 190] width 985 height 17
click at [945, 202] on tbody "100012550 08/19/2025 WO 100021786 AUSTRIAN AIRLINES AG R86307925 £10,760.00 GBP…" at bounding box center [633, 190] width 1000 height 29
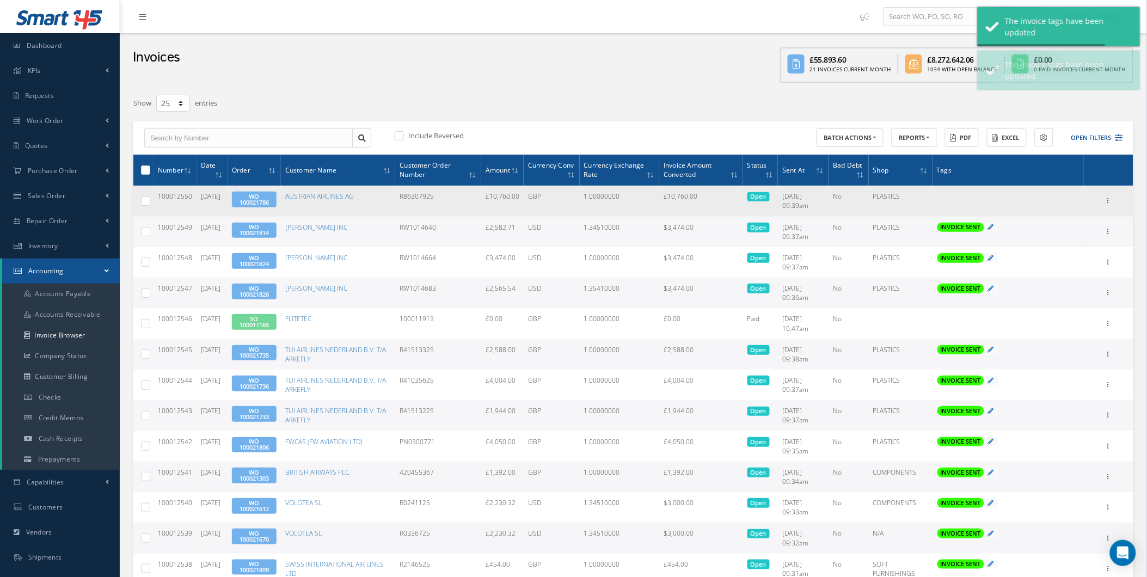
click at [939, 202] on td "Add Tags Add Tags for # 100012550 Search a tag C of C Certification Req'd CAA F…" at bounding box center [1007, 201] width 151 height 30
click at [948, 199] on button "Add Tags" at bounding box center [962, 197] width 50 height 11
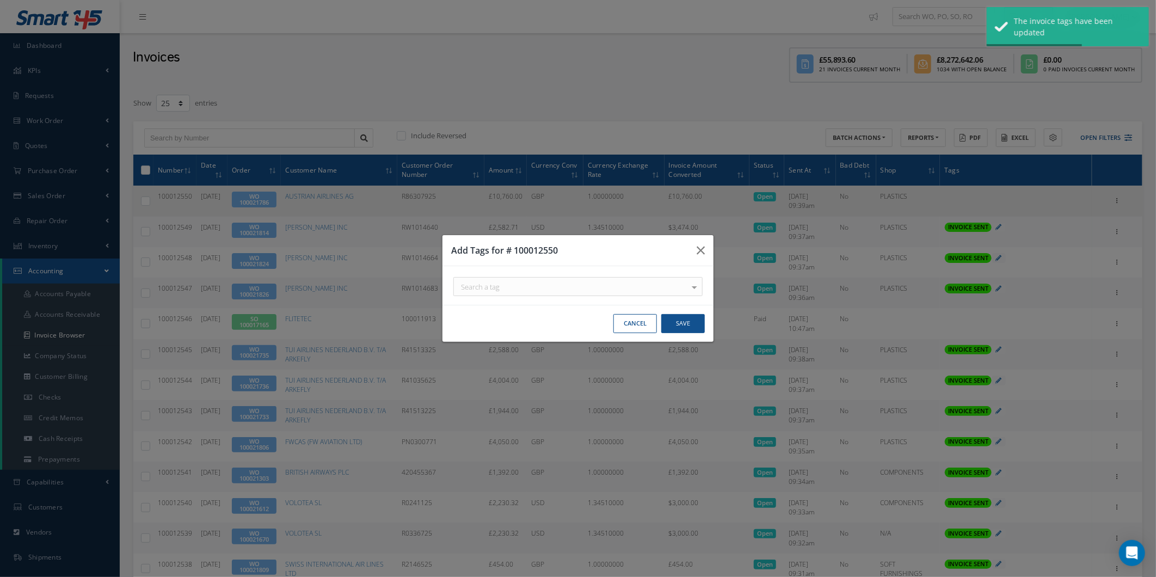
click at [677, 278] on div "Search a tag" at bounding box center [577, 286] width 249 height 19
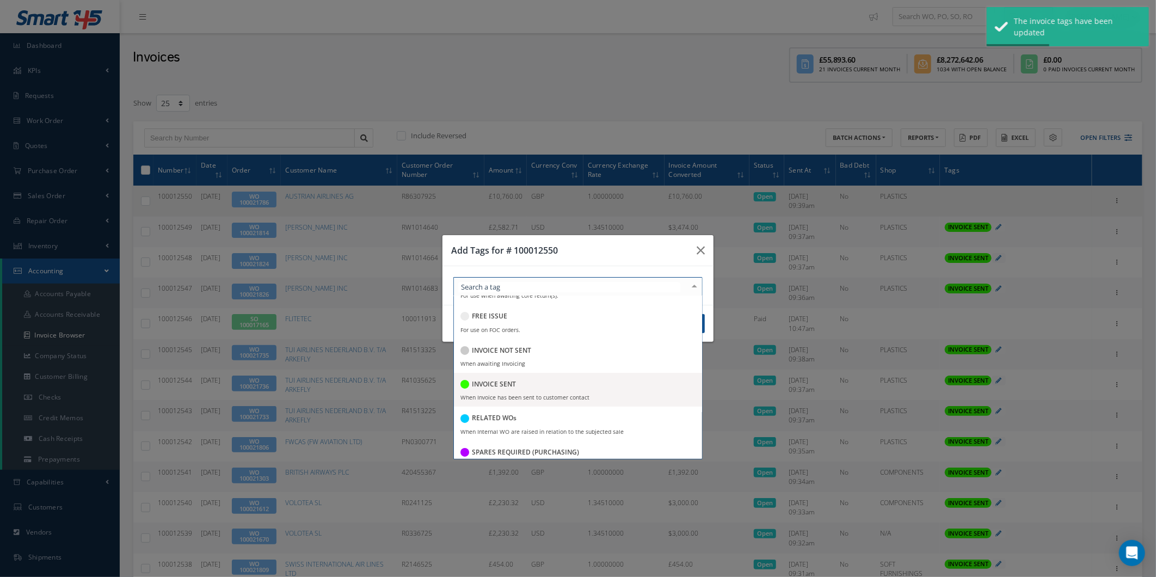
click at [621, 404] on span "INVOICE SENT When Invoice has been sent to customer contact" at bounding box center [578, 390] width 248 height 34
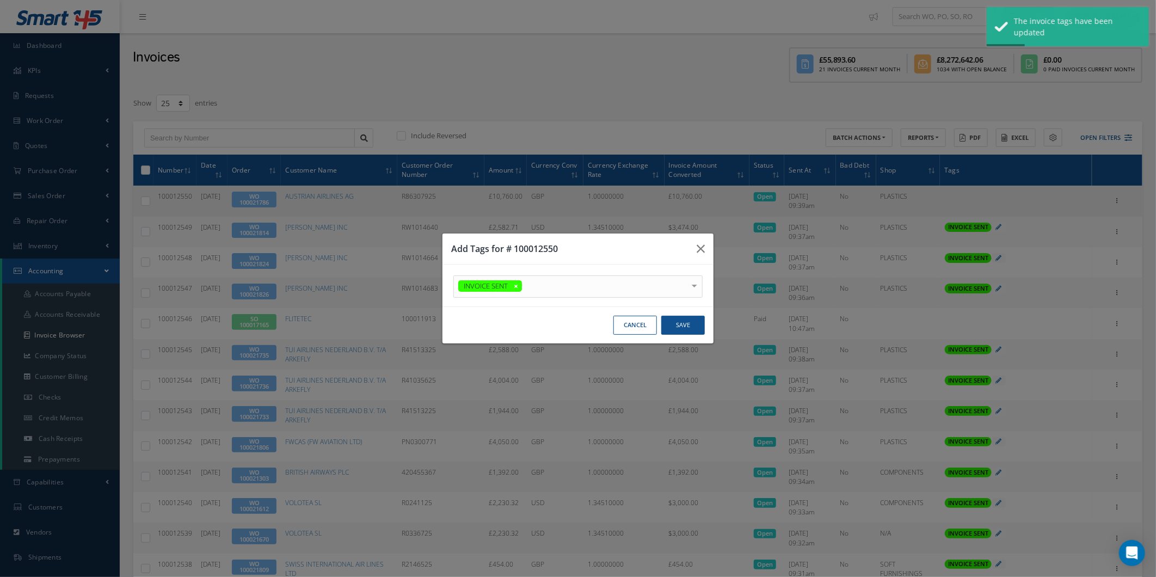
click at [706, 327] on div "Cancel Save" at bounding box center [578, 324] width 271 height 37
click at [701, 328] on button "Save" at bounding box center [683, 325] width 44 height 19
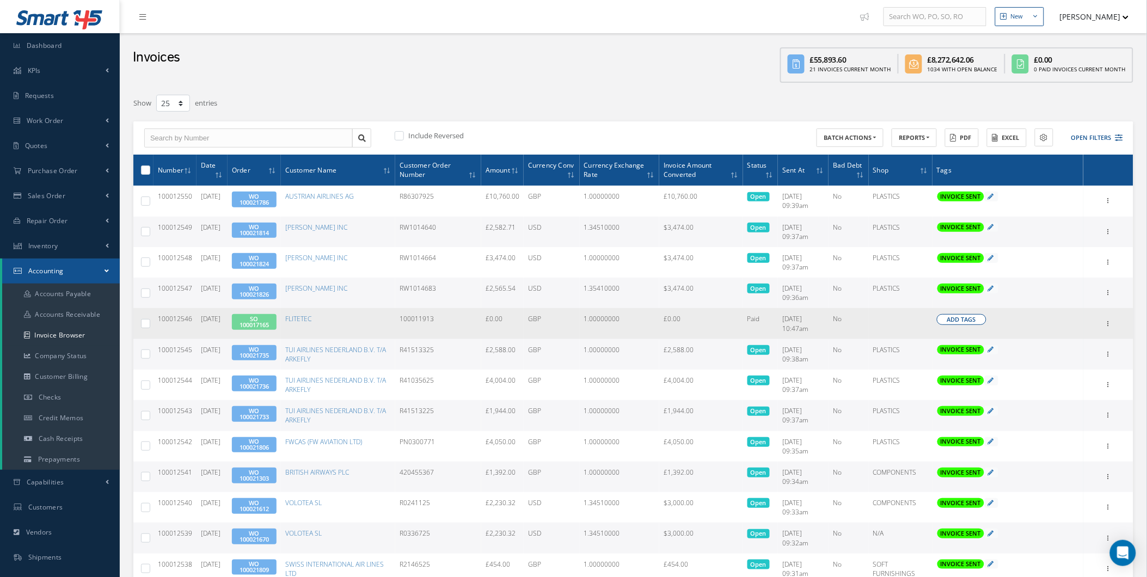
click at [944, 323] on button "Add Tags" at bounding box center [962, 319] width 50 height 11
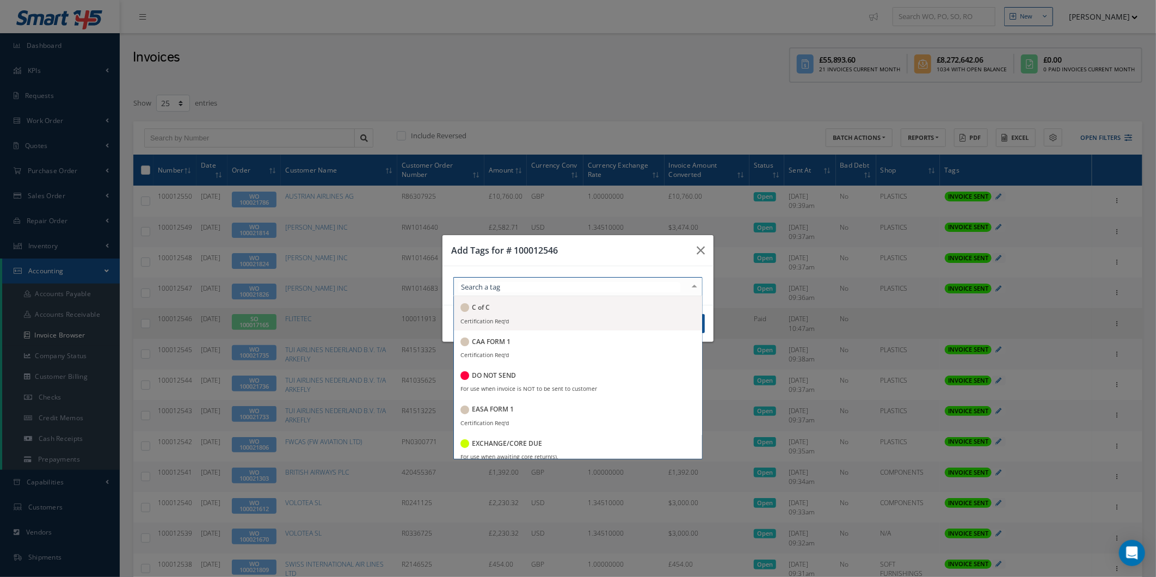
click at [675, 287] on div at bounding box center [577, 286] width 249 height 19
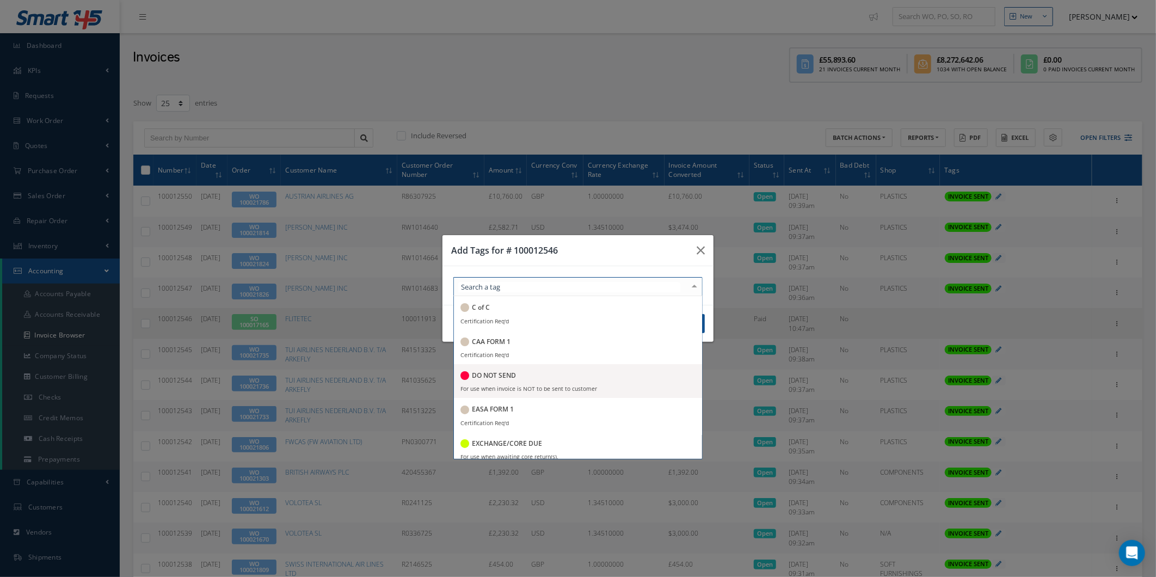
click at [567, 376] on div "DO NOT SEND" at bounding box center [577, 376] width 235 height 15
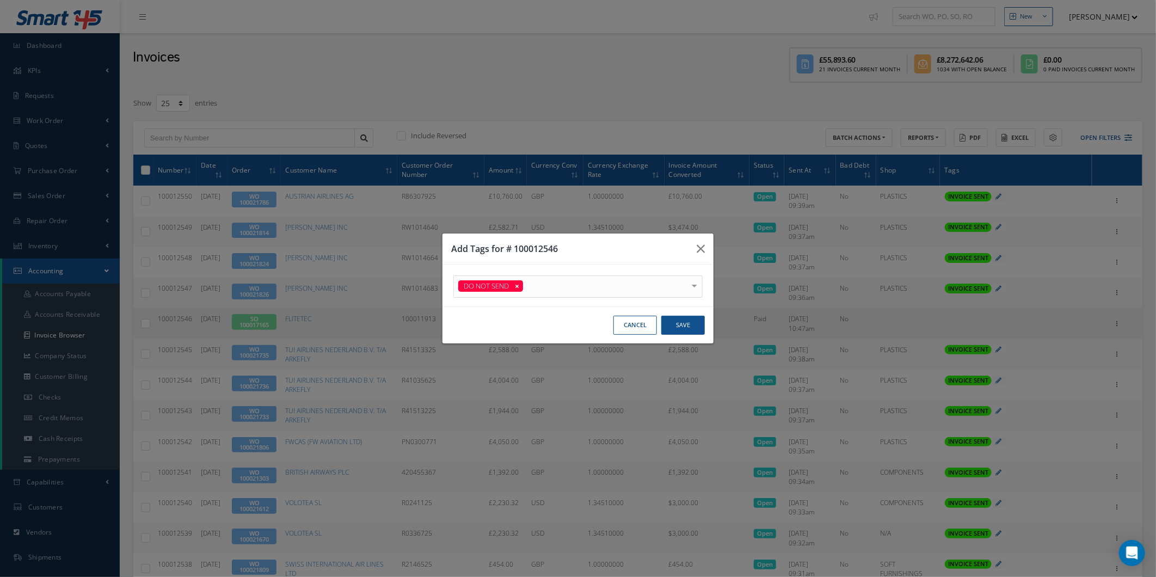
click at [0, 0] on div "Cancel Save" at bounding box center [0, 0] width 0 height 0
click at [0, 0] on button "Save" at bounding box center [0, 0] width 0 height 0
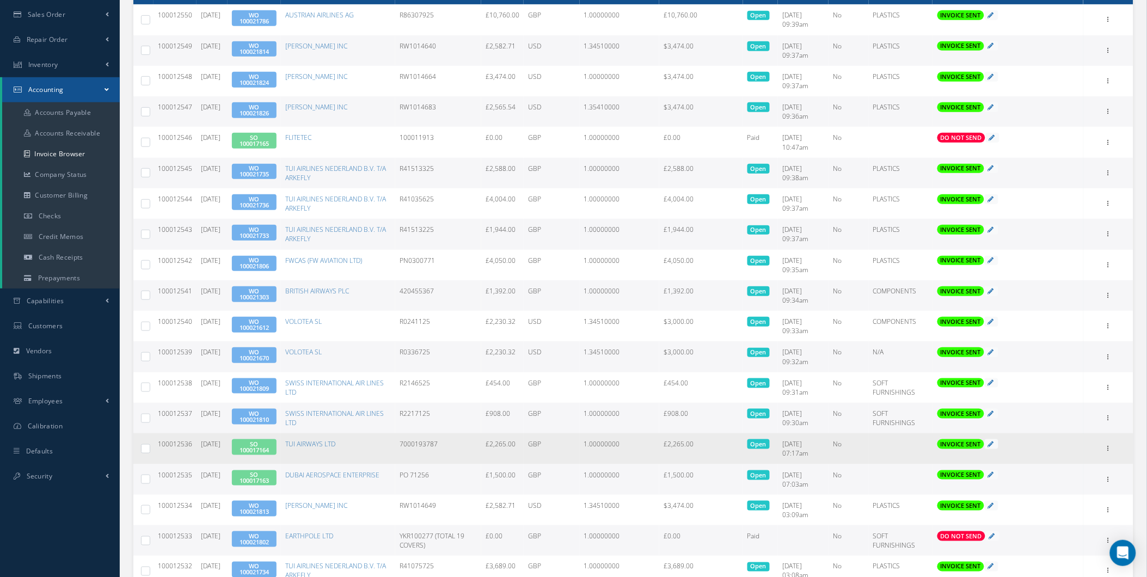
scroll to position [322, 0]
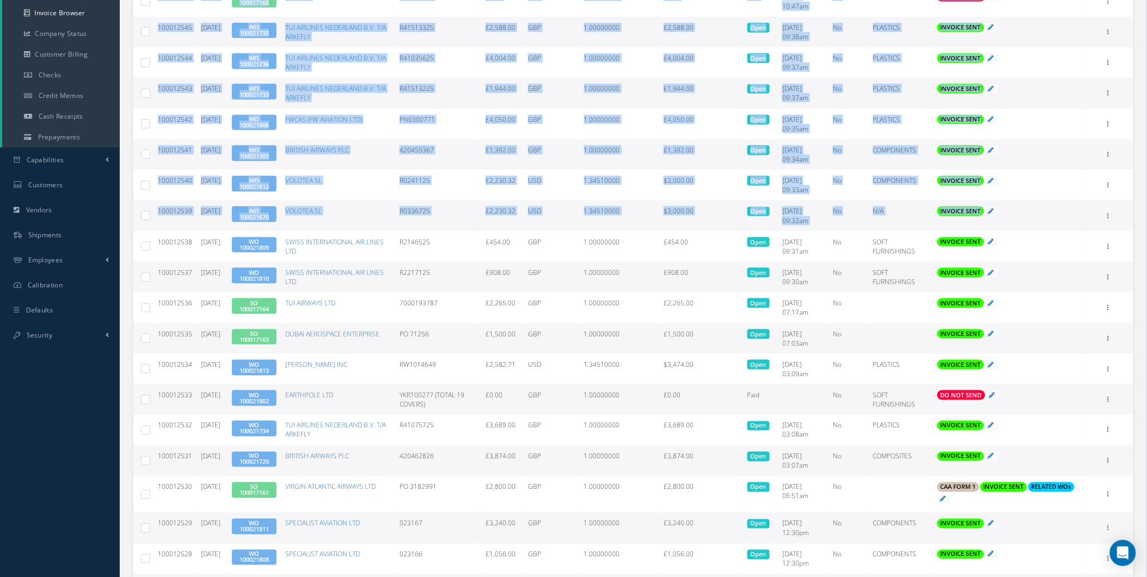
drag, startPoint x: 1127, startPoint y: 202, endPoint x: 1158, endPoint y: 177, distance: 39.1
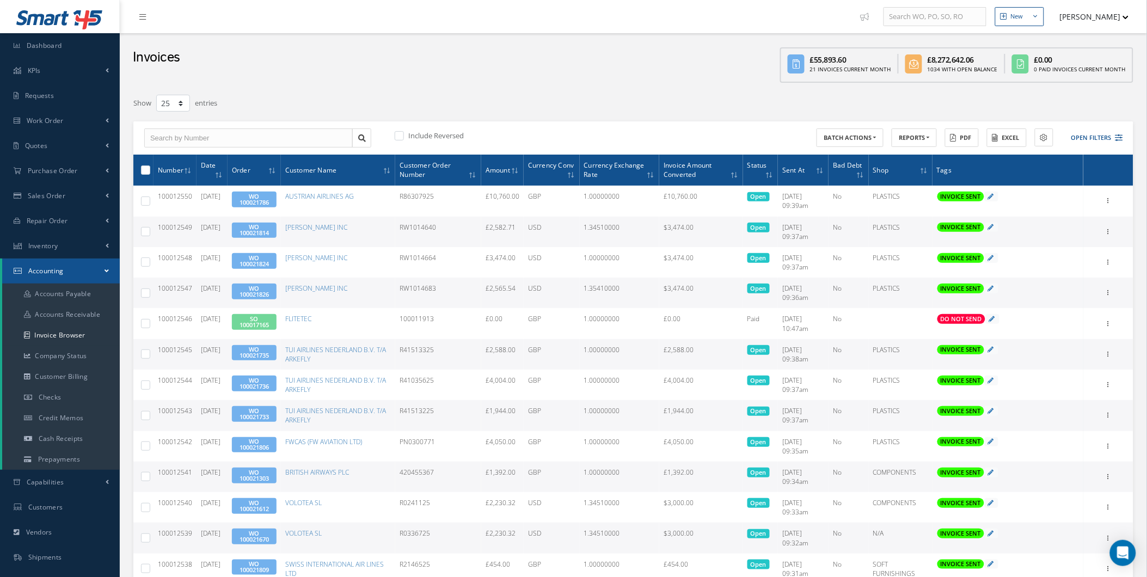
click at [1094, 83] on div "Invoices £55,893.60 21 Invoices Current Month £8,272,642.06 1034 With Open Bala…" at bounding box center [633, 60] width 1027 height 55
click at [70, 116] on link "Work Order" at bounding box center [60, 120] width 120 height 25
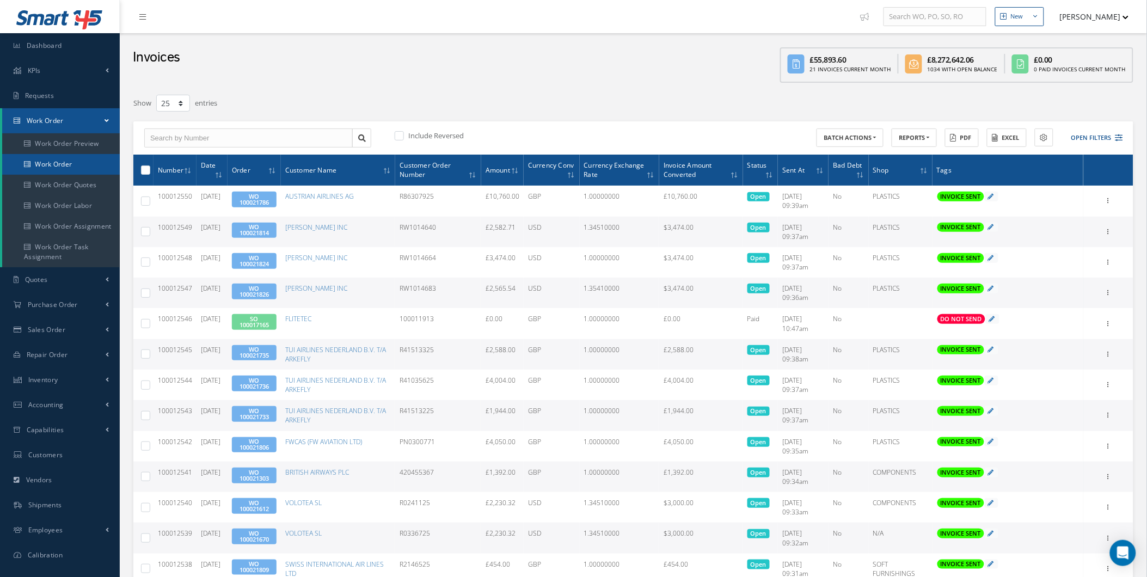
click at [63, 159] on link "Work Order" at bounding box center [61, 164] width 118 height 21
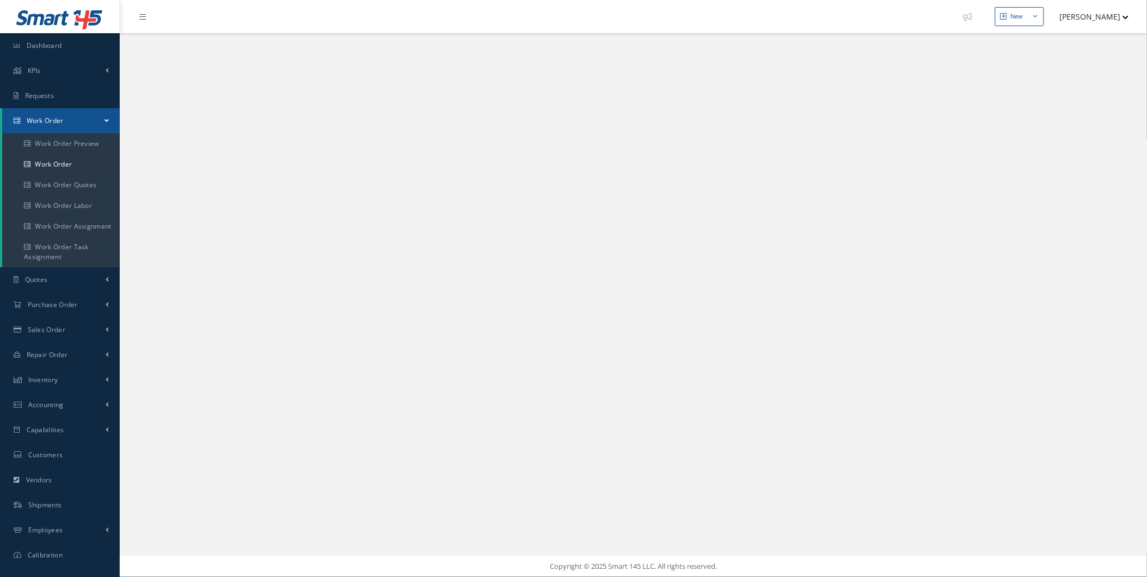
select select "25"
